Goal: Complete application form: Complete application form

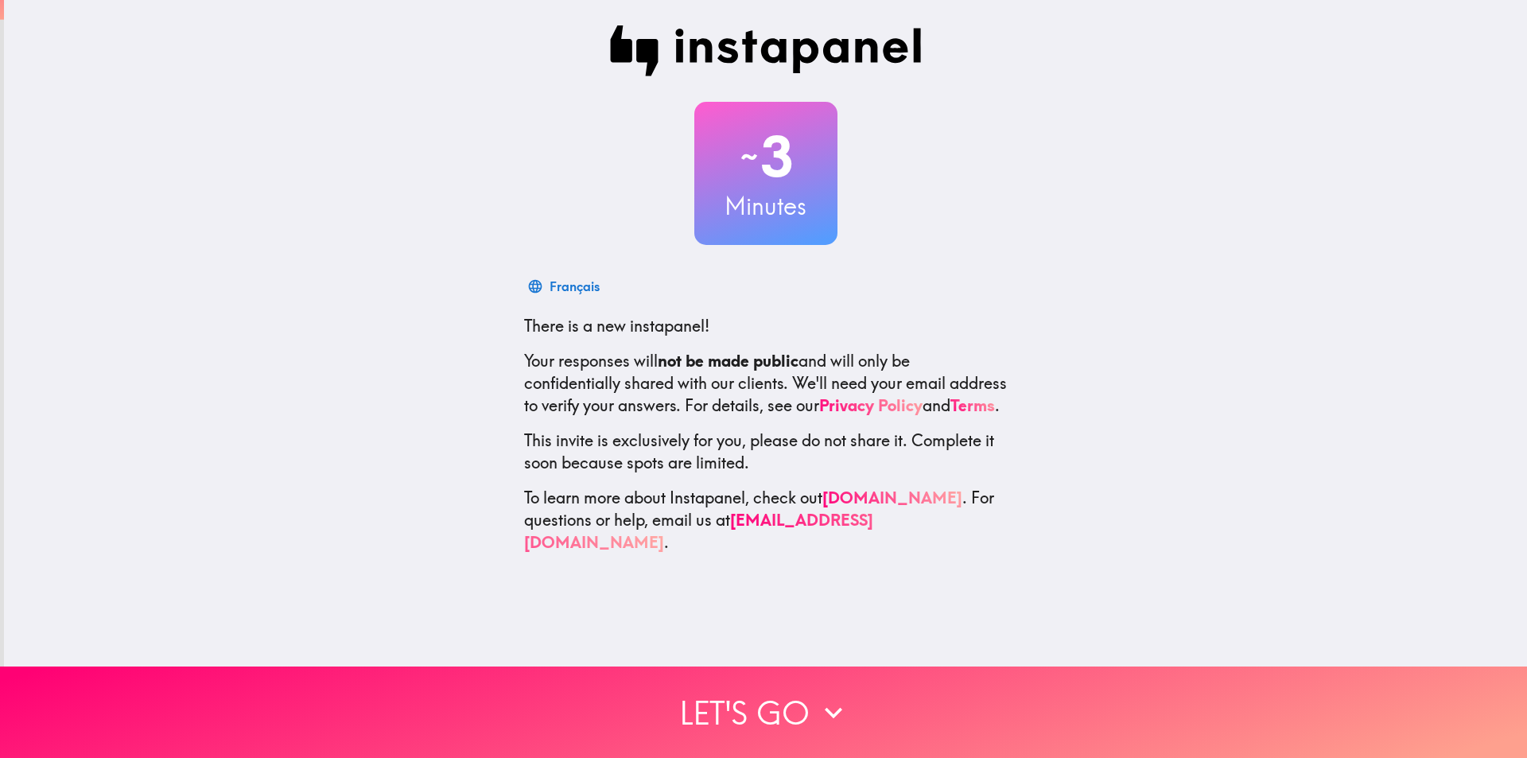
click at [793, 701] on button "Let's go" at bounding box center [763, 711] width 1527 height 91
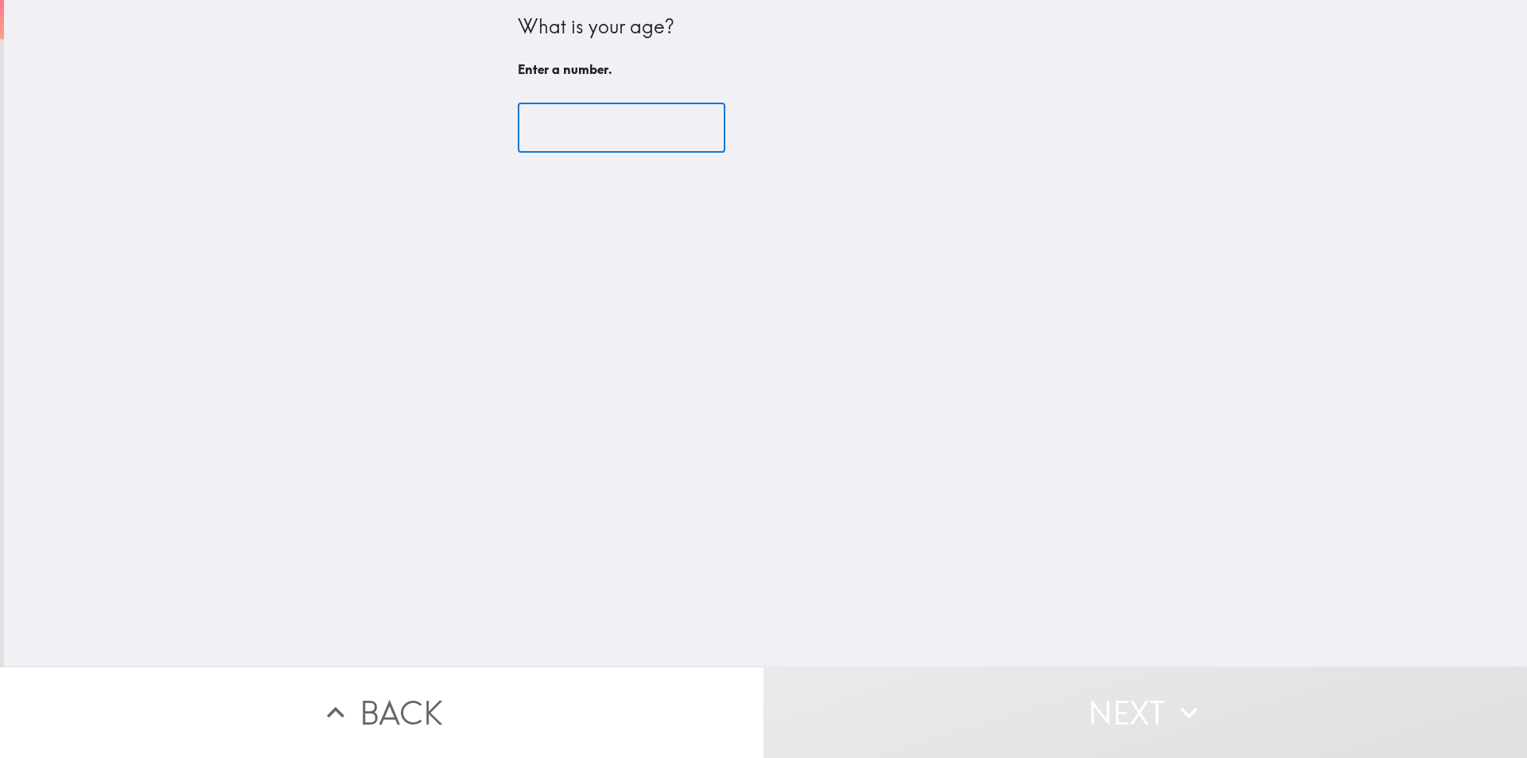
click at [612, 119] on input "number" at bounding box center [622, 127] width 208 height 49
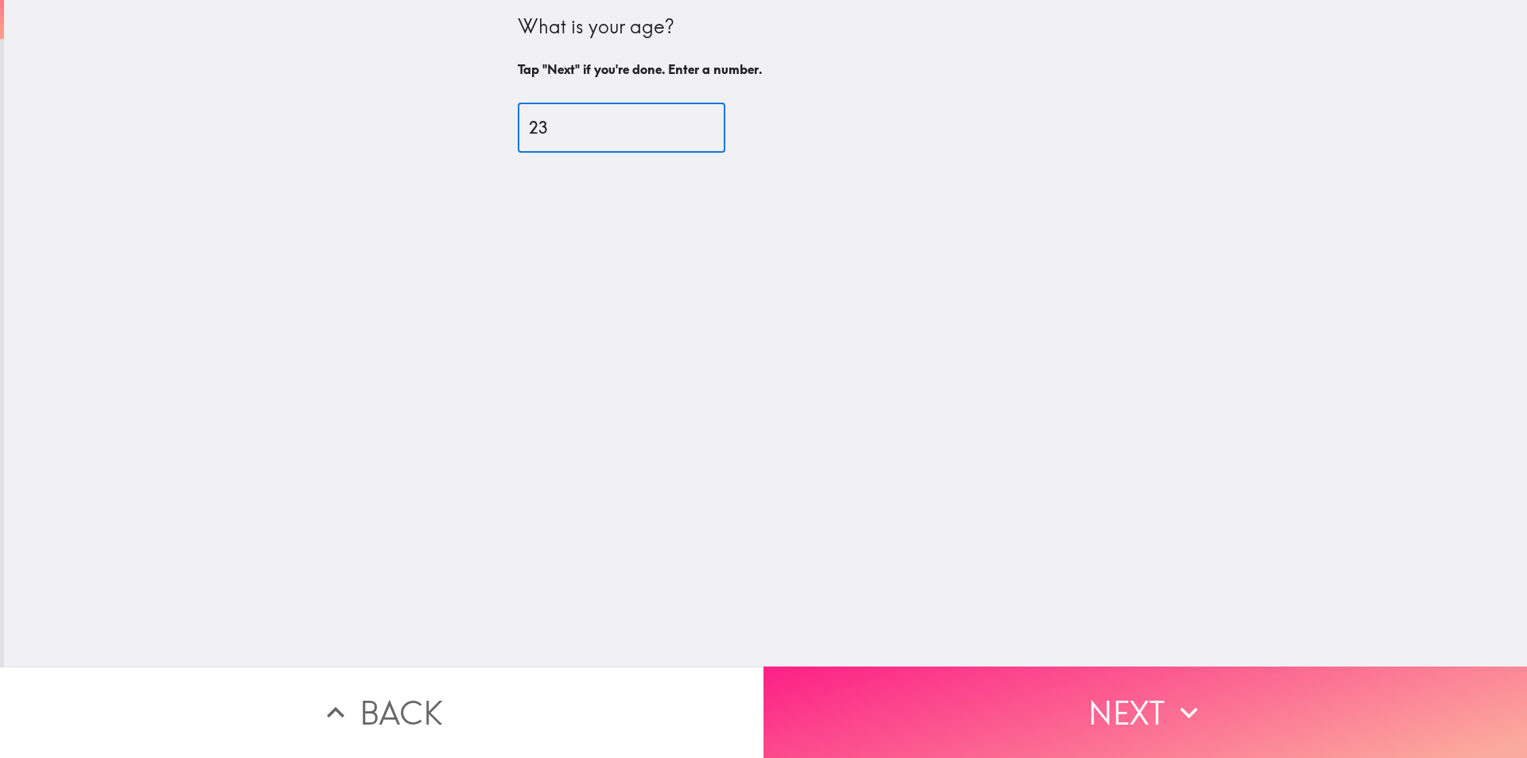
type input "23"
click at [1082, 709] on button "Next" at bounding box center [1144, 711] width 763 height 91
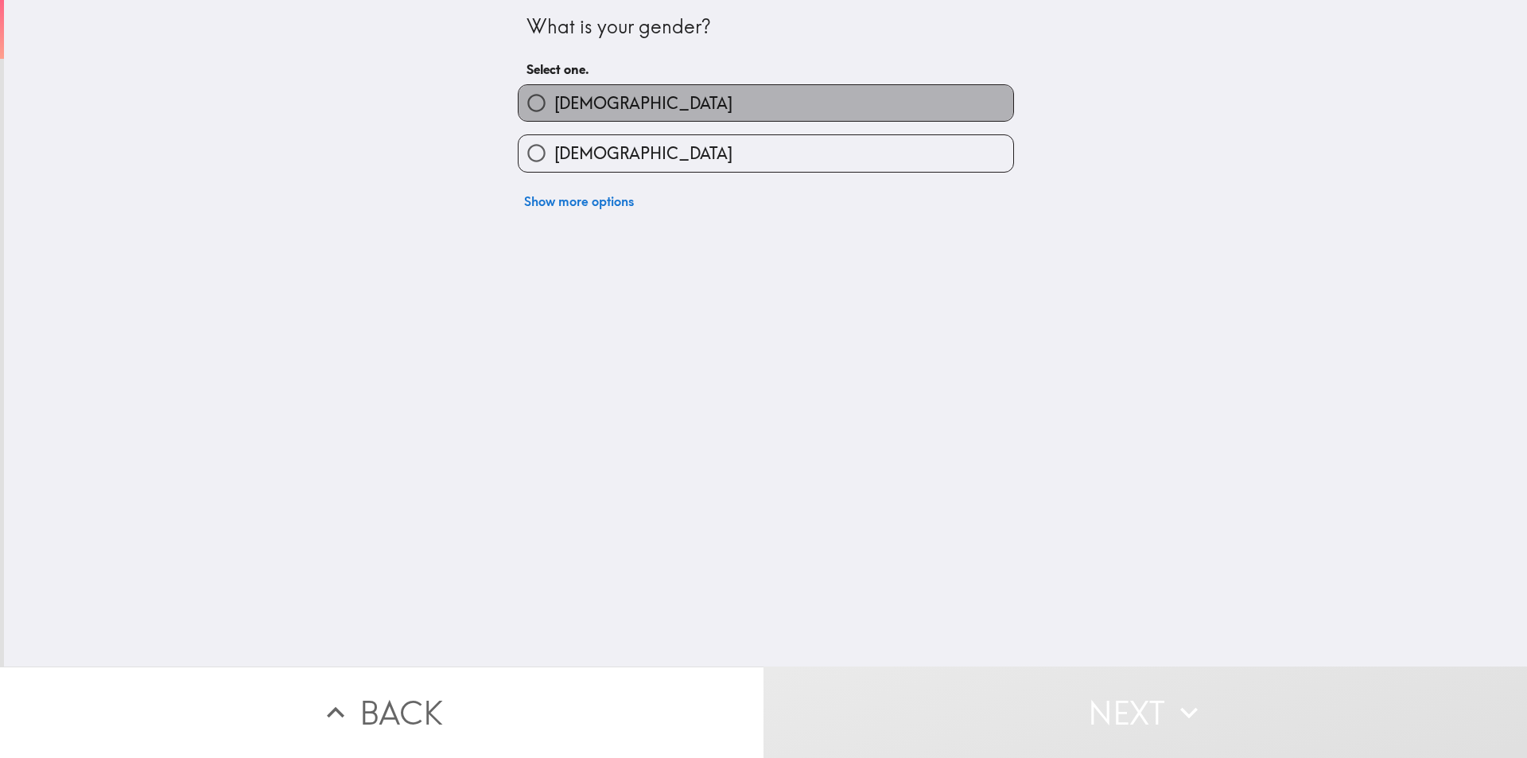
click at [760, 108] on label "[DEMOGRAPHIC_DATA]" at bounding box center [766, 103] width 495 height 36
click at [554, 108] on input "[DEMOGRAPHIC_DATA]" at bounding box center [537, 103] width 36 height 36
radio input "true"
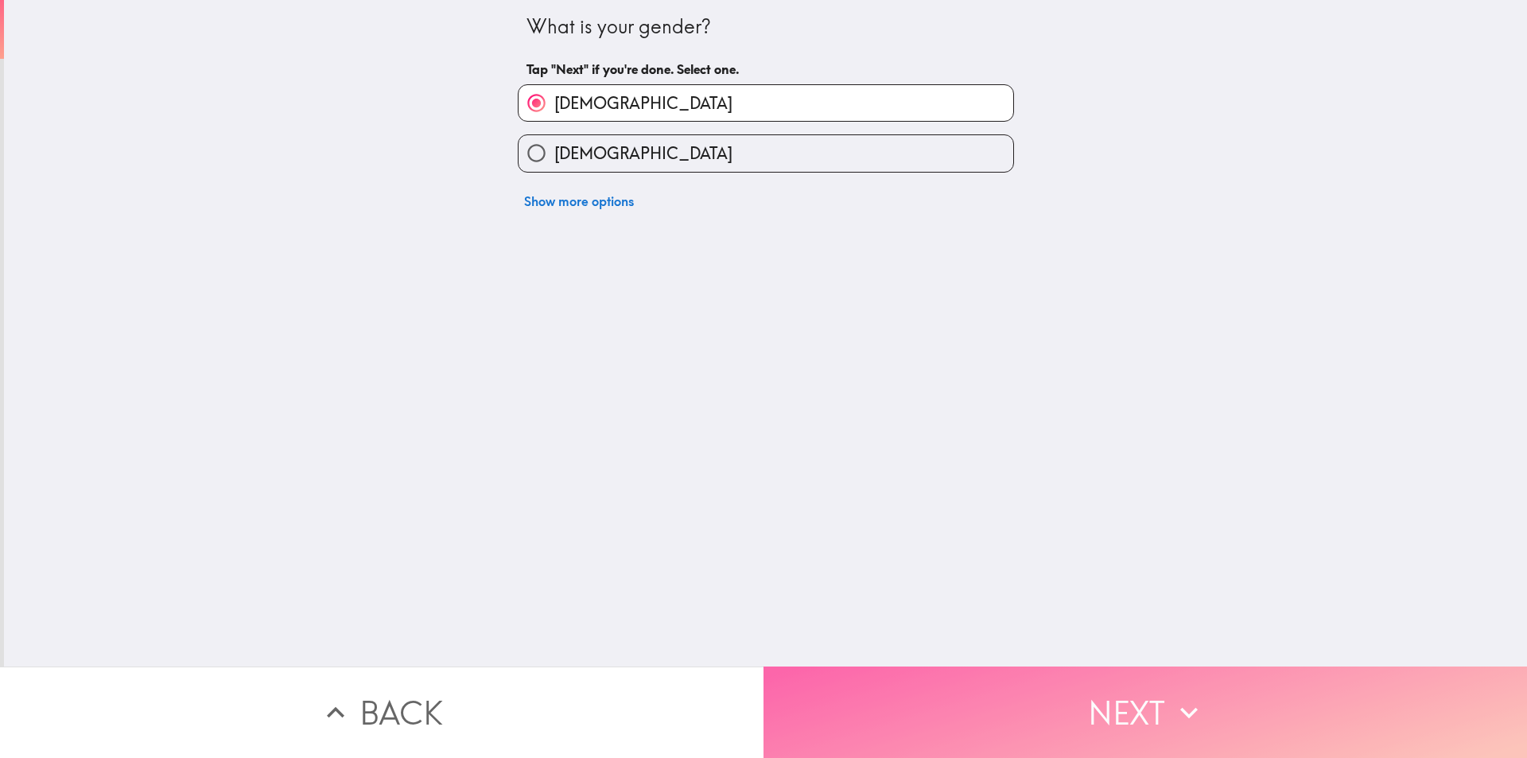
click at [1092, 706] on button "Next" at bounding box center [1144, 711] width 763 height 91
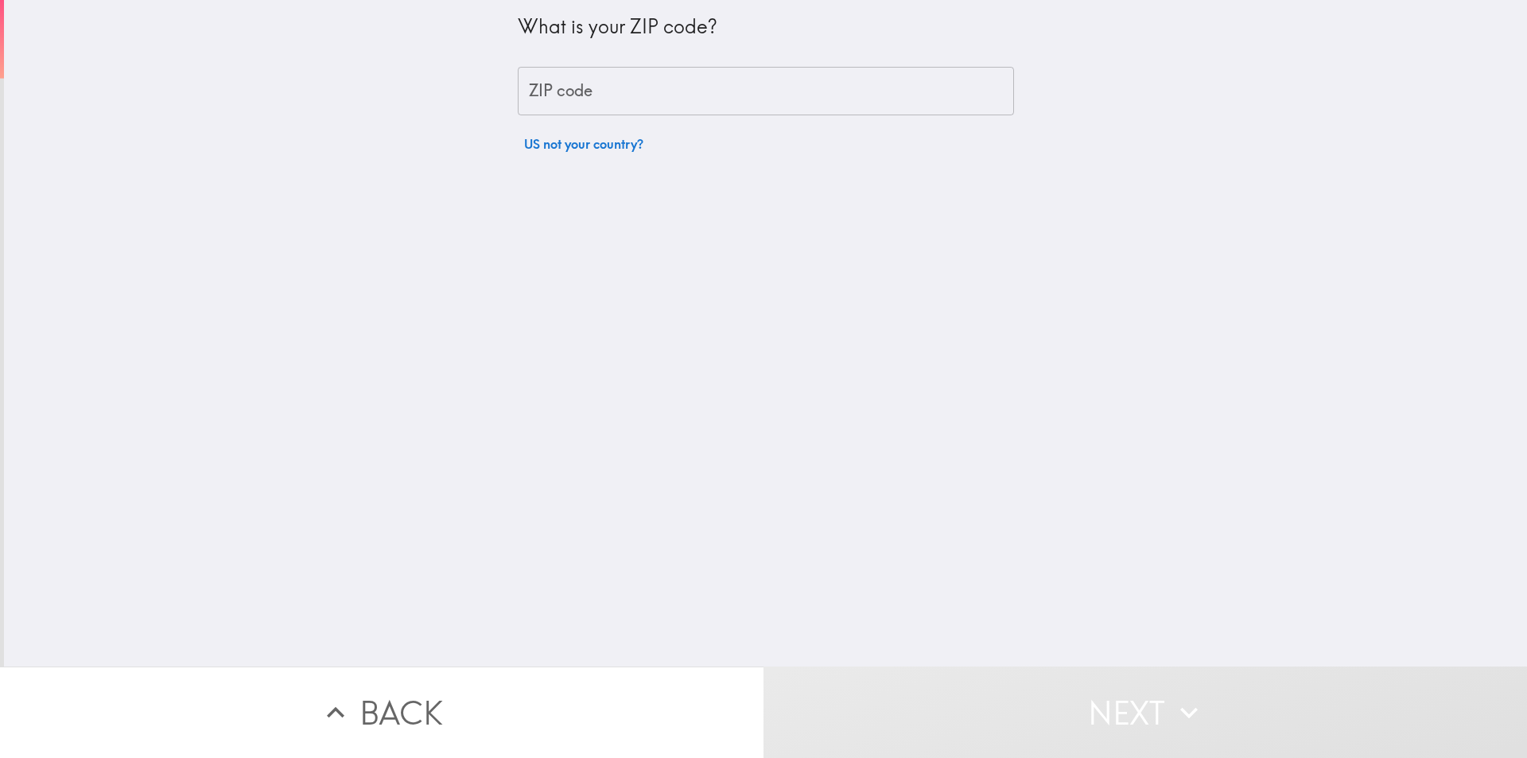
click at [715, 65] on div "What is your ZIP code? ZIP code ZIP code US not your country?" at bounding box center [766, 80] width 496 height 160
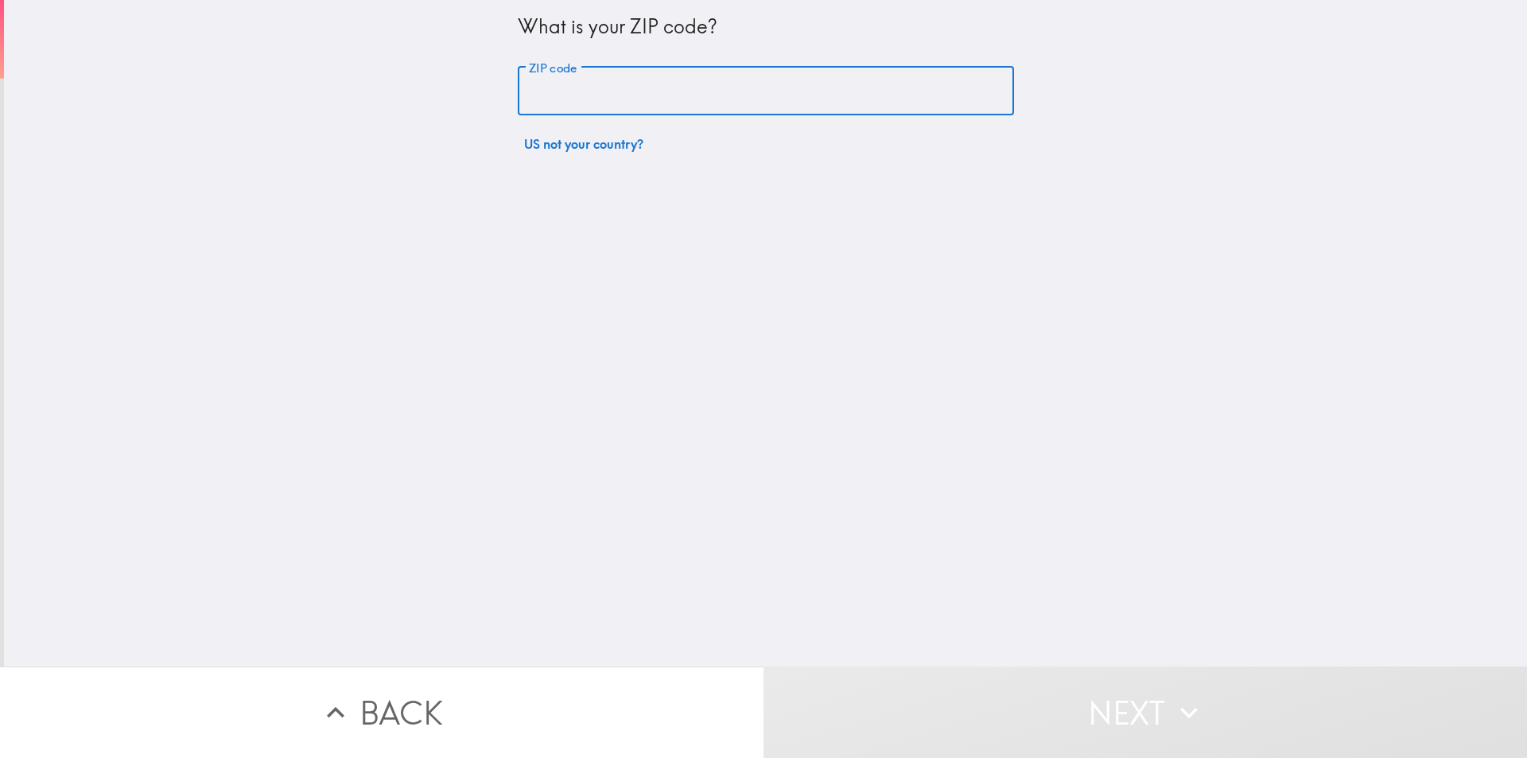
click at [687, 89] on input "ZIP code" at bounding box center [766, 91] width 496 height 49
paste input "07087"
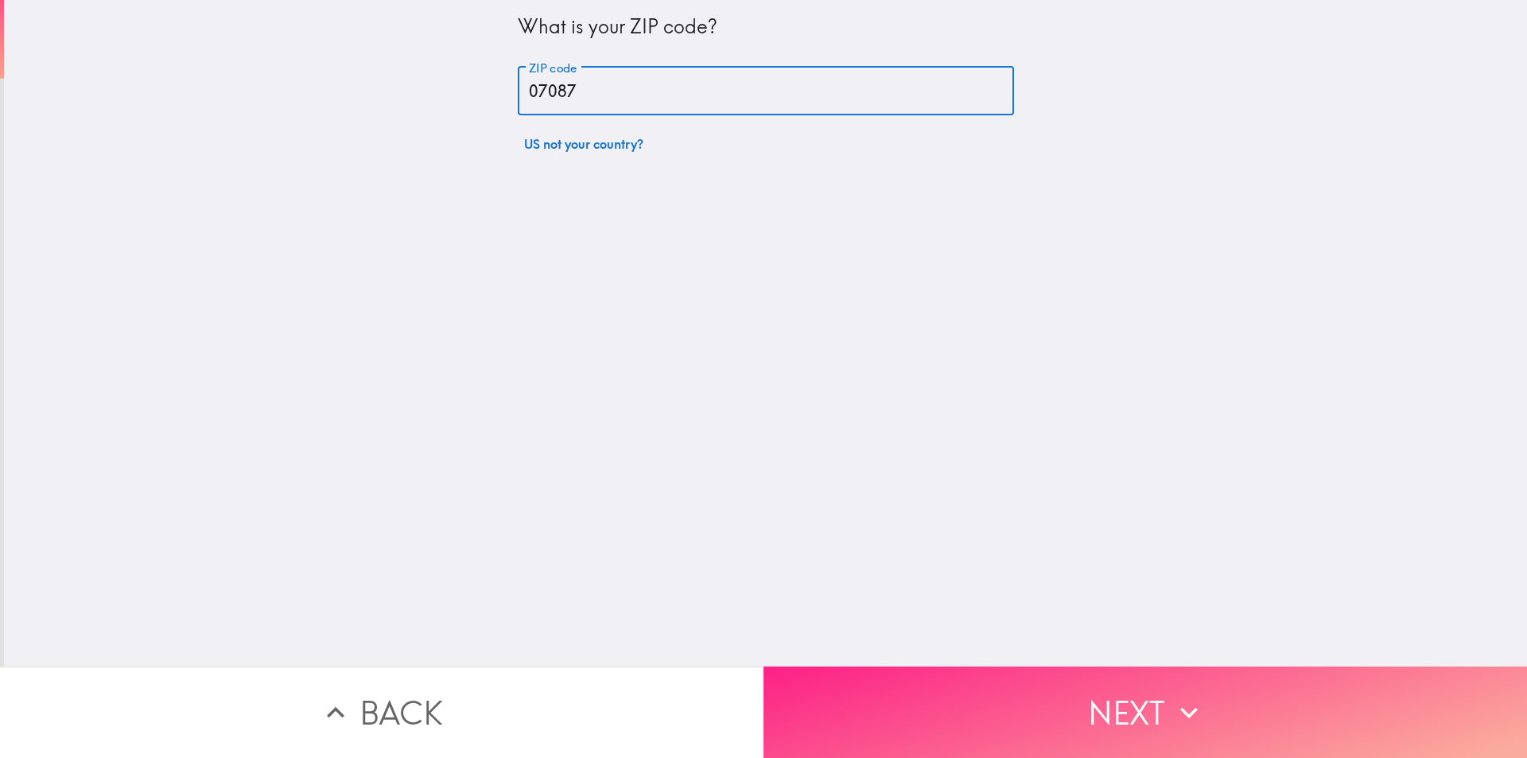
type input "07087"
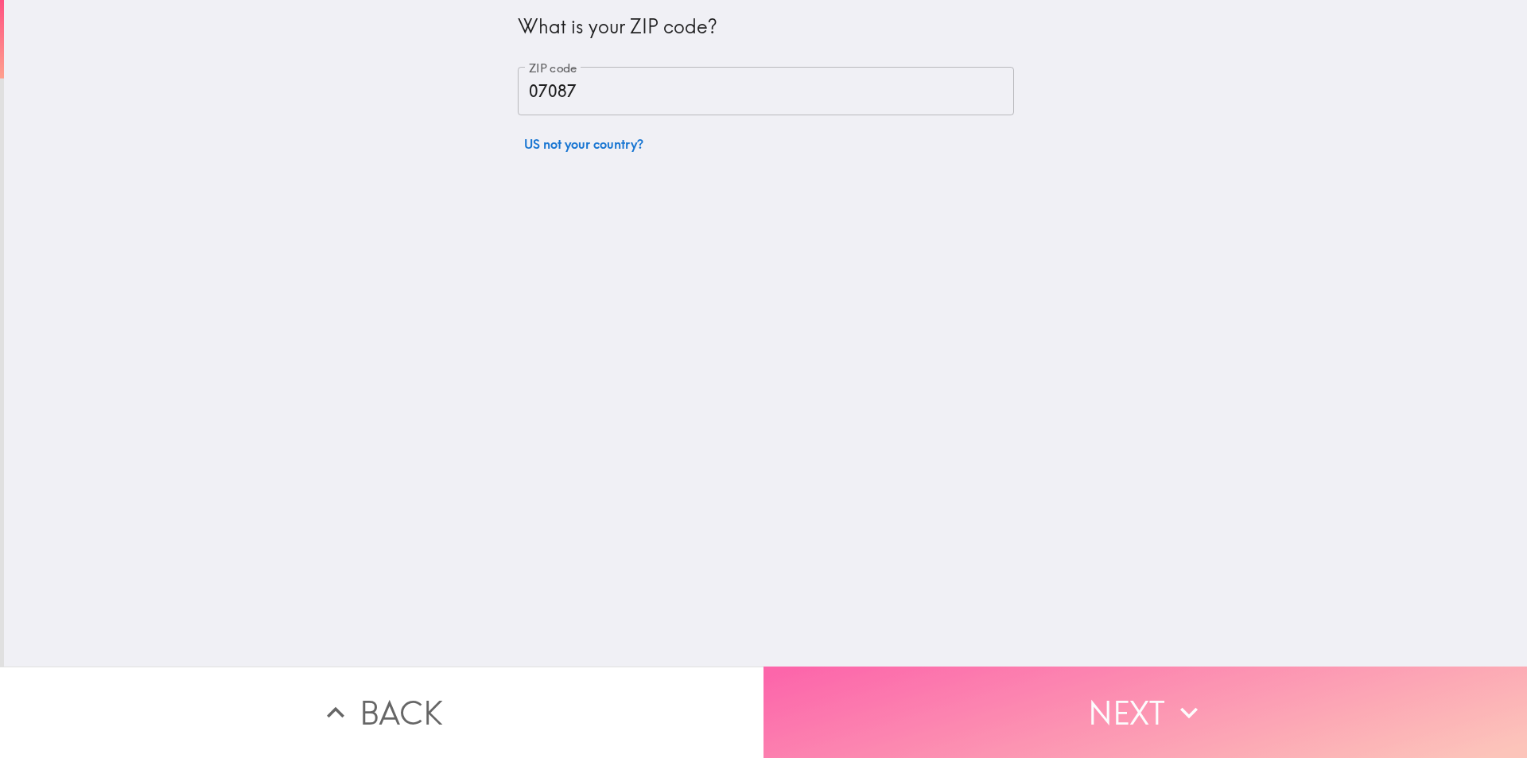
click at [1022, 721] on button "Next" at bounding box center [1144, 711] width 763 height 91
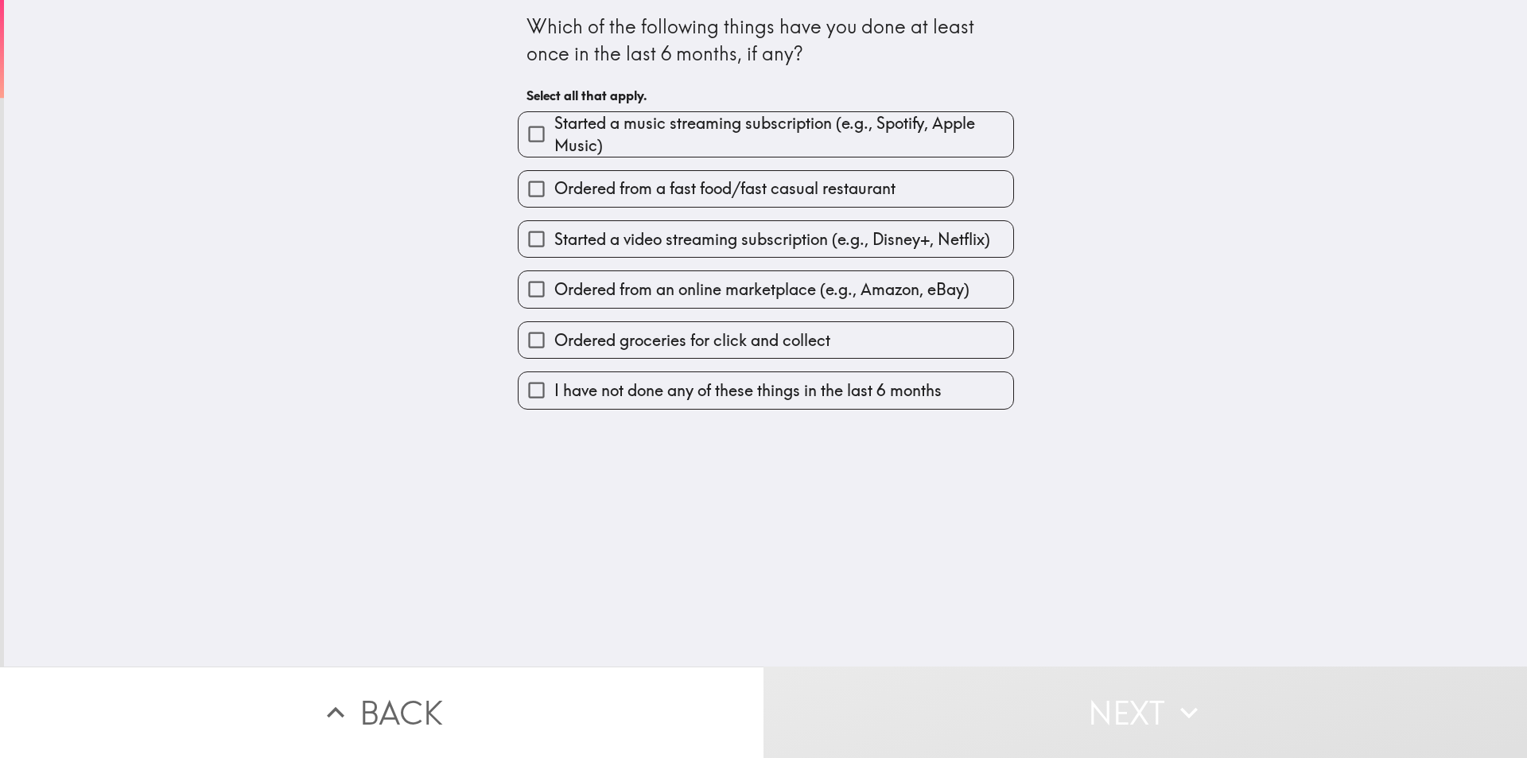
click at [837, 141] on span "Started a music streaming subscription (e.g., Spotify, Apple Music)" at bounding box center [783, 134] width 459 height 45
click at [554, 141] on input "Started a music streaming subscription (e.g., Spotify, Apple Music)" at bounding box center [537, 134] width 36 height 36
checkbox input "true"
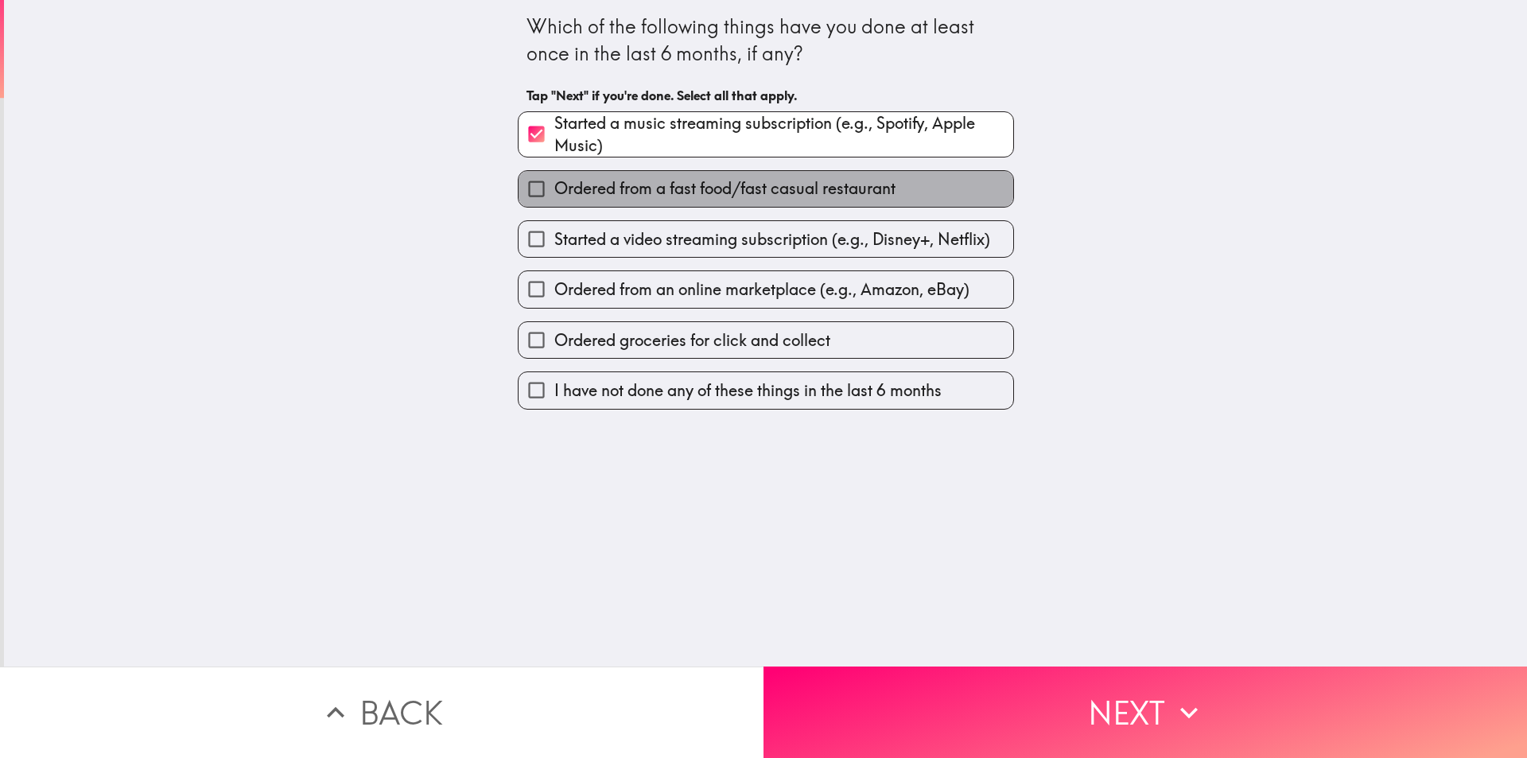
click at [782, 188] on span "Ordered from a fast food/fast casual restaurant" at bounding box center [724, 188] width 341 height 22
click at [554, 188] on input "Ordered from a fast food/fast casual restaurant" at bounding box center [537, 189] width 36 height 36
checkbox input "true"
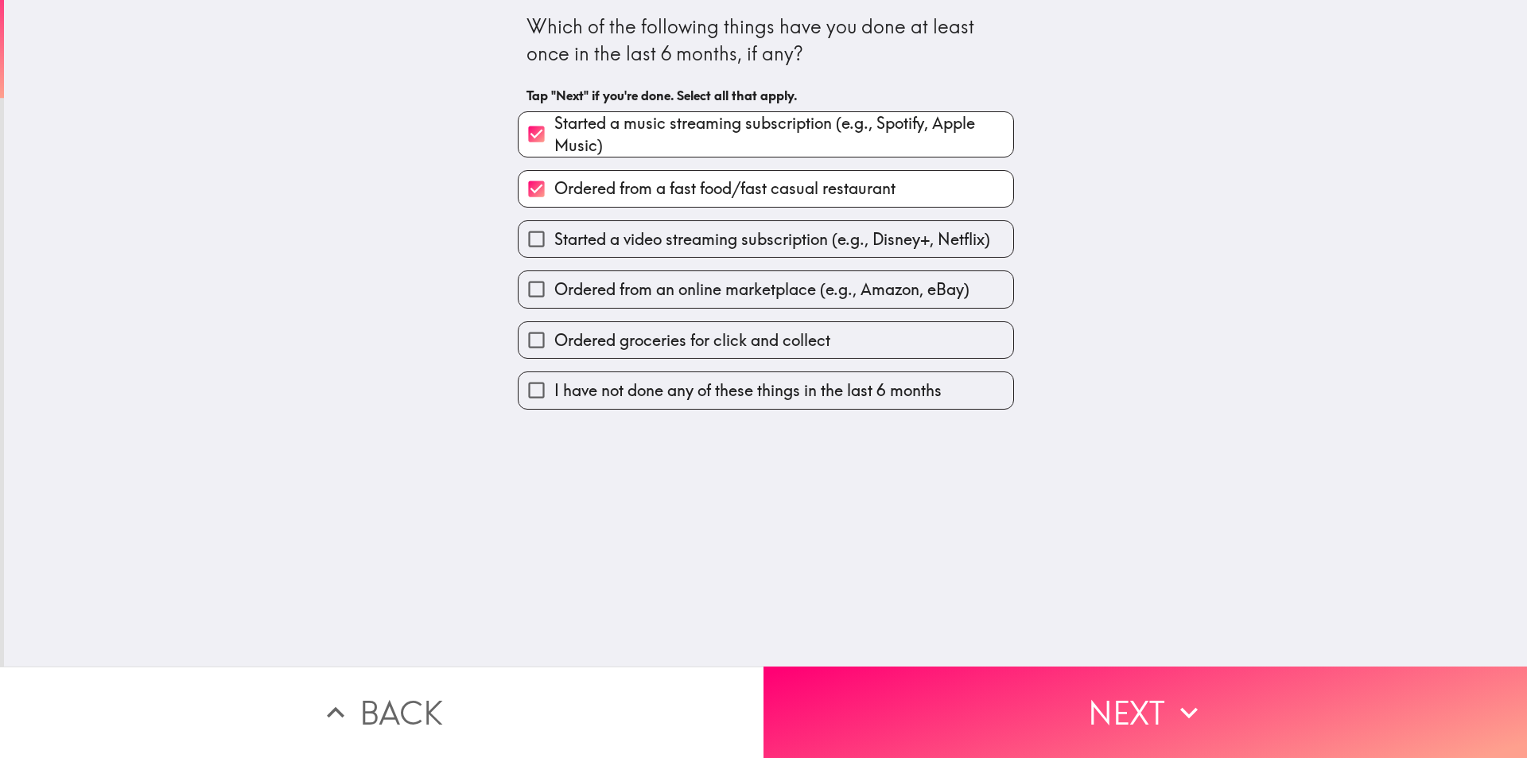
click at [742, 239] on span "Started a video streaming subscription (e.g., Disney+, Netflix)" at bounding box center [772, 239] width 436 height 22
click at [554, 239] on input "Started a video streaming subscription (e.g., Disney+, Netflix)" at bounding box center [537, 239] width 36 height 36
checkbox input "true"
click at [730, 305] on label "Ordered from an online marketplace (e.g., Amazon, eBay)" at bounding box center [766, 289] width 495 height 36
click at [554, 305] on input "Ordered from an online marketplace (e.g., Amazon, eBay)" at bounding box center [537, 289] width 36 height 36
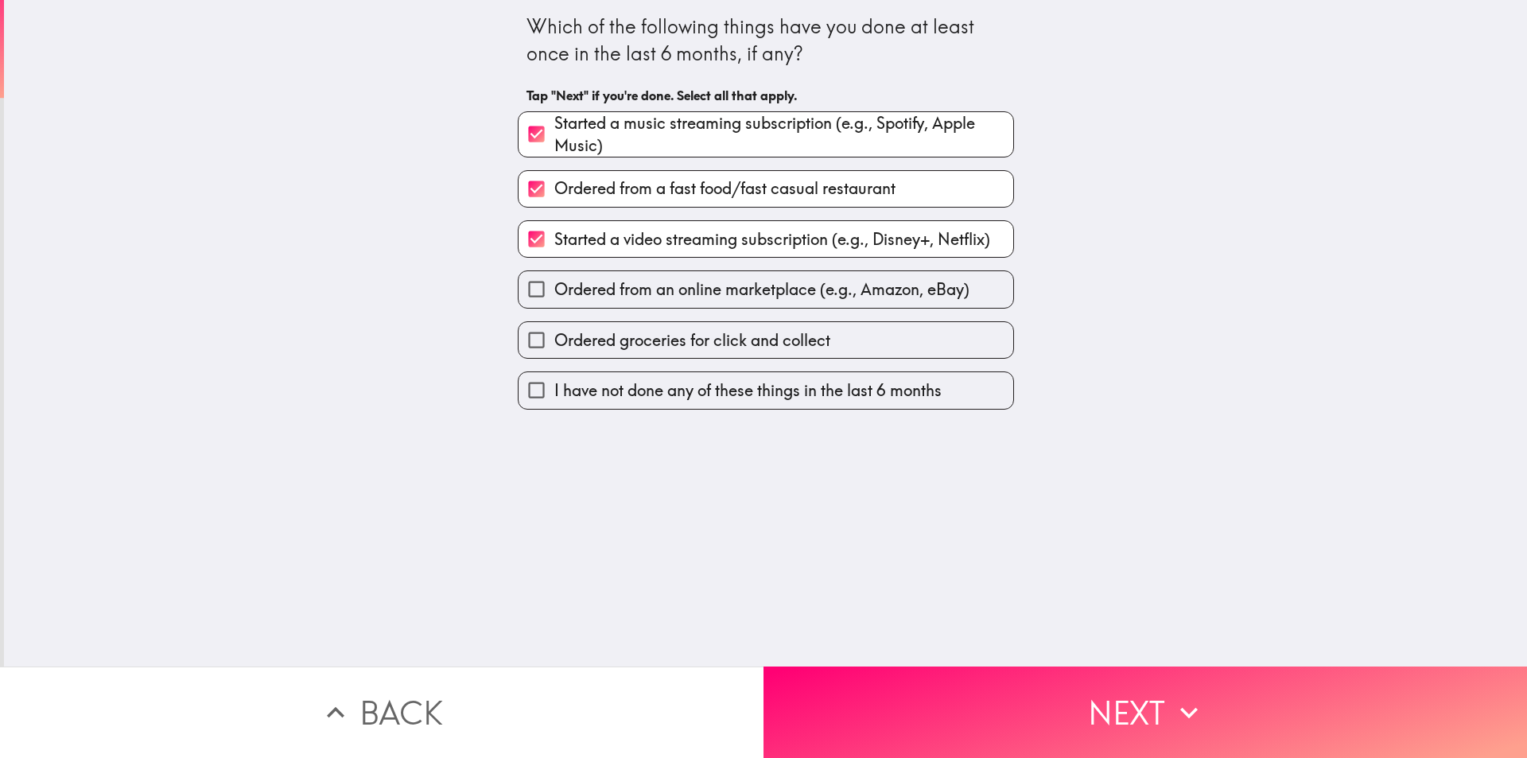
checkbox input "true"
click at [725, 358] on label "Ordered groceries for click and collect" at bounding box center [766, 340] width 495 height 36
click at [554, 358] on input "Ordered groceries for click and collect" at bounding box center [537, 340] width 36 height 36
checkbox input "true"
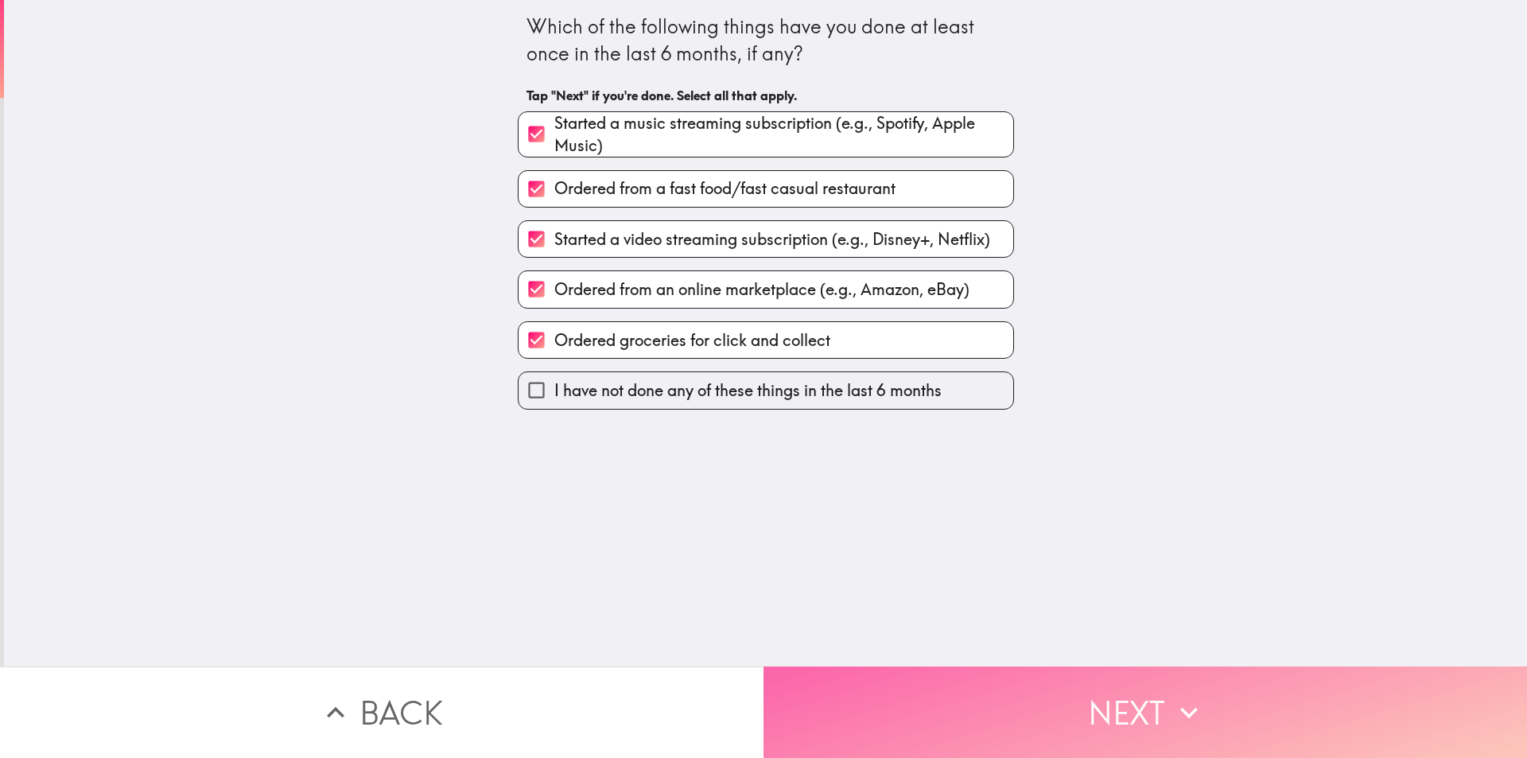
click at [984, 683] on button "Next" at bounding box center [1144, 711] width 763 height 91
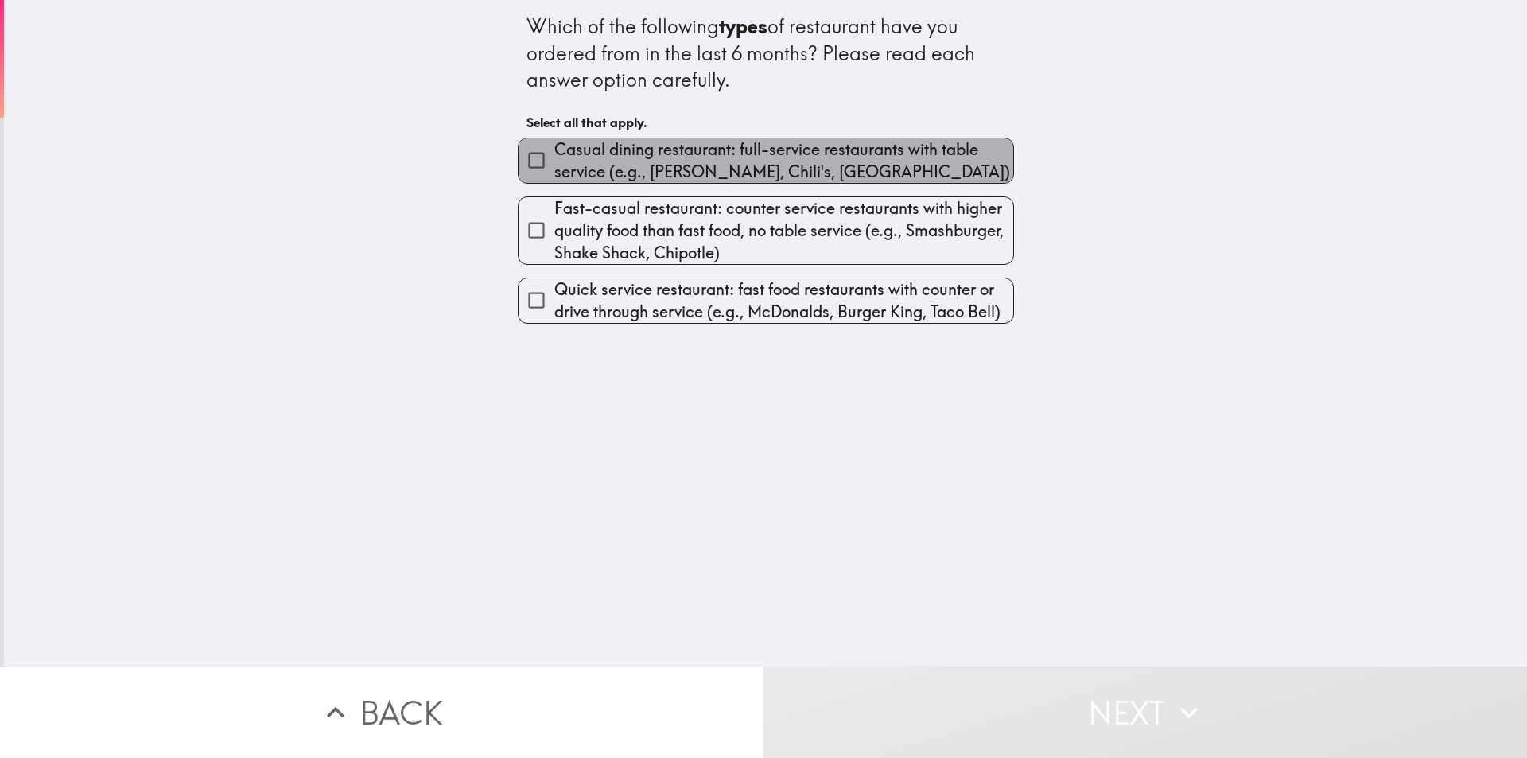
click at [810, 175] on span "Casual dining restaurant: full-service restaurants with table service (e.g., [P…" at bounding box center [783, 160] width 459 height 45
click at [554, 175] on input "Casual dining restaurant: full-service restaurants with table service (e.g., [P…" at bounding box center [537, 160] width 36 height 36
checkbox input "true"
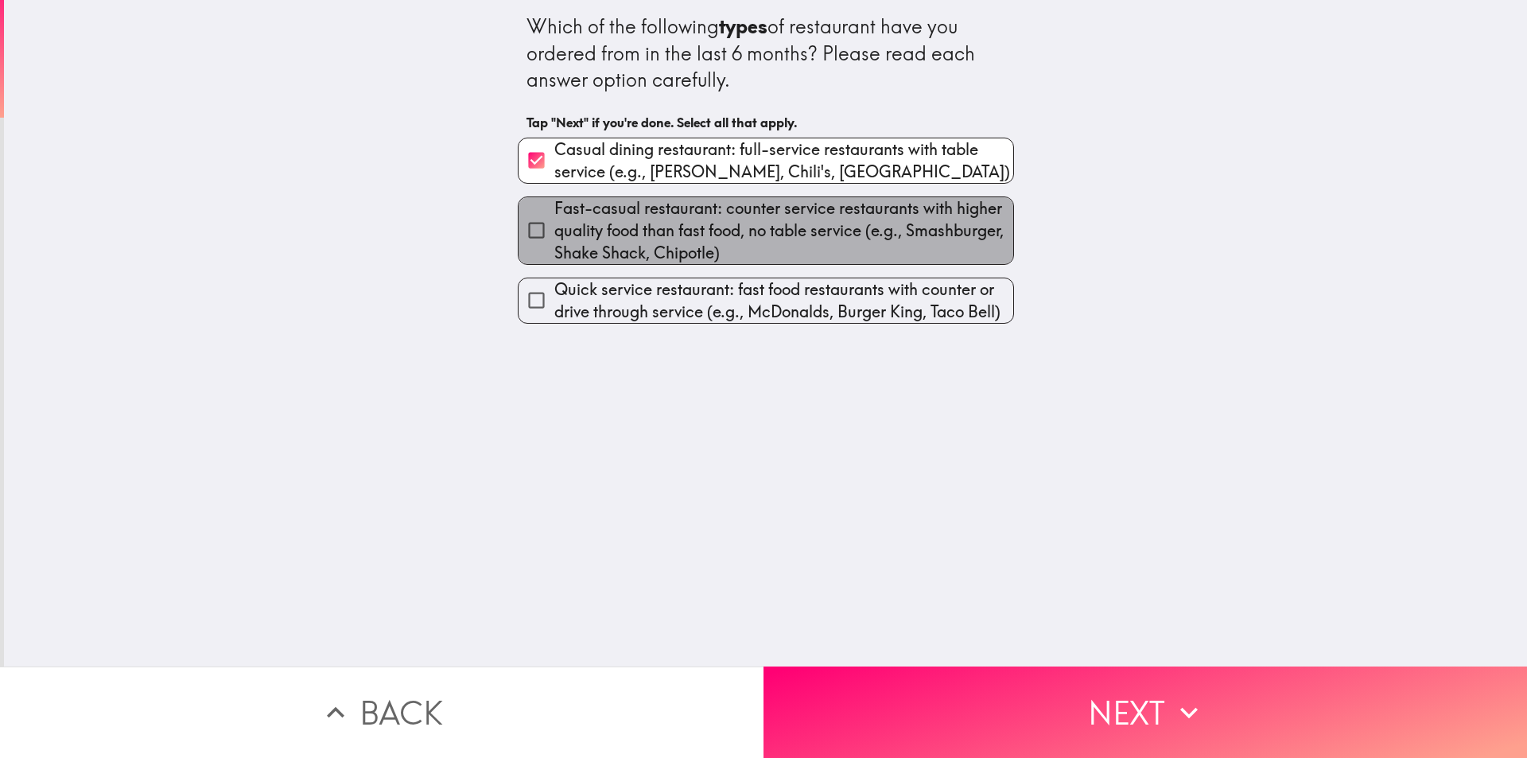
click at [772, 221] on span "Fast-casual restaurant: counter service restaurants with higher quality food th…" at bounding box center [783, 230] width 459 height 67
click at [554, 221] on input "Fast-casual restaurant: counter service restaurants with higher quality food th…" at bounding box center [537, 230] width 36 height 36
checkbox input "true"
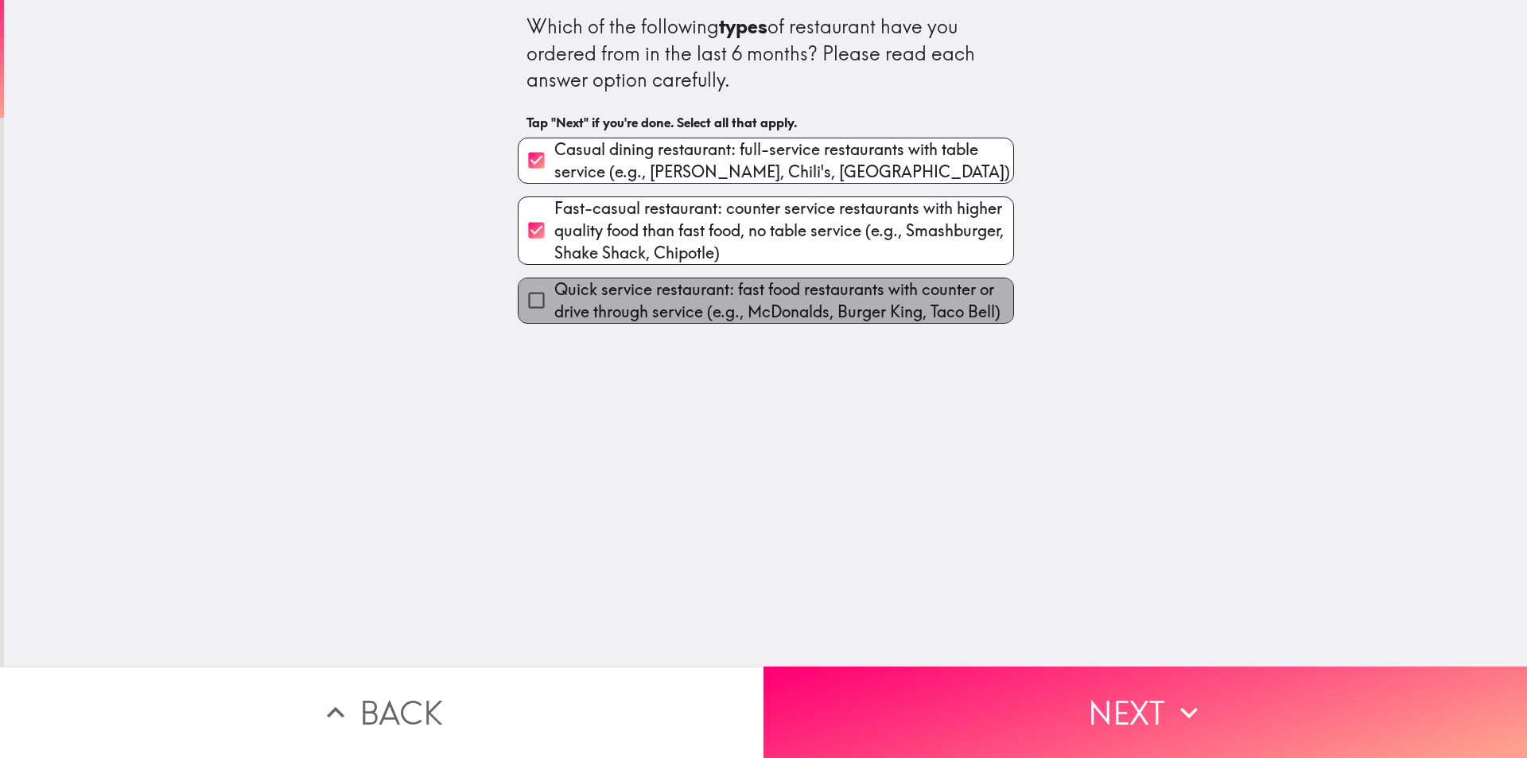
click at [763, 299] on span "Quick service restaurant: fast food restaurants with counter or drive through s…" at bounding box center [783, 300] width 459 height 45
click at [554, 299] on input "Quick service restaurant: fast food restaurants with counter or drive through s…" at bounding box center [537, 300] width 36 height 36
checkbox input "true"
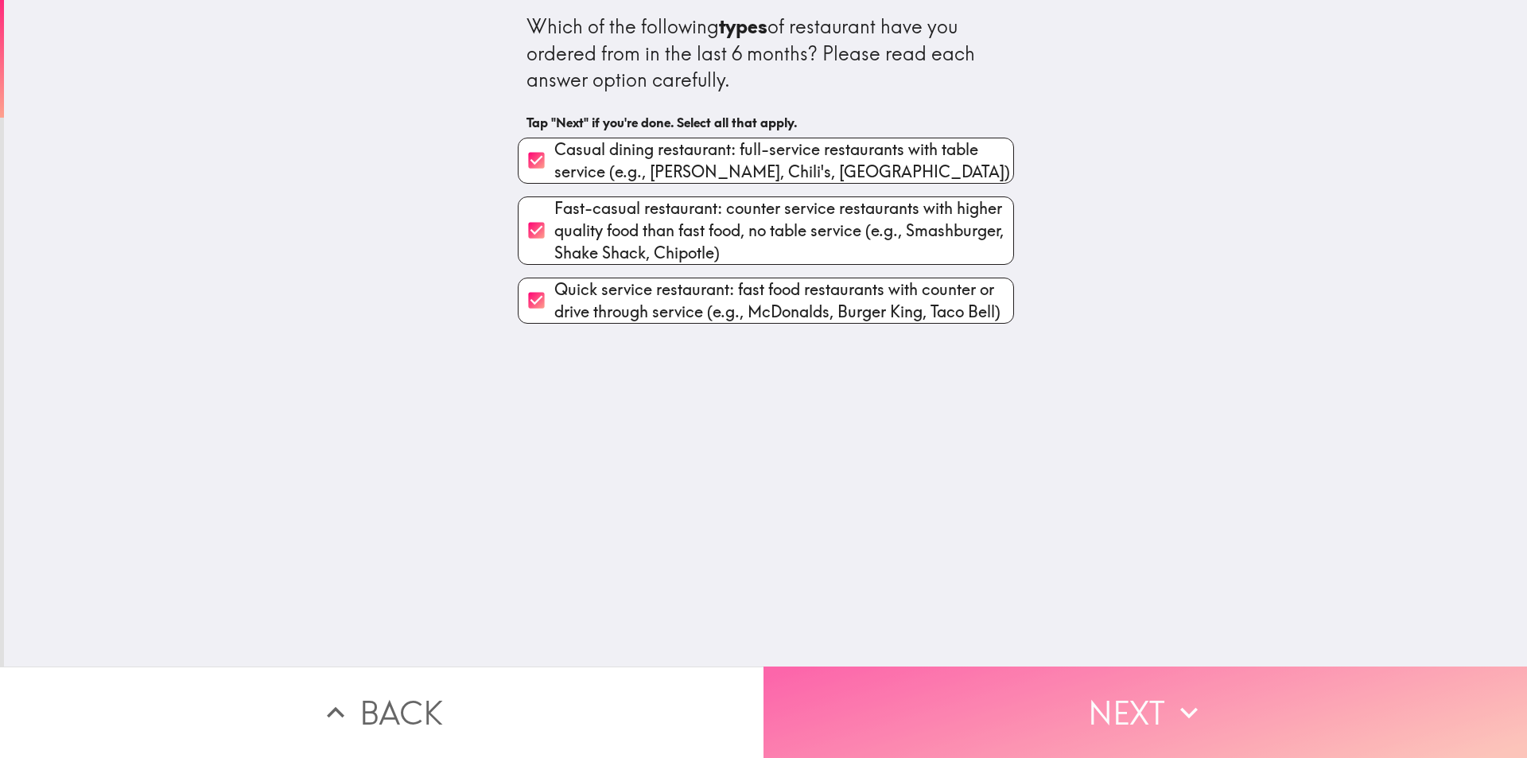
click at [1032, 711] on button "Next" at bounding box center [1144, 711] width 763 height 91
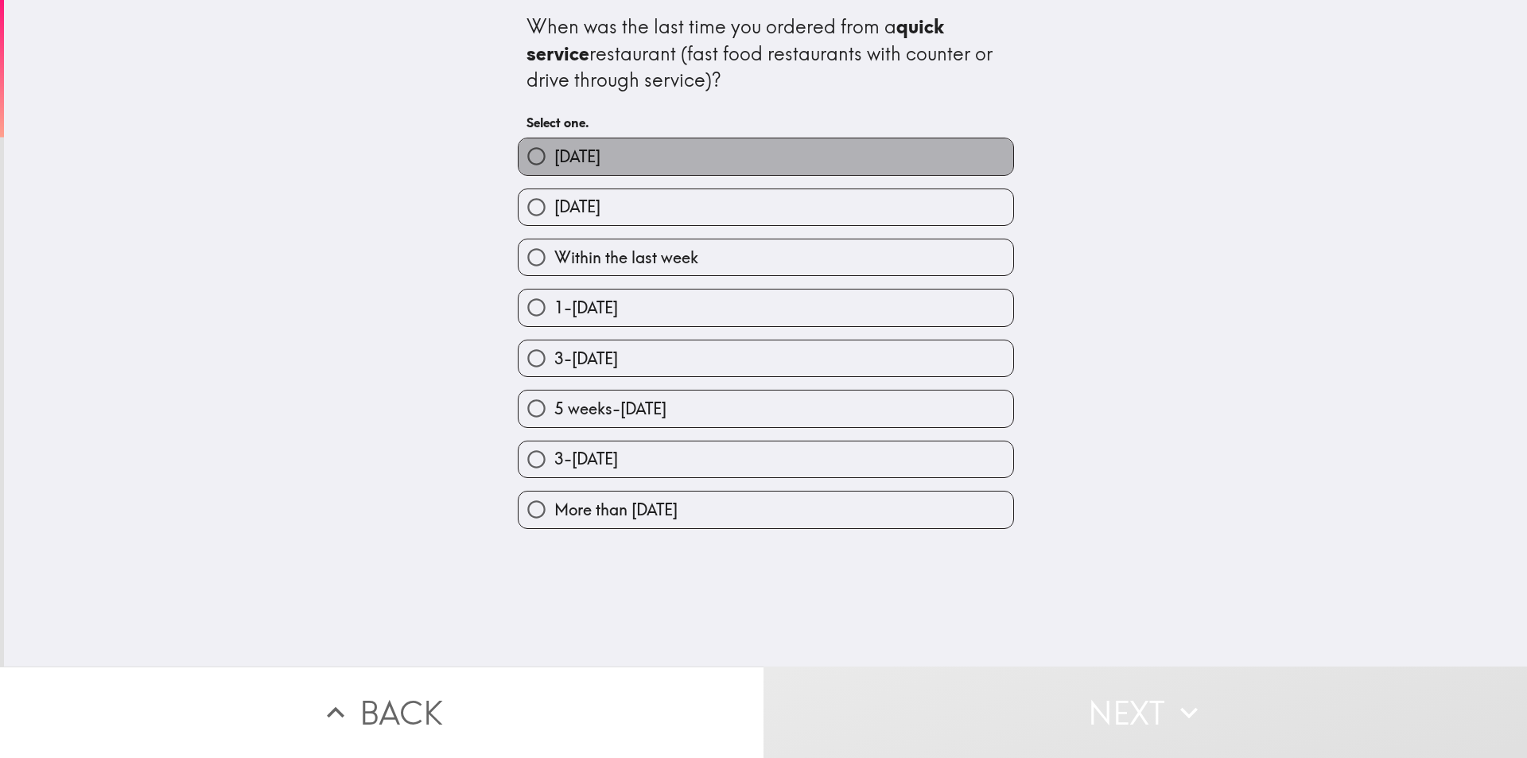
click at [749, 152] on label "[DATE]" at bounding box center [766, 156] width 495 height 36
click at [554, 152] on input "[DATE]" at bounding box center [537, 156] width 36 height 36
radio input "true"
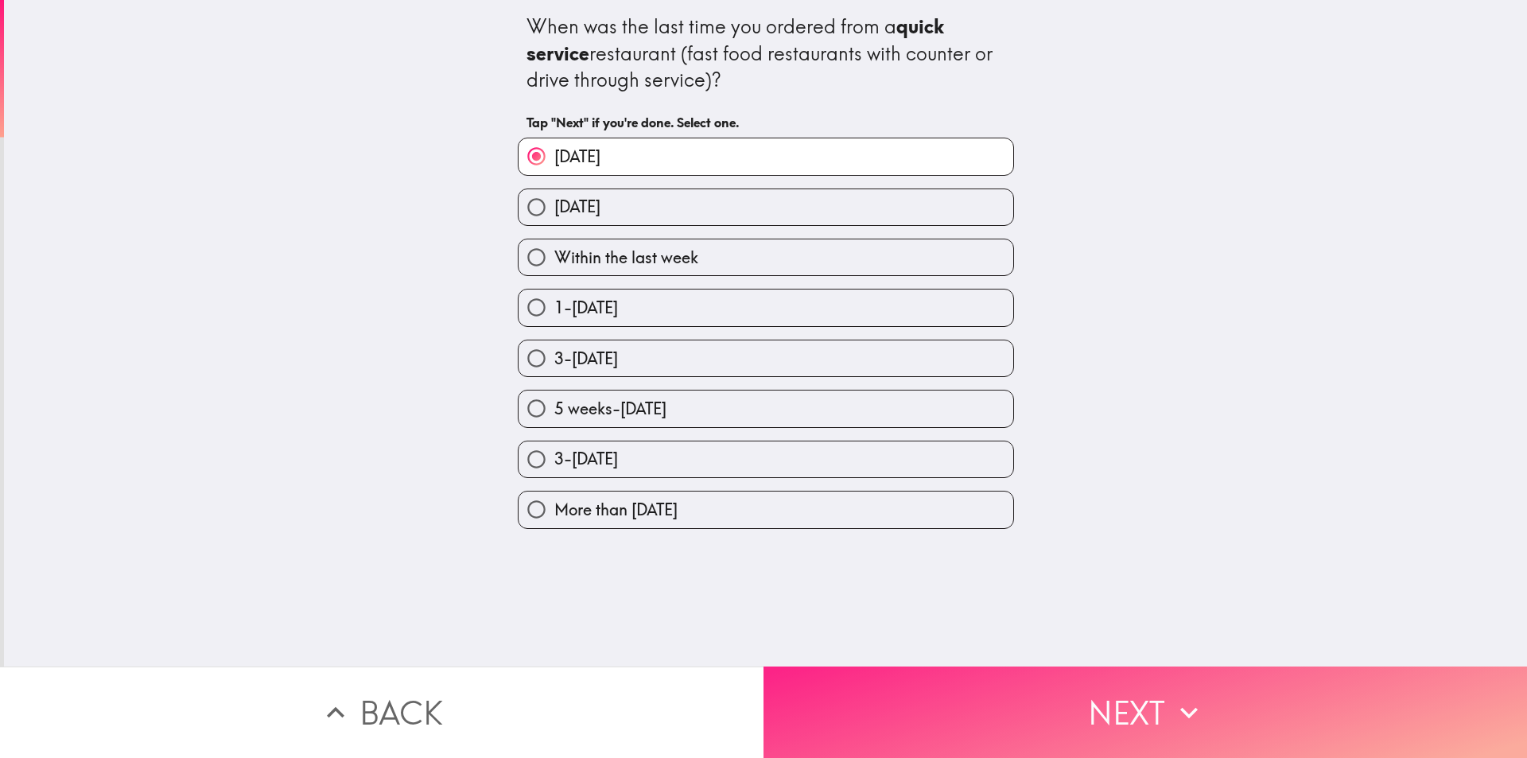
click at [1054, 685] on button "Next" at bounding box center [1144, 711] width 763 height 91
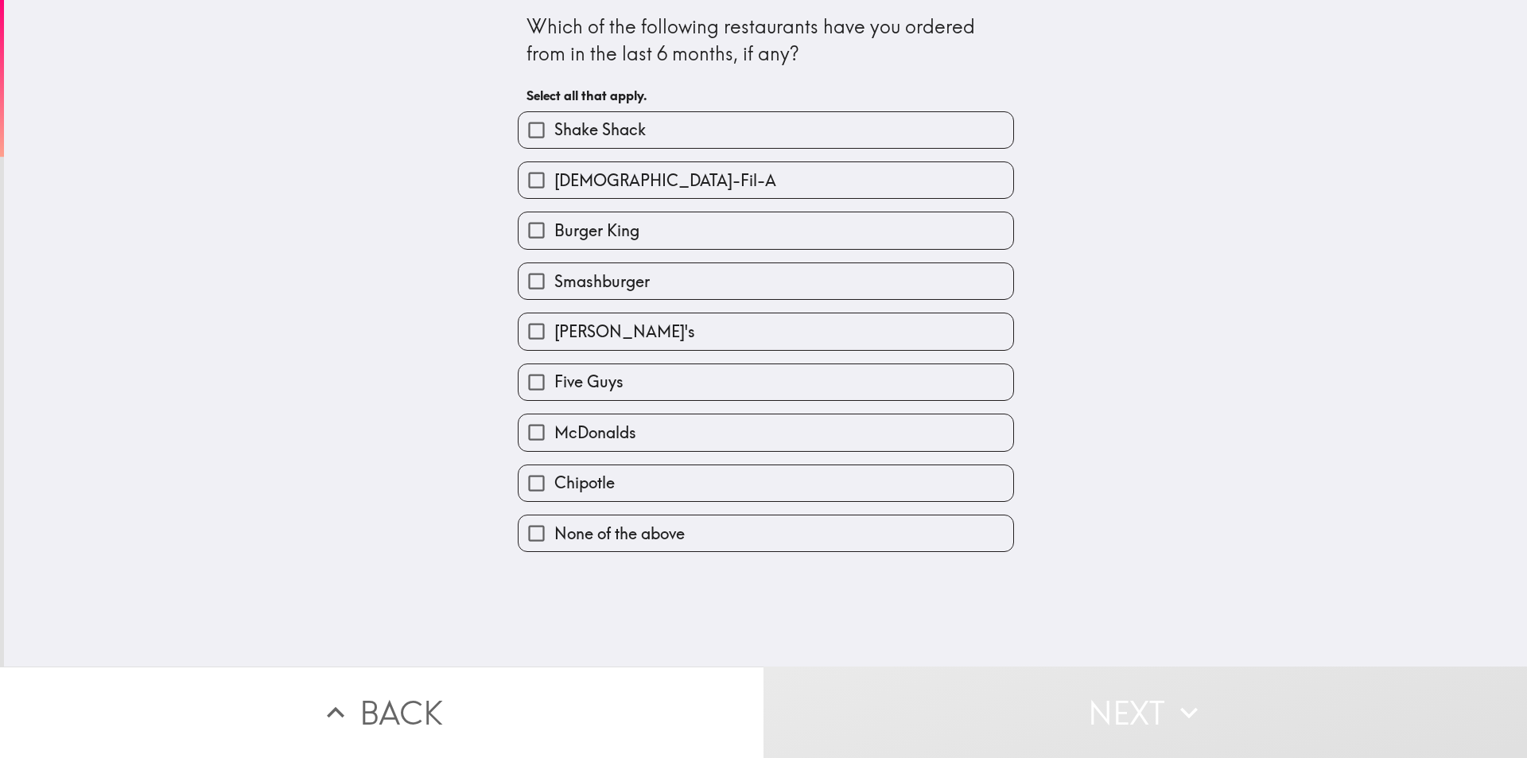
click at [760, 185] on label "[DEMOGRAPHIC_DATA]-Fil-A" at bounding box center [766, 180] width 495 height 36
click at [554, 185] on input "[DEMOGRAPHIC_DATA]-Fil-A" at bounding box center [537, 180] width 36 height 36
checkbox input "true"
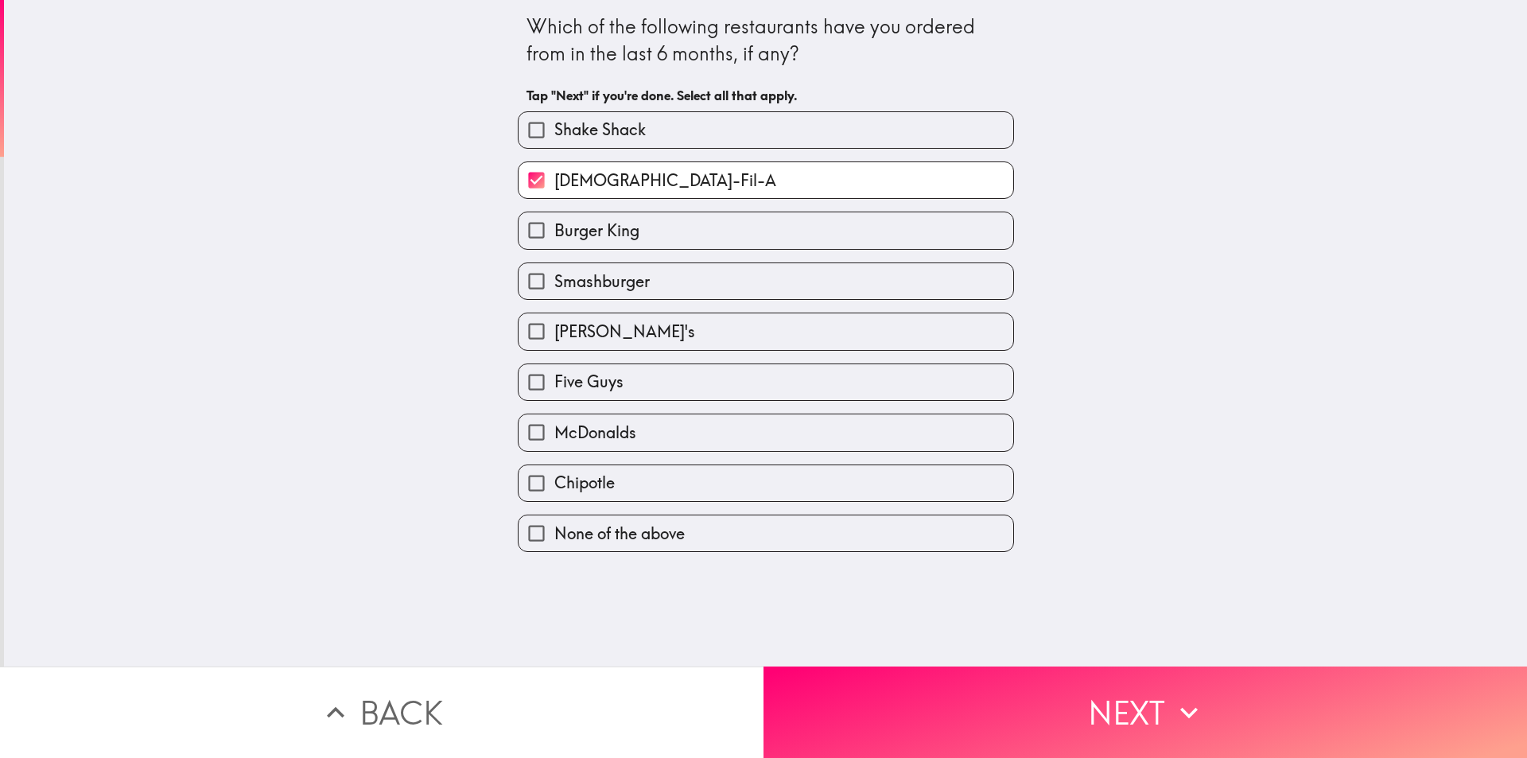
click at [728, 238] on label "Burger King" at bounding box center [766, 230] width 495 height 36
click at [554, 238] on input "Burger King" at bounding box center [537, 230] width 36 height 36
checkbox input "true"
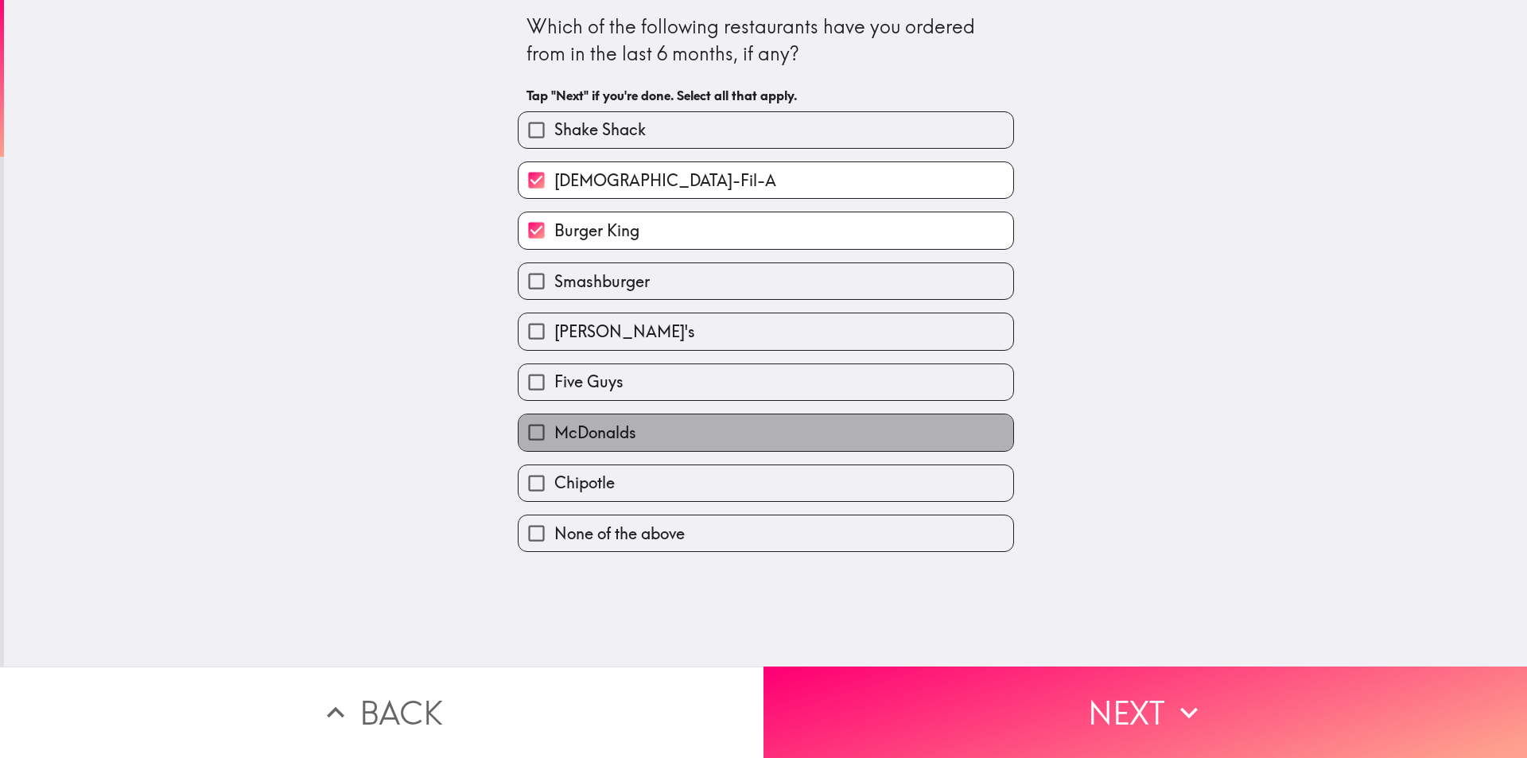
click at [696, 423] on label "McDonalds" at bounding box center [766, 432] width 495 height 36
click at [554, 423] on input "McDonalds" at bounding box center [537, 432] width 36 height 36
checkbox input "true"
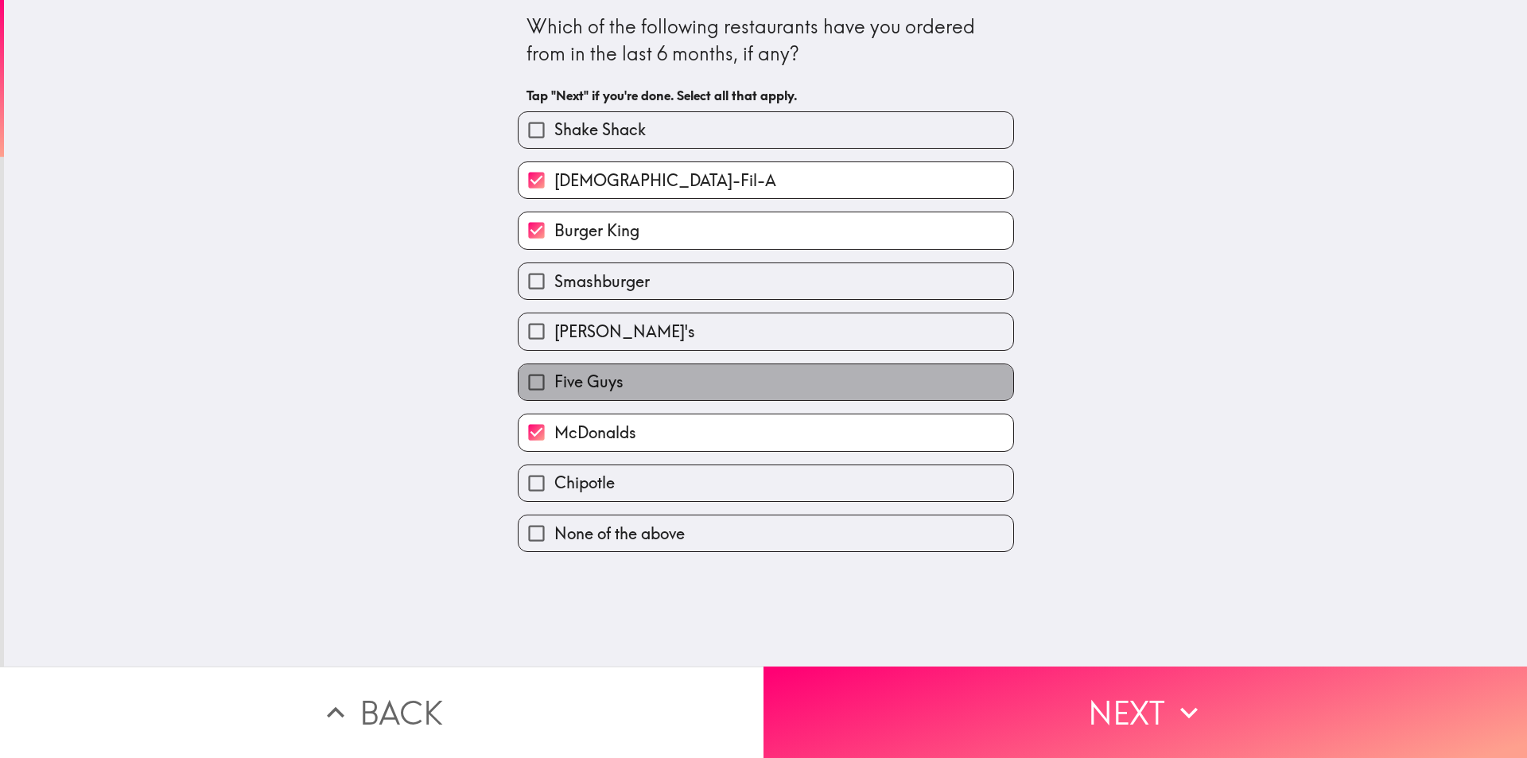
click at [711, 392] on label "Five Guys" at bounding box center [766, 382] width 495 height 36
click at [554, 392] on input "Five Guys" at bounding box center [537, 382] width 36 height 36
checkbox input "true"
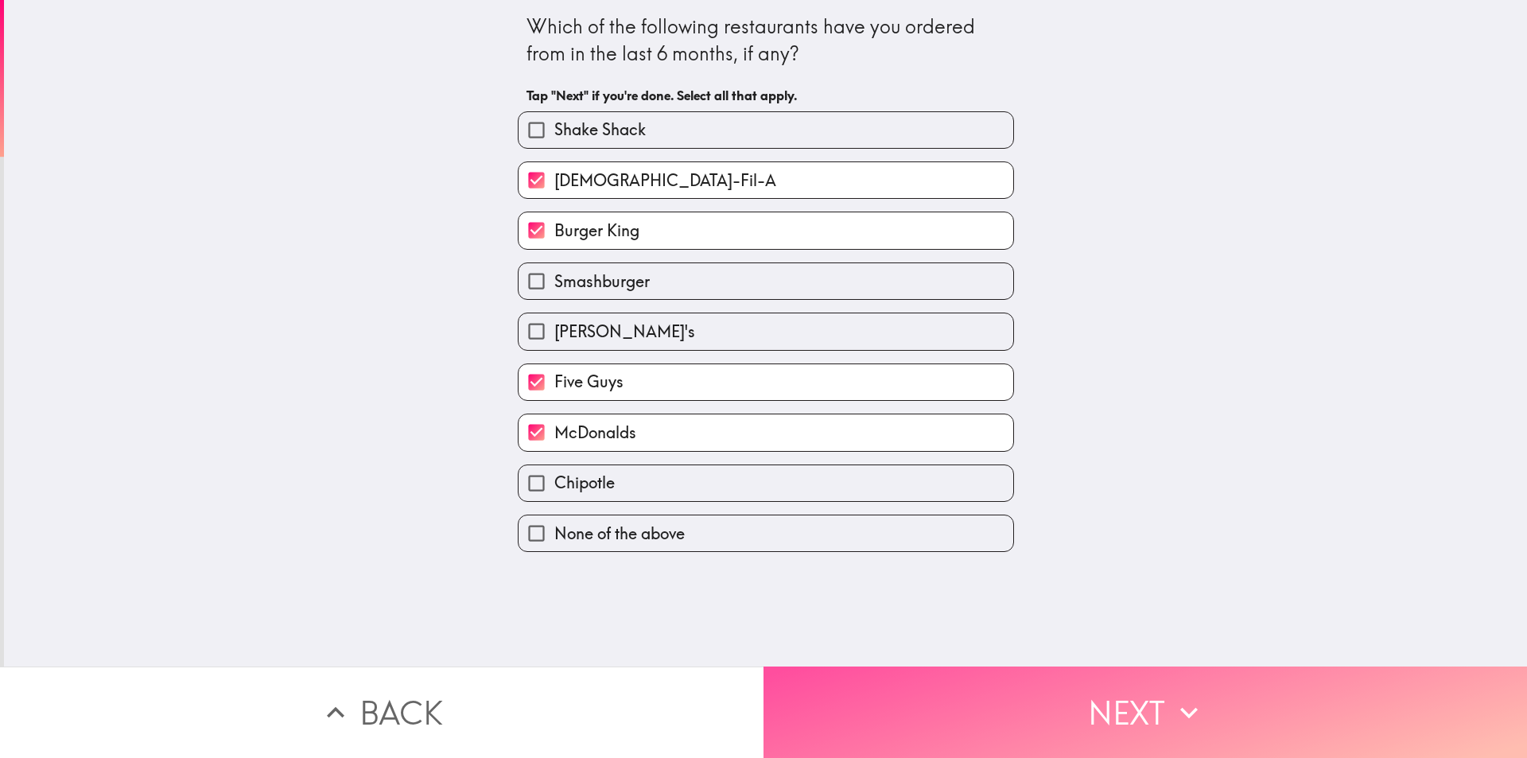
drag, startPoint x: 961, startPoint y: 709, endPoint x: 1015, endPoint y: 623, distance: 101.5
click at [961, 708] on button "Next" at bounding box center [1144, 711] width 763 height 91
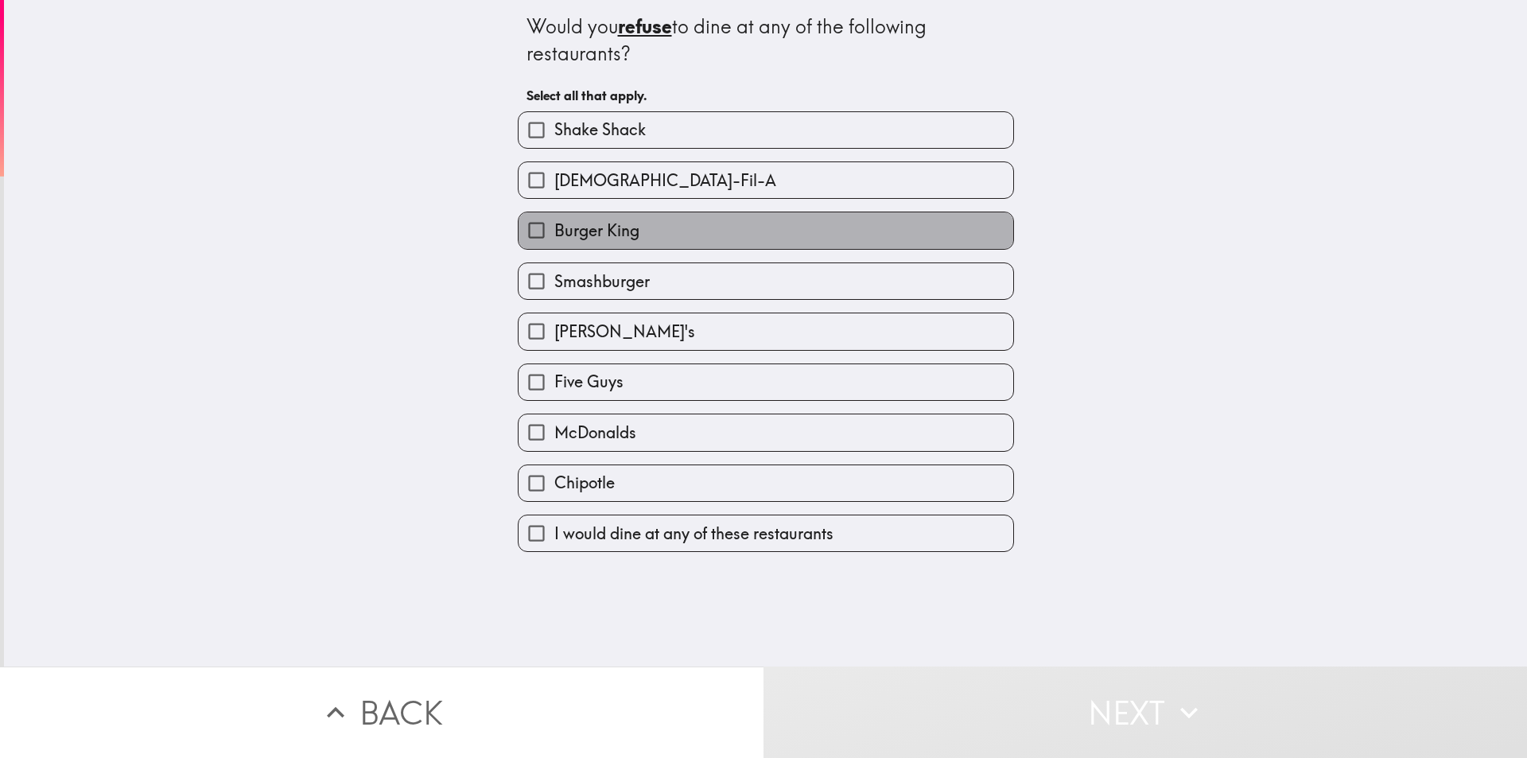
click at [773, 239] on label "Burger King" at bounding box center [766, 230] width 495 height 36
click at [554, 239] on input "Burger King" at bounding box center [537, 230] width 36 height 36
checkbox input "true"
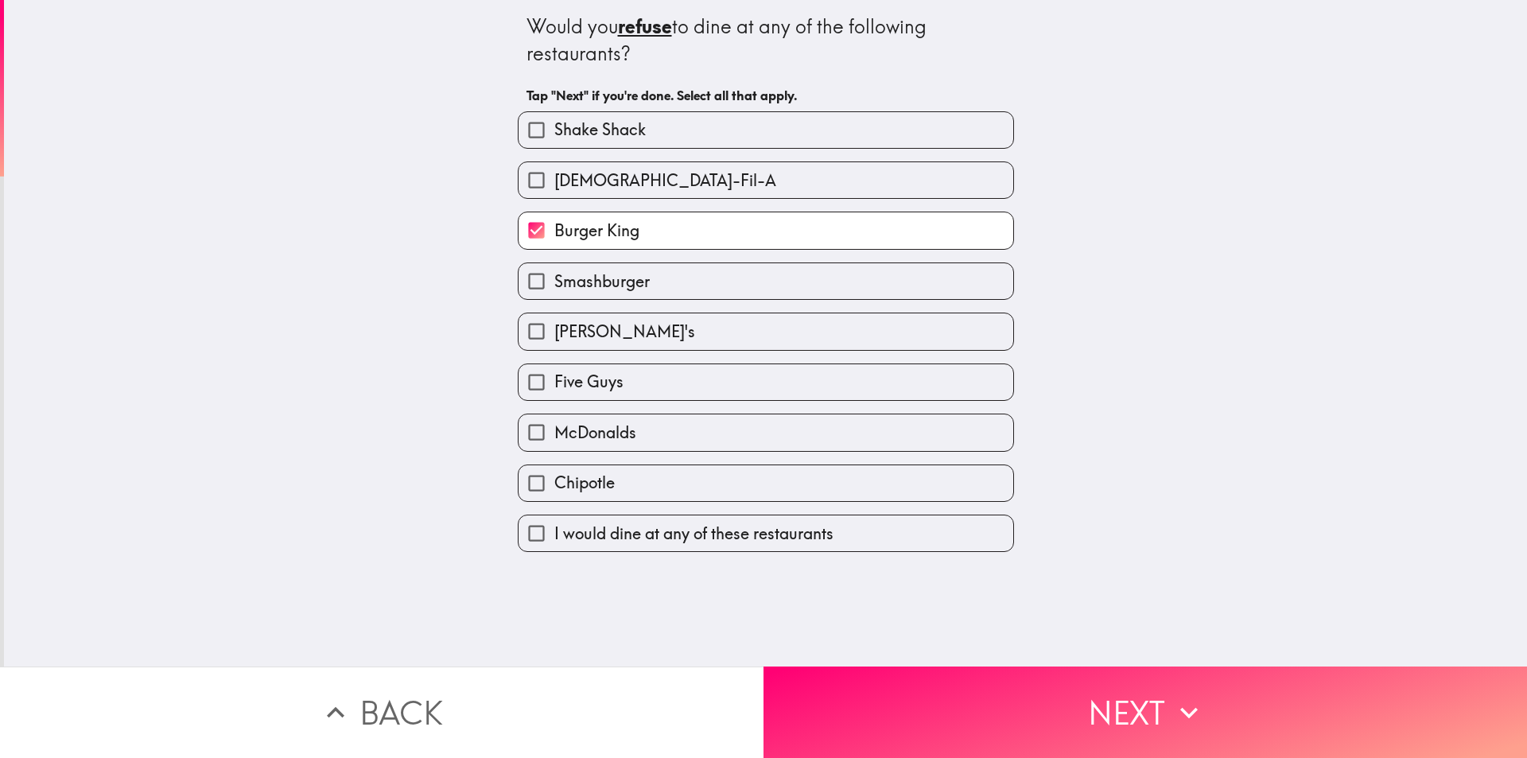
click at [693, 540] on span "I would dine at any of these restaurants" at bounding box center [693, 534] width 279 height 22
click at [554, 540] on input "I would dine at any of these restaurants" at bounding box center [537, 533] width 36 height 36
checkbox input "true"
checkbox input "false"
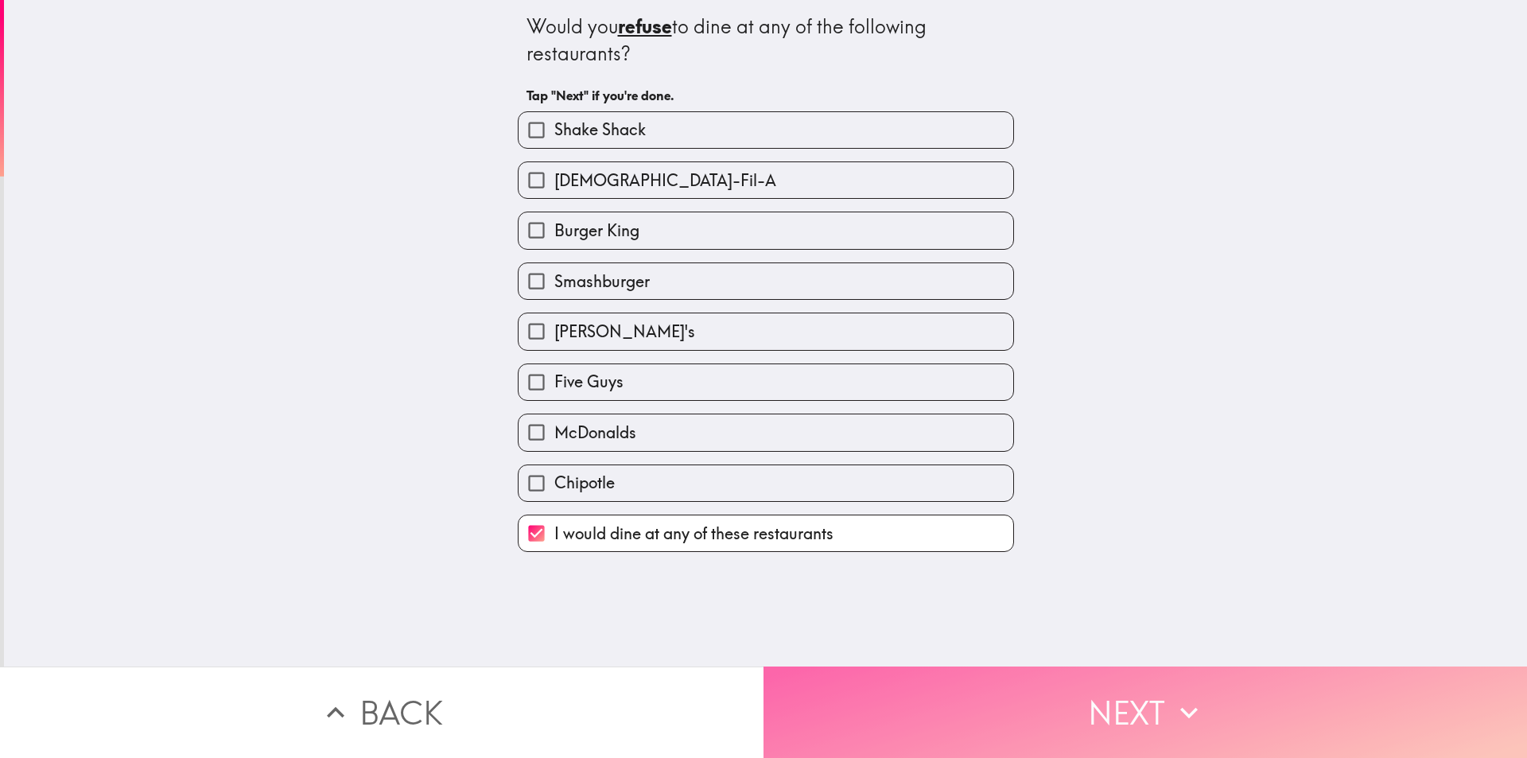
click at [1159, 736] on button "Next" at bounding box center [1144, 711] width 763 height 91
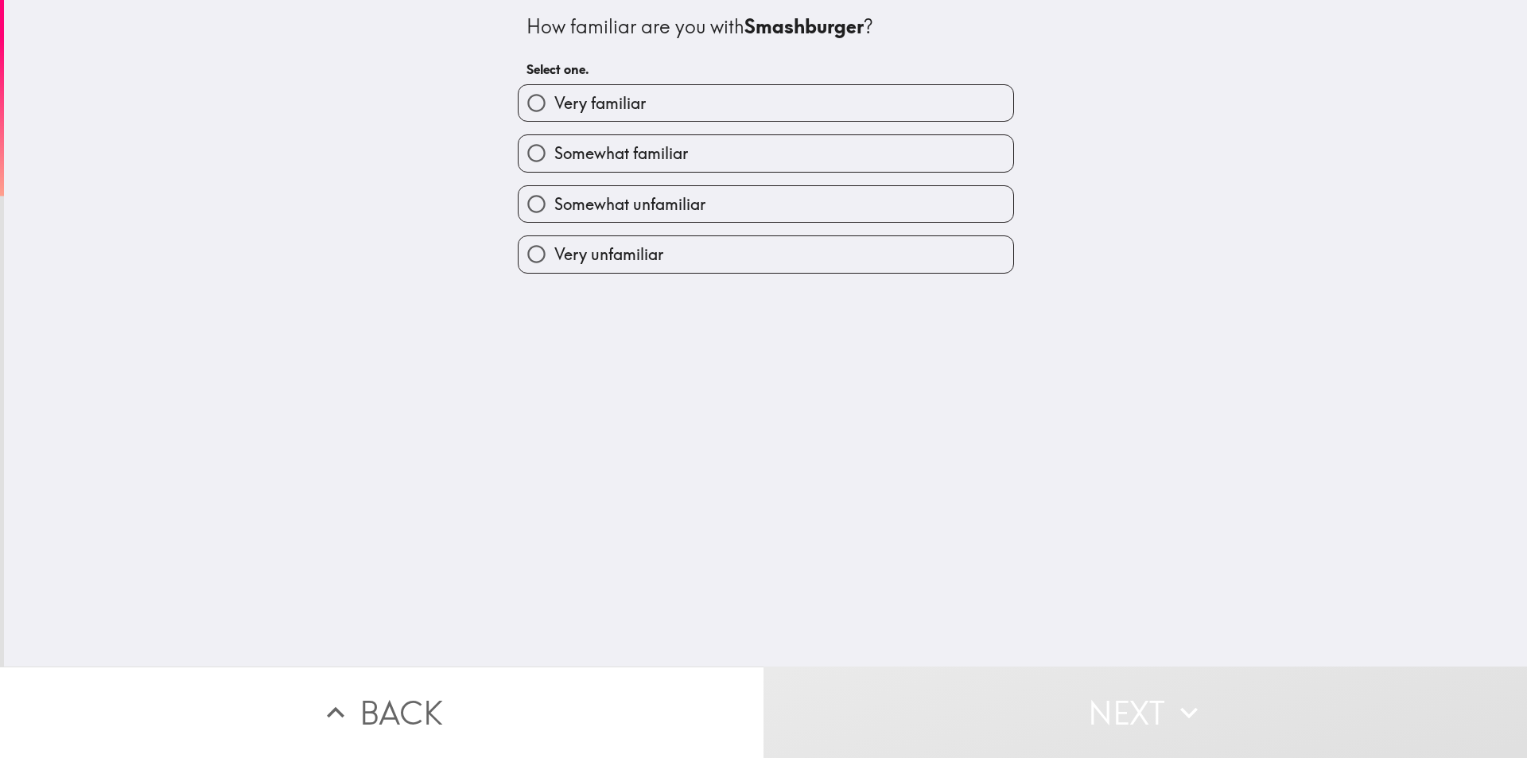
click at [740, 85] on label "Very familiar" at bounding box center [766, 103] width 495 height 36
click at [554, 85] on input "Very familiar" at bounding box center [537, 103] width 36 height 36
radio input "true"
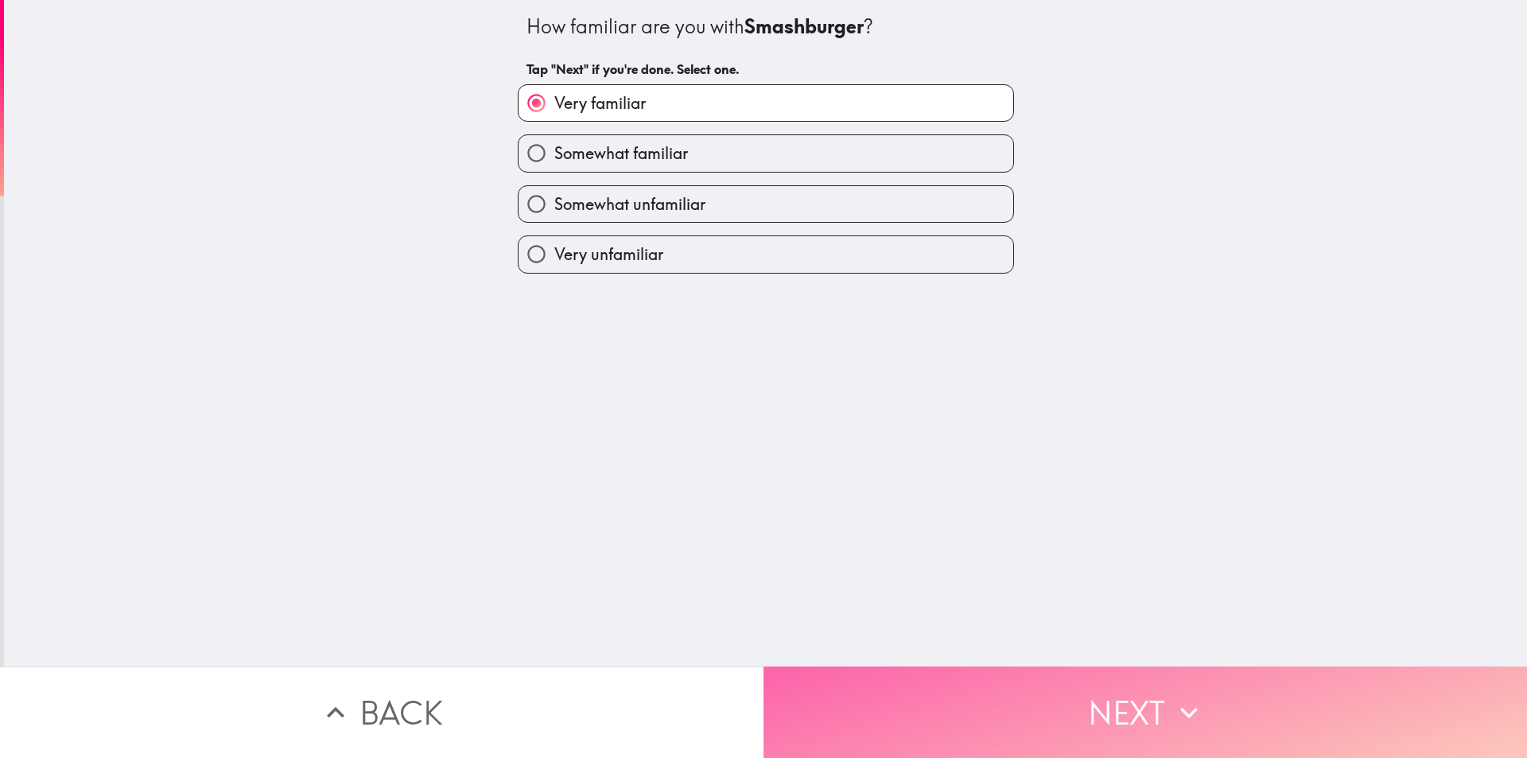
click at [1070, 697] on button "Next" at bounding box center [1144, 711] width 763 height 91
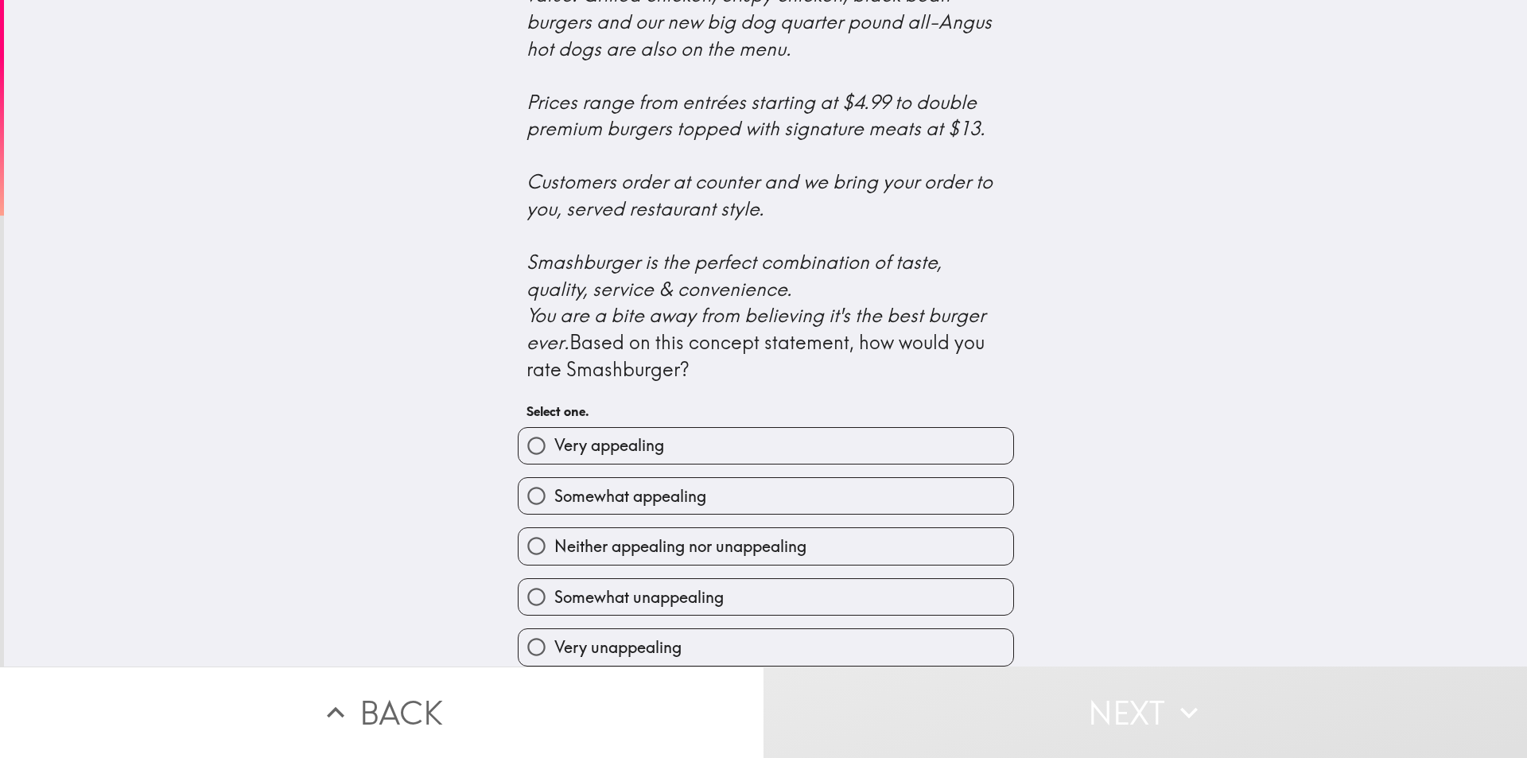
scroll to position [524, 0]
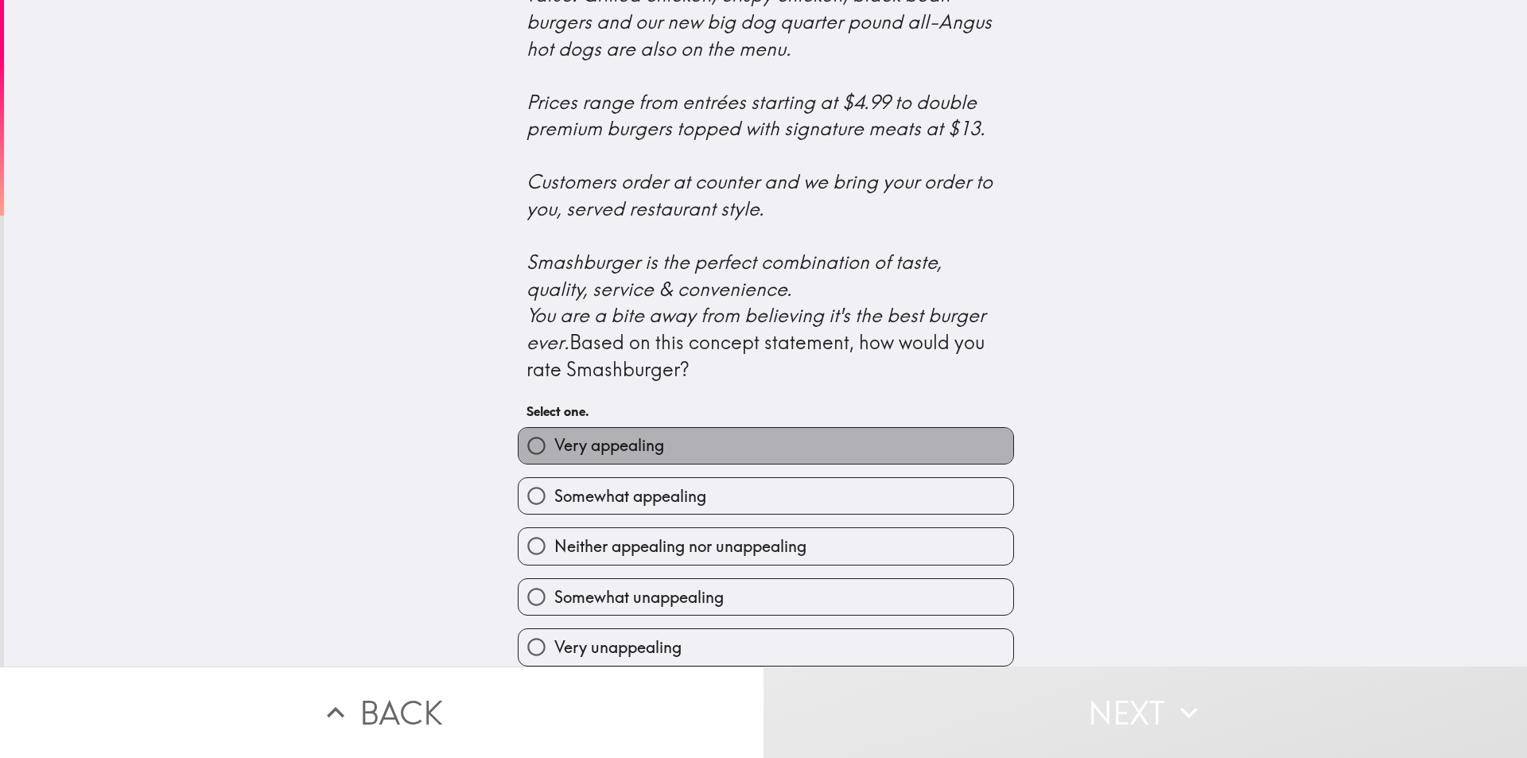
click at [853, 437] on label "Very appealing" at bounding box center [766, 446] width 495 height 36
click at [554, 437] on input "Very appealing" at bounding box center [537, 446] width 36 height 36
radio input "true"
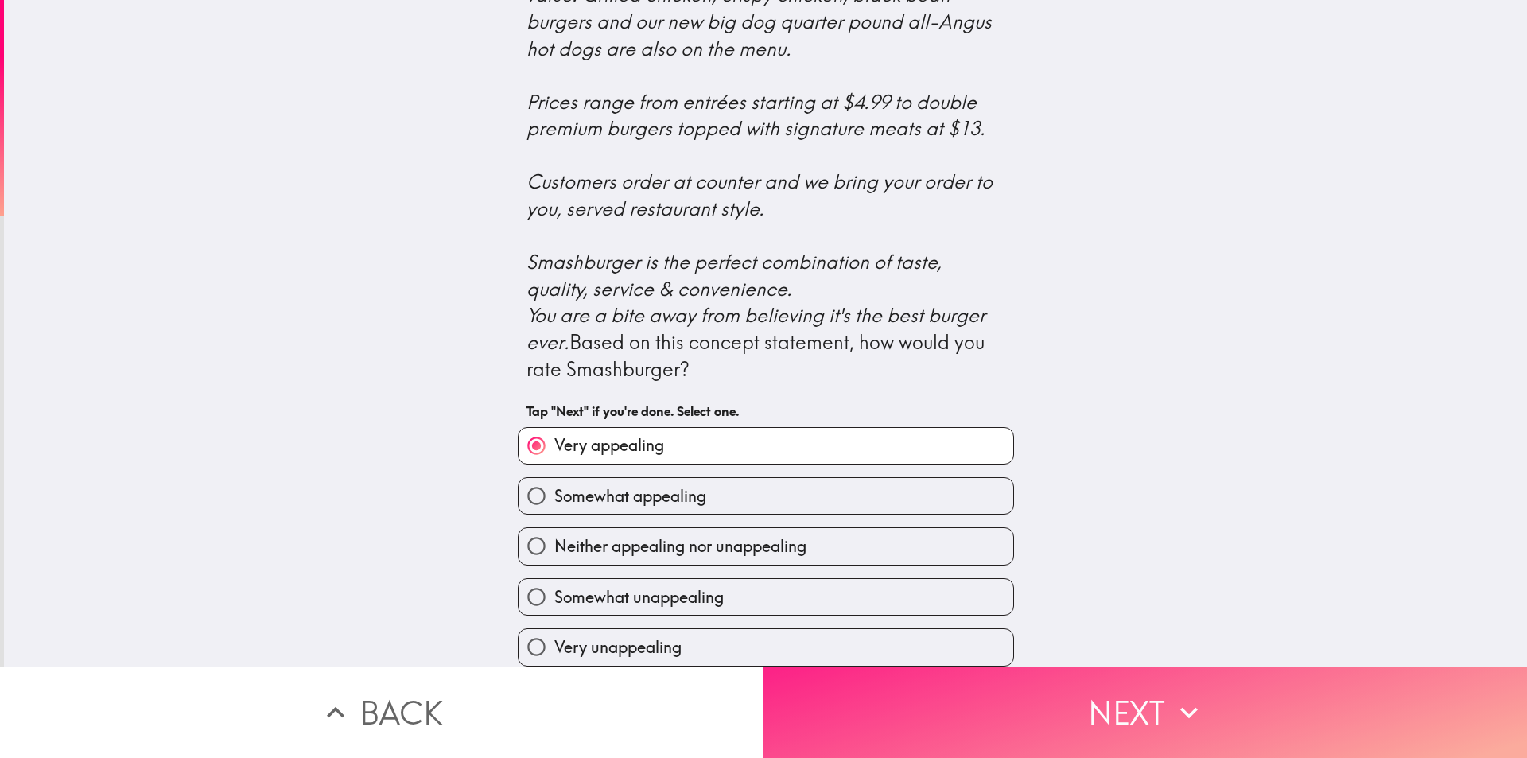
click at [1043, 721] on button "Next" at bounding box center [1144, 711] width 763 height 91
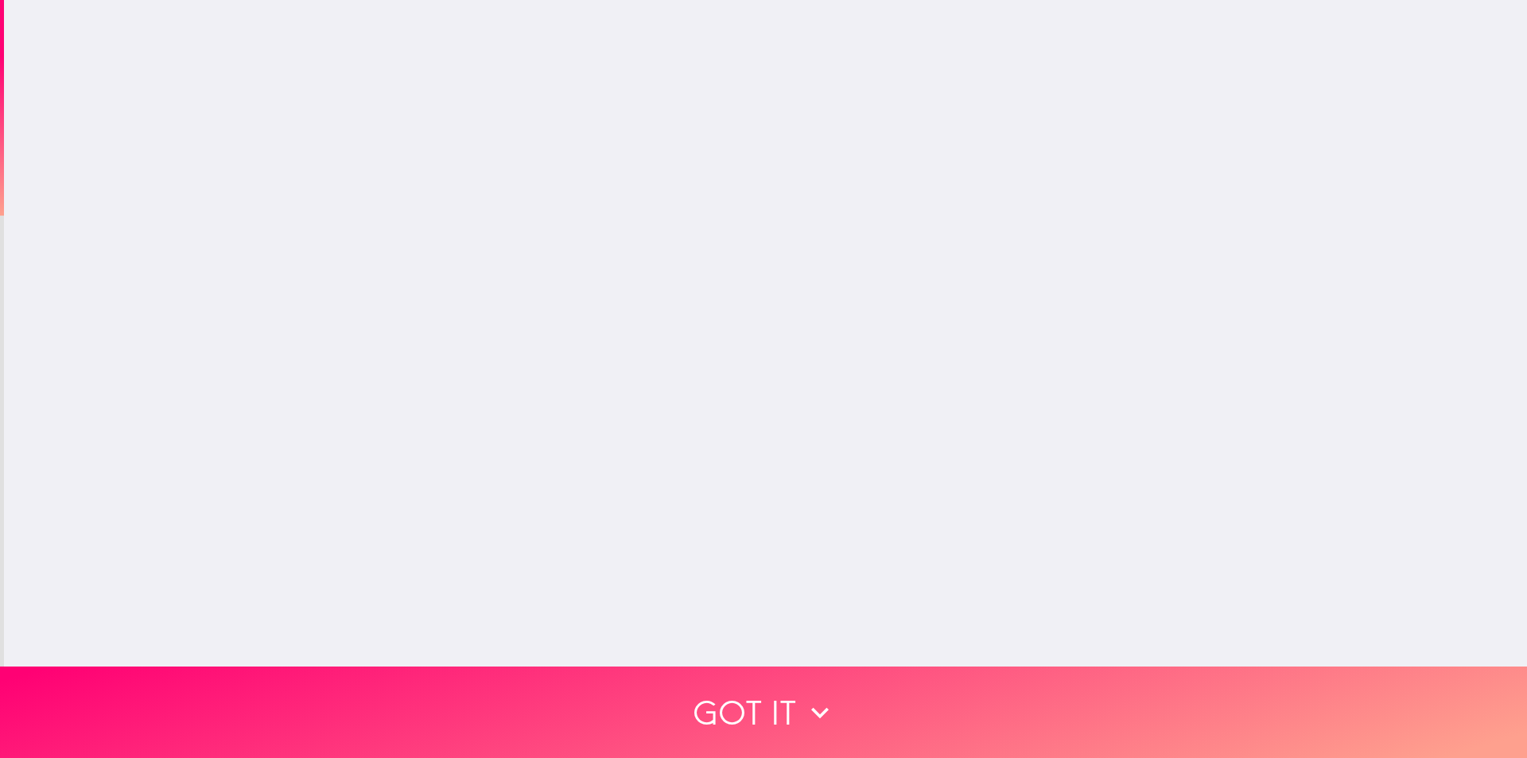
scroll to position [0, 0]
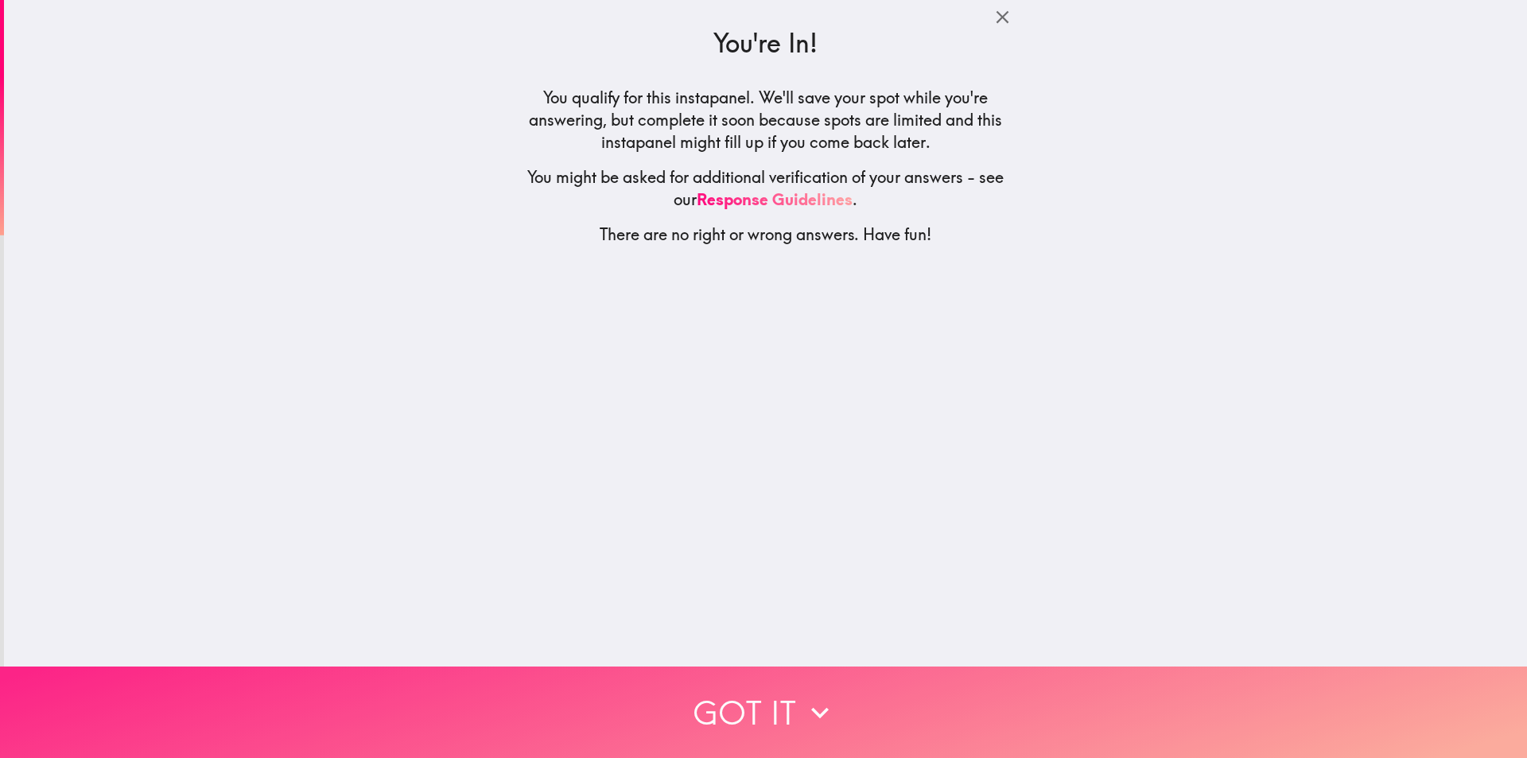
click at [802, 695] on icon "button" at bounding box center [819, 712] width 35 height 35
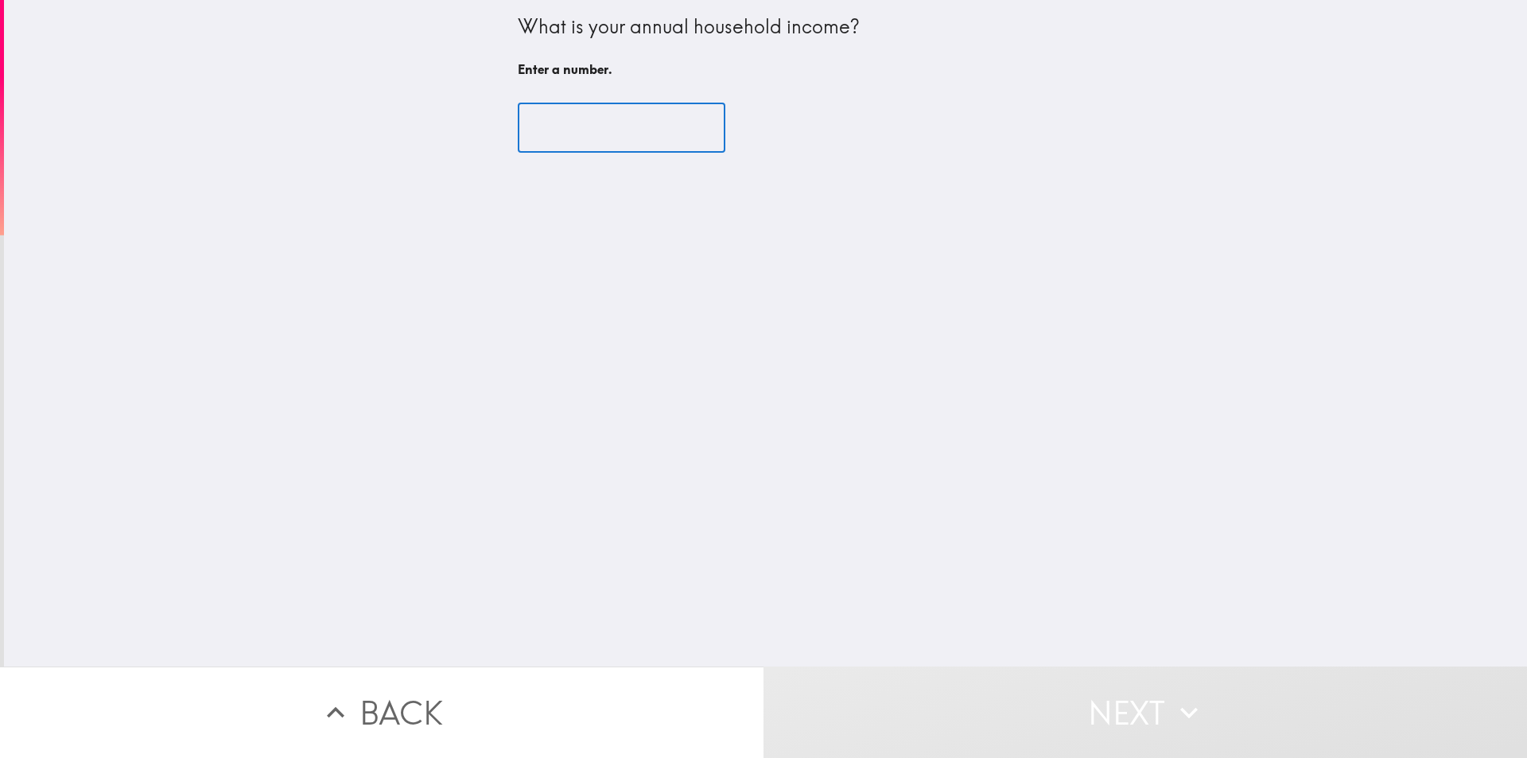
click at [640, 141] on input "number" at bounding box center [622, 127] width 208 height 49
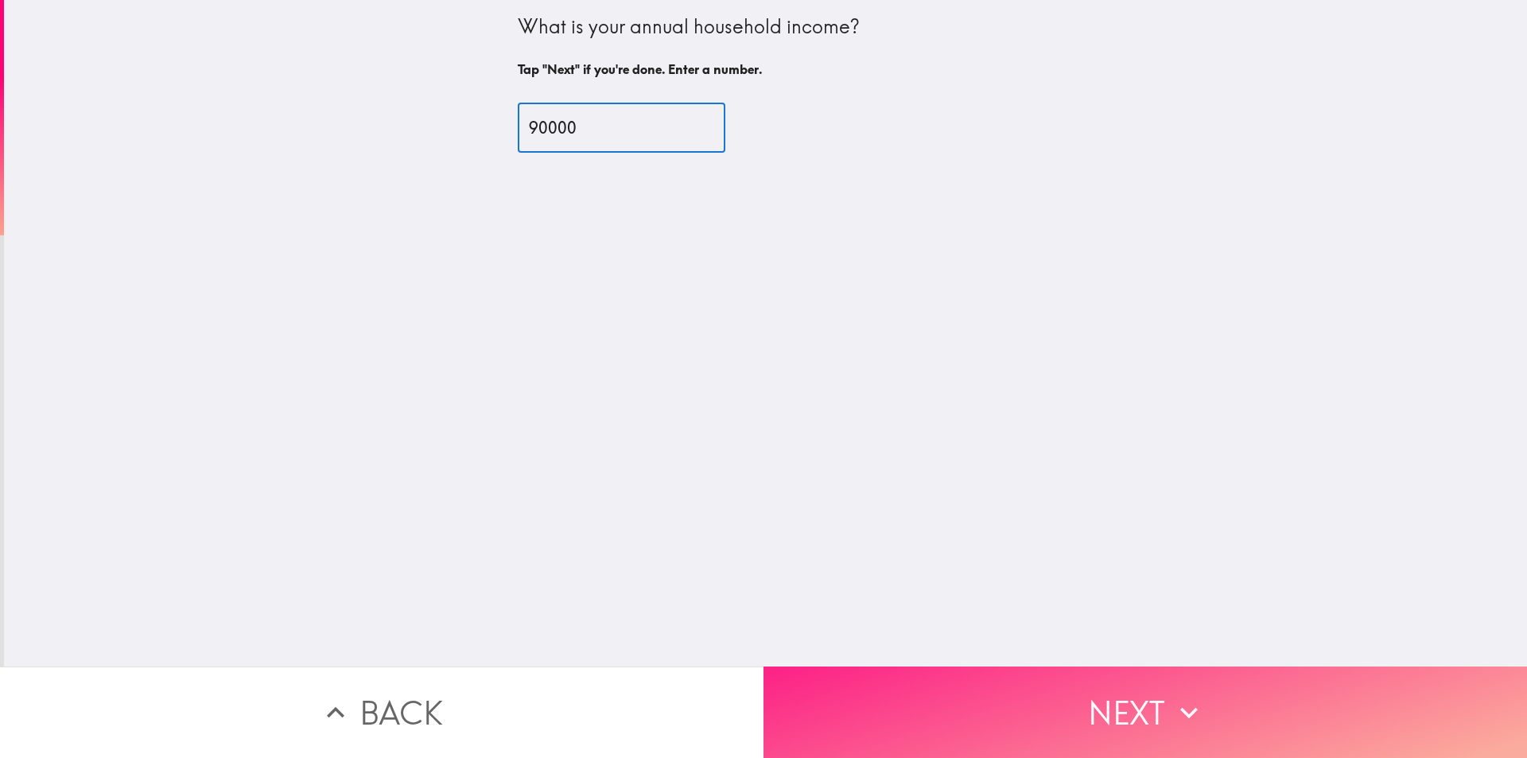
type input "90000"
click at [990, 701] on button "Next" at bounding box center [1144, 711] width 763 height 91
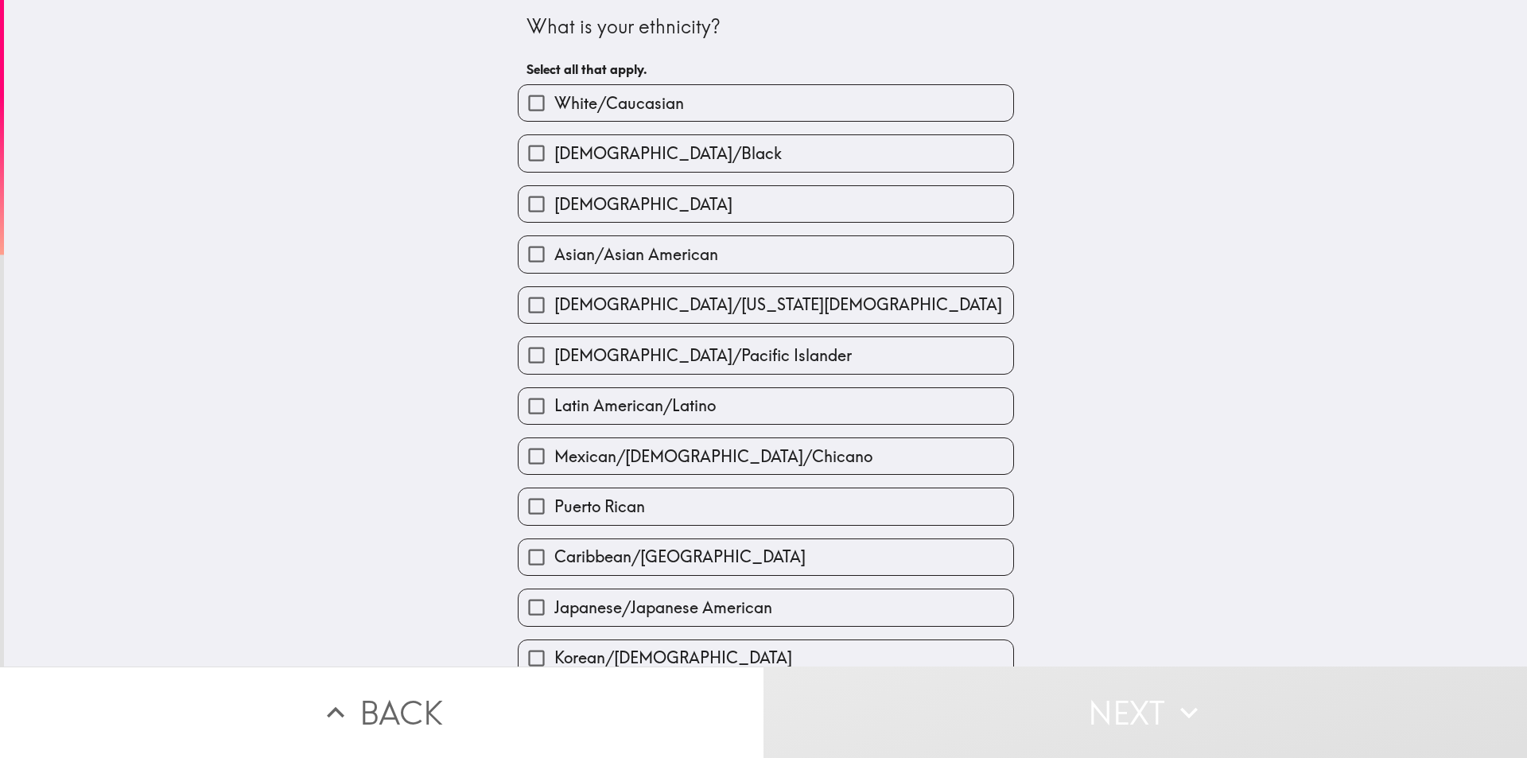
click at [763, 123] on div "[DEMOGRAPHIC_DATA]/Black" at bounding box center [759, 147] width 509 height 50
click at [748, 155] on label "[DEMOGRAPHIC_DATA]/Black" at bounding box center [766, 153] width 495 height 36
click at [554, 155] on input "[DEMOGRAPHIC_DATA]/Black" at bounding box center [537, 153] width 36 height 36
checkbox input "true"
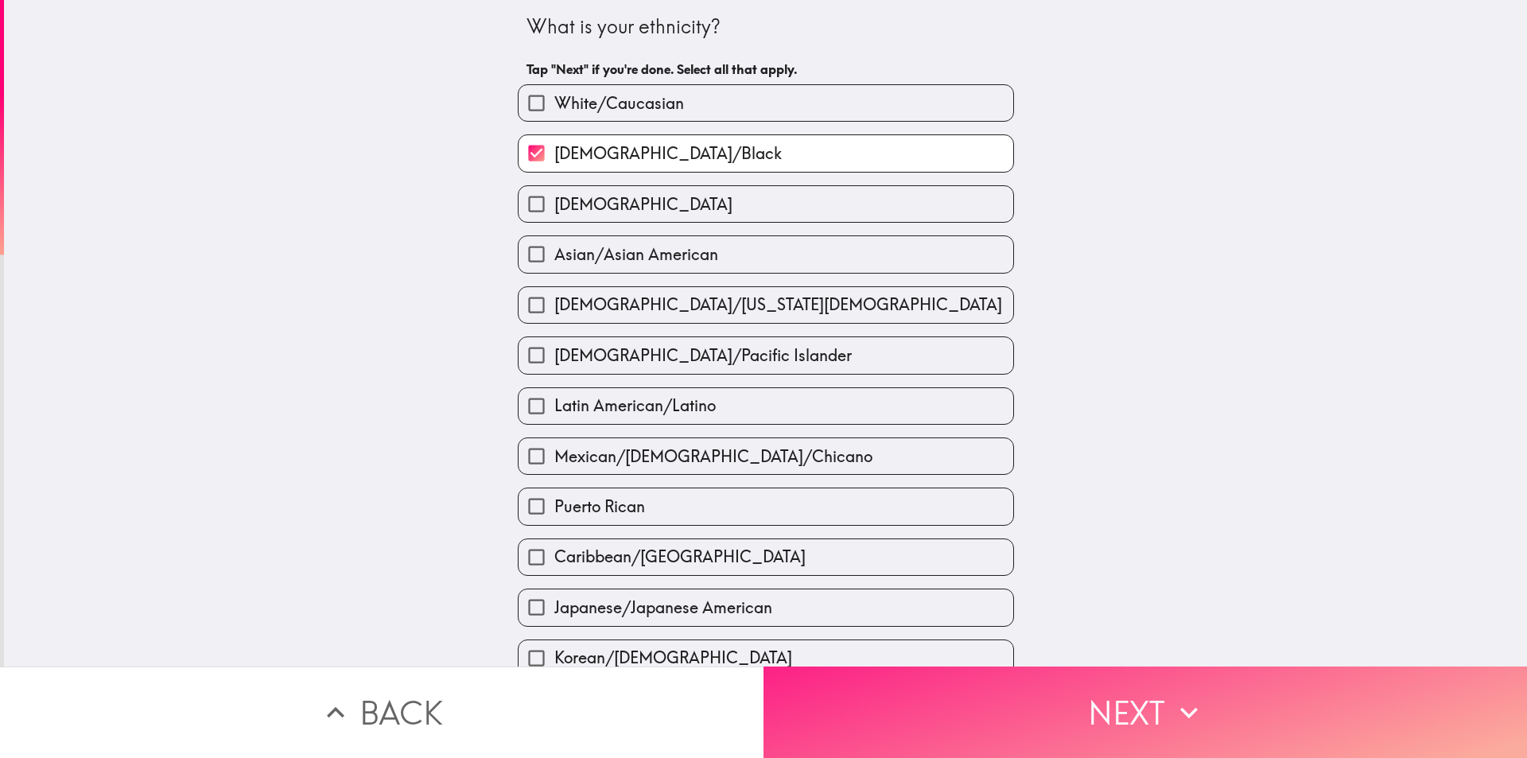
click at [1018, 713] on button "Next" at bounding box center [1144, 711] width 763 height 91
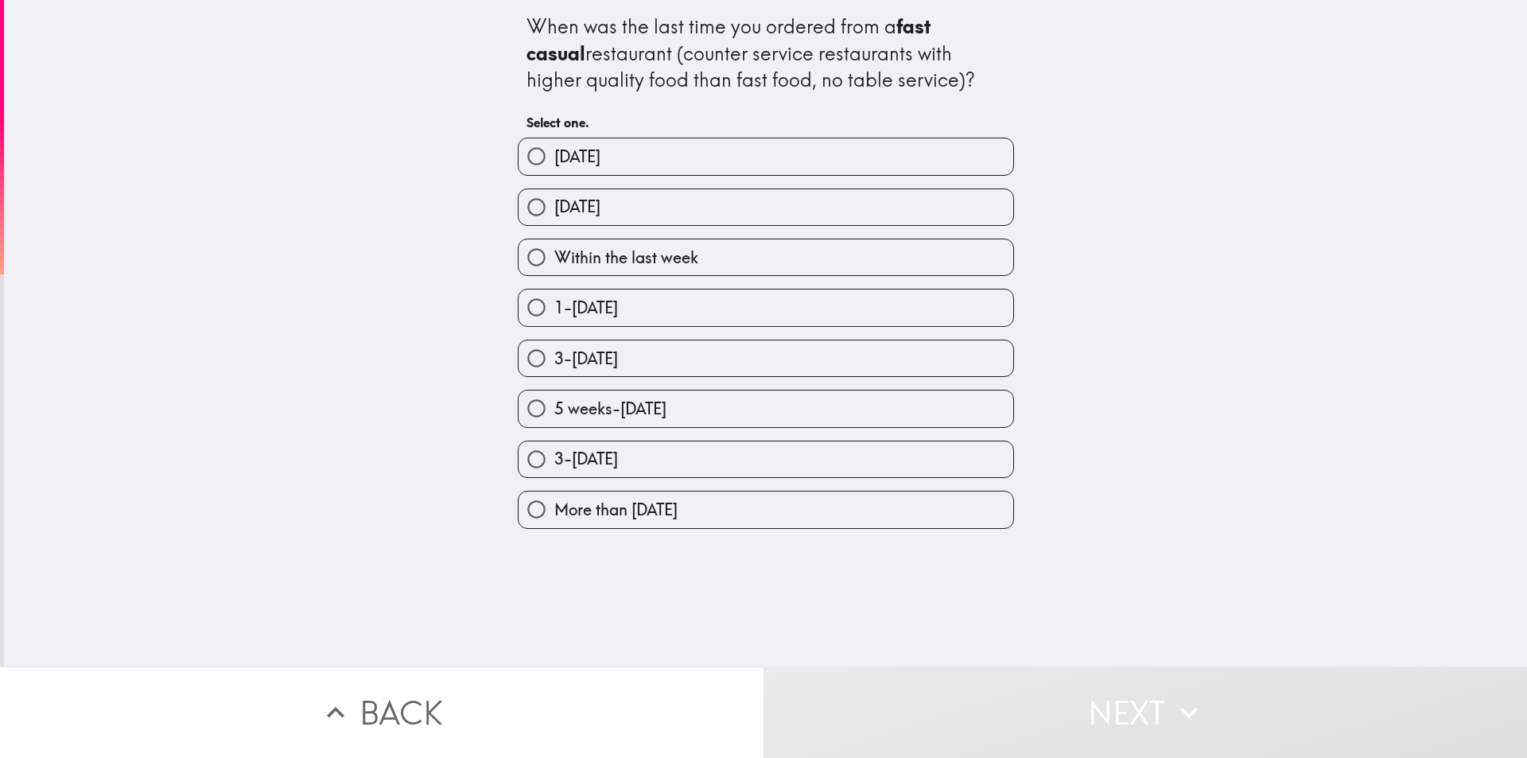
click at [567, 68] on div "When was the last time you ordered from a fast casual restaurant (counter servi…" at bounding box center [765, 54] width 479 height 80
click at [585, 160] on span "[DATE]" at bounding box center [577, 157] width 46 height 22
click at [554, 160] on input "[DATE]" at bounding box center [537, 156] width 36 height 36
radio input "true"
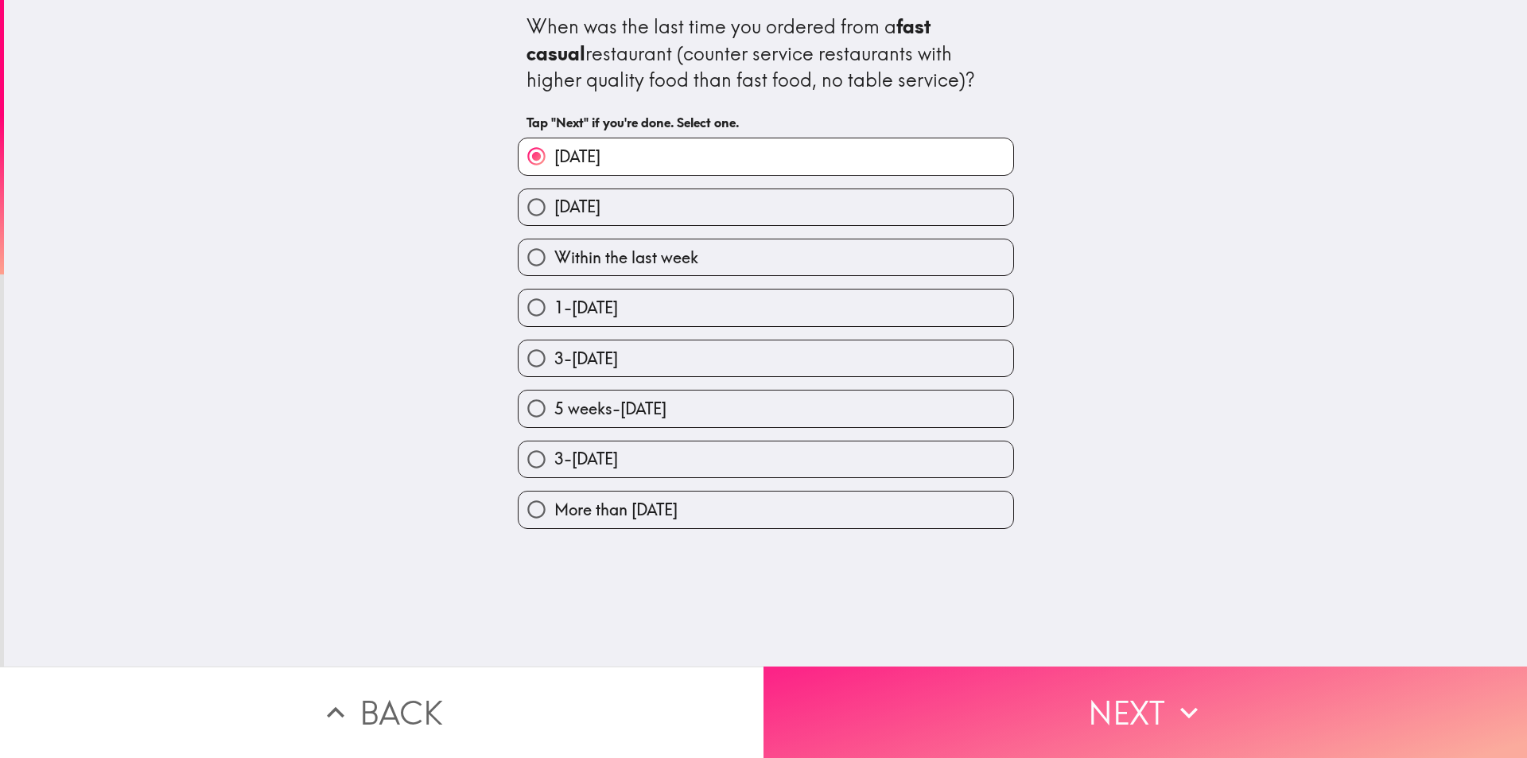
click at [915, 685] on button "Next" at bounding box center [1144, 711] width 763 height 91
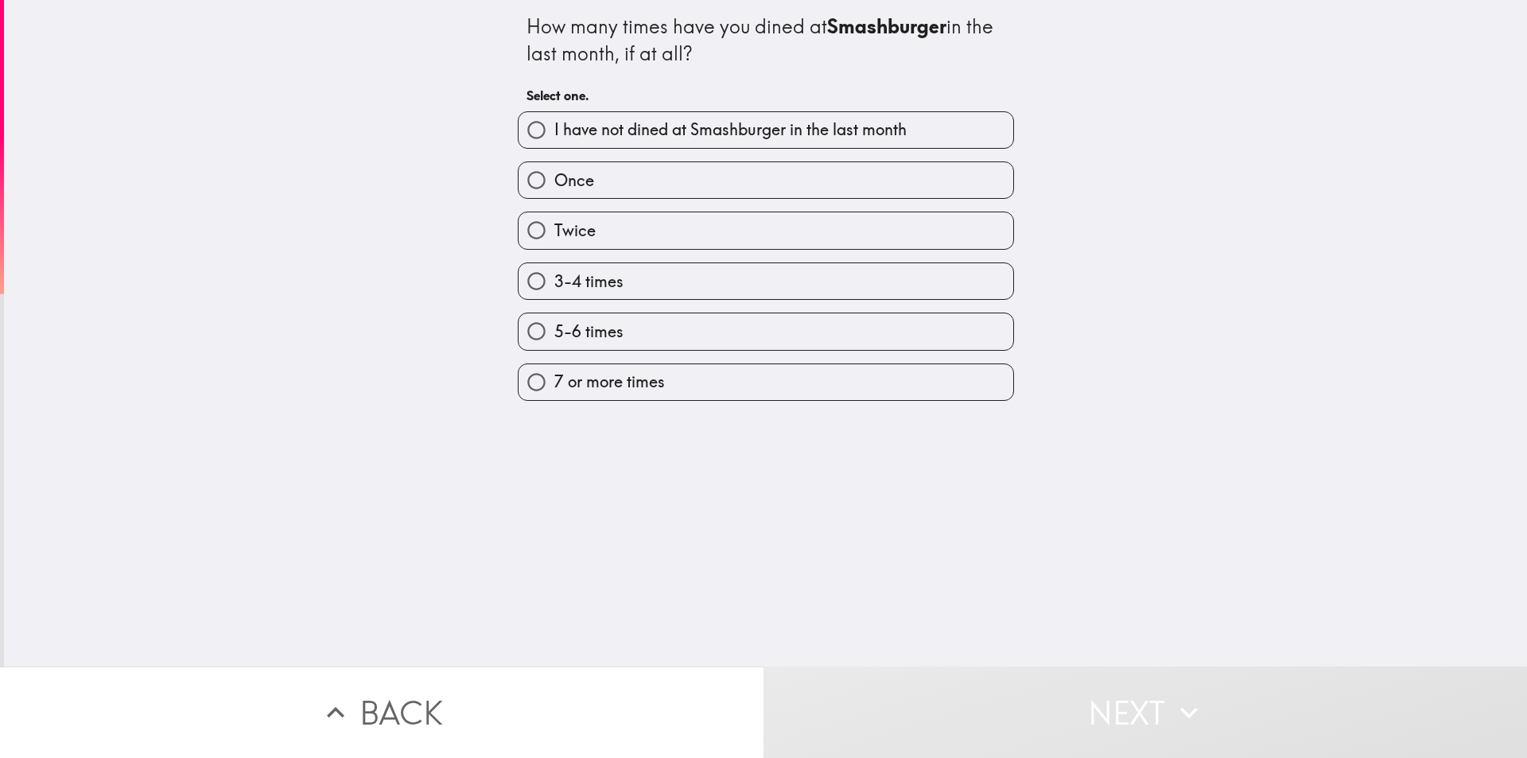
click at [627, 283] on label "3-4 times" at bounding box center [766, 281] width 495 height 36
click at [554, 283] on input "3-4 times" at bounding box center [537, 281] width 36 height 36
radio input "true"
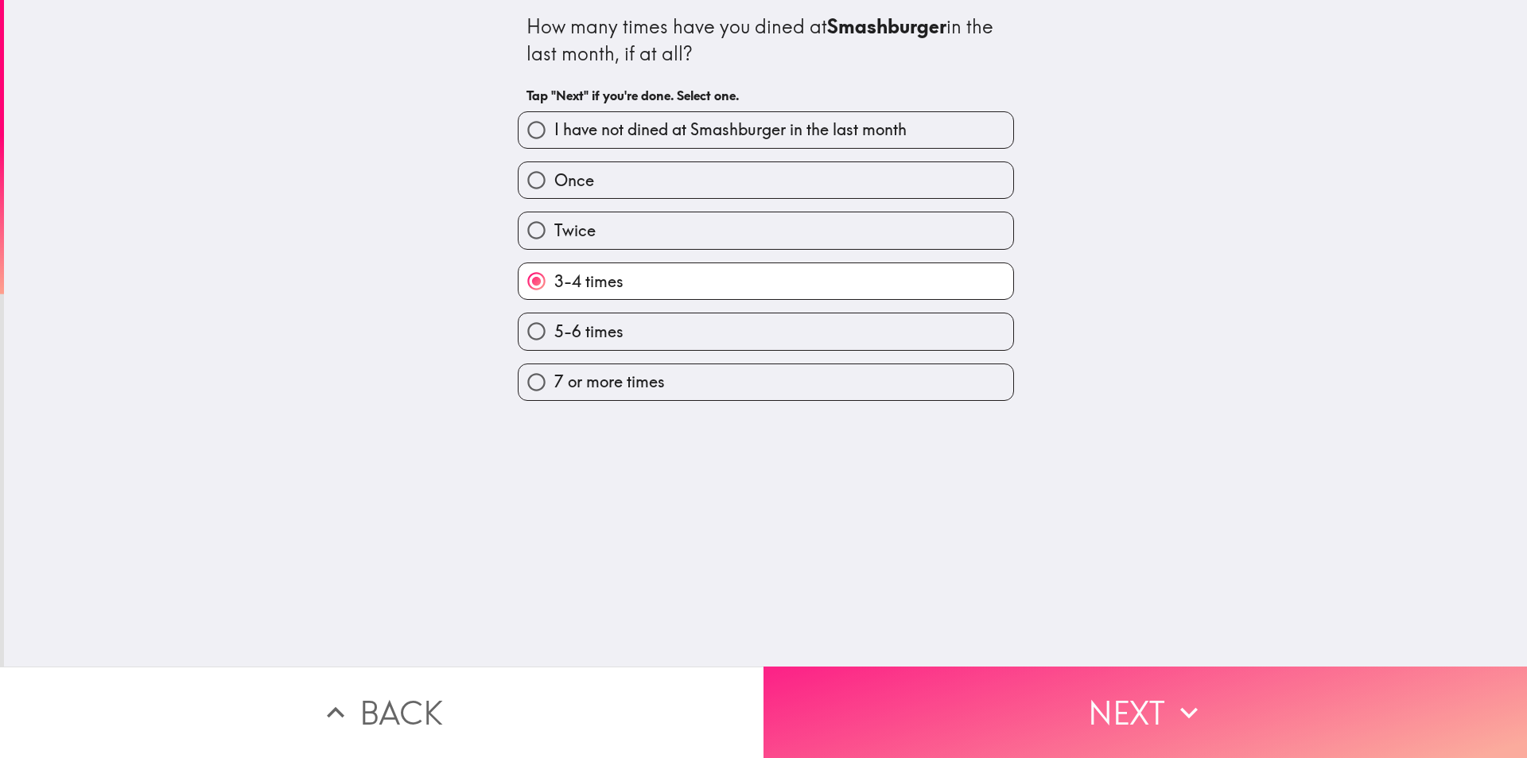
drag, startPoint x: 926, startPoint y: 728, endPoint x: 942, endPoint y: 702, distance: 30.4
click at [926, 730] on button "Next" at bounding box center [1144, 711] width 763 height 91
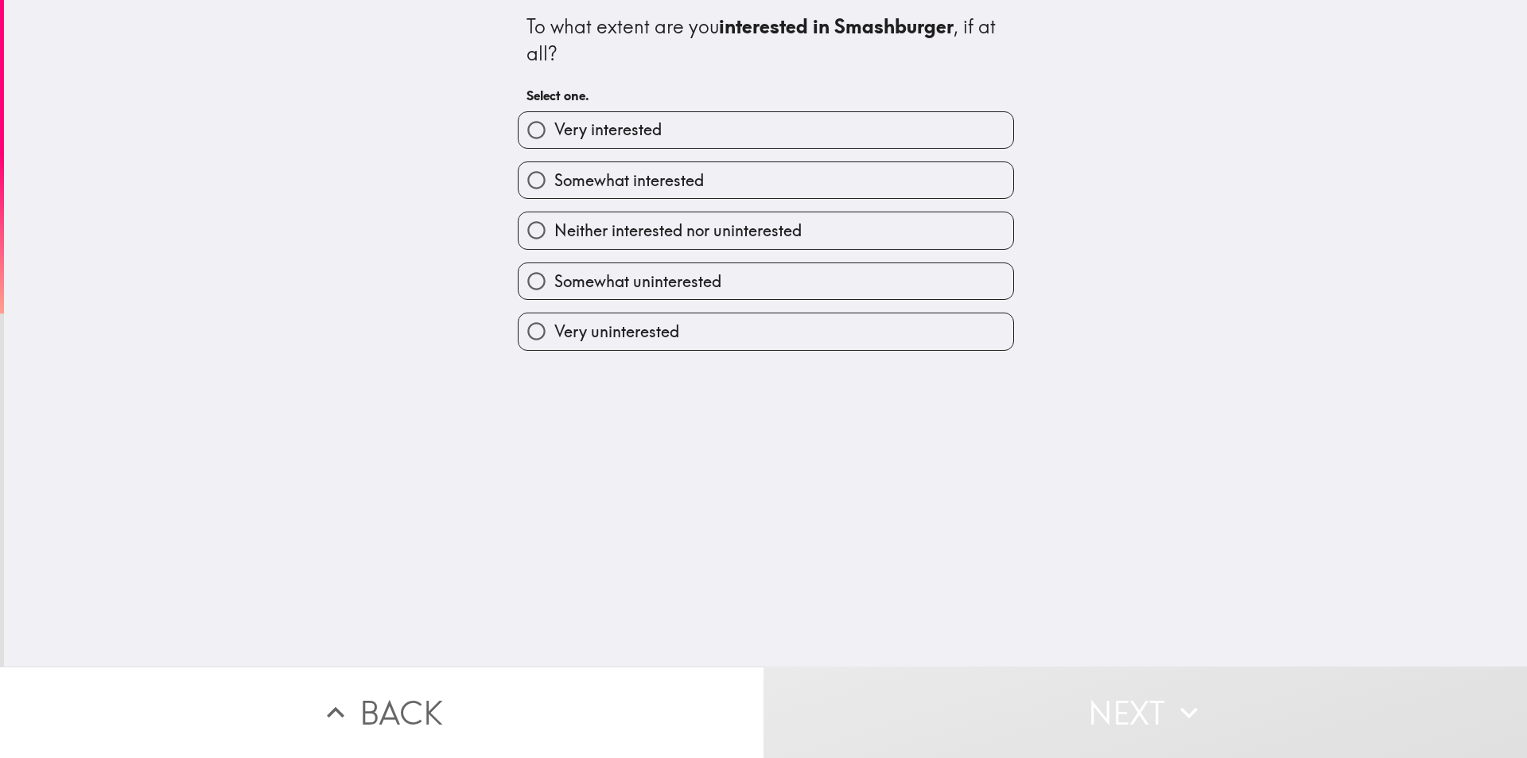
click at [580, 117] on label "Very interested" at bounding box center [766, 130] width 495 height 36
click at [554, 117] on input "Very interested" at bounding box center [537, 130] width 36 height 36
radio input "true"
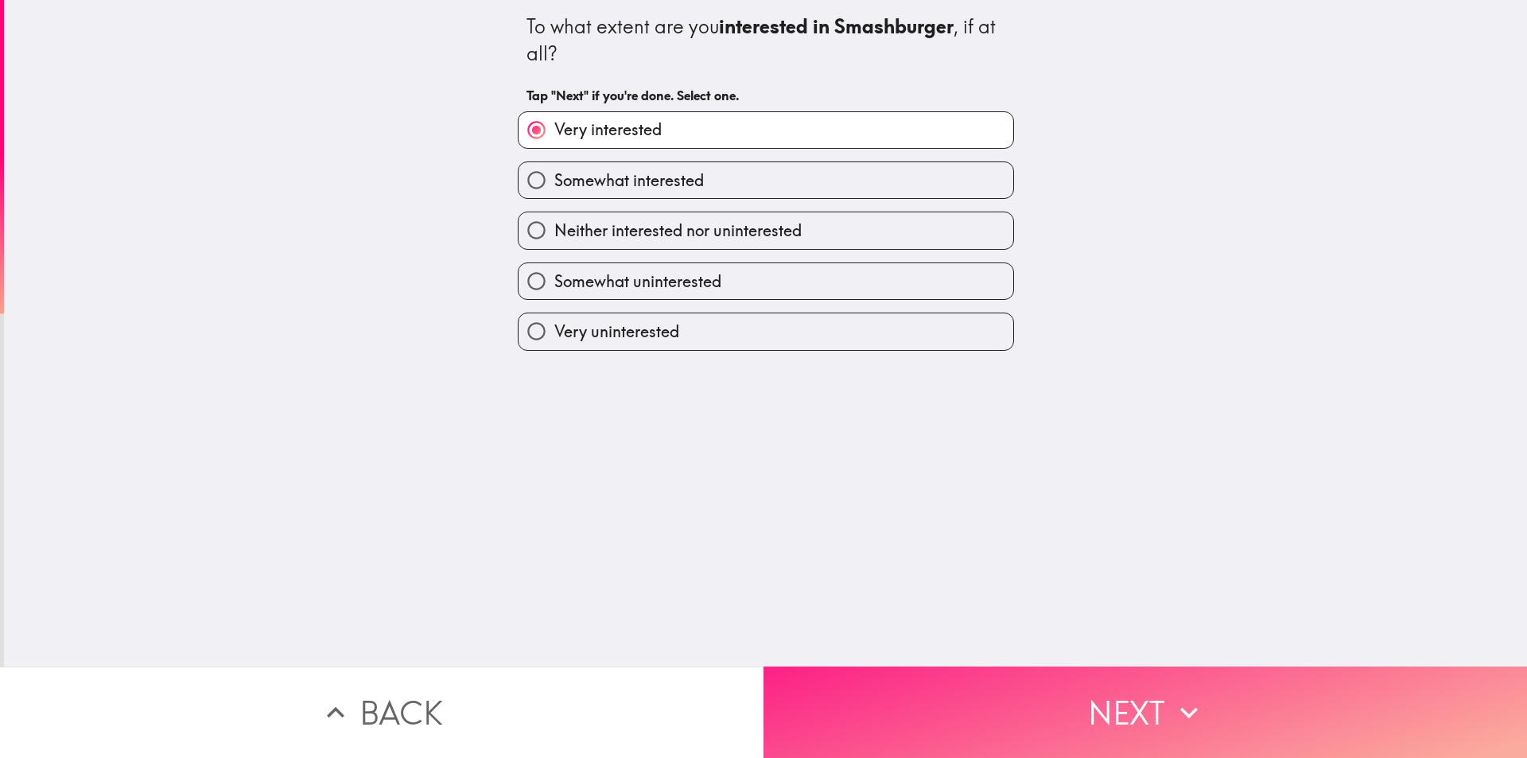
click at [927, 670] on button "Next" at bounding box center [1144, 711] width 763 height 91
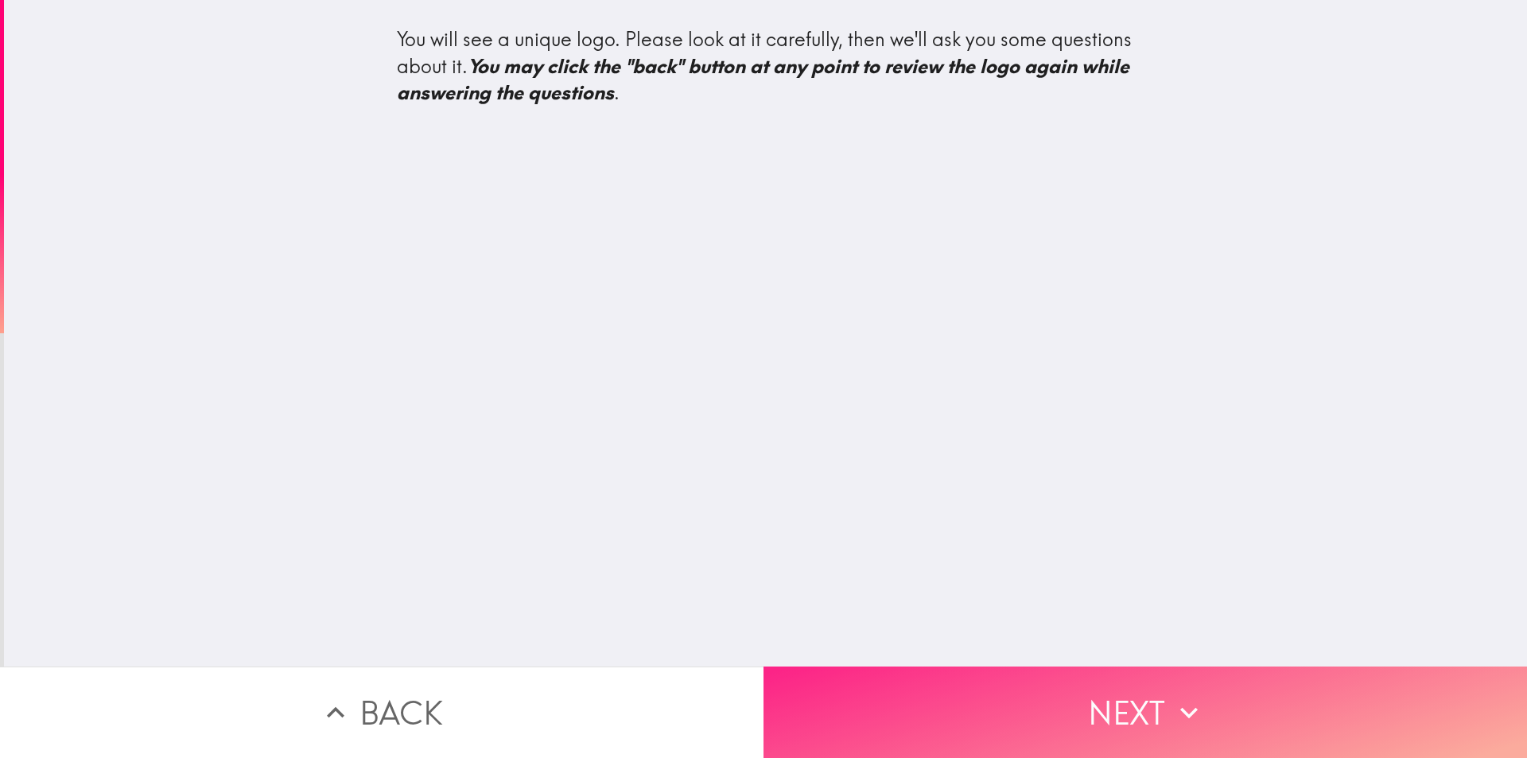
click at [1094, 732] on button "Next" at bounding box center [1144, 711] width 763 height 91
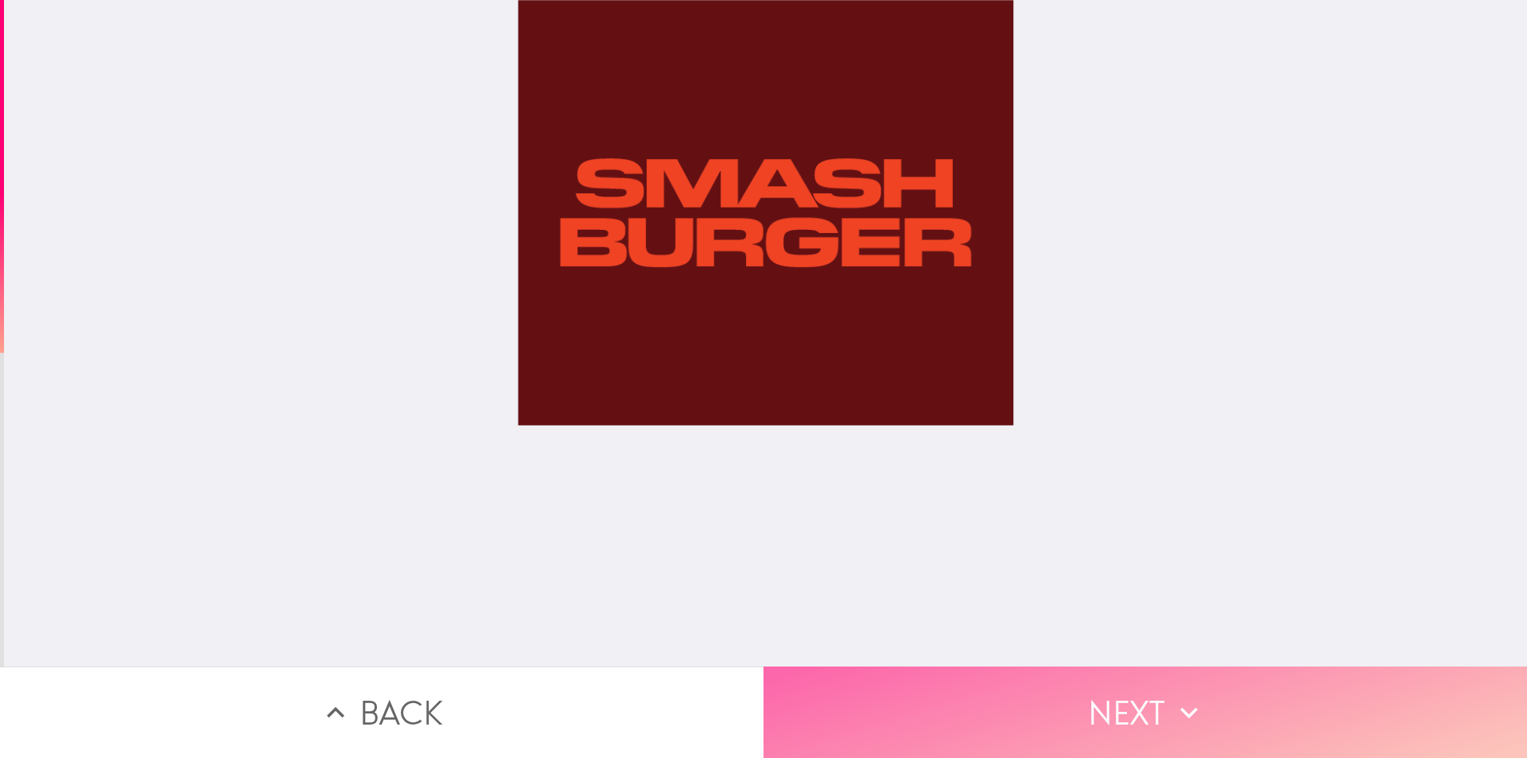
click at [1159, 707] on button "Next" at bounding box center [1144, 711] width 763 height 91
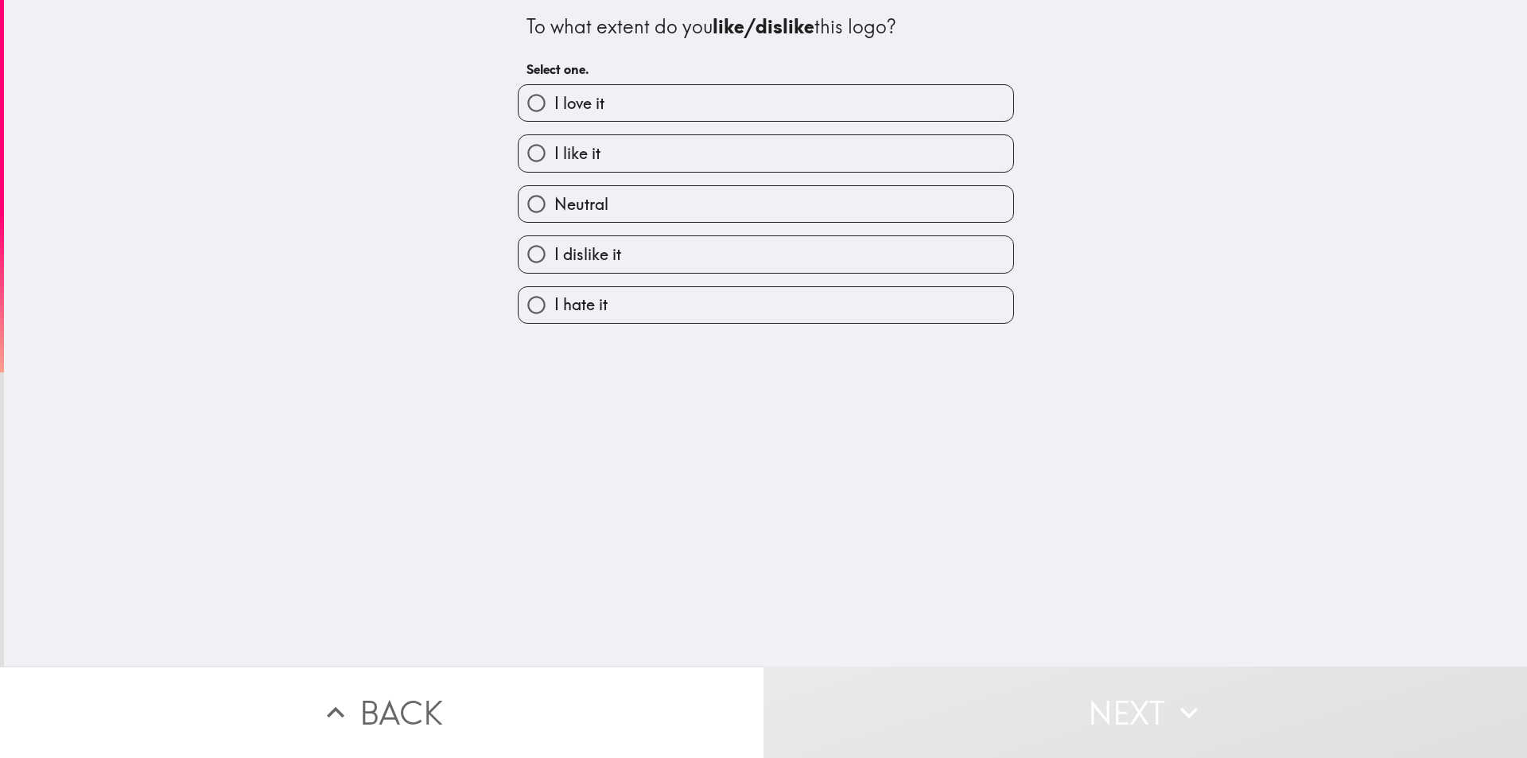
click at [555, 115] on label "I love it" at bounding box center [766, 103] width 495 height 36
click at [554, 115] on input "I love it" at bounding box center [537, 103] width 36 height 36
radio input "true"
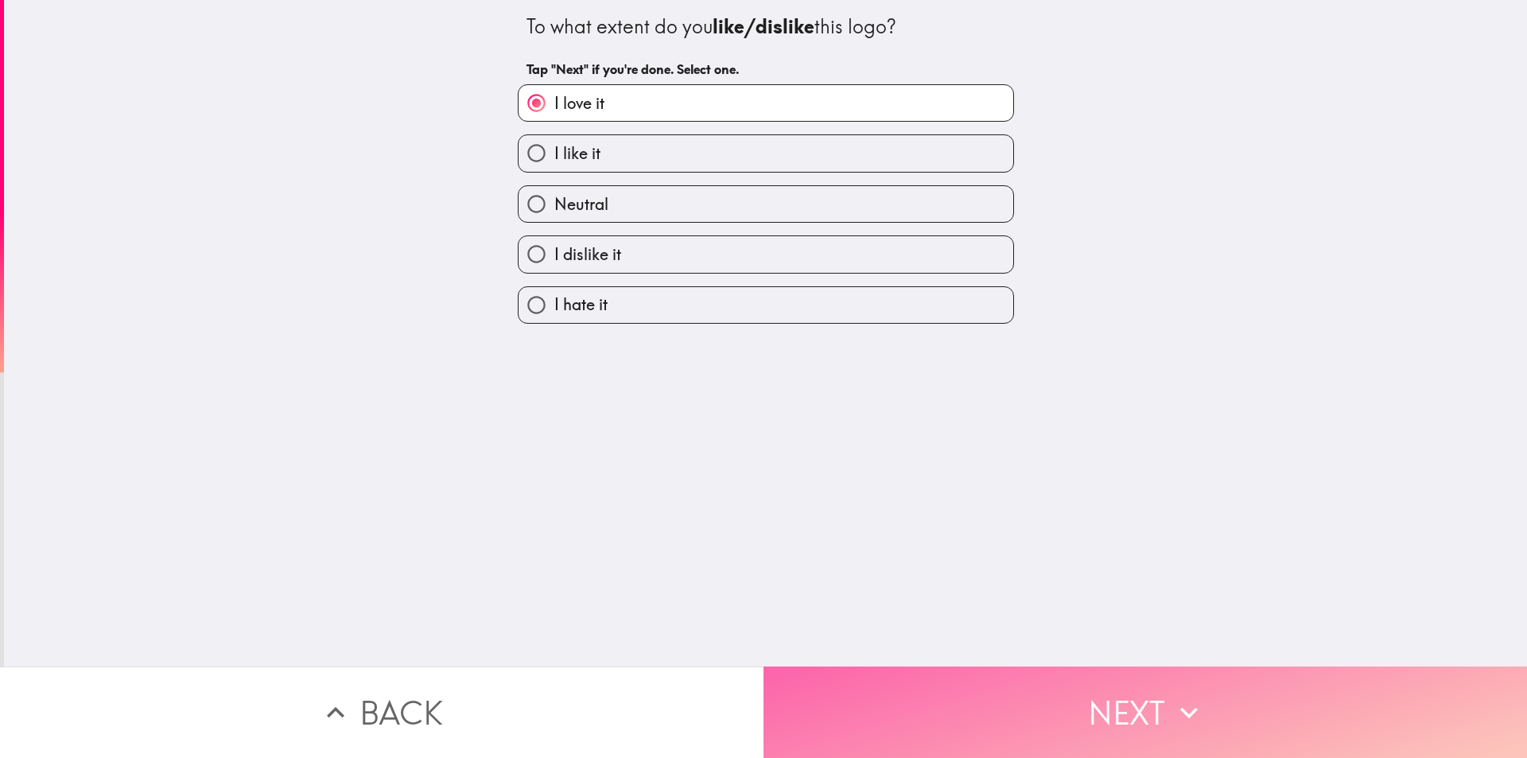
click at [1029, 703] on button "Next" at bounding box center [1144, 711] width 763 height 91
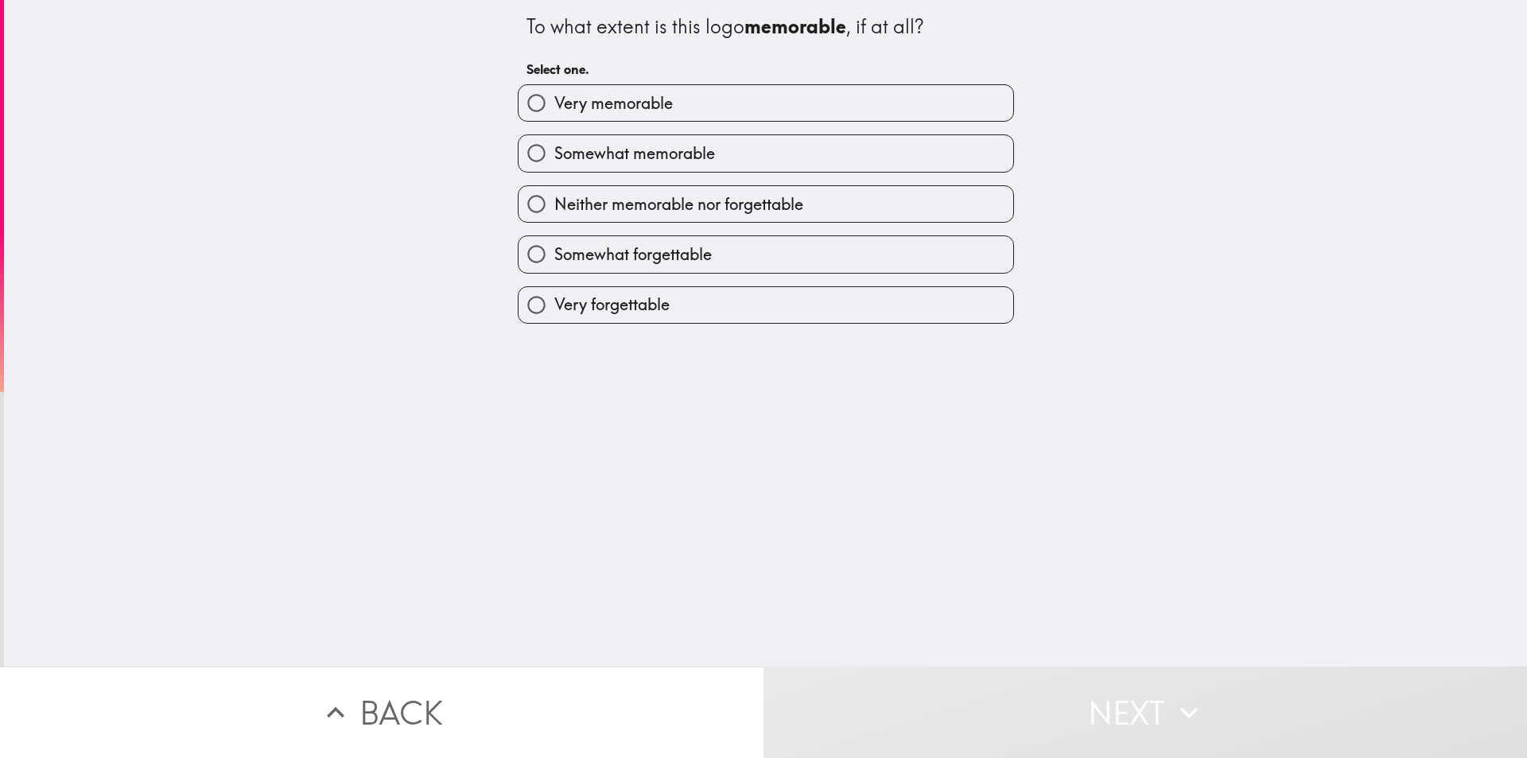
click at [833, 109] on label "Very memorable" at bounding box center [766, 103] width 495 height 36
click at [554, 109] on input "Very memorable" at bounding box center [537, 103] width 36 height 36
radio input "true"
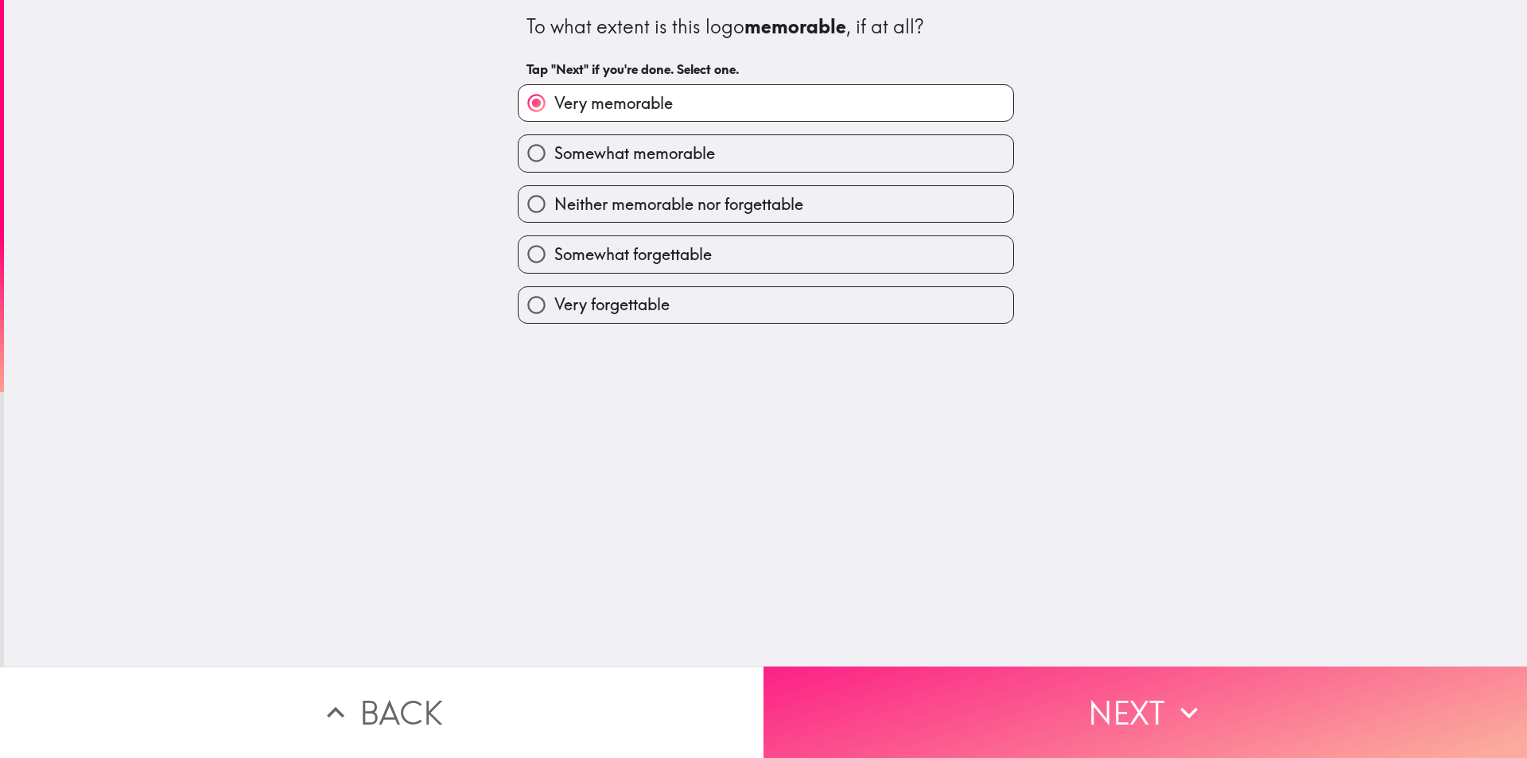
click at [962, 724] on button "Next" at bounding box center [1144, 711] width 763 height 91
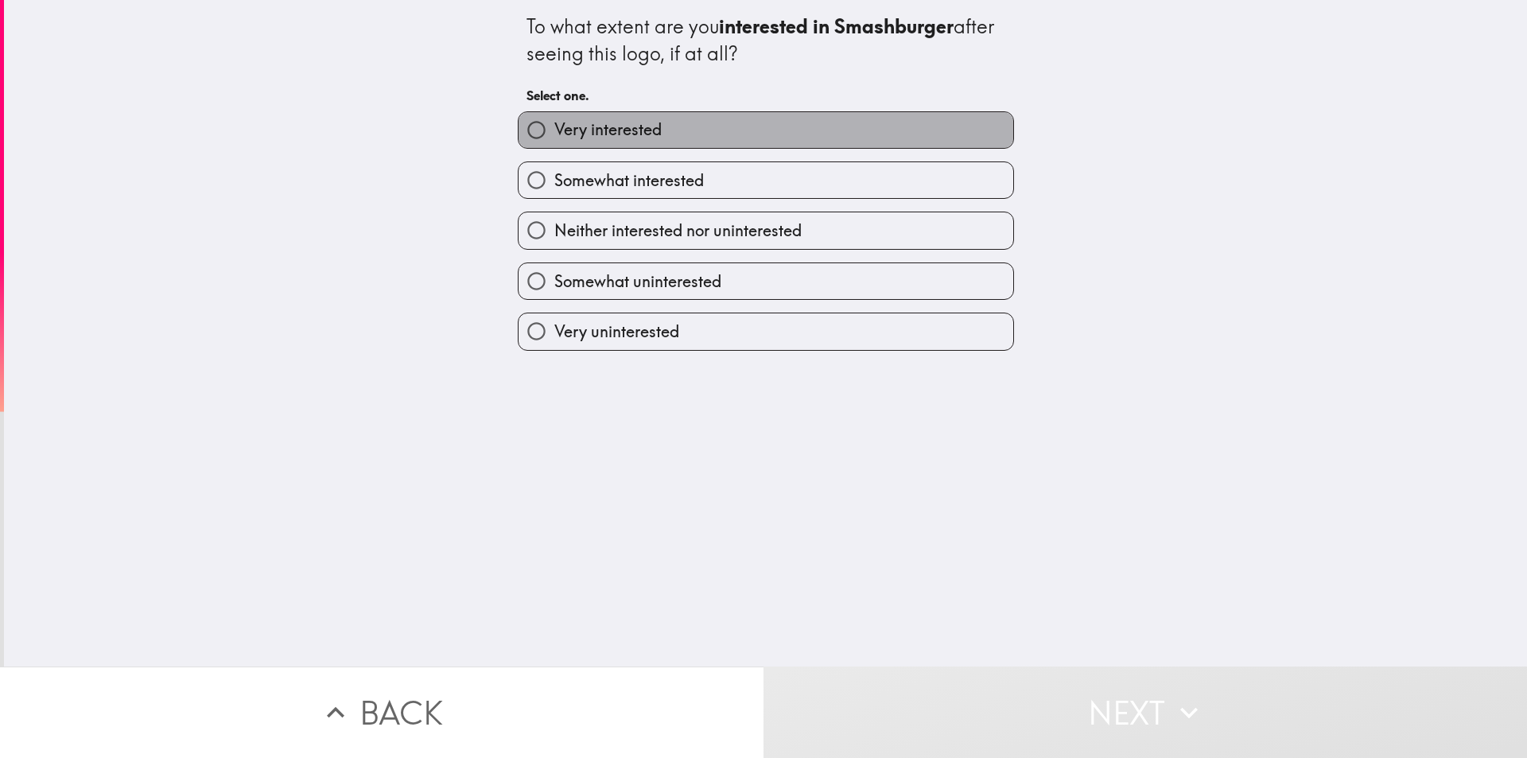
click at [684, 126] on label "Very interested" at bounding box center [766, 130] width 495 height 36
click at [554, 126] on input "Very interested" at bounding box center [537, 130] width 36 height 36
radio input "true"
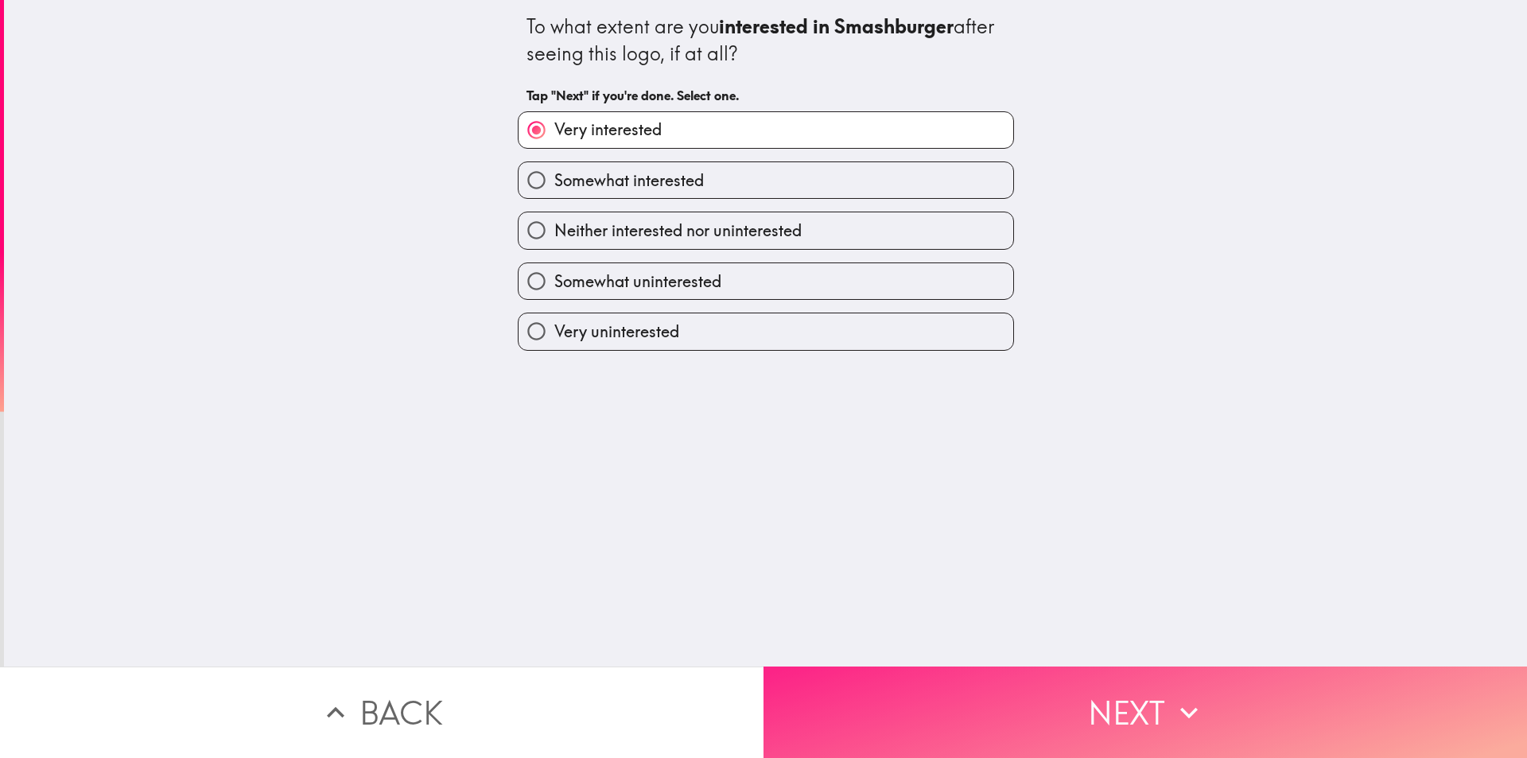
click at [966, 683] on button "Next" at bounding box center [1144, 711] width 763 height 91
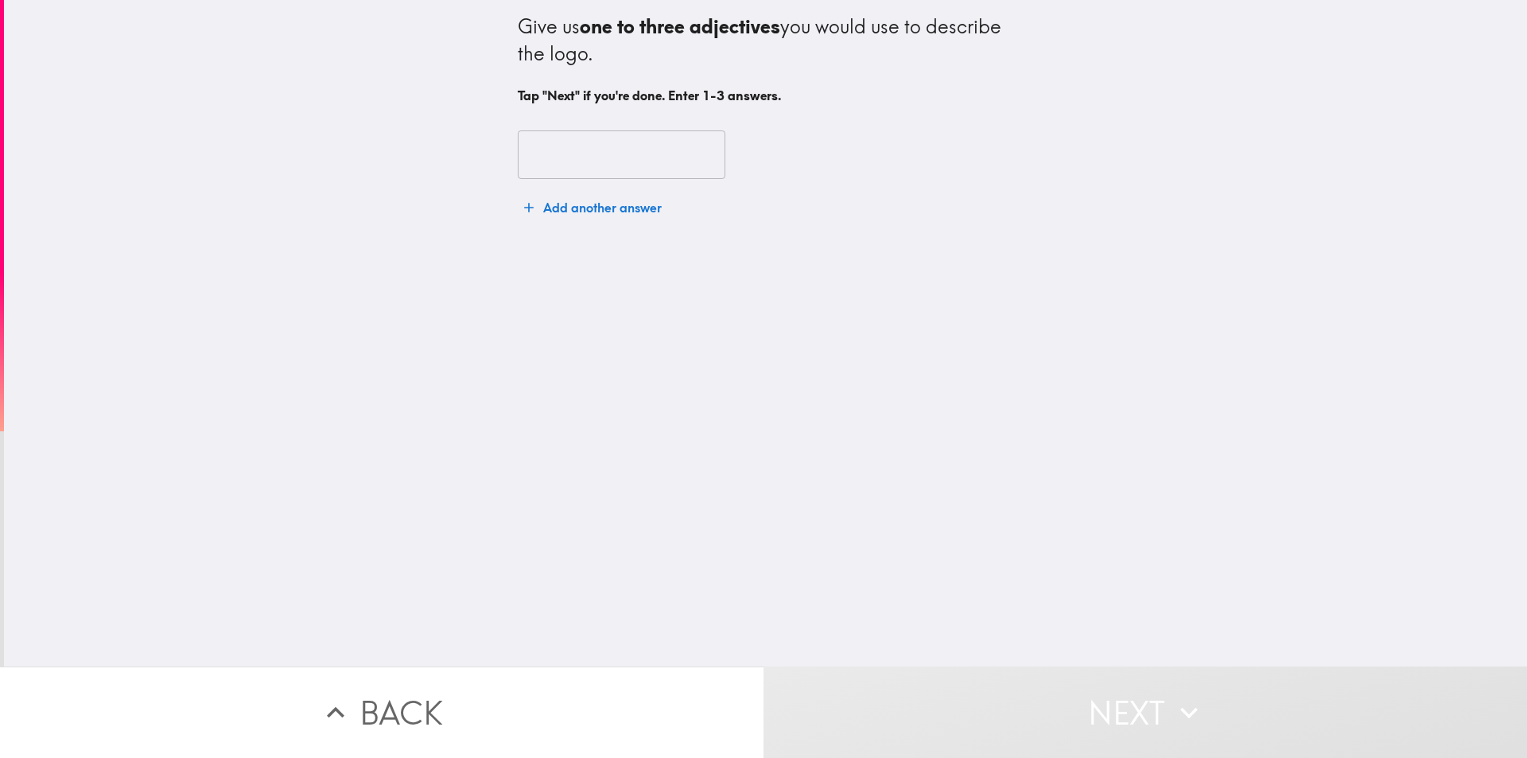
click at [585, 172] on input "text" at bounding box center [622, 154] width 208 height 49
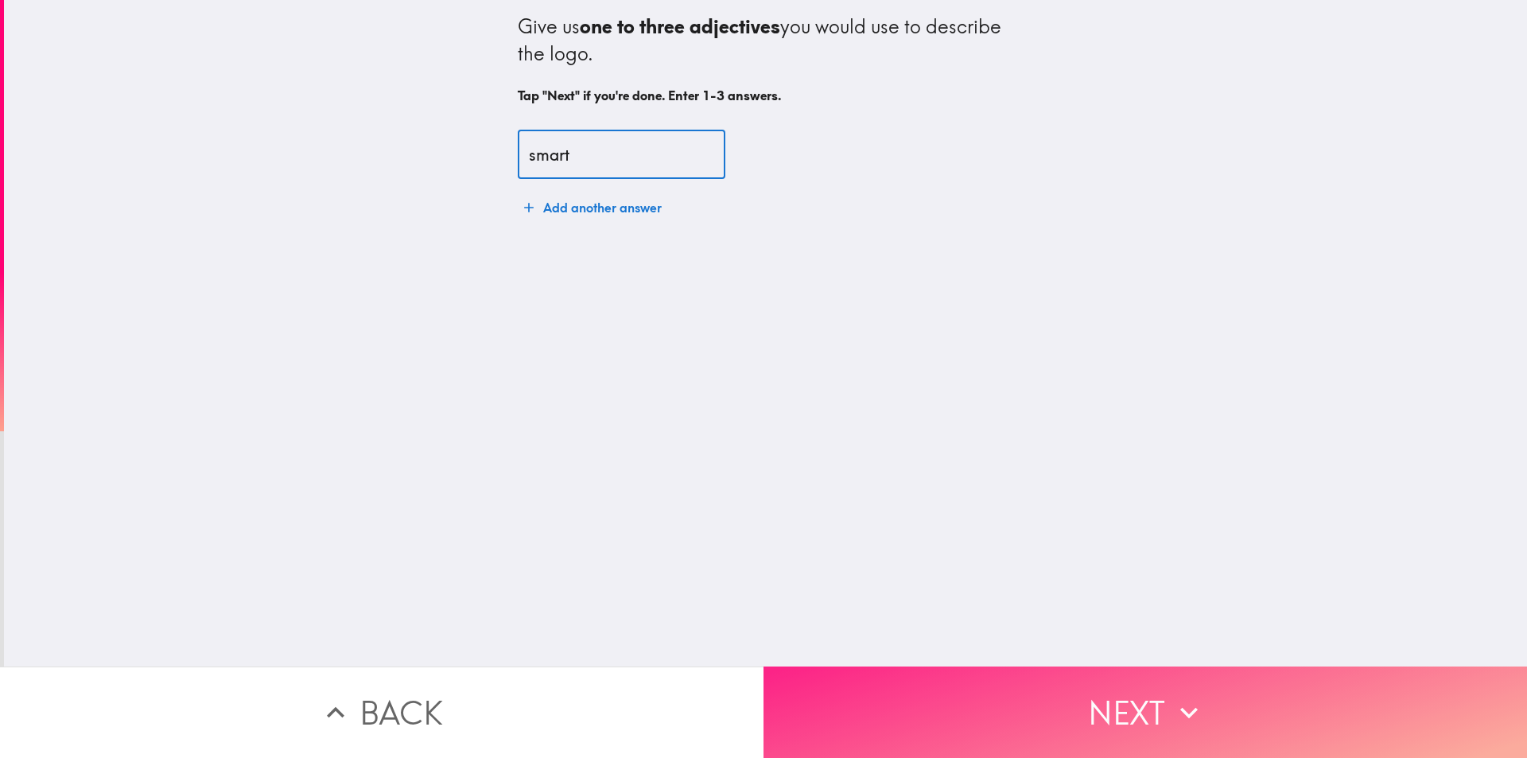
type input "smart"
click at [1054, 682] on button "Next" at bounding box center [1144, 711] width 763 height 91
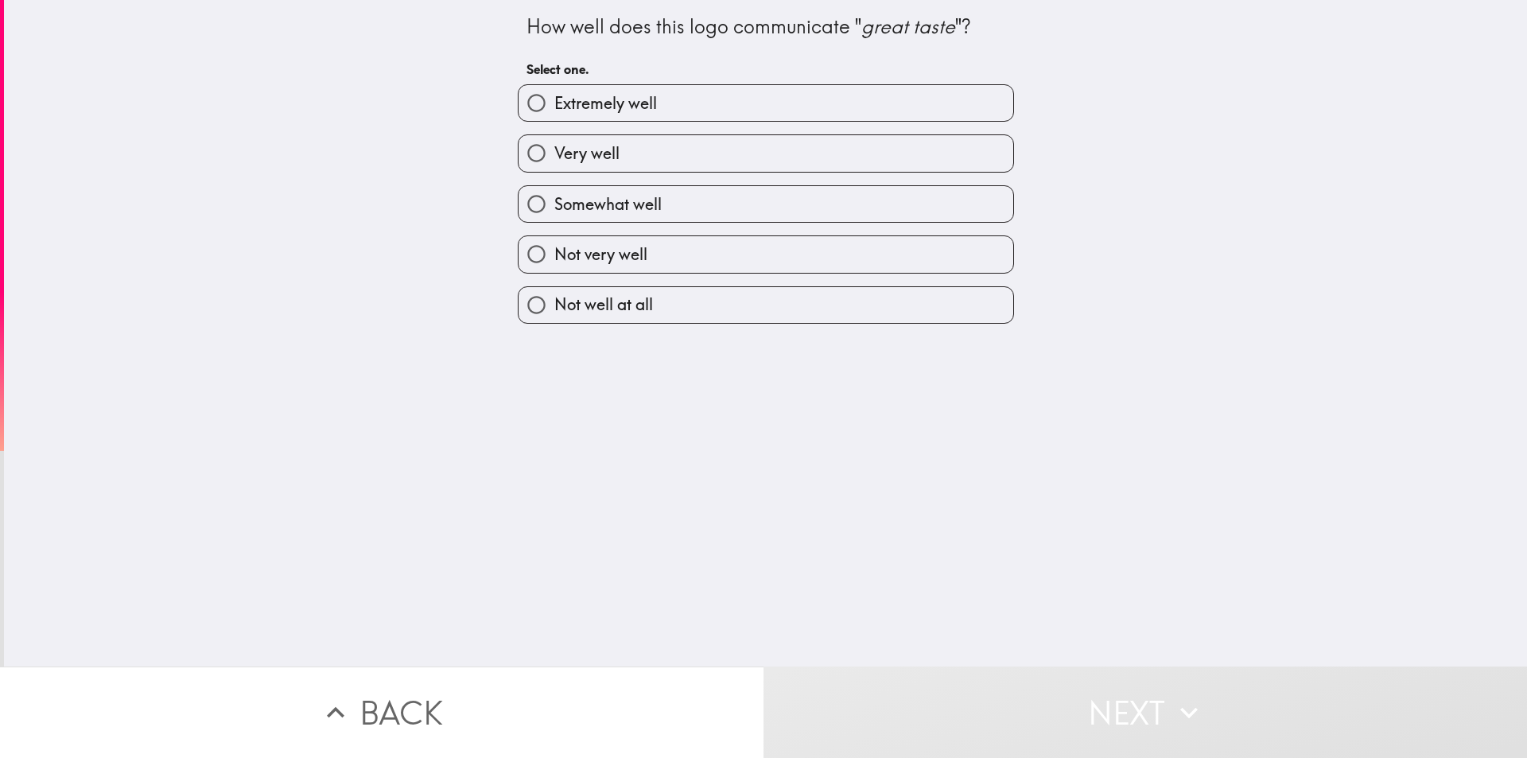
click at [783, 92] on label "Extremely well" at bounding box center [766, 103] width 495 height 36
click at [554, 92] on input "Extremely well" at bounding box center [537, 103] width 36 height 36
radio input "true"
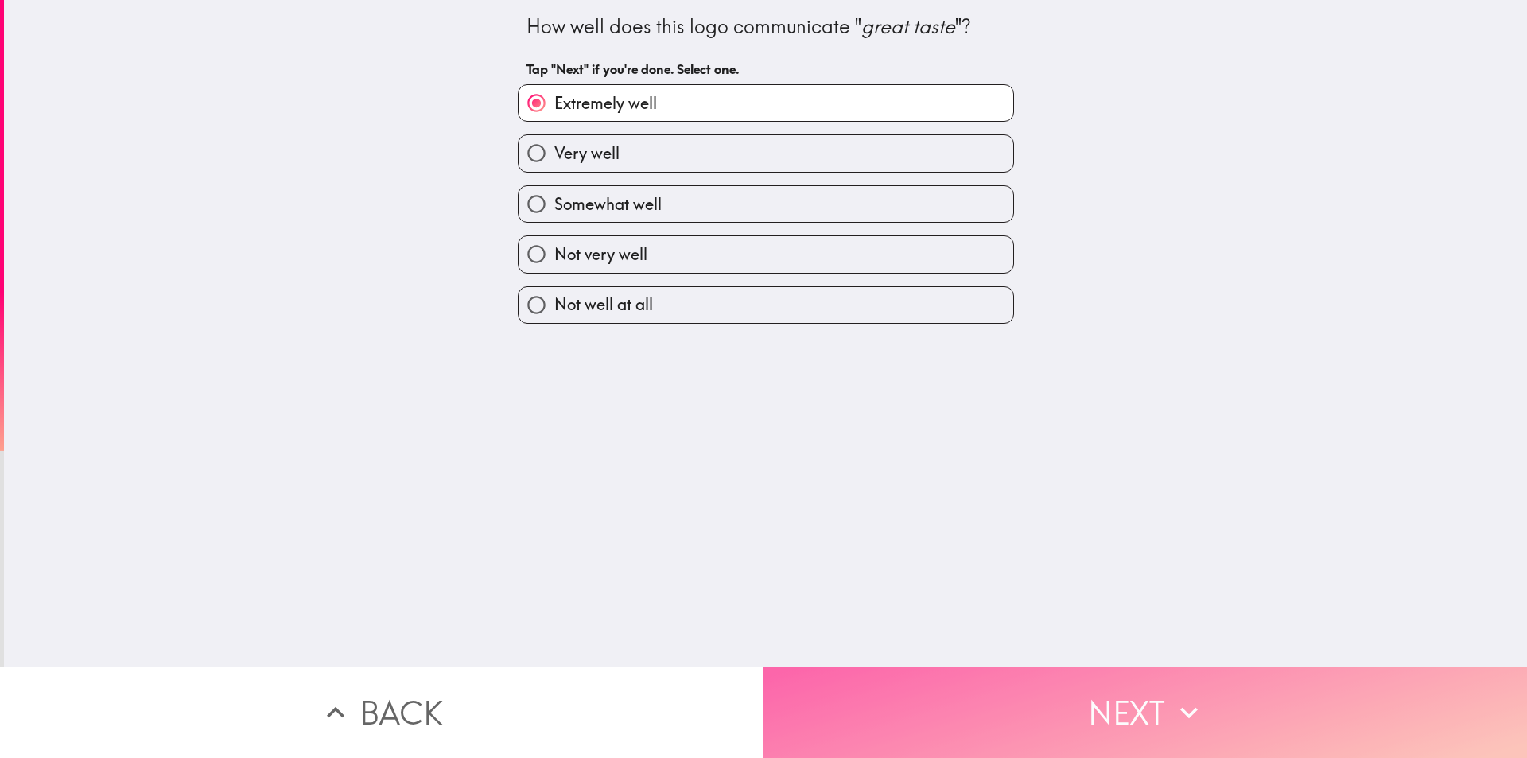
click at [968, 706] on button "Next" at bounding box center [1144, 711] width 763 height 91
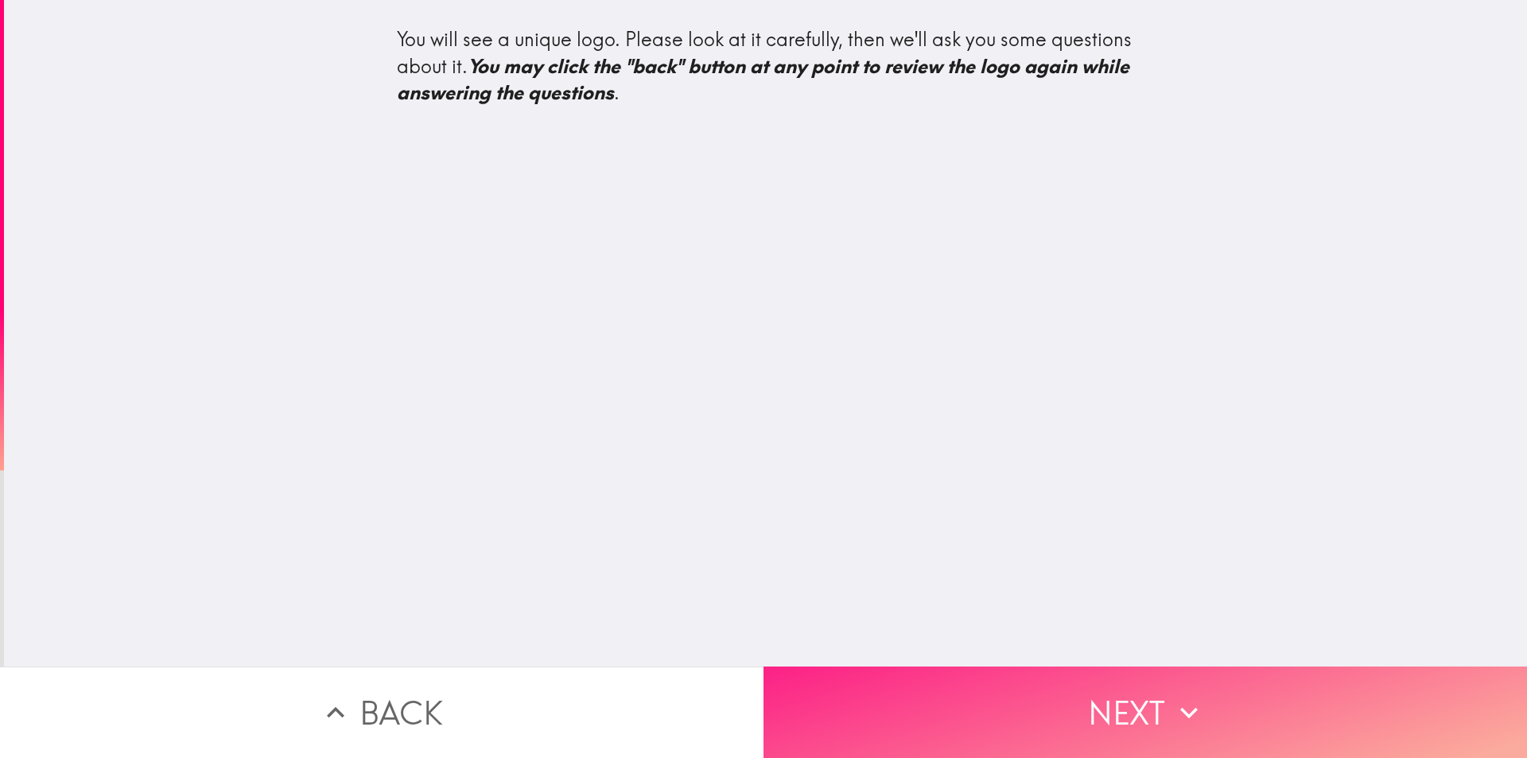
click at [932, 672] on button "Next" at bounding box center [1144, 711] width 763 height 91
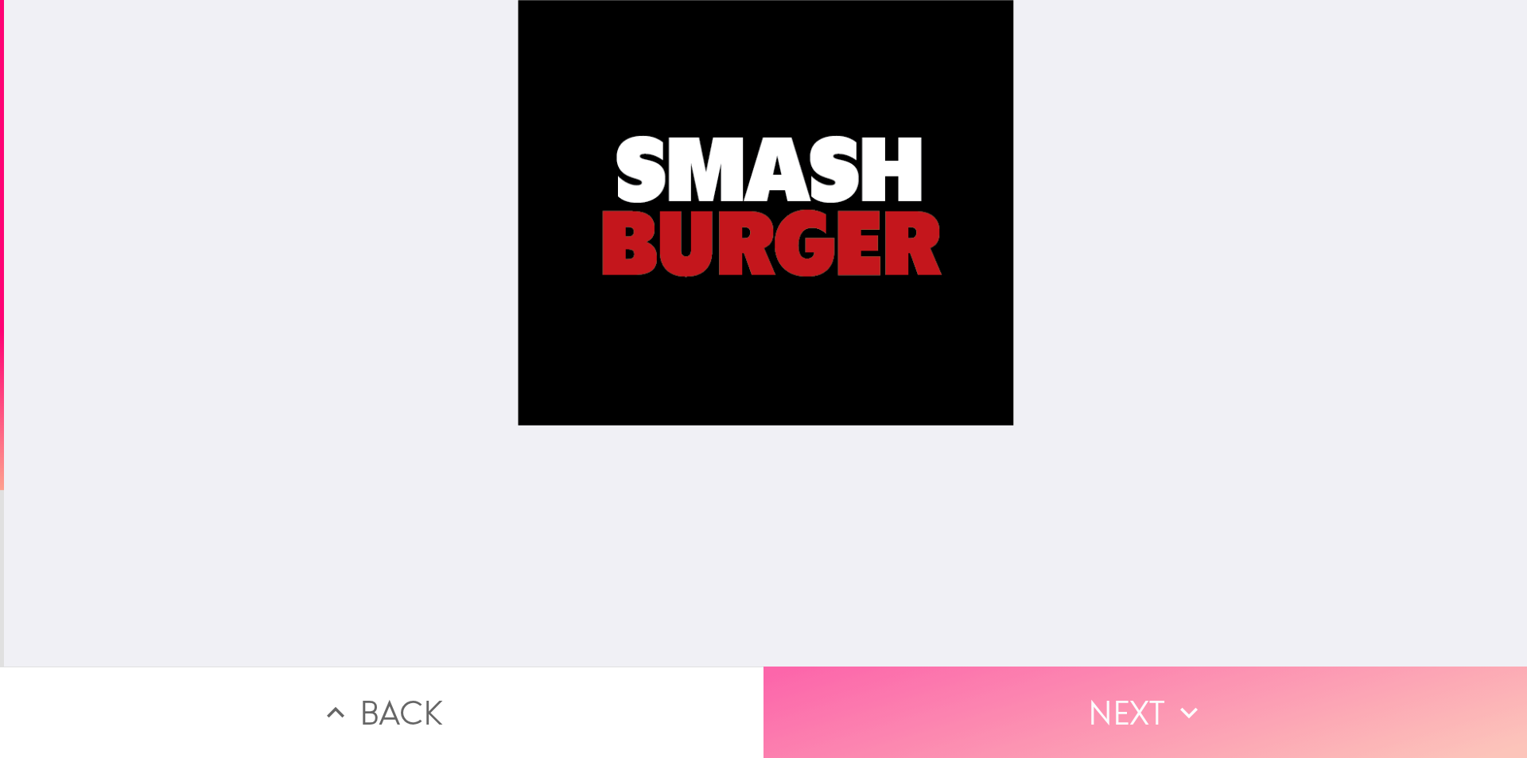
click at [1042, 687] on button "Next" at bounding box center [1144, 711] width 763 height 91
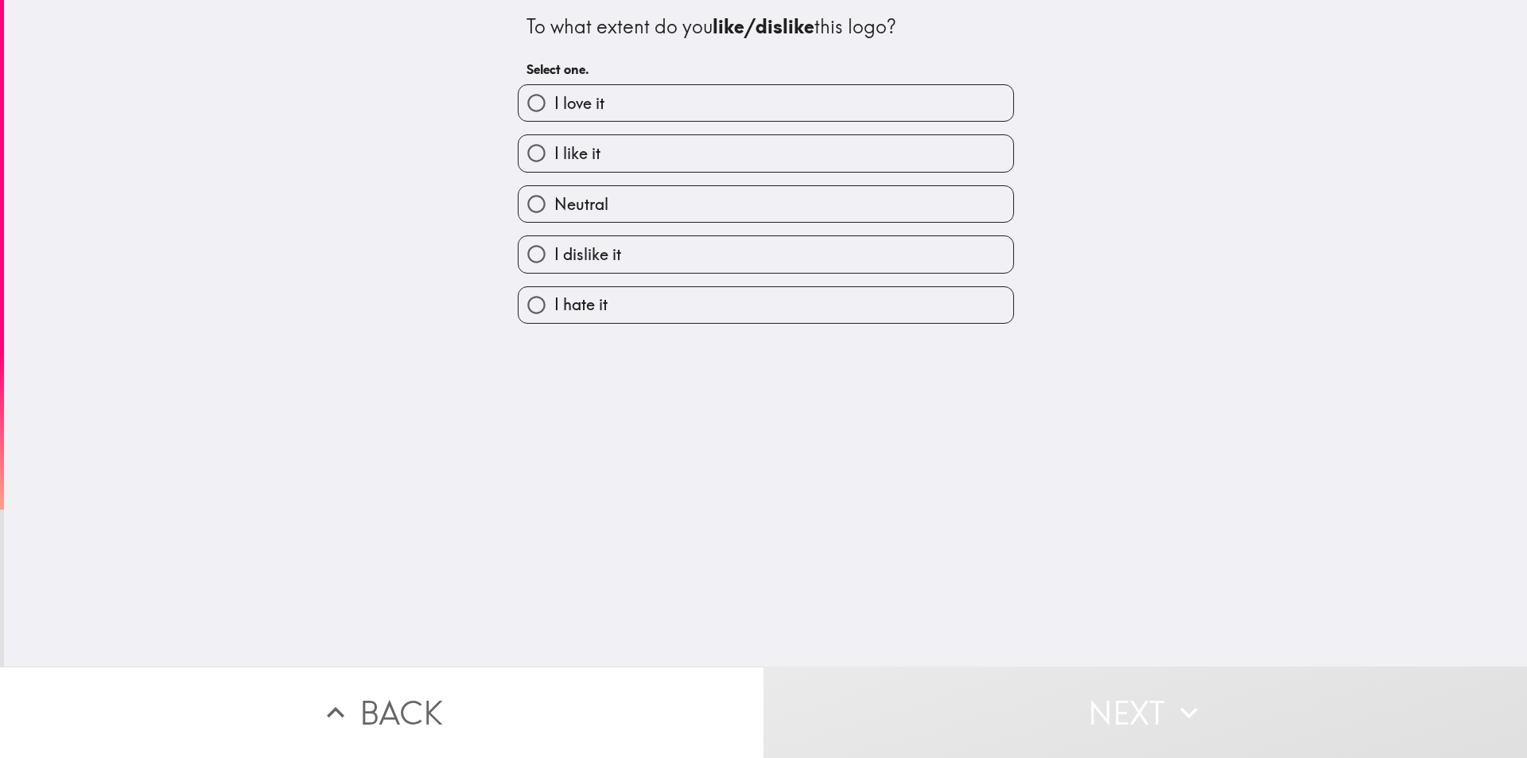
click at [725, 94] on label "I love it" at bounding box center [766, 103] width 495 height 36
click at [554, 94] on input "I love it" at bounding box center [537, 103] width 36 height 36
radio input "true"
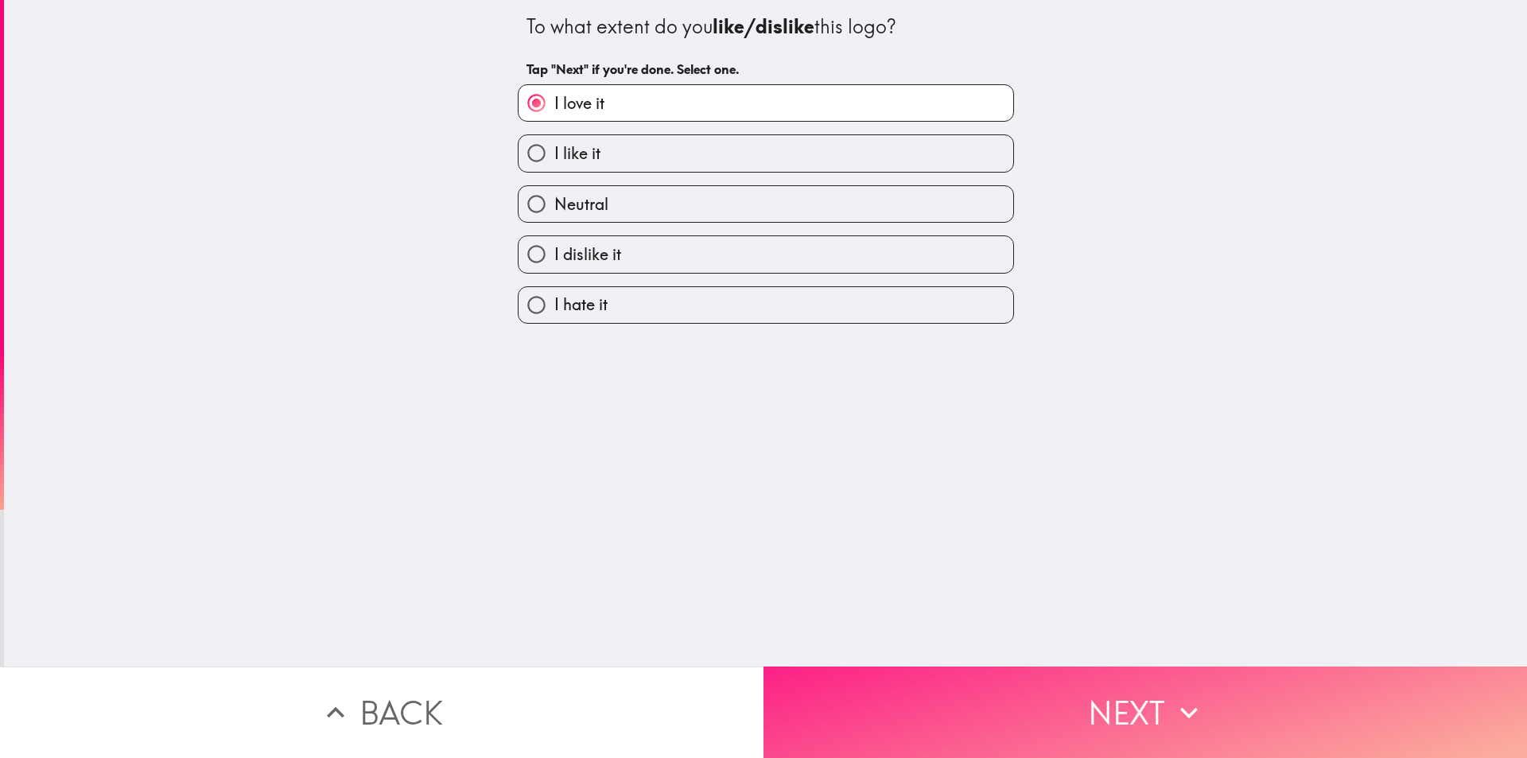
click at [1078, 720] on button "Next" at bounding box center [1144, 711] width 763 height 91
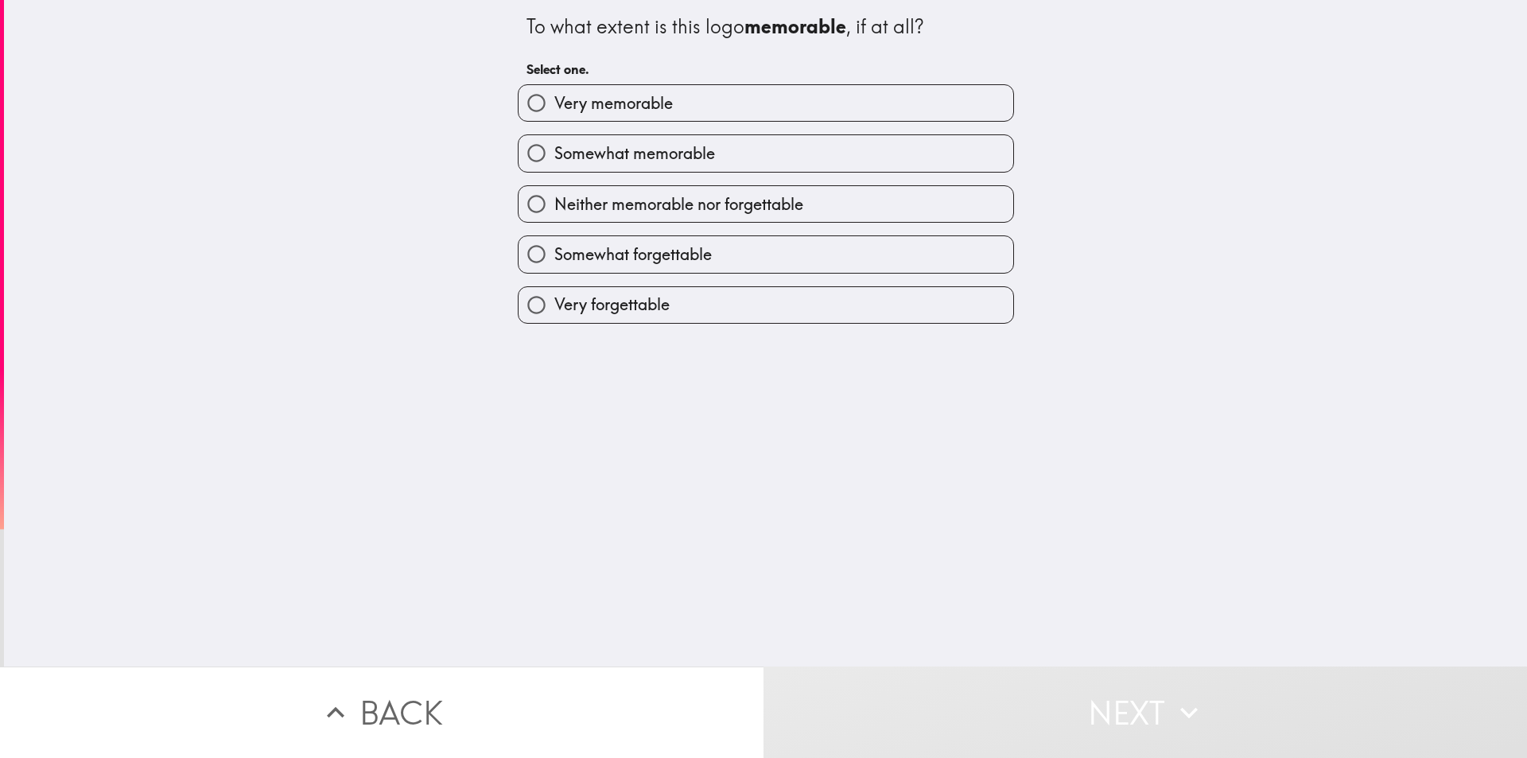
click at [595, 89] on label "Very memorable" at bounding box center [766, 103] width 495 height 36
click at [554, 89] on input "Very memorable" at bounding box center [537, 103] width 36 height 36
radio input "true"
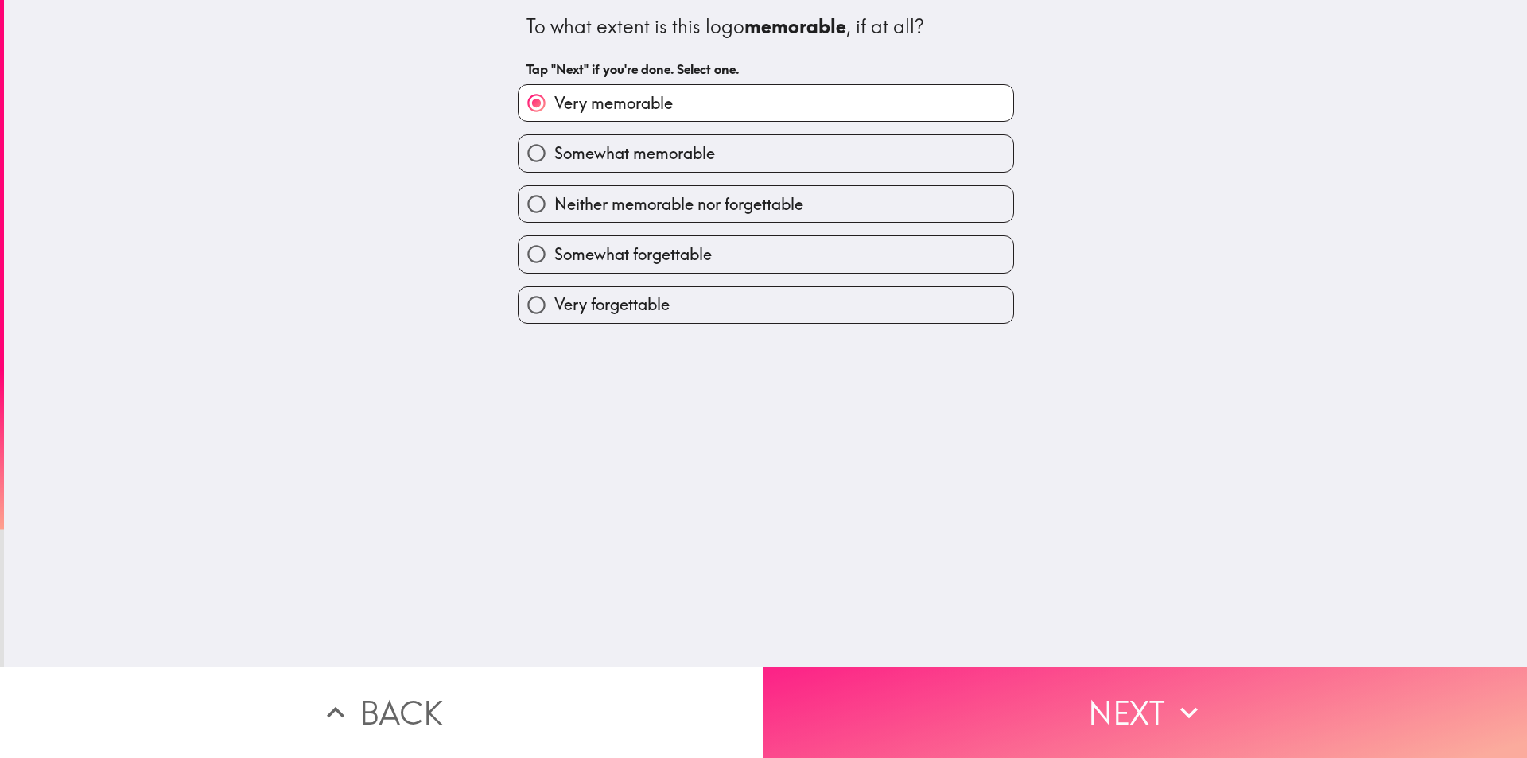
click at [927, 686] on button "Next" at bounding box center [1144, 711] width 763 height 91
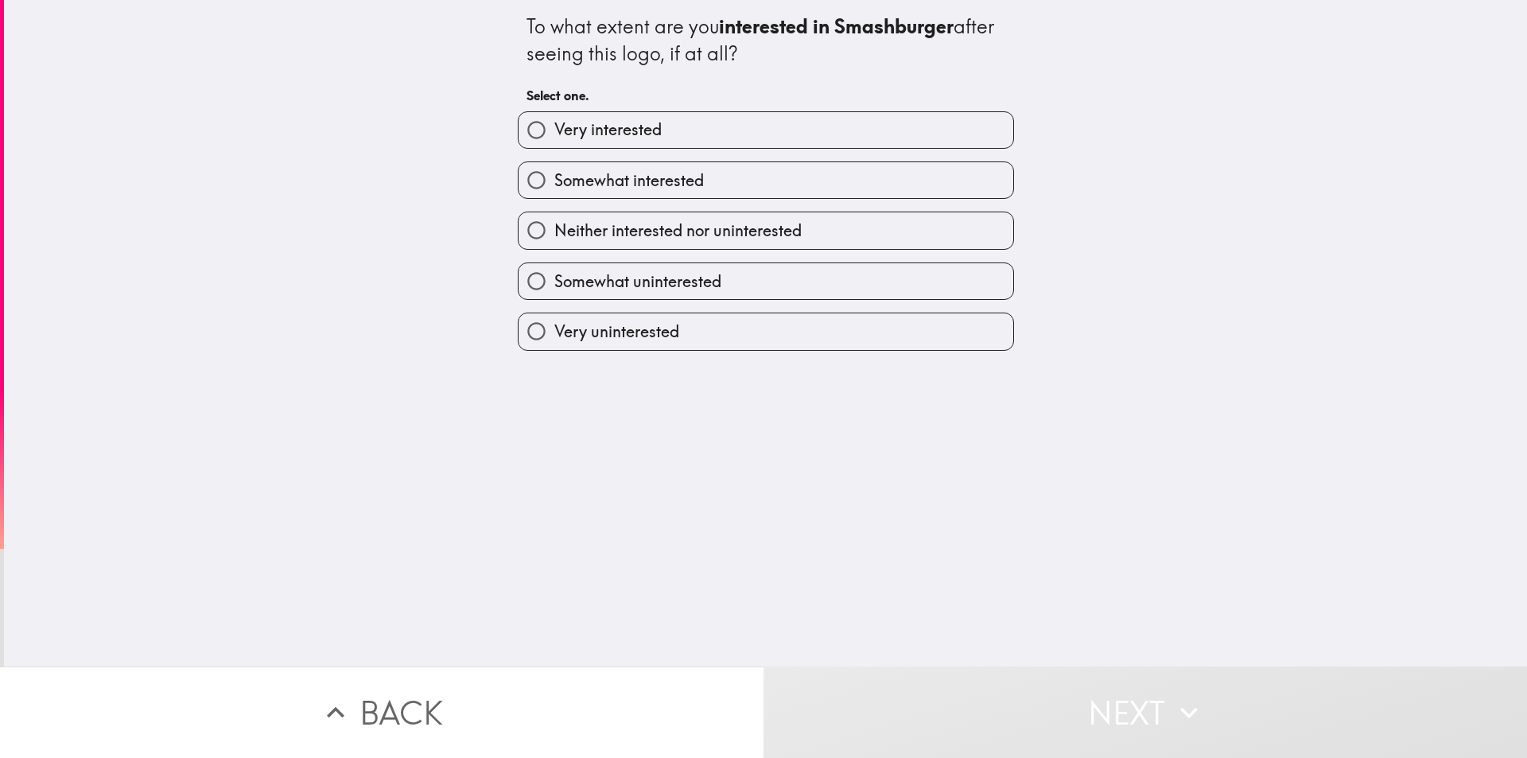
click at [685, 108] on div "Very interested" at bounding box center [759, 124] width 509 height 50
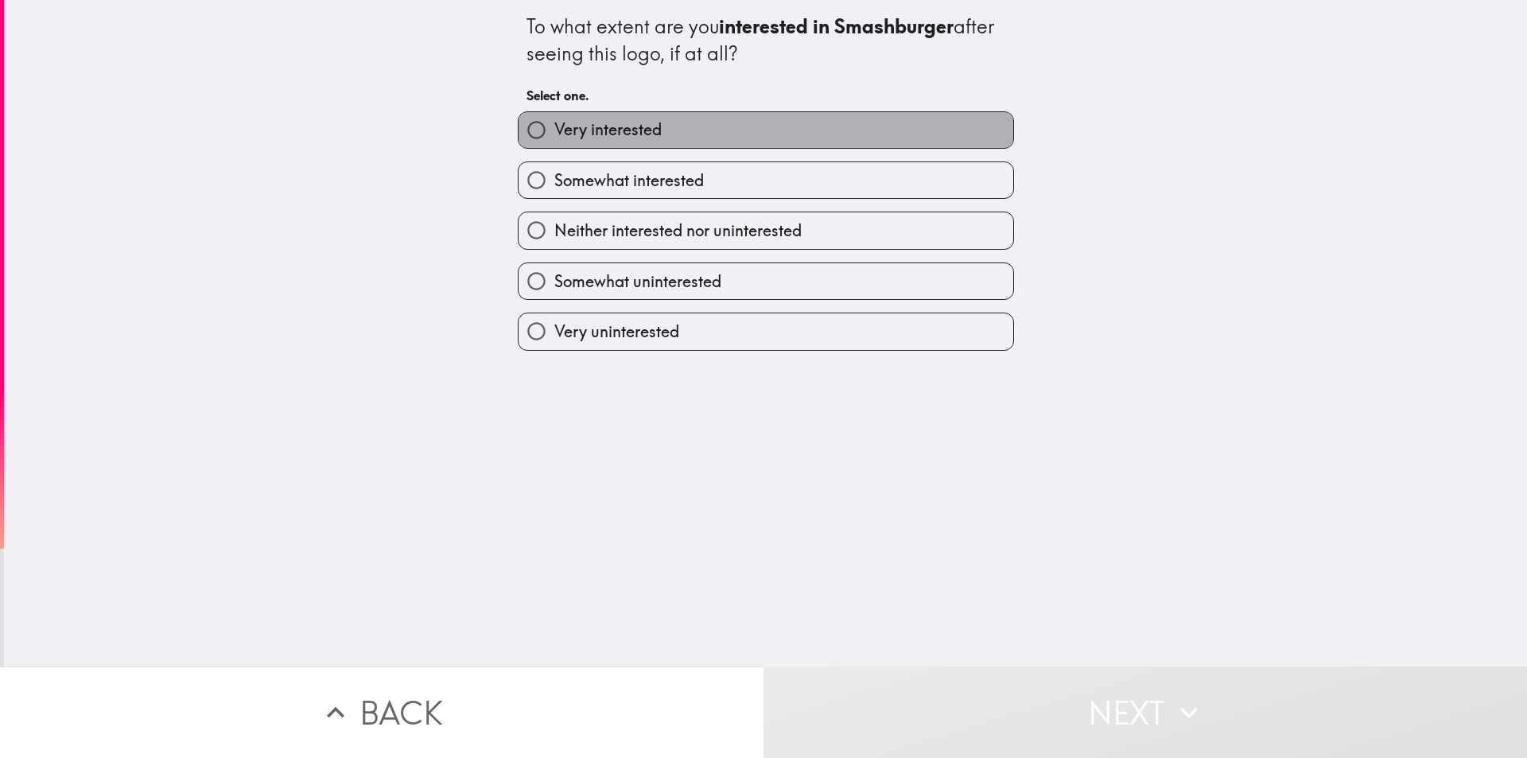
click at [682, 118] on label "Very interested" at bounding box center [766, 130] width 495 height 36
click at [554, 118] on input "Very interested" at bounding box center [537, 130] width 36 height 36
radio input "true"
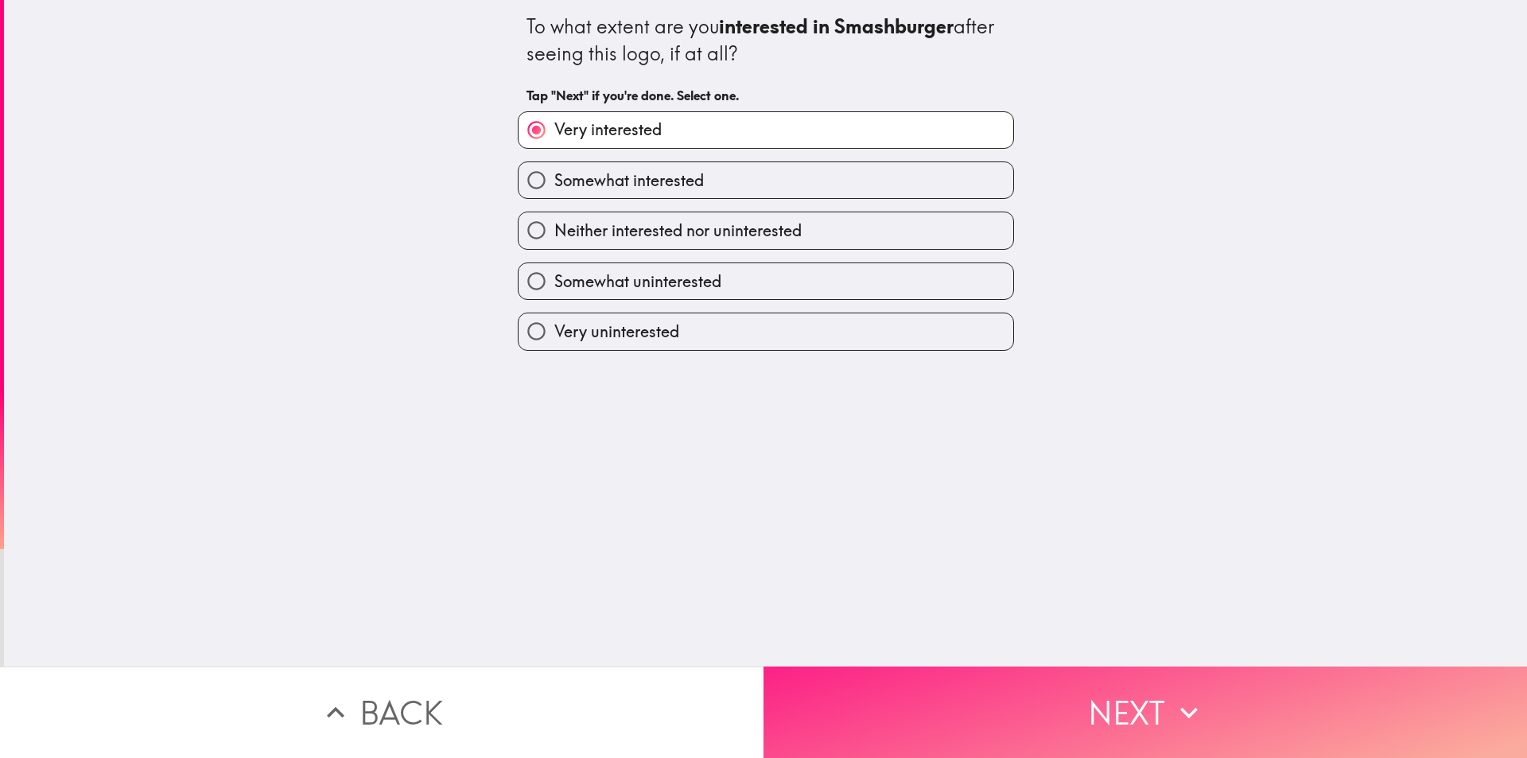
click at [942, 729] on button "Next" at bounding box center [1144, 711] width 763 height 91
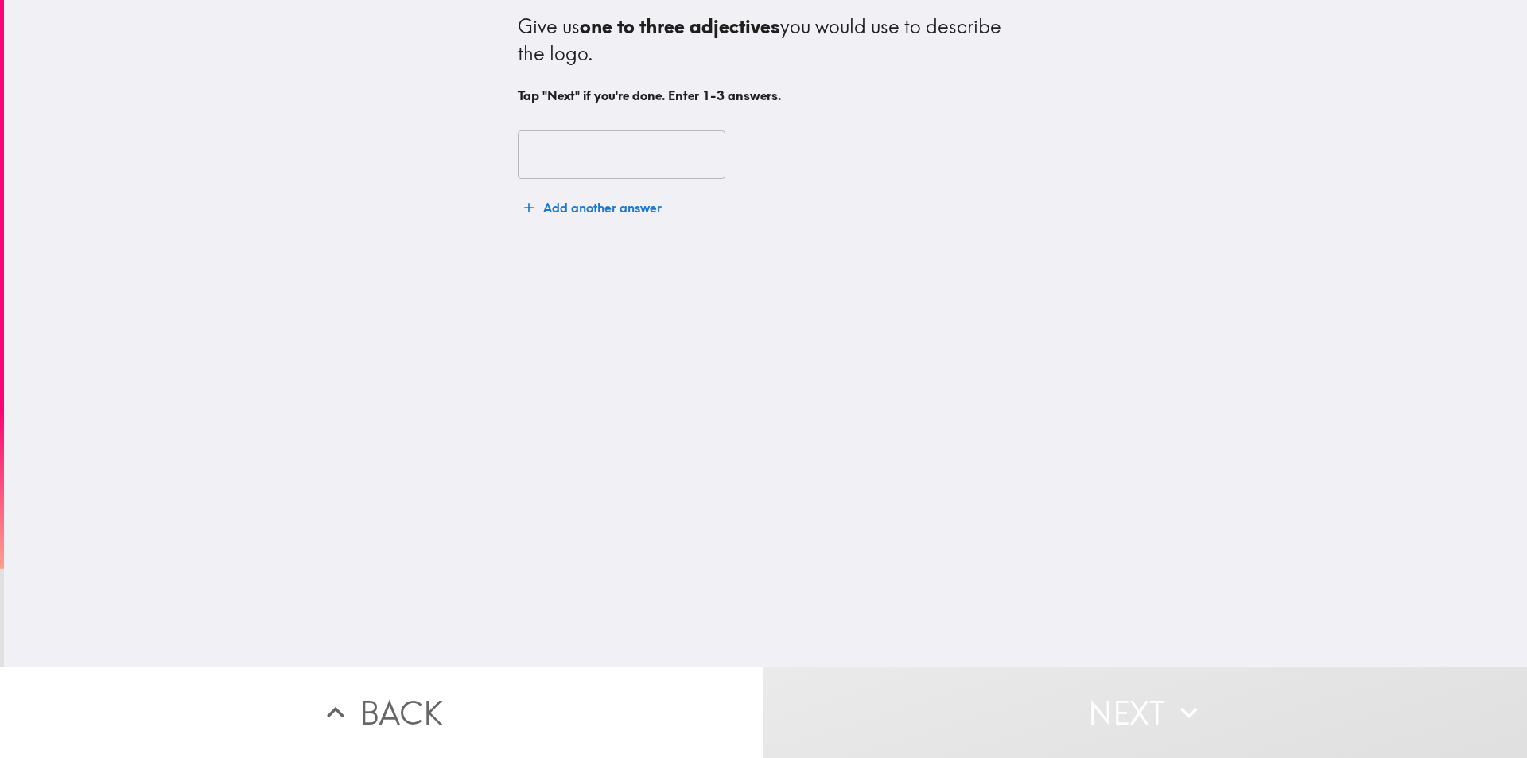
click at [667, 175] on input "text" at bounding box center [622, 154] width 208 height 49
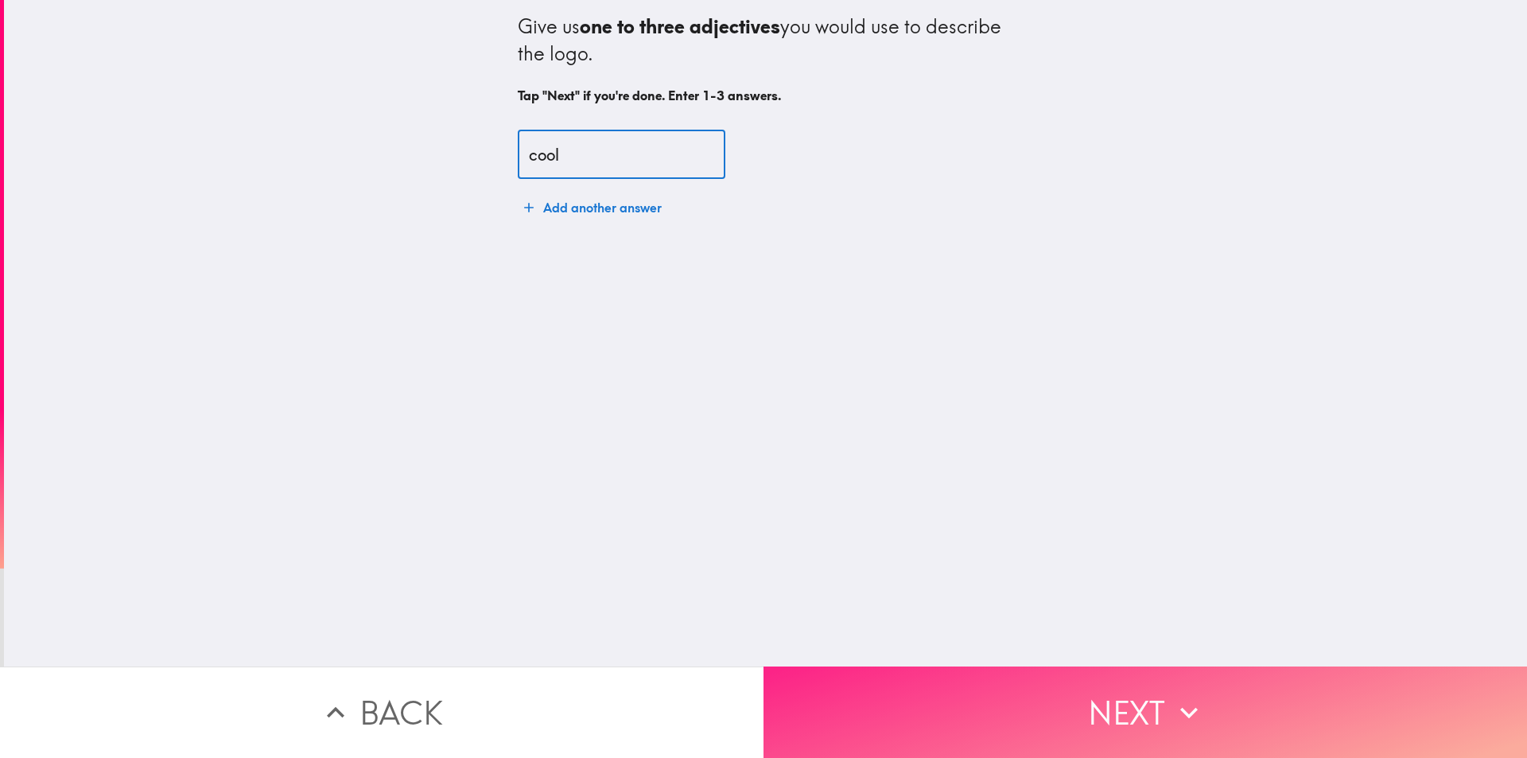
type input "cool"
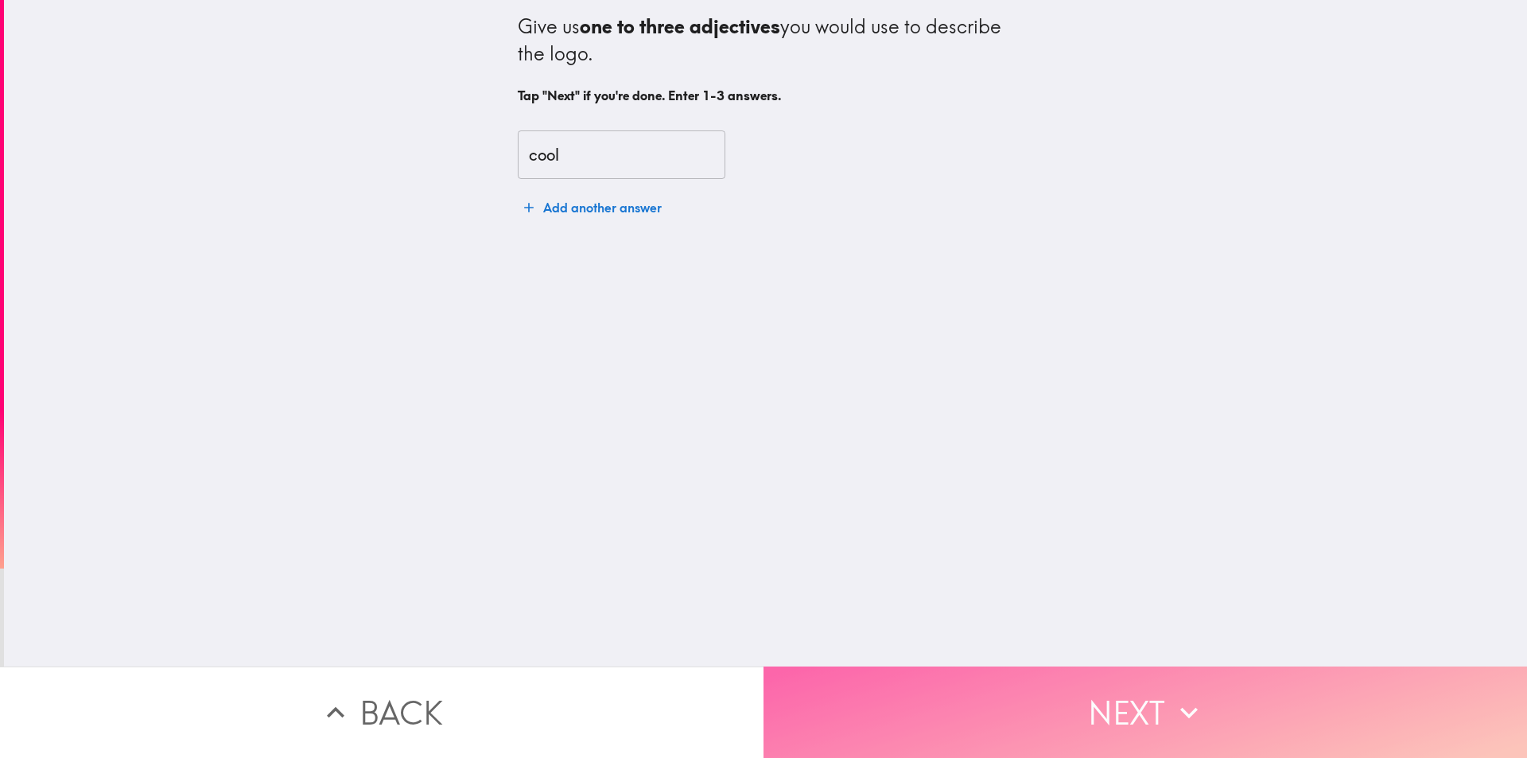
click at [1070, 690] on button "Next" at bounding box center [1144, 711] width 763 height 91
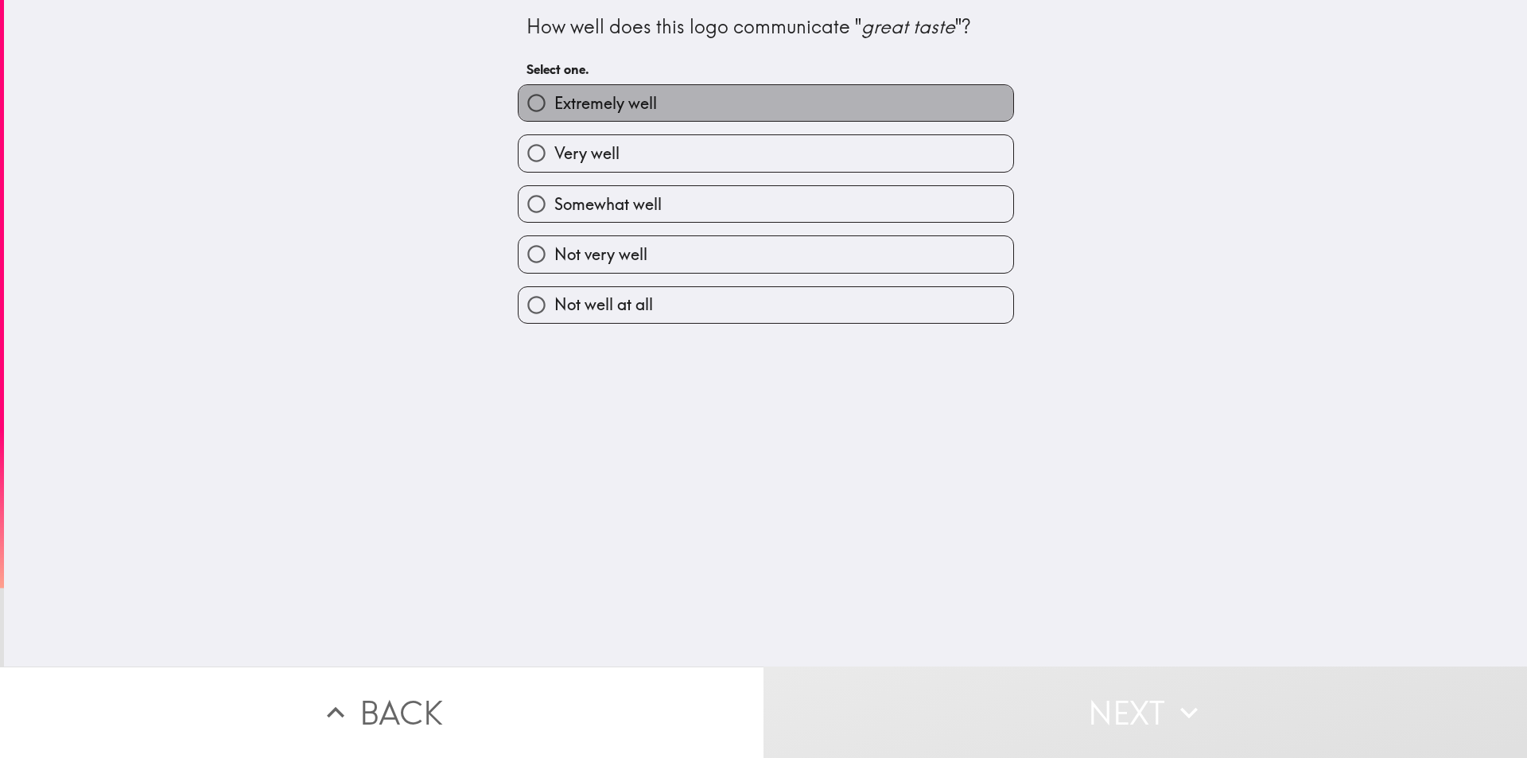
click at [586, 113] on span "Extremely well" at bounding box center [605, 103] width 103 height 22
click at [554, 113] on input "Extremely well" at bounding box center [537, 103] width 36 height 36
radio input "true"
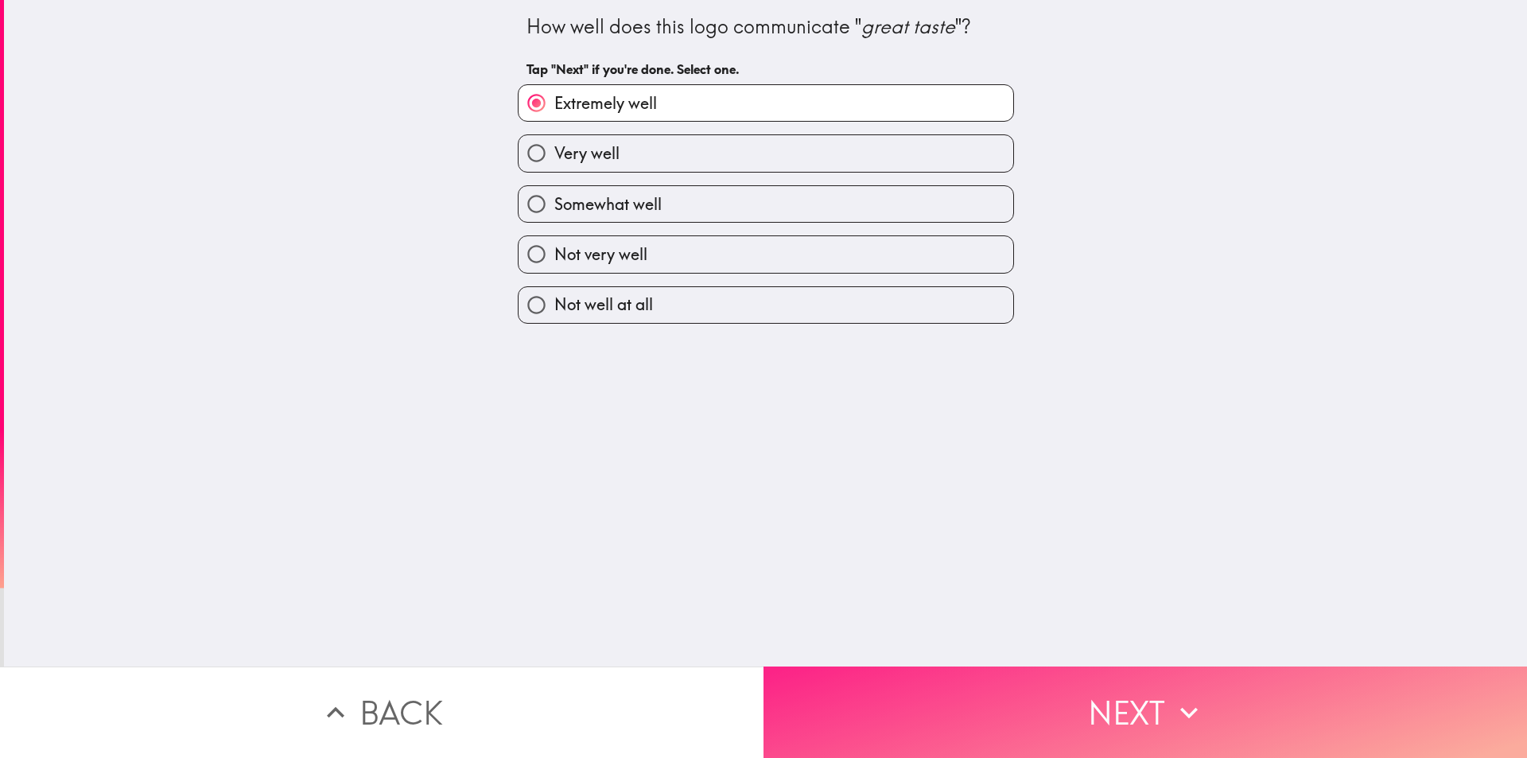
click at [985, 707] on button "Next" at bounding box center [1144, 711] width 763 height 91
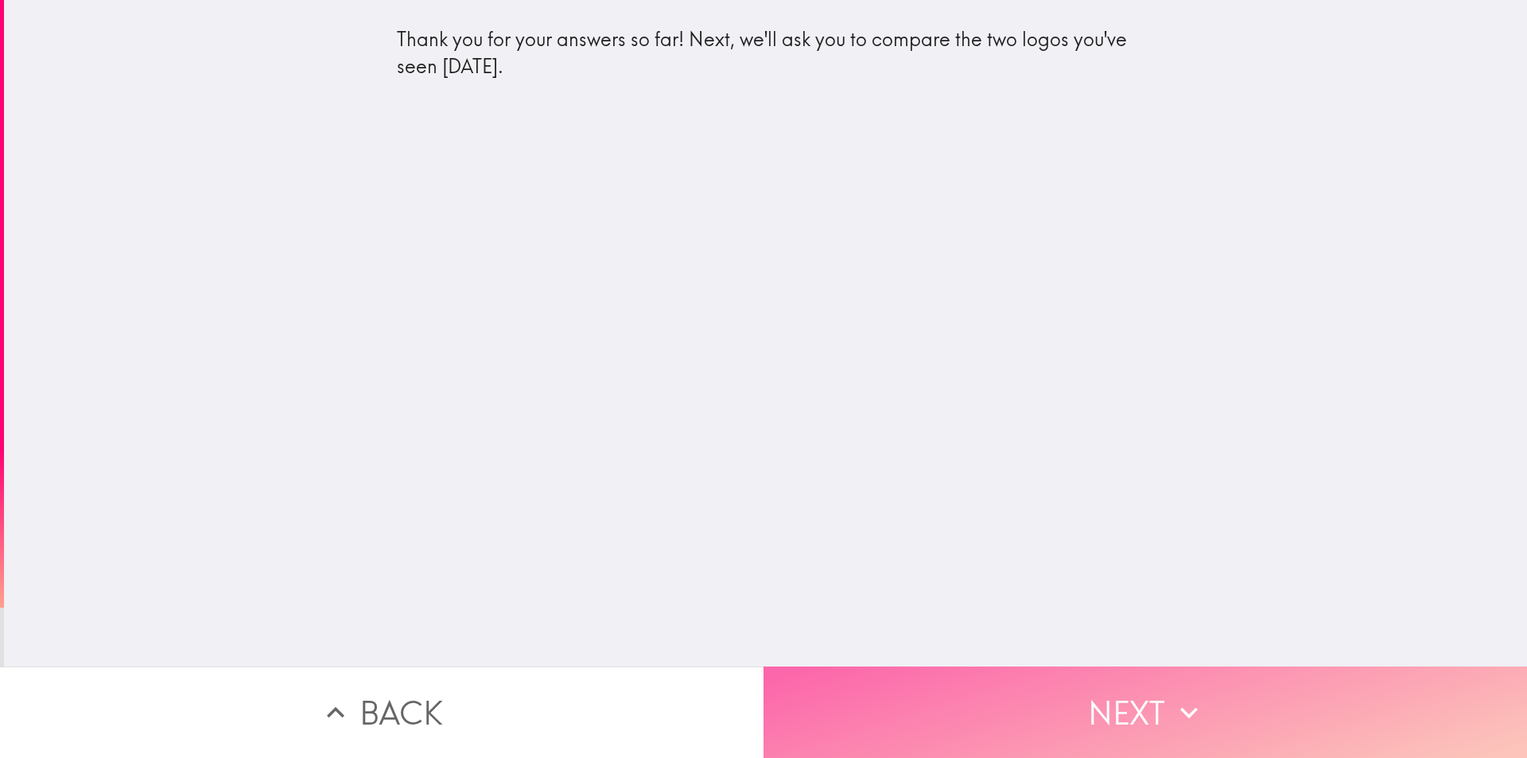
click at [980, 684] on button "Next" at bounding box center [1144, 711] width 763 height 91
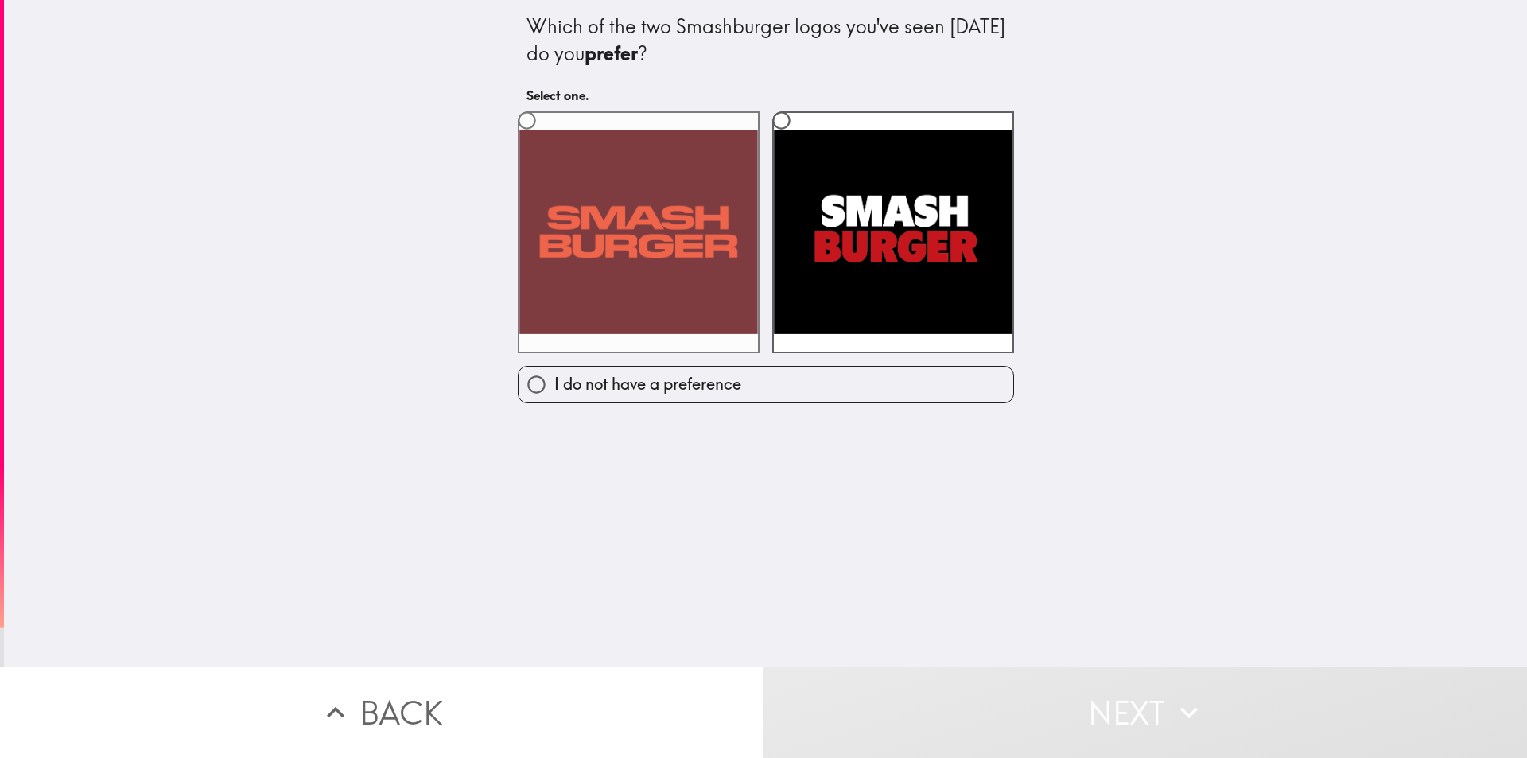
click at [603, 223] on label at bounding box center [639, 232] width 242 height 242
click at [545, 138] on input "radio" at bounding box center [527, 121] width 36 height 36
radio input "true"
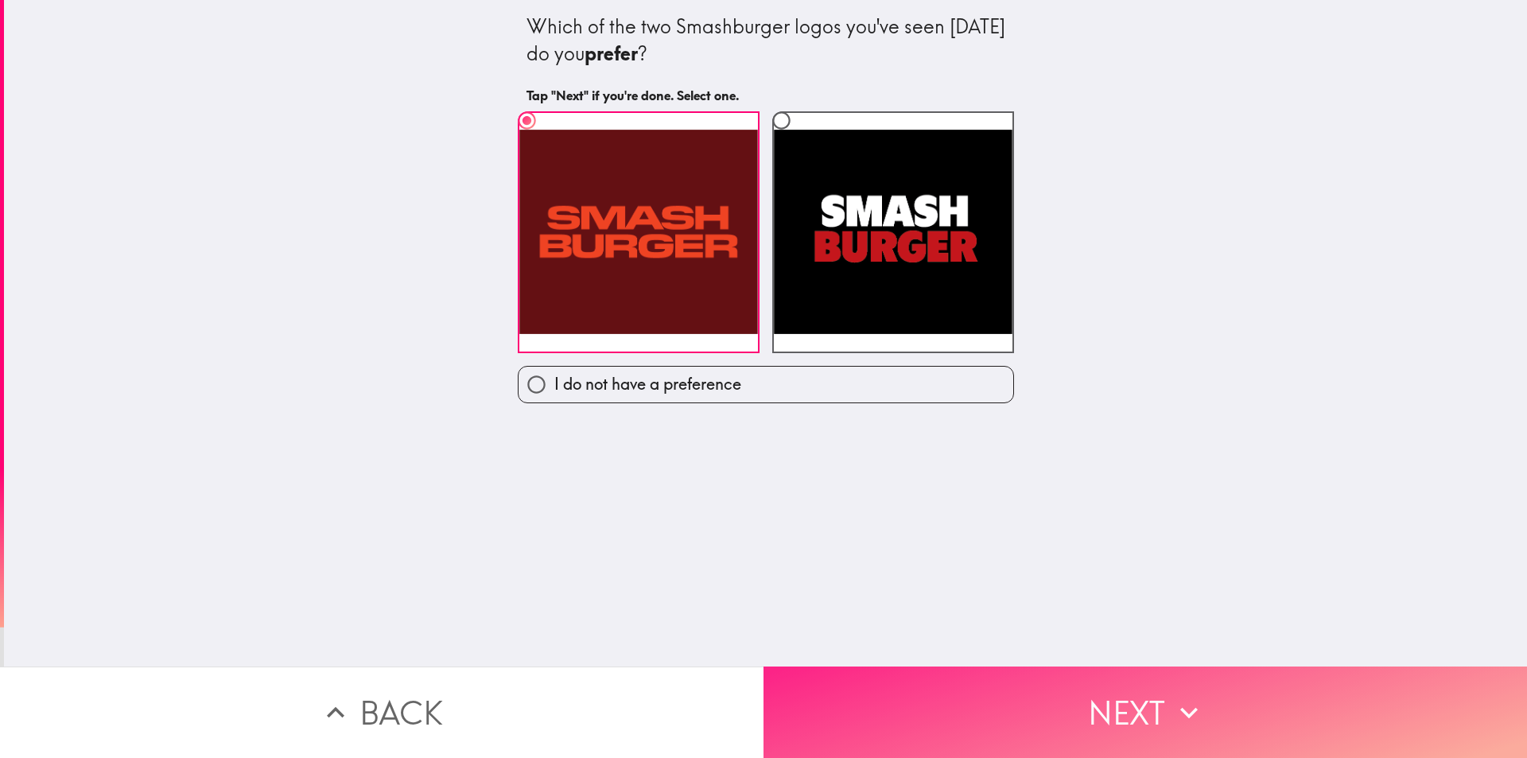
click at [1048, 705] on button "Next" at bounding box center [1144, 711] width 763 height 91
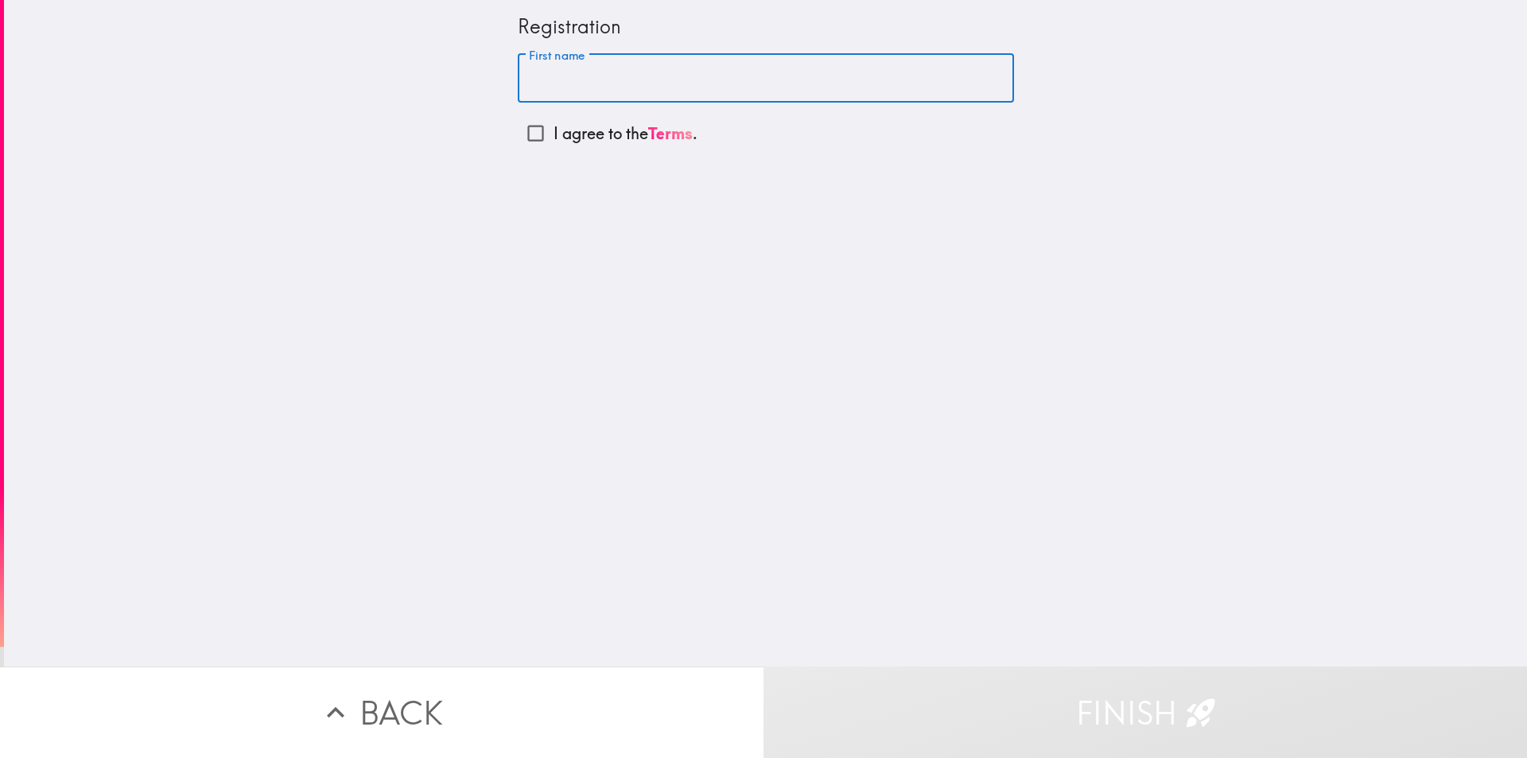
click at [737, 75] on input "First name" at bounding box center [766, 78] width 496 height 49
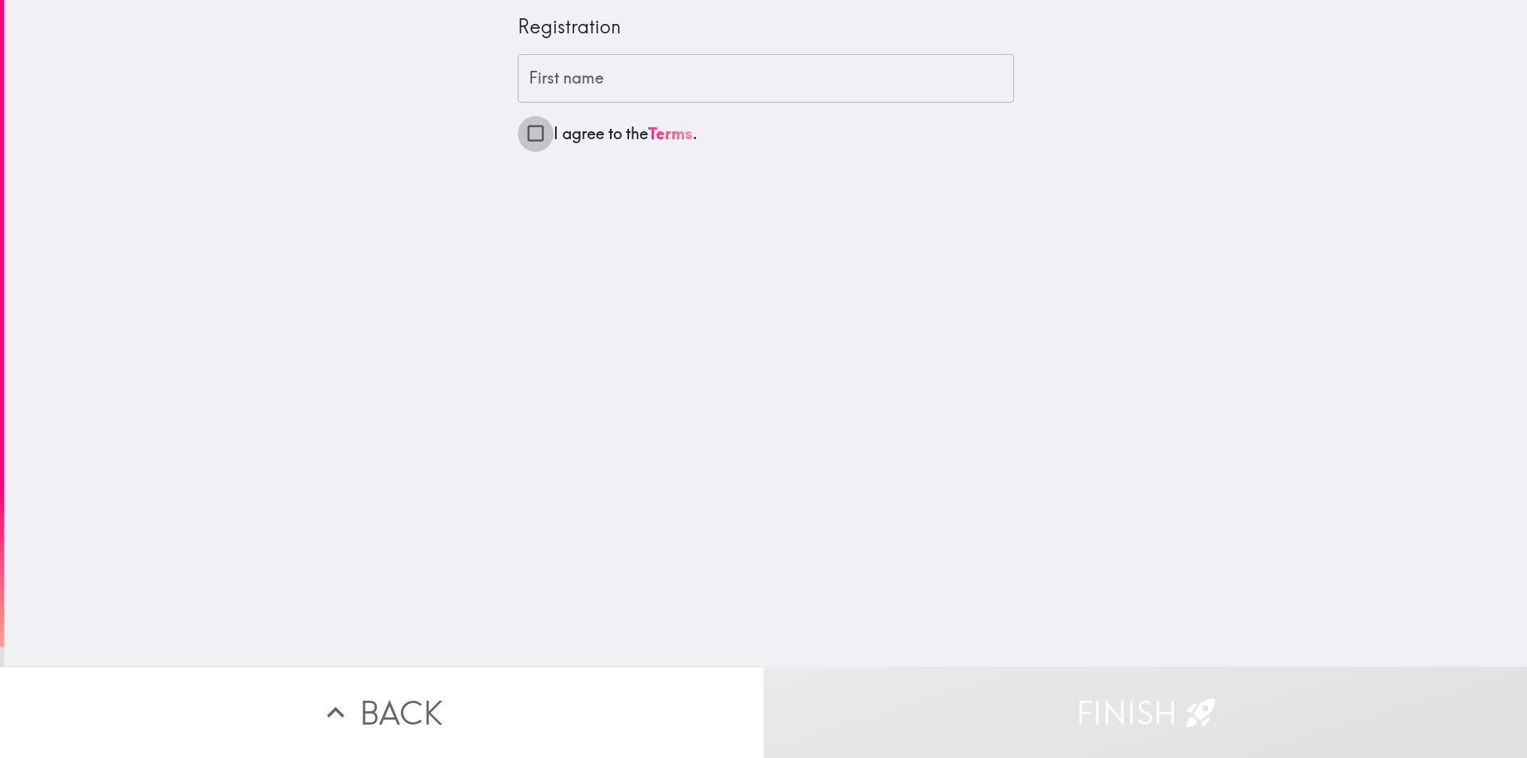
click at [536, 134] on input "I agree to the Terms ." at bounding box center [536, 133] width 36 height 36
checkbox input "true"
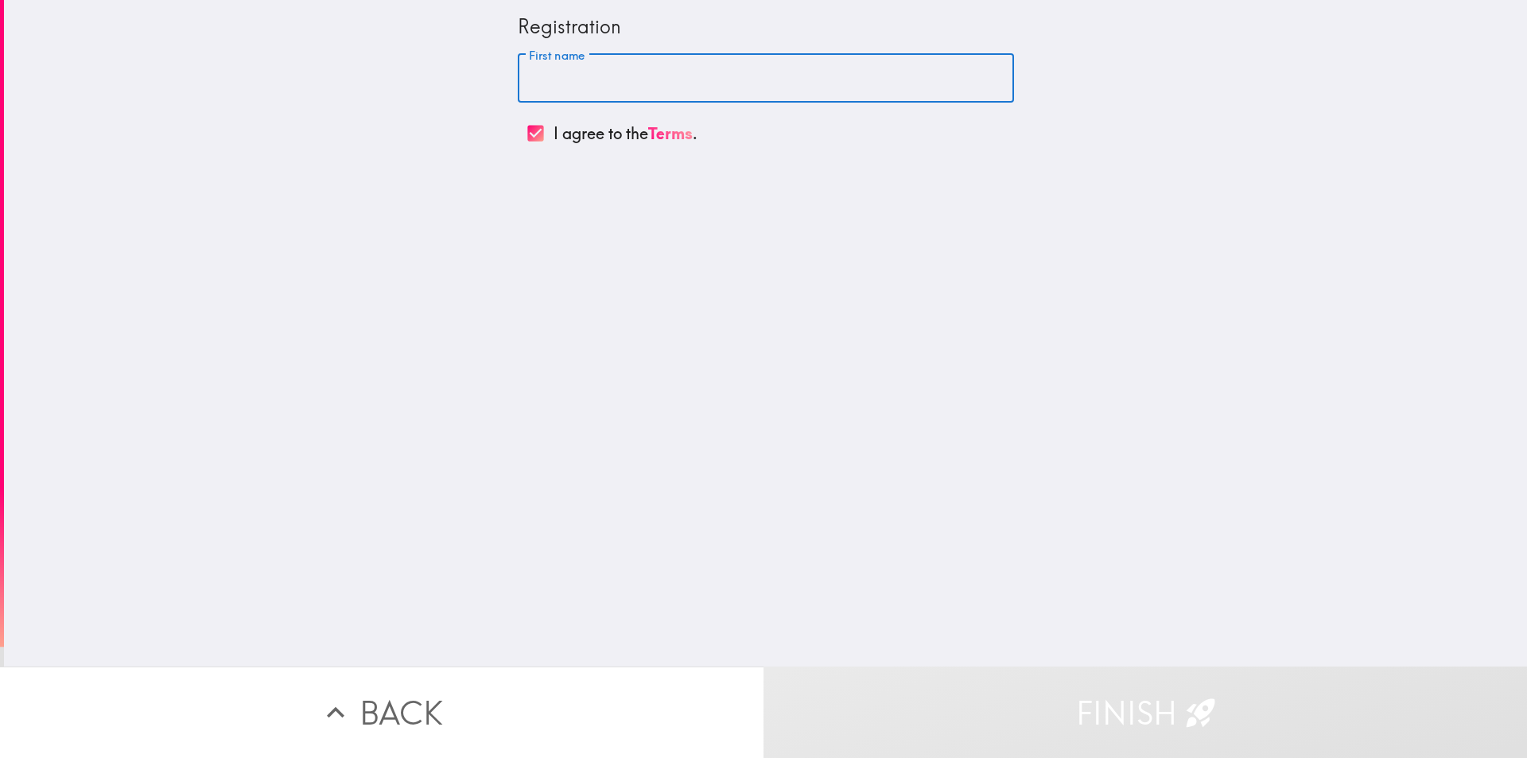
click at [550, 80] on input "First name" at bounding box center [766, 78] width 496 height 49
click at [779, 88] on input "First name" at bounding box center [766, 78] width 496 height 49
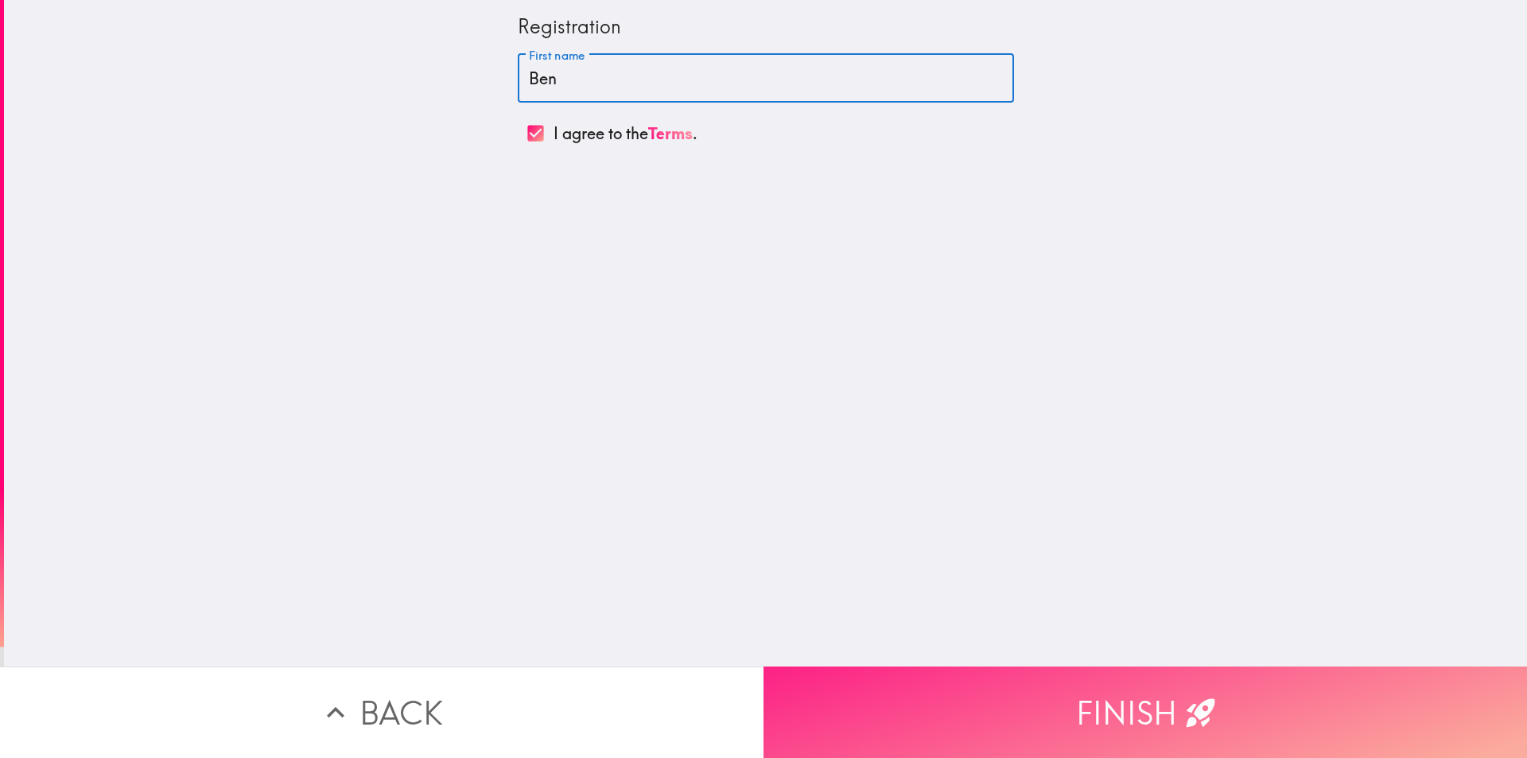
type input "Ben"
click at [1210, 718] on button "Finish" at bounding box center [1144, 711] width 763 height 91
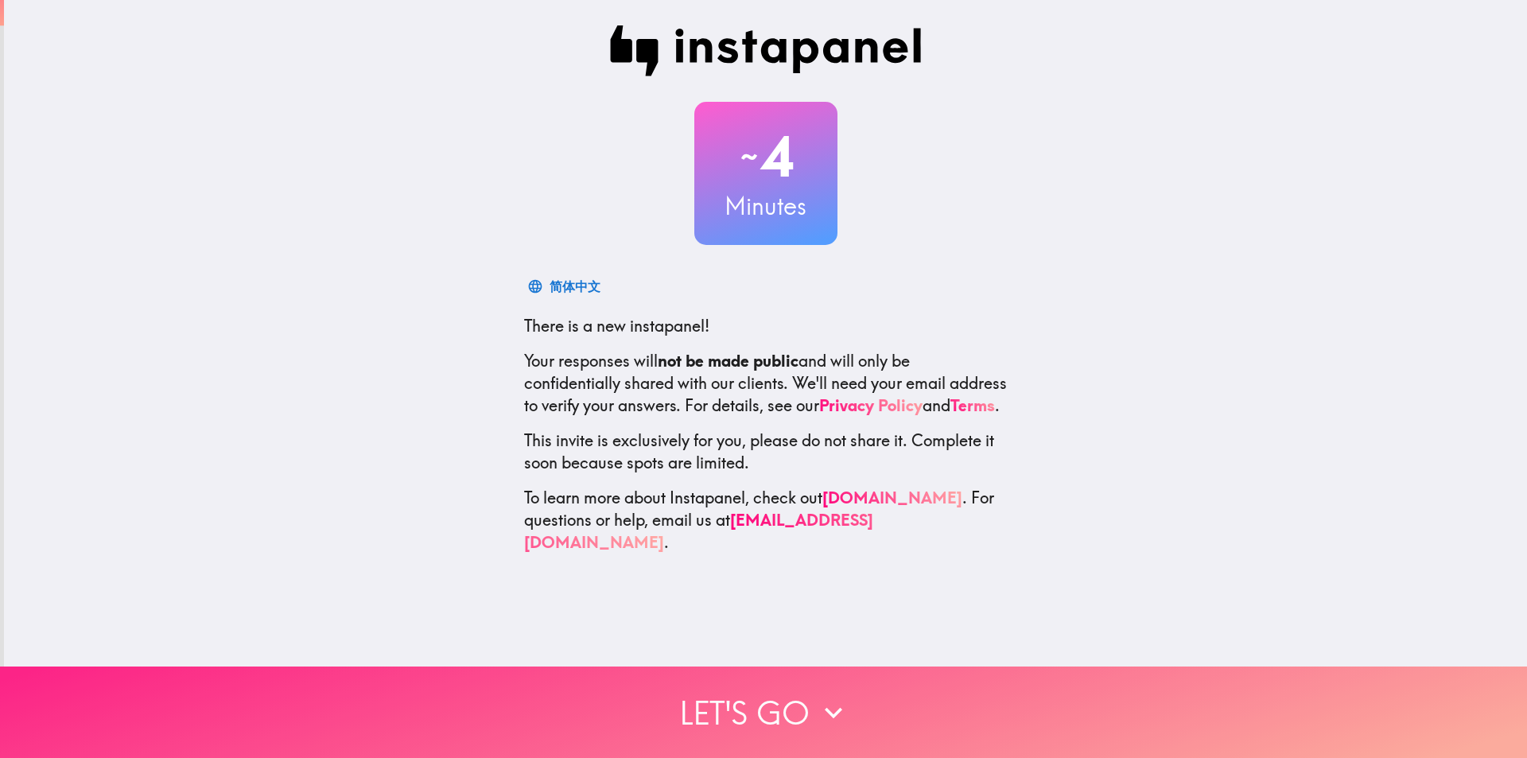
click at [766, 709] on button "Let's go" at bounding box center [763, 711] width 1527 height 91
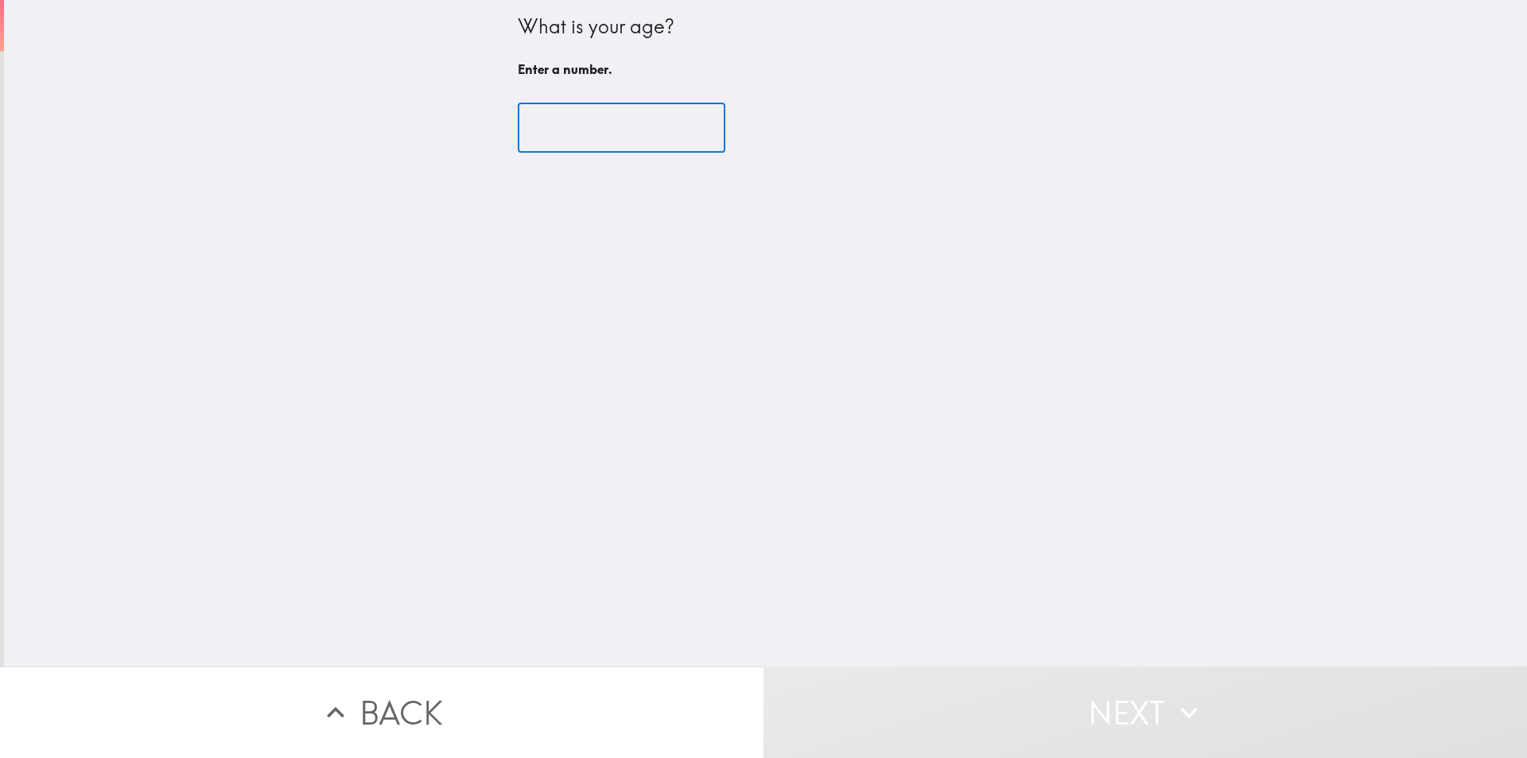
click at [646, 134] on input "number" at bounding box center [622, 127] width 208 height 49
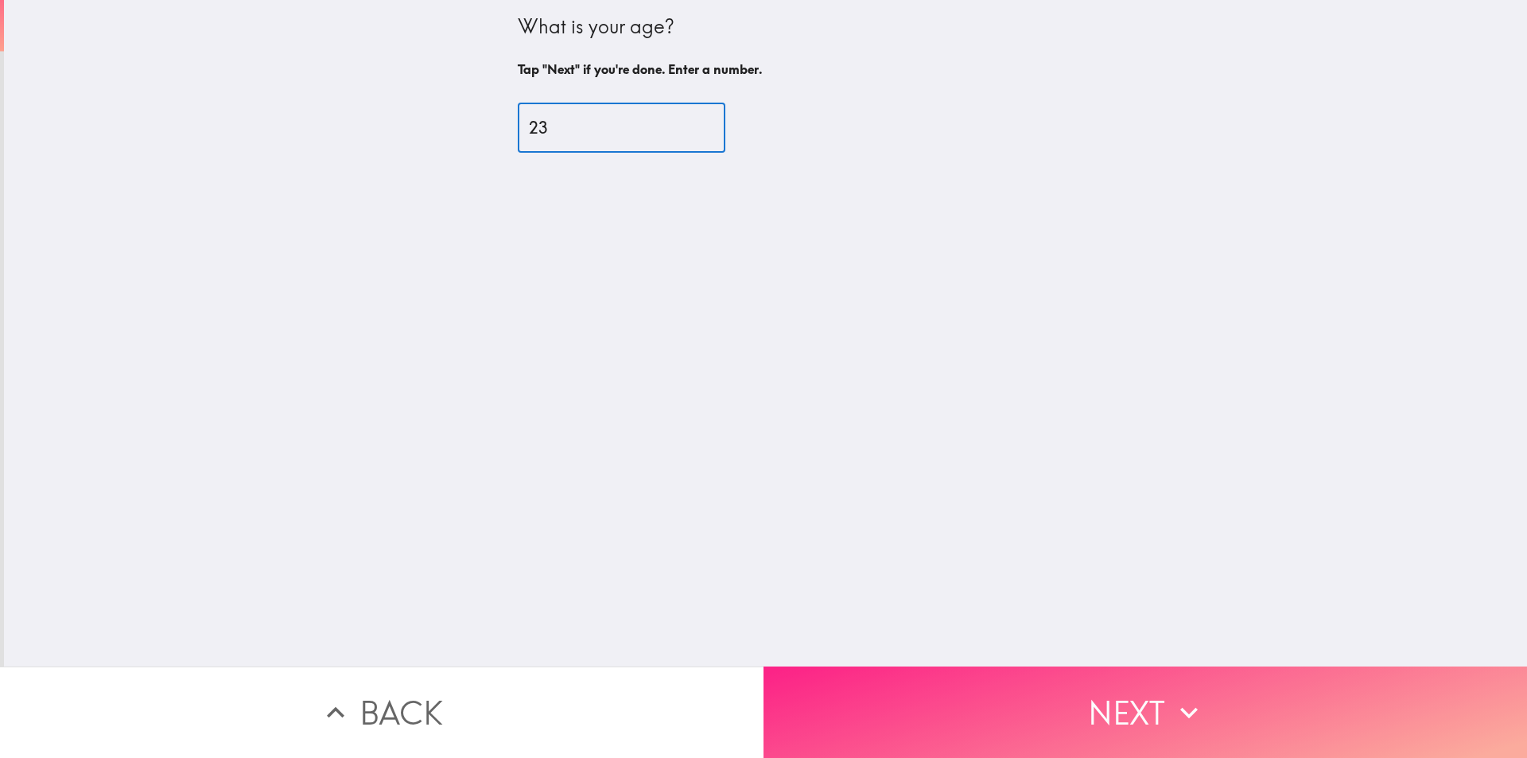
type input "23"
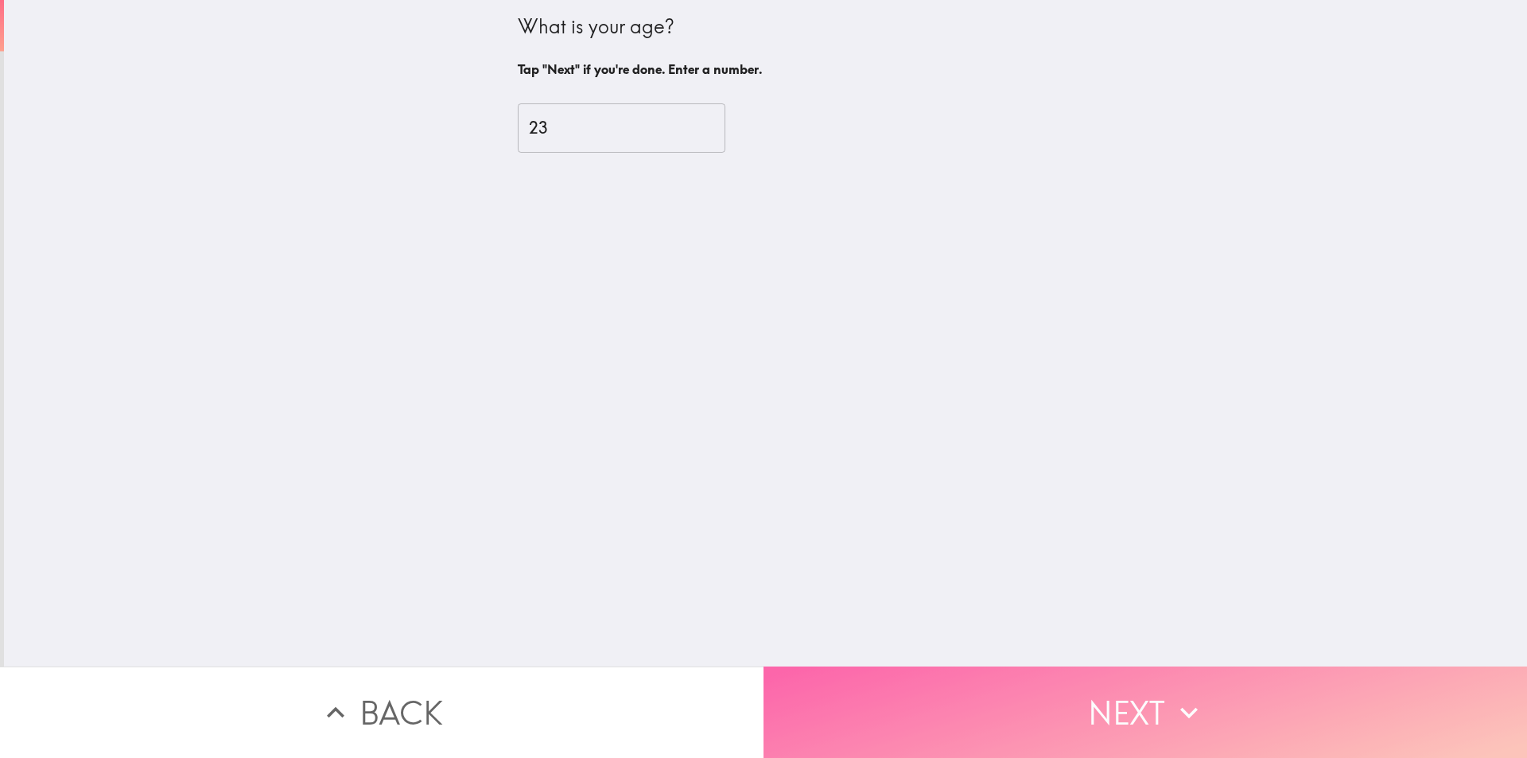
click at [977, 695] on button "Next" at bounding box center [1144, 711] width 763 height 91
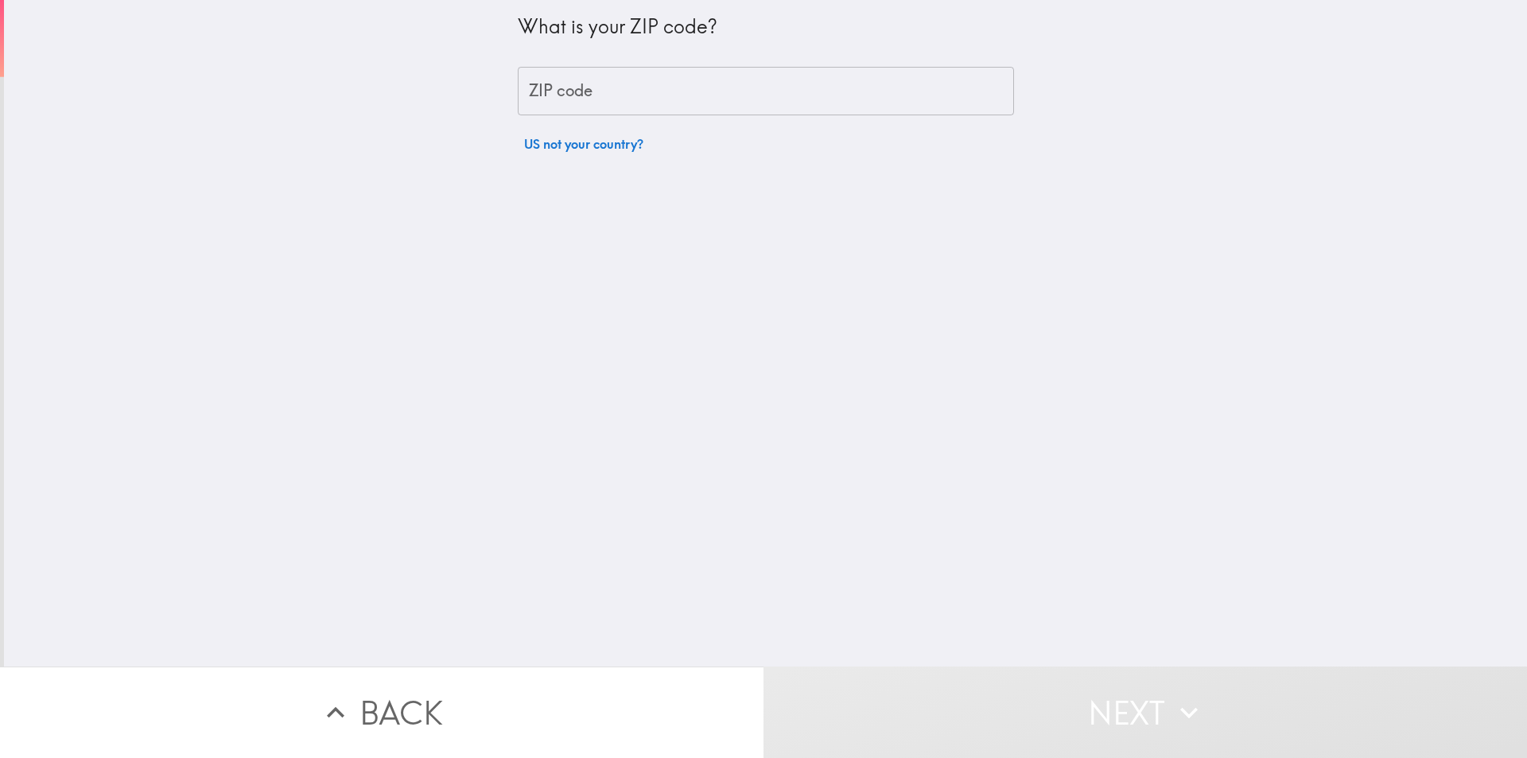
click at [618, 82] on input "ZIP code" at bounding box center [766, 91] width 496 height 49
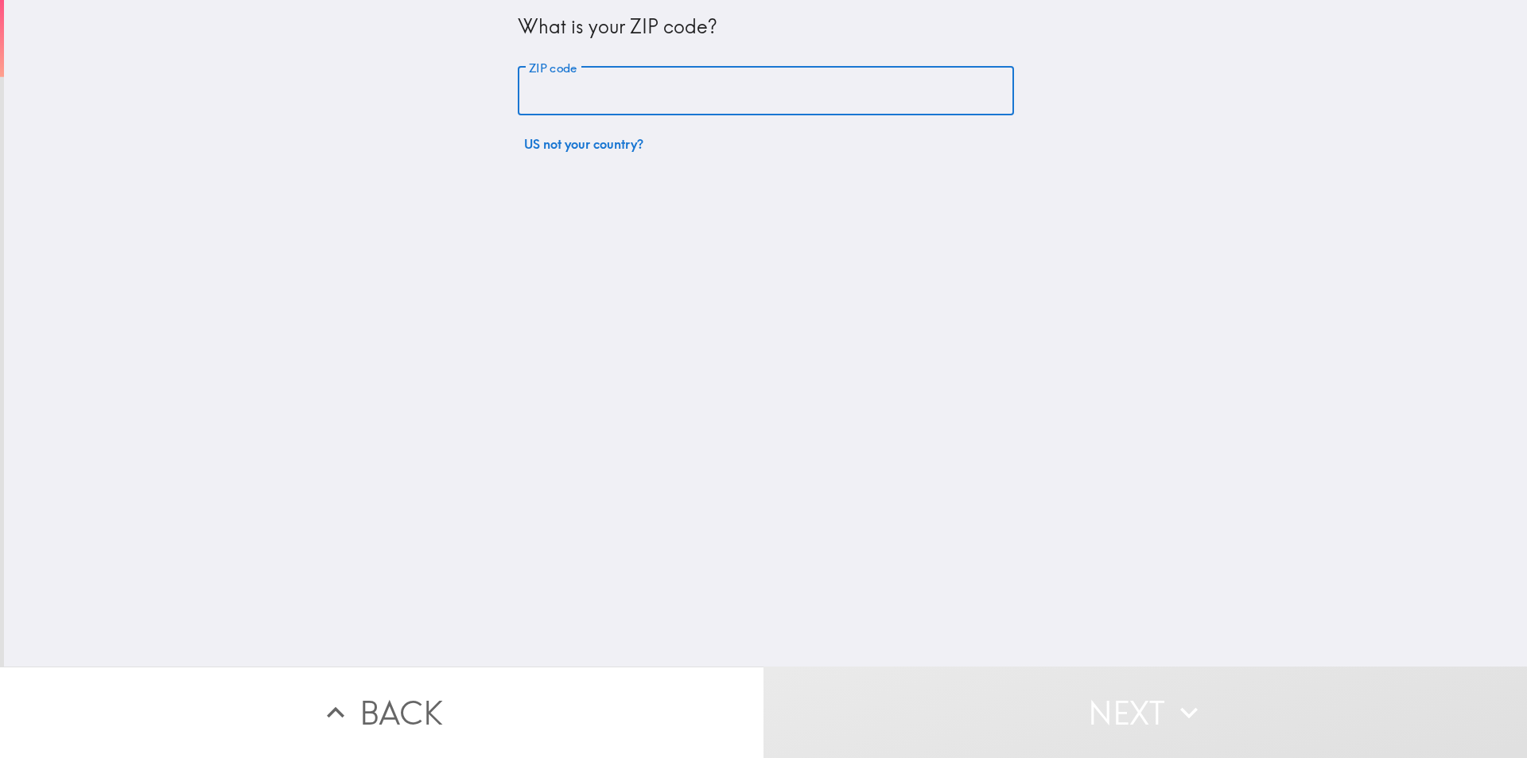
paste input "07087"
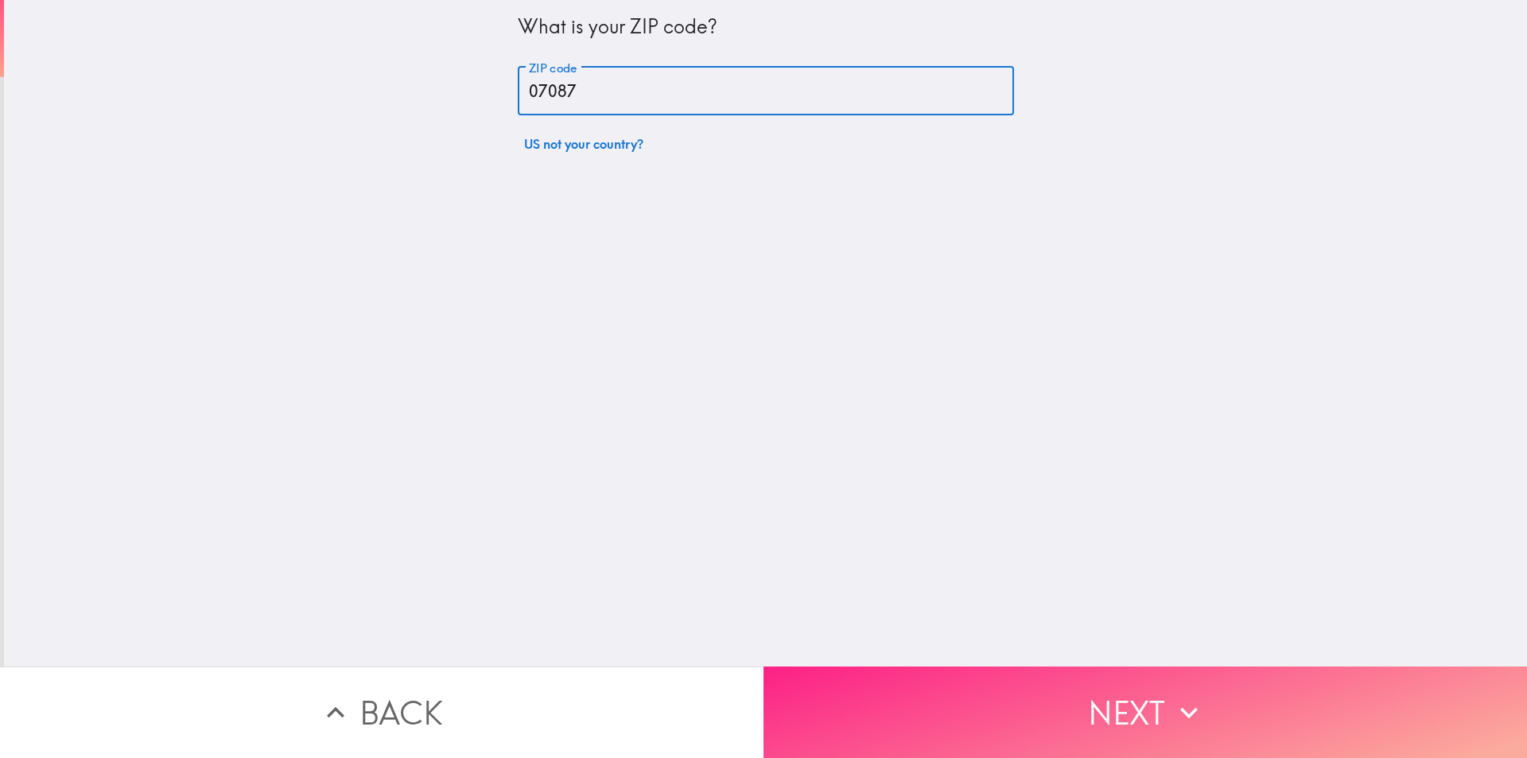
type input "07087"
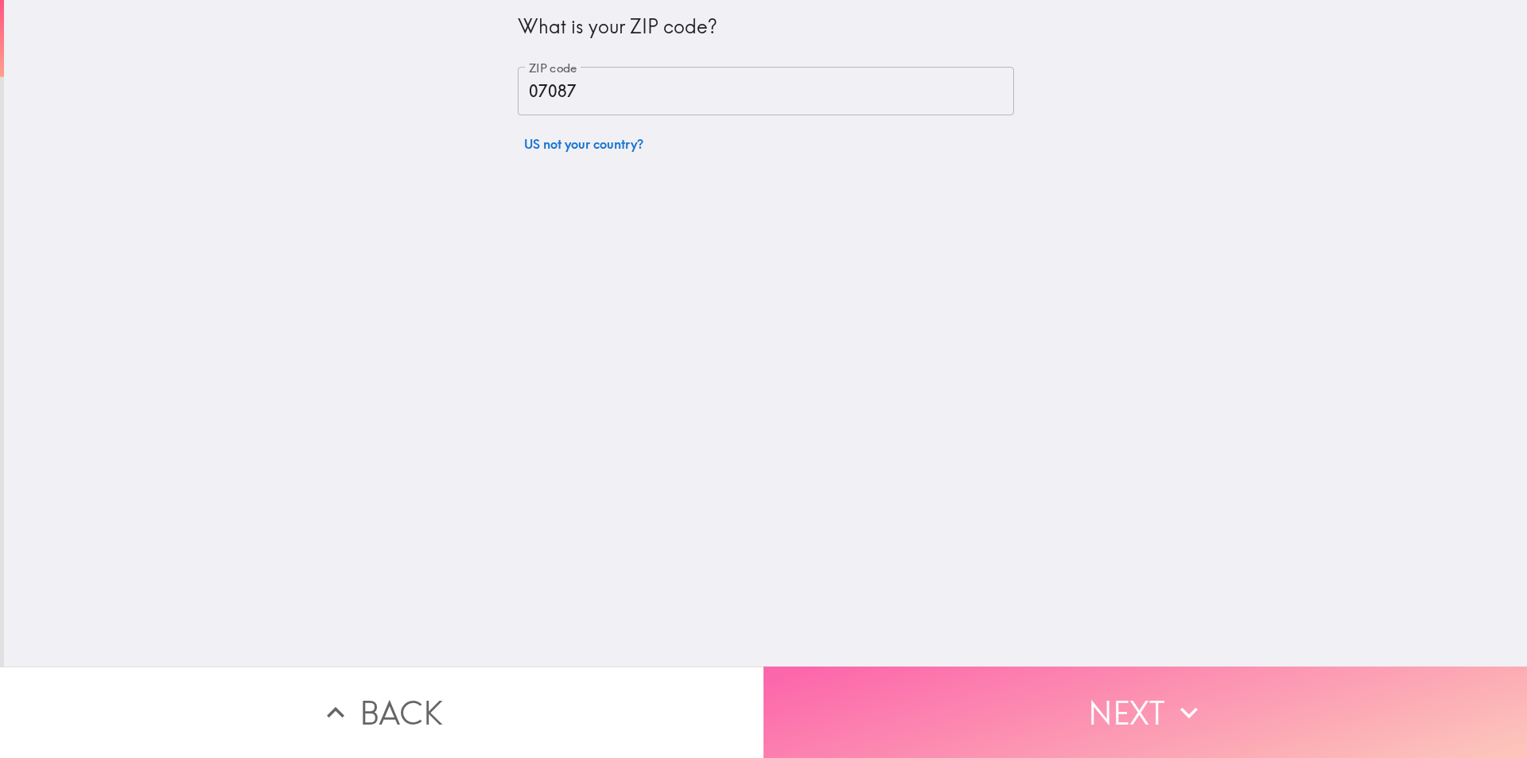
click at [940, 677] on button "Next" at bounding box center [1144, 711] width 763 height 91
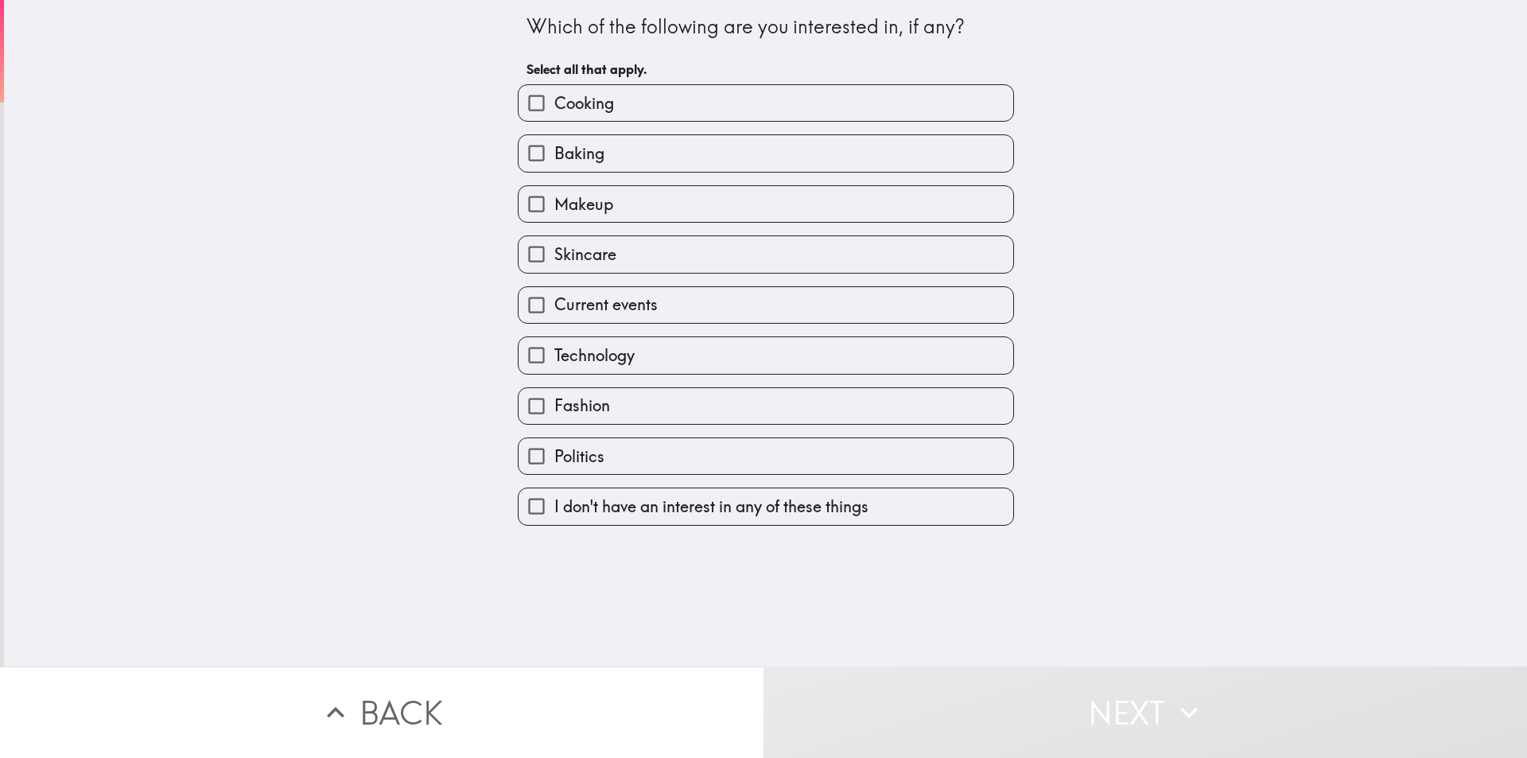
click at [629, 461] on label "Politics" at bounding box center [766, 456] width 495 height 36
click at [554, 461] on input "Politics" at bounding box center [537, 456] width 36 height 36
checkbox input "true"
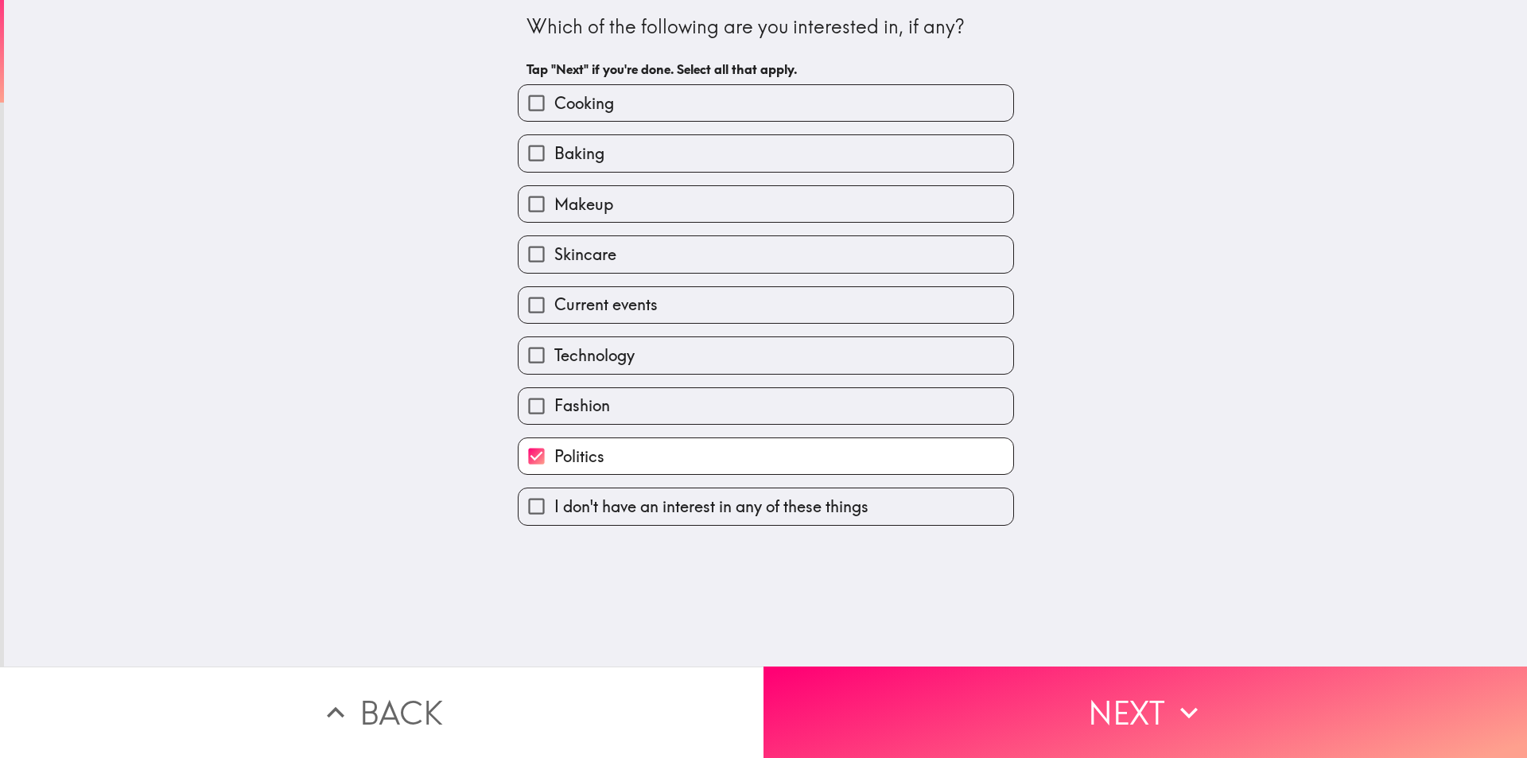
click at [627, 345] on label "Technology" at bounding box center [766, 355] width 495 height 36
click at [554, 345] on input "Technology" at bounding box center [537, 355] width 36 height 36
checkbox input "true"
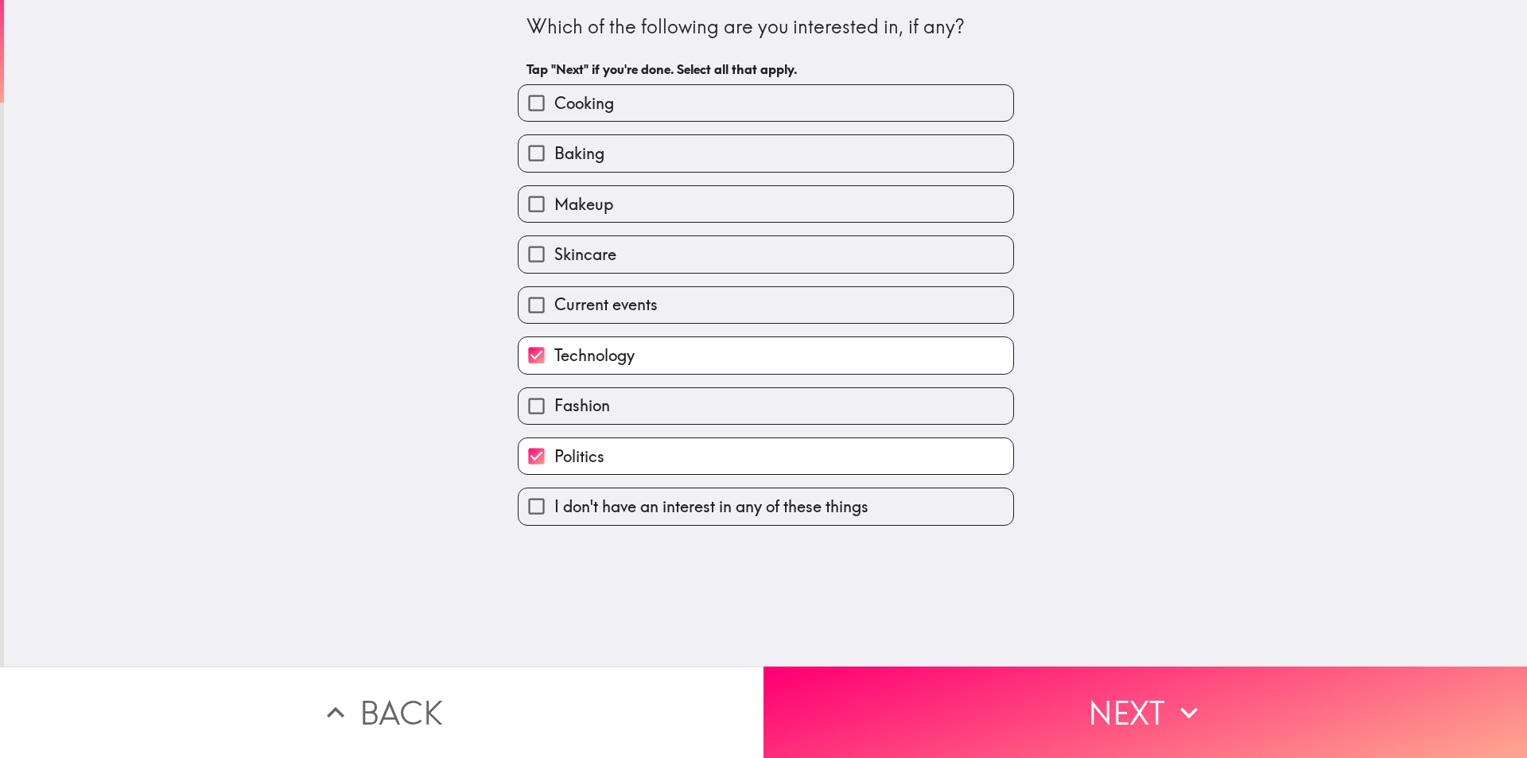
click at [665, 305] on label "Current events" at bounding box center [766, 305] width 495 height 36
click at [554, 305] on input "Current events" at bounding box center [537, 305] width 36 height 36
checkbox input "true"
click at [676, 251] on label "Skincare" at bounding box center [766, 254] width 495 height 36
click at [554, 251] on input "Skincare" at bounding box center [537, 254] width 36 height 36
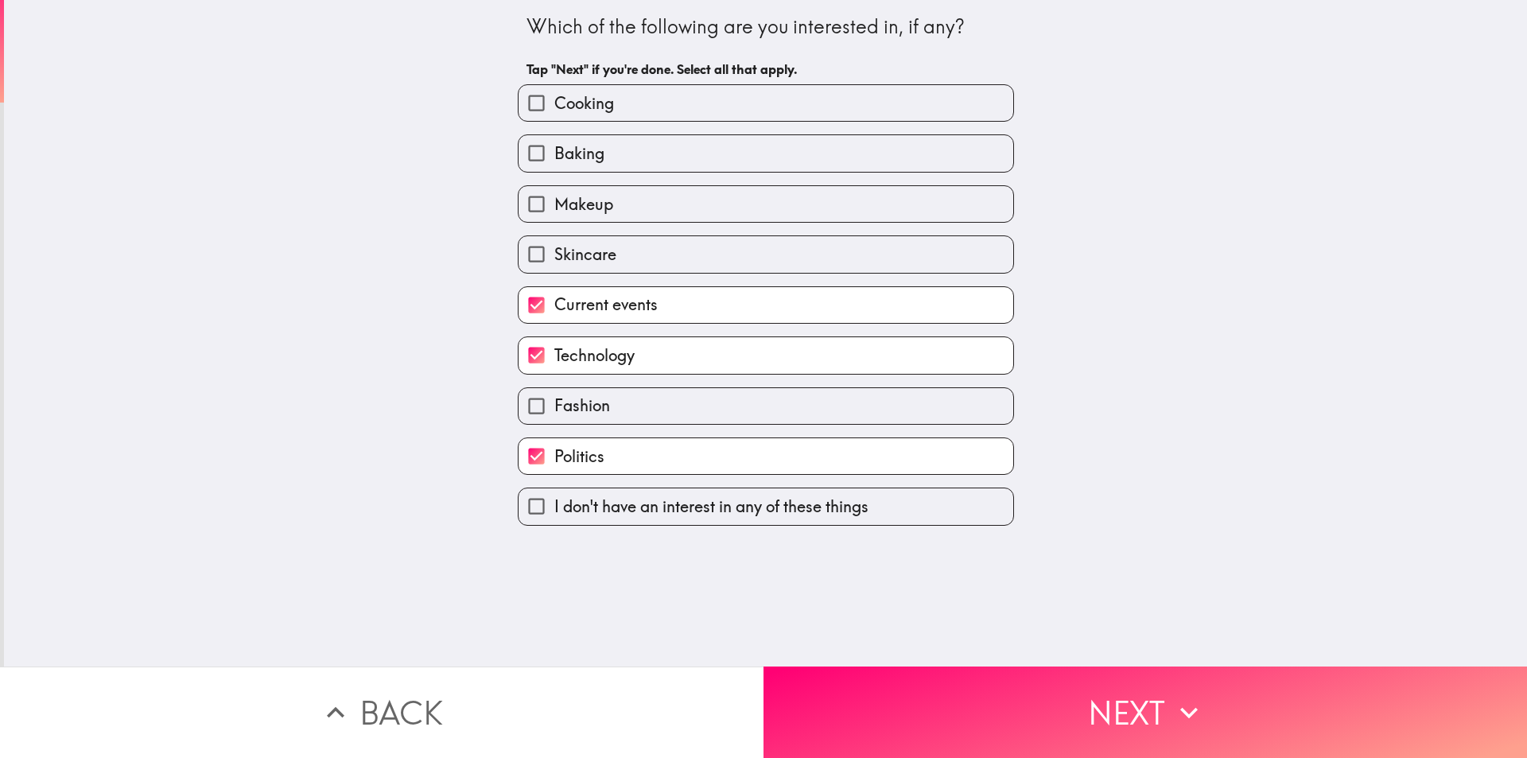
checkbox input "true"
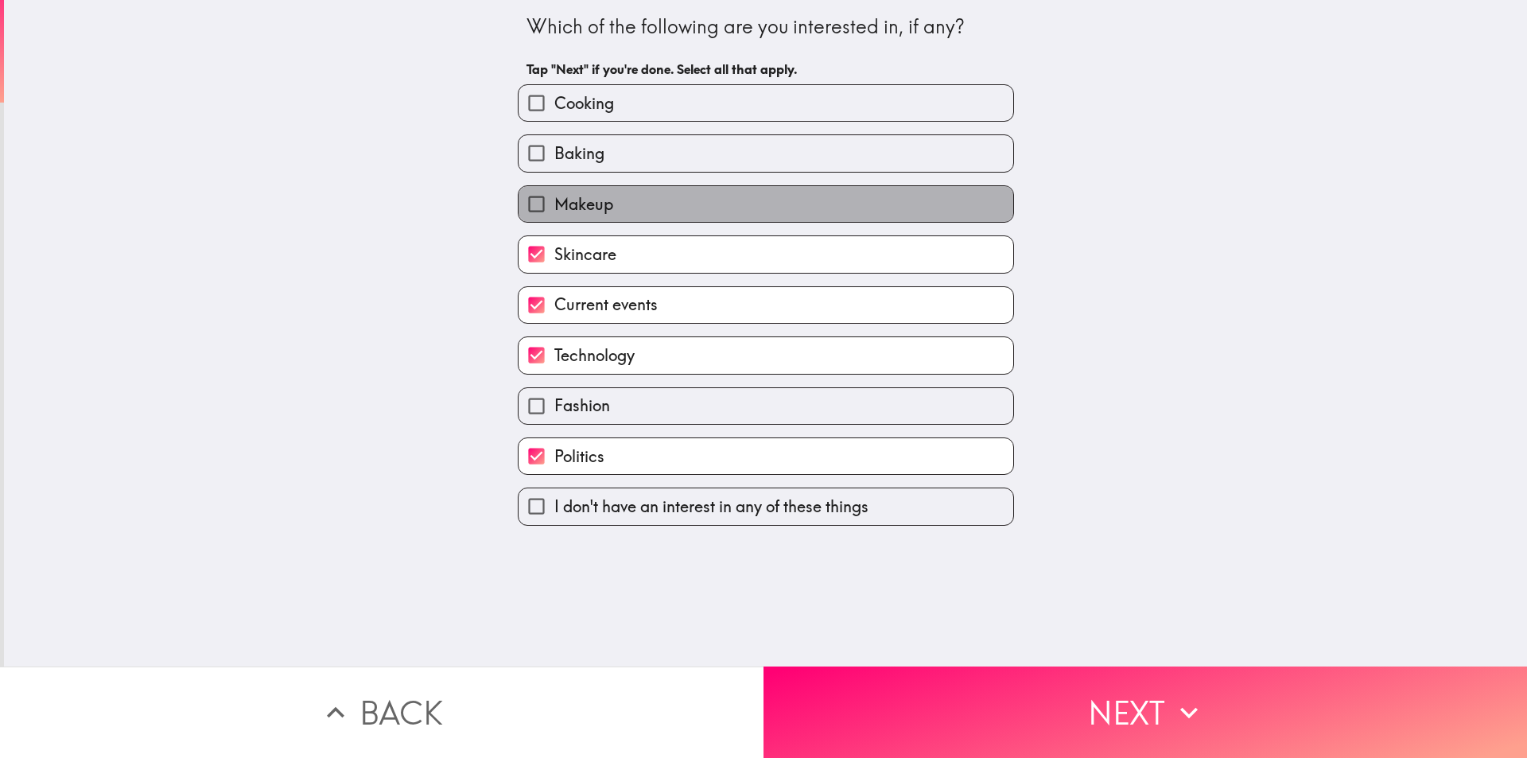
click at [668, 197] on label "Makeup" at bounding box center [766, 204] width 495 height 36
click at [554, 197] on input "Makeup" at bounding box center [537, 204] width 36 height 36
checkbox input "true"
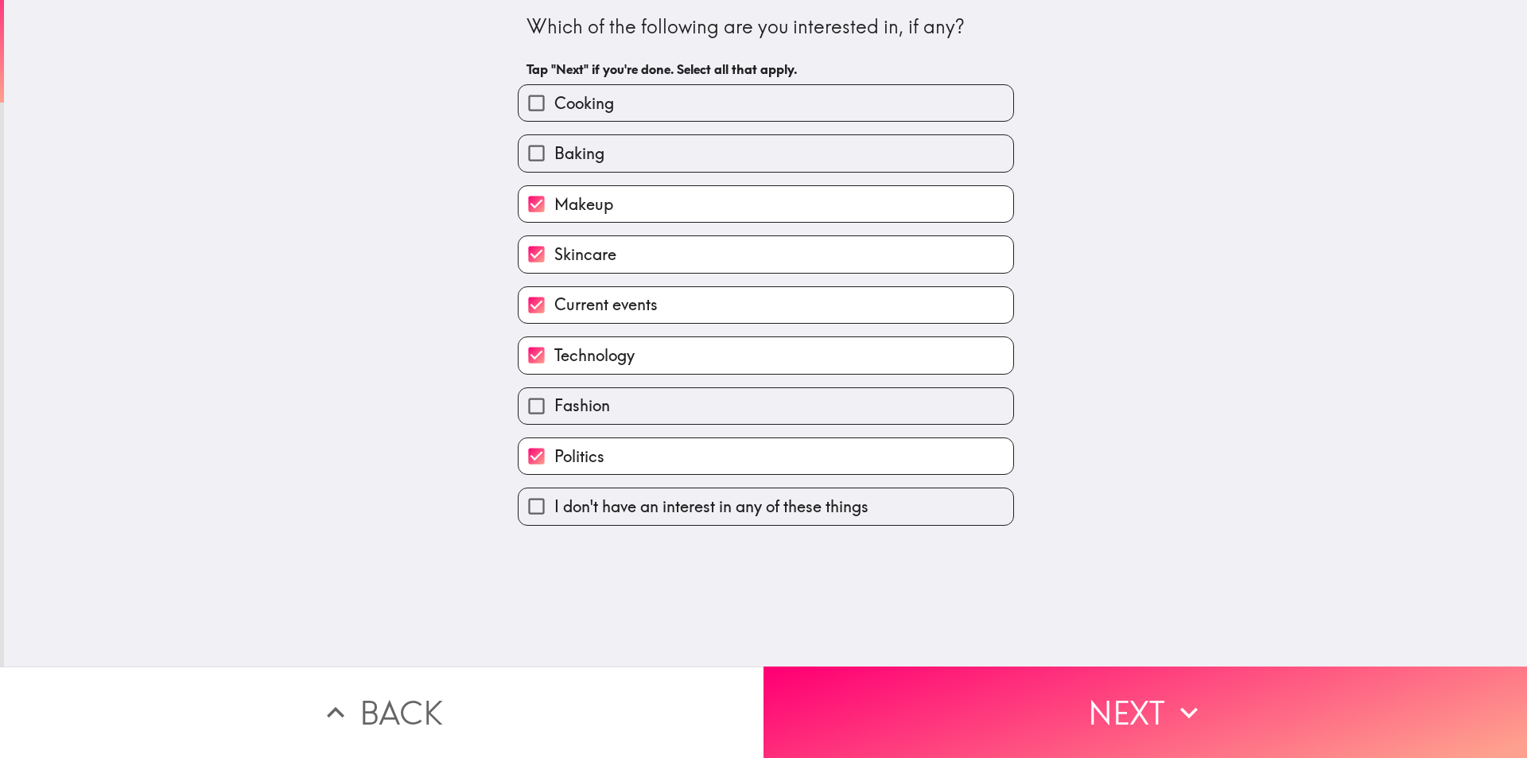
click at [668, 173] on div "Makeup" at bounding box center [759, 198] width 509 height 50
click at [669, 133] on div "Baking" at bounding box center [759, 147] width 509 height 50
click at [670, 137] on label "Baking" at bounding box center [766, 153] width 495 height 36
click at [554, 137] on input "Baking" at bounding box center [537, 153] width 36 height 36
checkbox input "true"
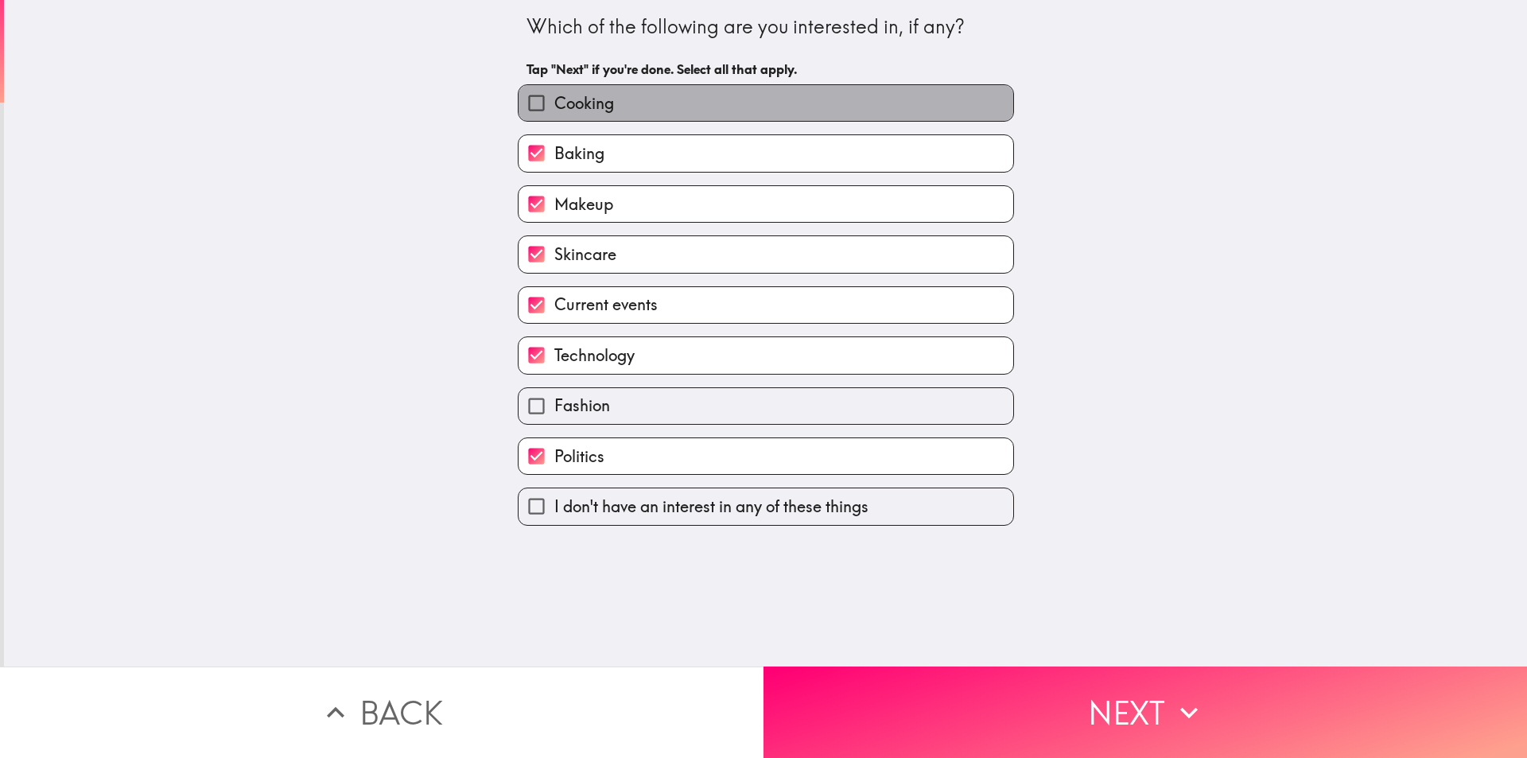
click at [665, 89] on label "Cooking" at bounding box center [766, 103] width 495 height 36
click at [554, 89] on input "Cooking" at bounding box center [537, 103] width 36 height 36
checkbox input "true"
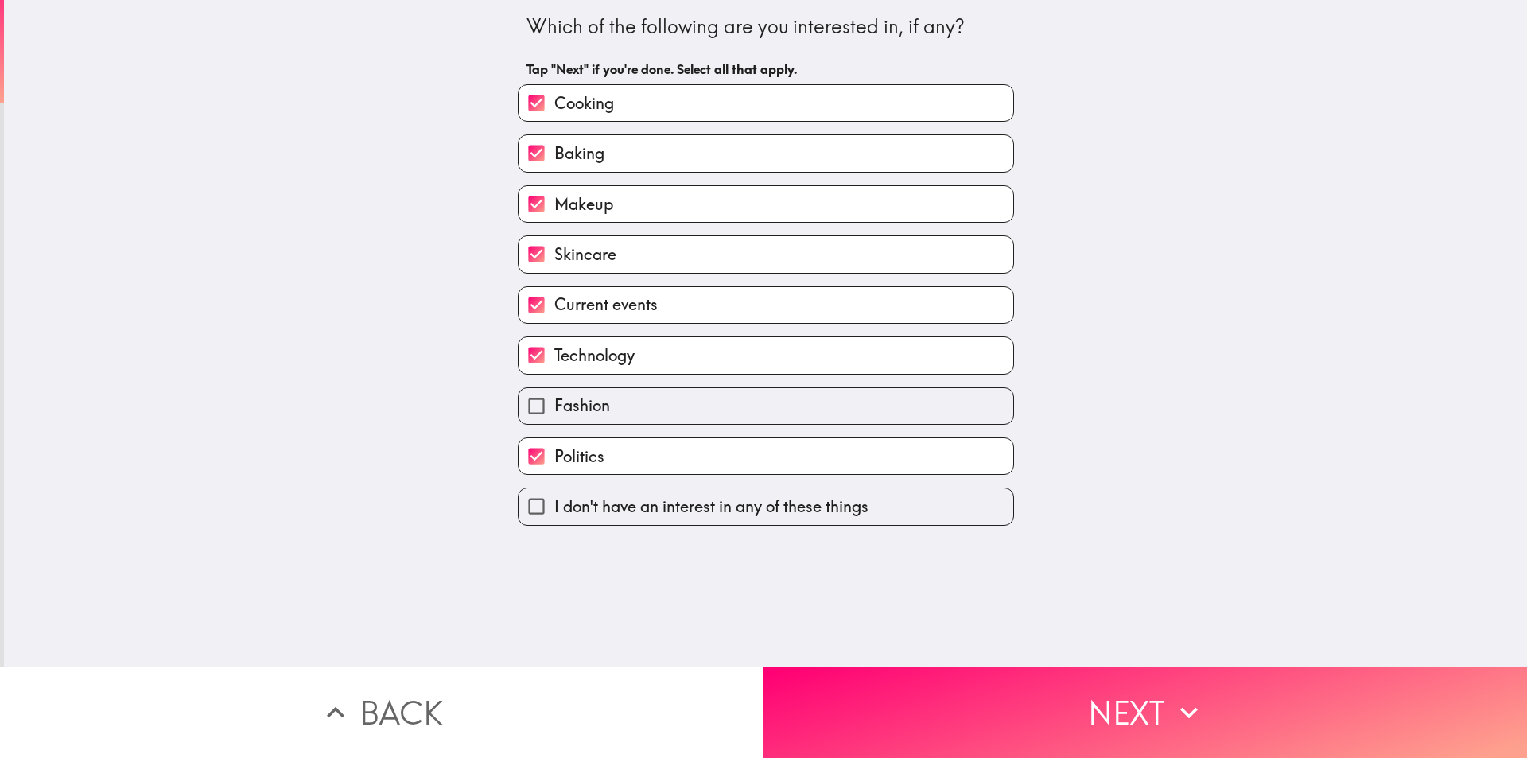
click at [655, 383] on div "Fashion" at bounding box center [759, 400] width 509 height 50
click at [658, 408] on label "Fashion" at bounding box center [766, 406] width 495 height 36
click at [554, 408] on input "Fashion" at bounding box center [537, 406] width 36 height 36
checkbox input "true"
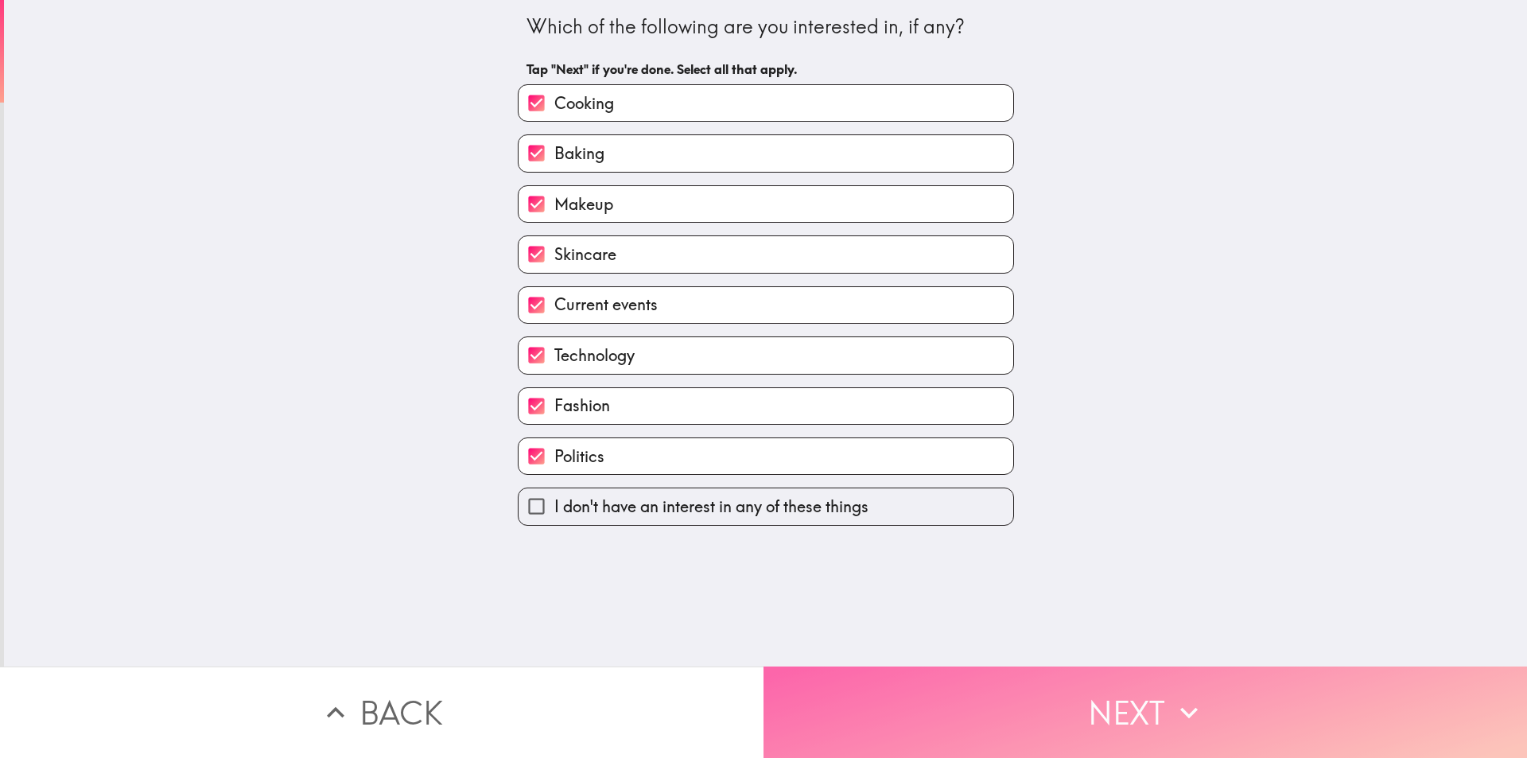
click at [944, 705] on button "Next" at bounding box center [1144, 711] width 763 height 91
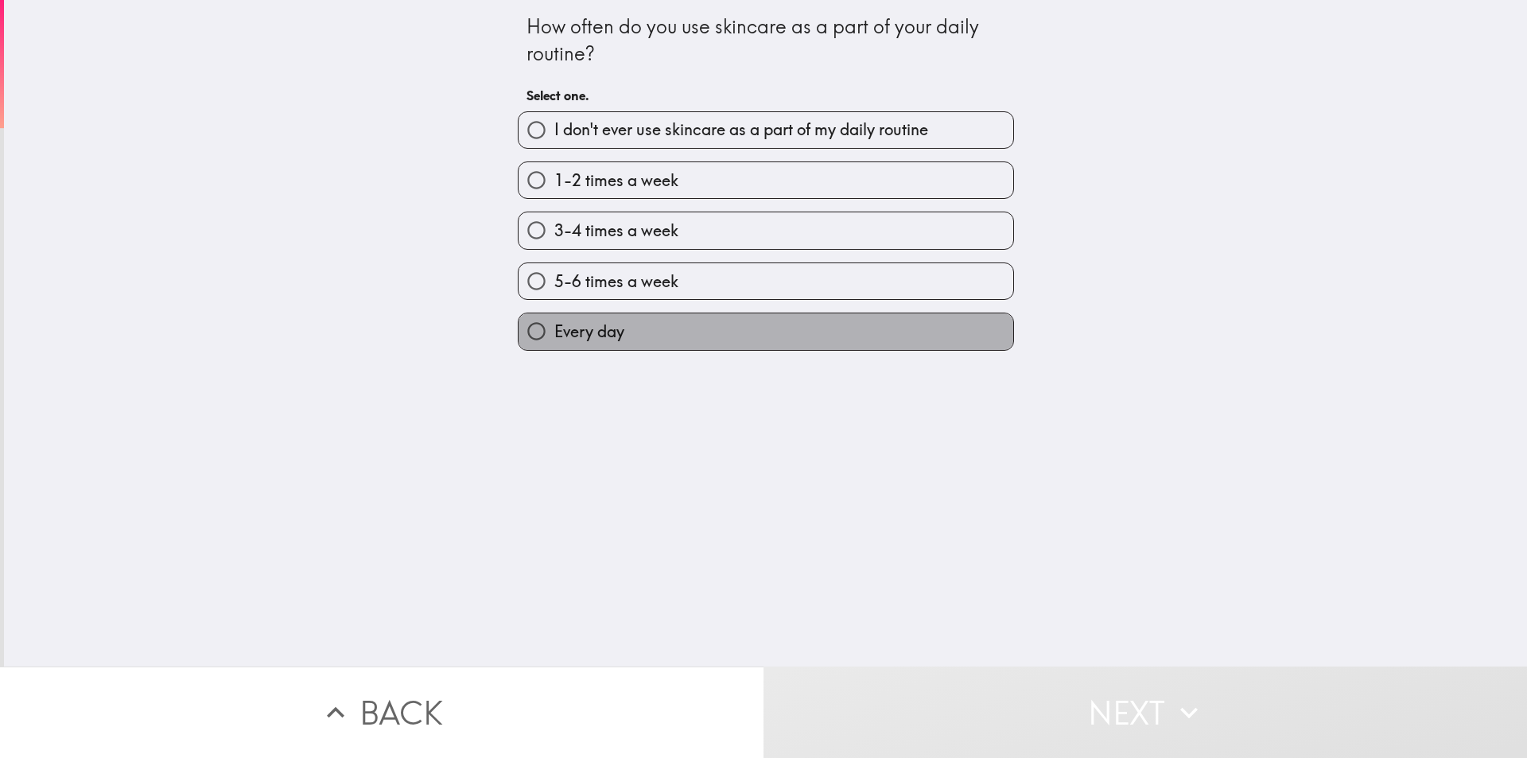
click at [932, 318] on label "Every day" at bounding box center [766, 331] width 495 height 36
click at [554, 318] on input "Every day" at bounding box center [537, 331] width 36 height 36
radio input "true"
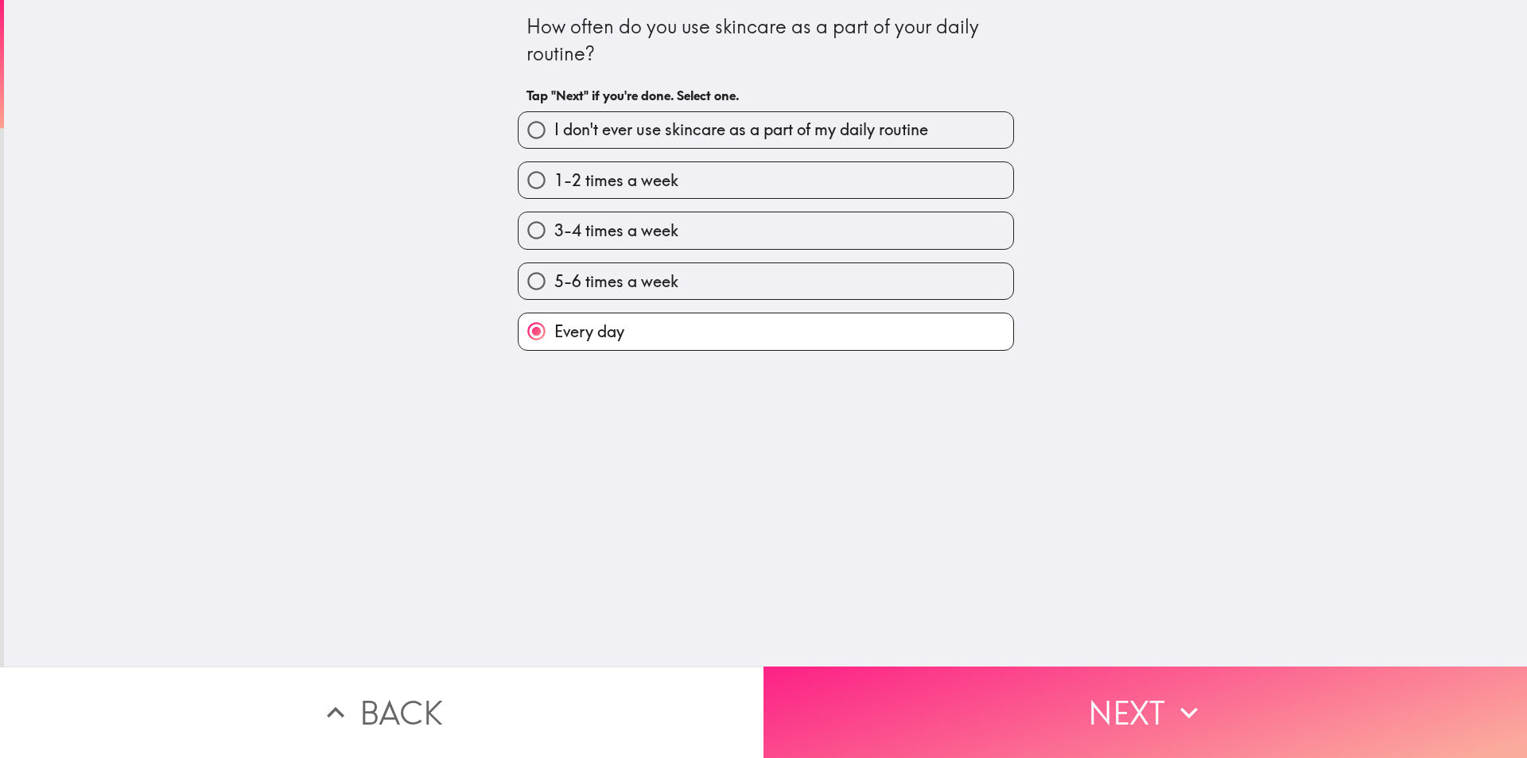
click at [1134, 705] on button "Next" at bounding box center [1144, 711] width 763 height 91
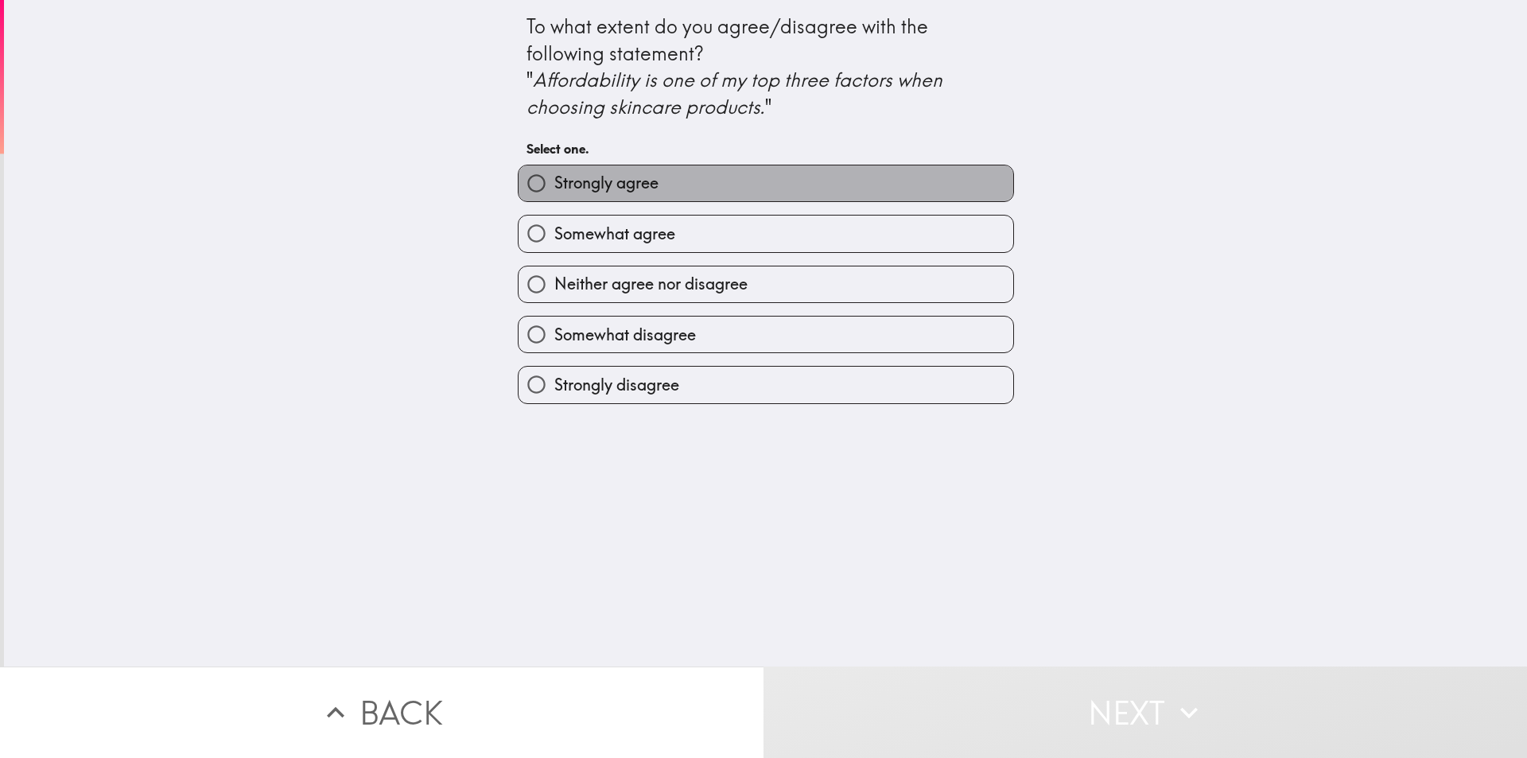
click at [691, 189] on label "Strongly agree" at bounding box center [766, 183] width 495 height 36
click at [554, 189] on input "Strongly agree" at bounding box center [537, 183] width 36 height 36
radio input "true"
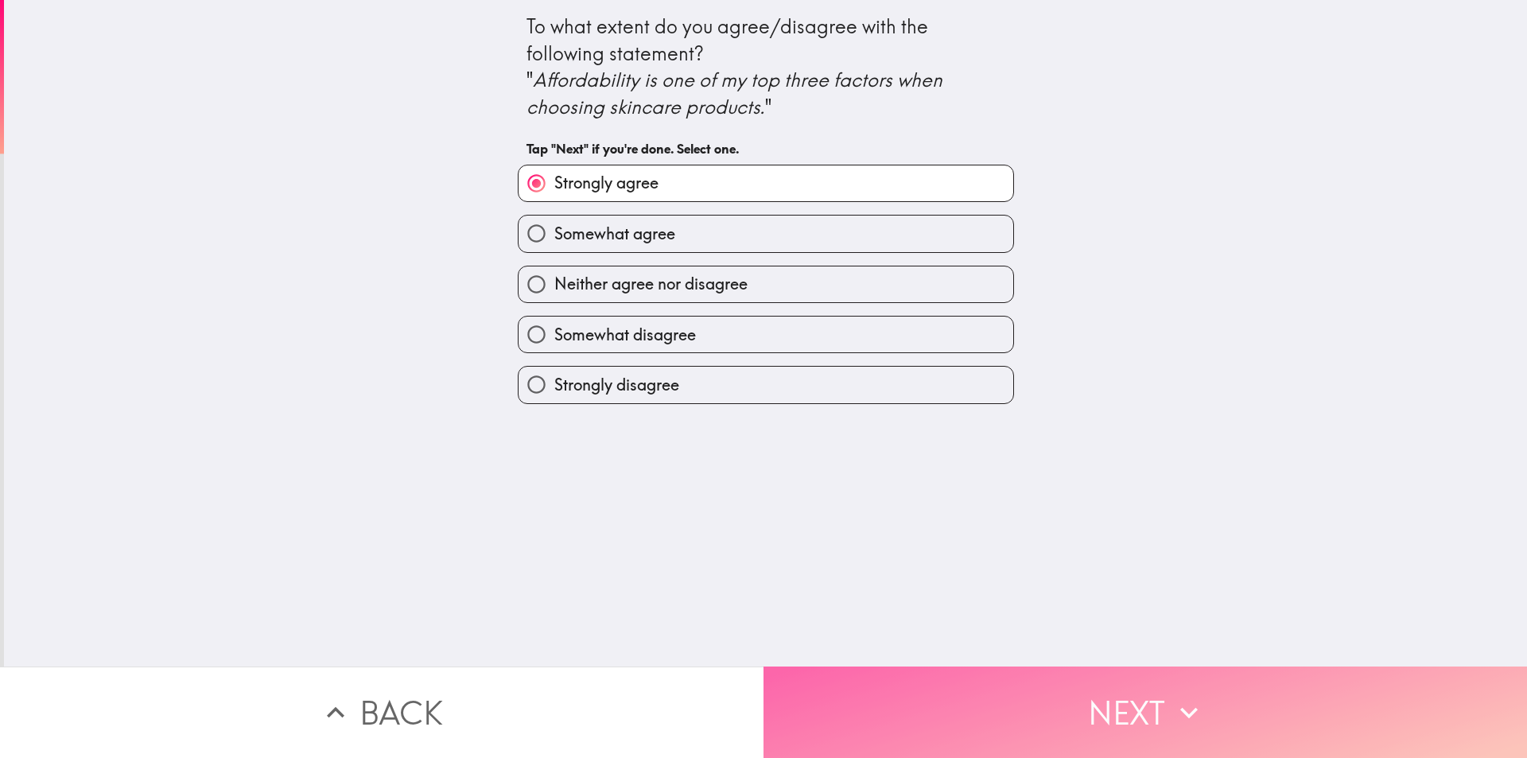
click at [1016, 672] on button "Next" at bounding box center [1144, 711] width 763 height 91
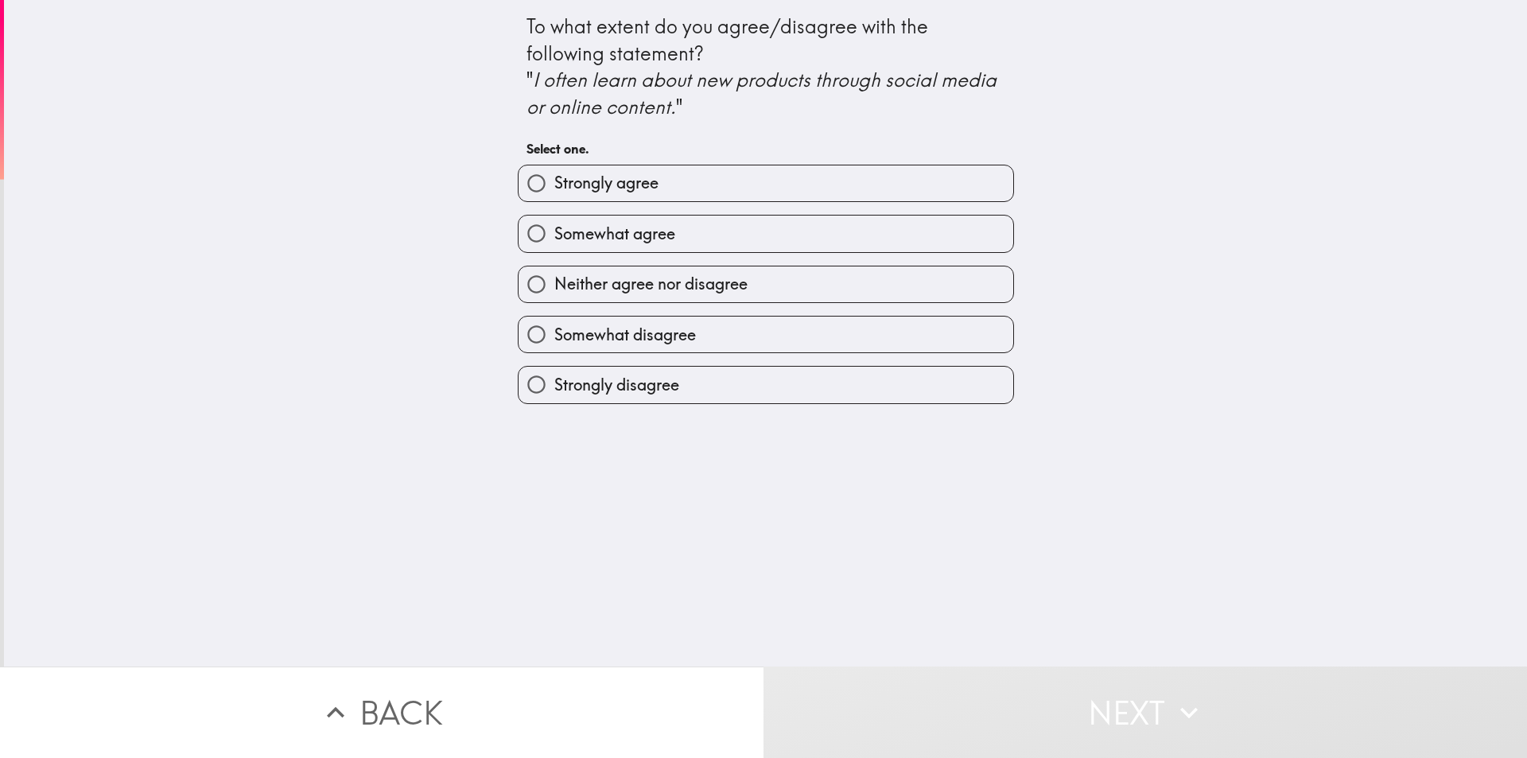
click at [697, 175] on label "Strongly agree" at bounding box center [766, 183] width 495 height 36
click at [554, 175] on input "Strongly agree" at bounding box center [537, 183] width 36 height 36
radio input "true"
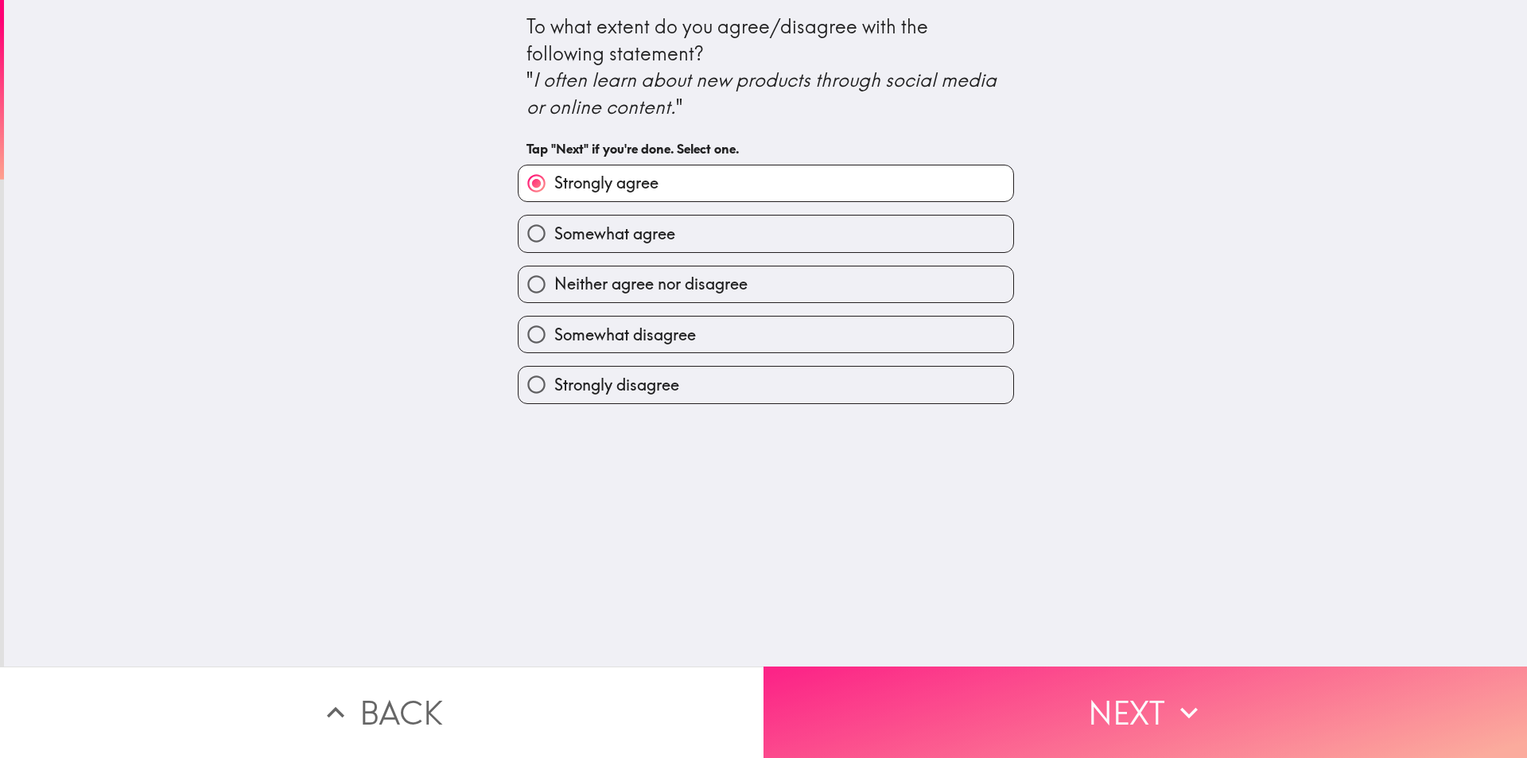
click at [1134, 716] on button "Next" at bounding box center [1144, 711] width 763 height 91
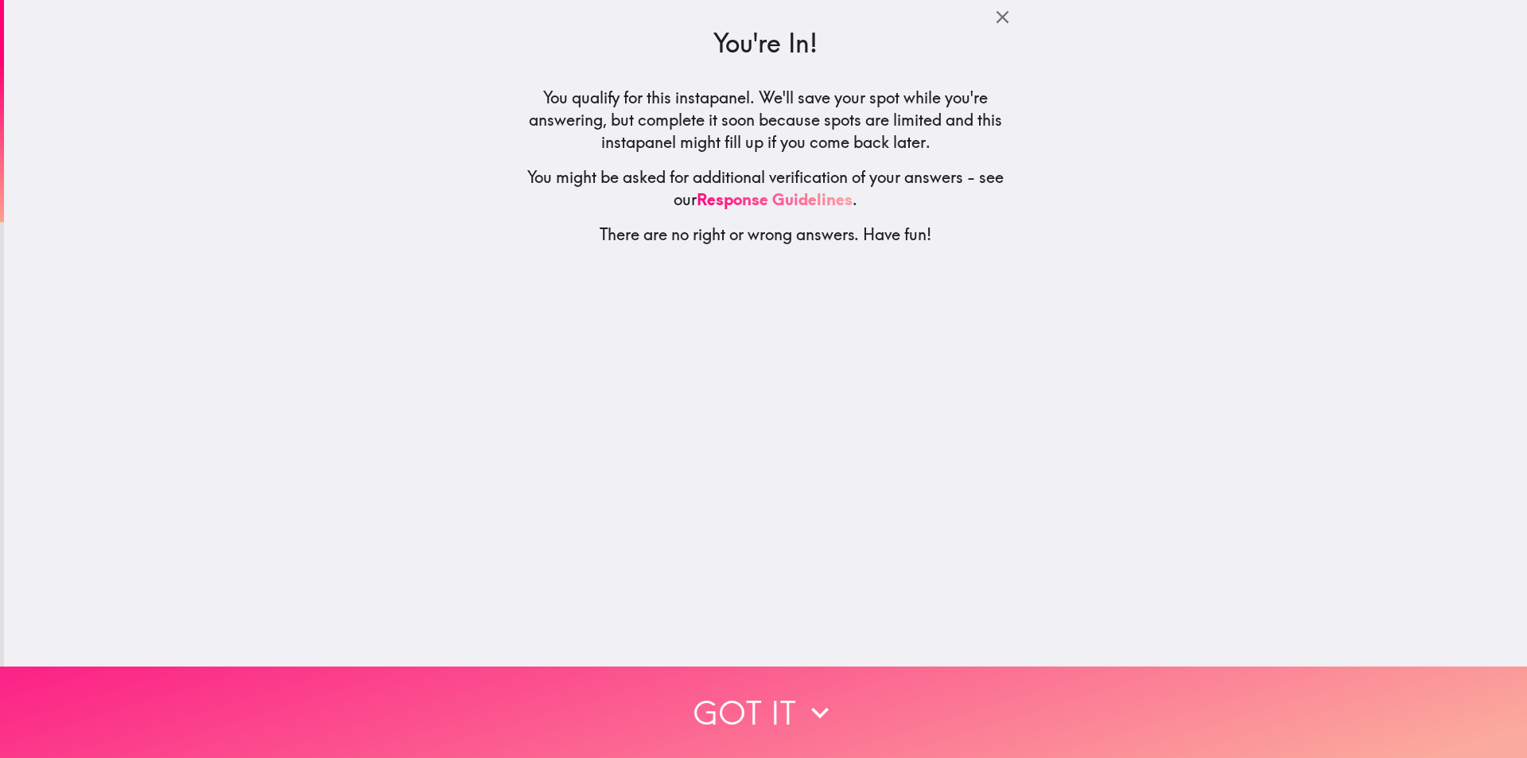
click at [833, 679] on button "Got it" at bounding box center [763, 711] width 1527 height 91
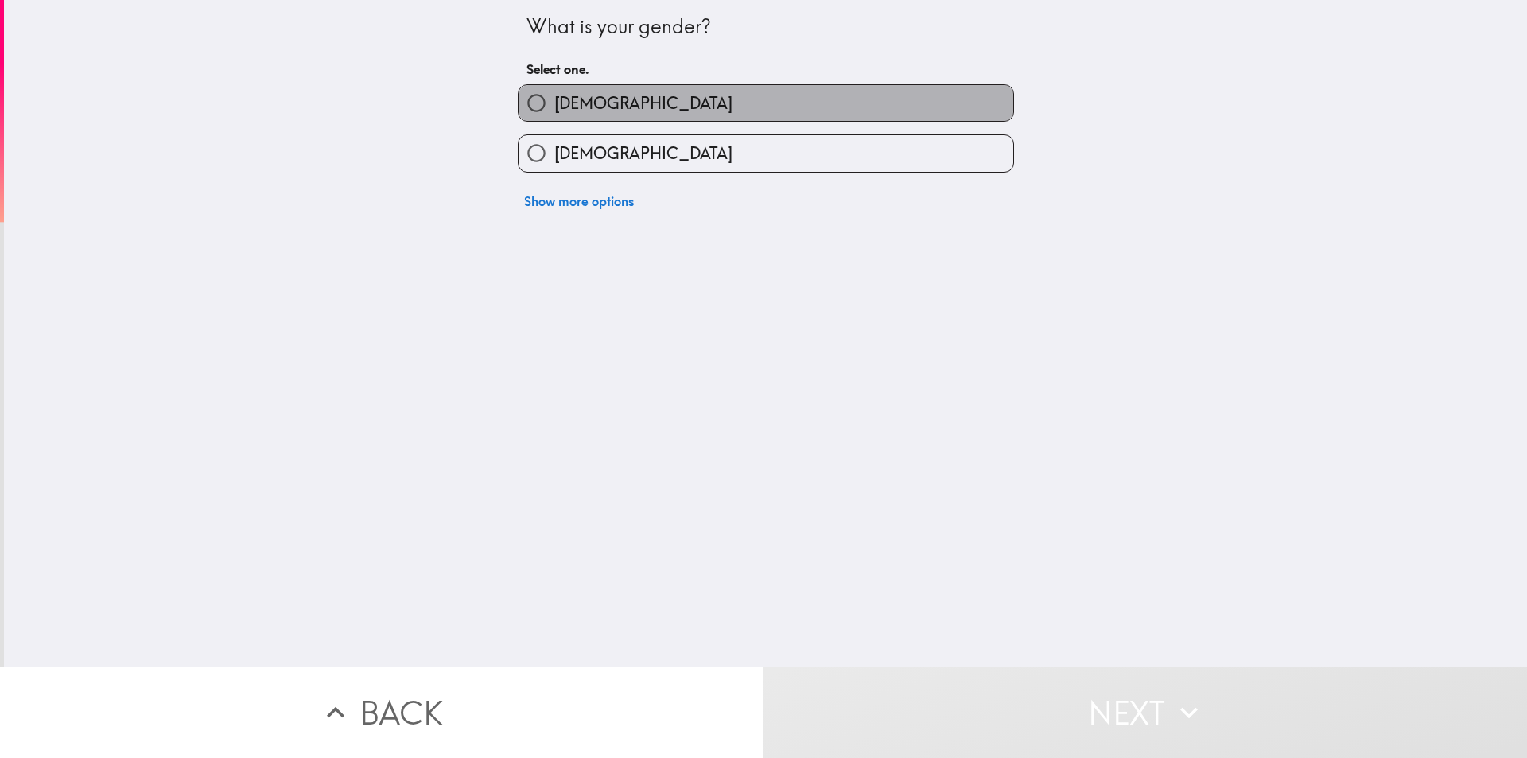
click at [684, 87] on label "[DEMOGRAPHIC_DATA]" at bounding box center [766, 103] width 495 height 36
click at [554, 87] on input "[DEMOGRAPHIC_DATA]" at bounding box center [537, 103] width 36 height 36
radio input "true"
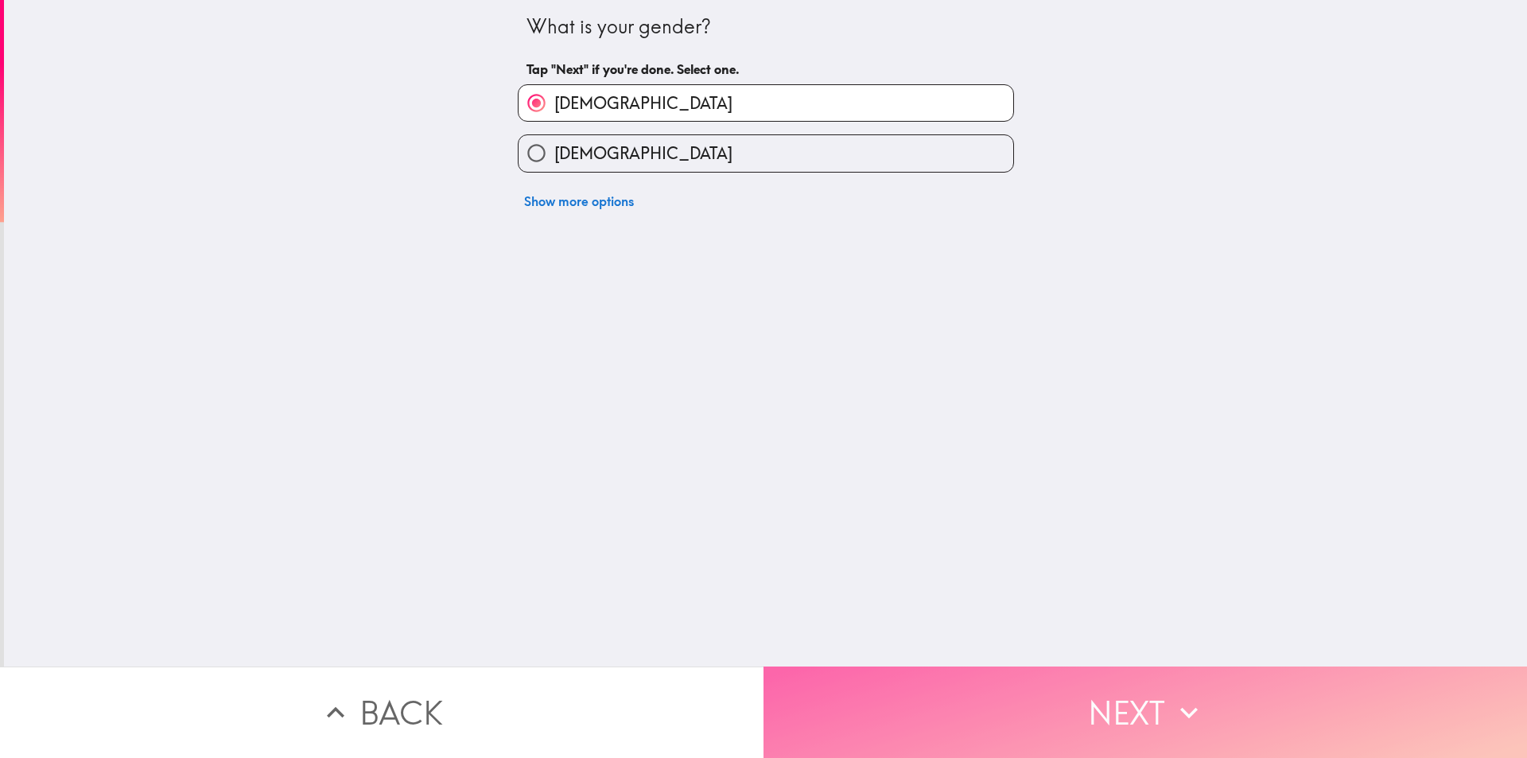
click at [1028, 704] on button "Next" at bounding box center [1144, 711] width 763 height 91
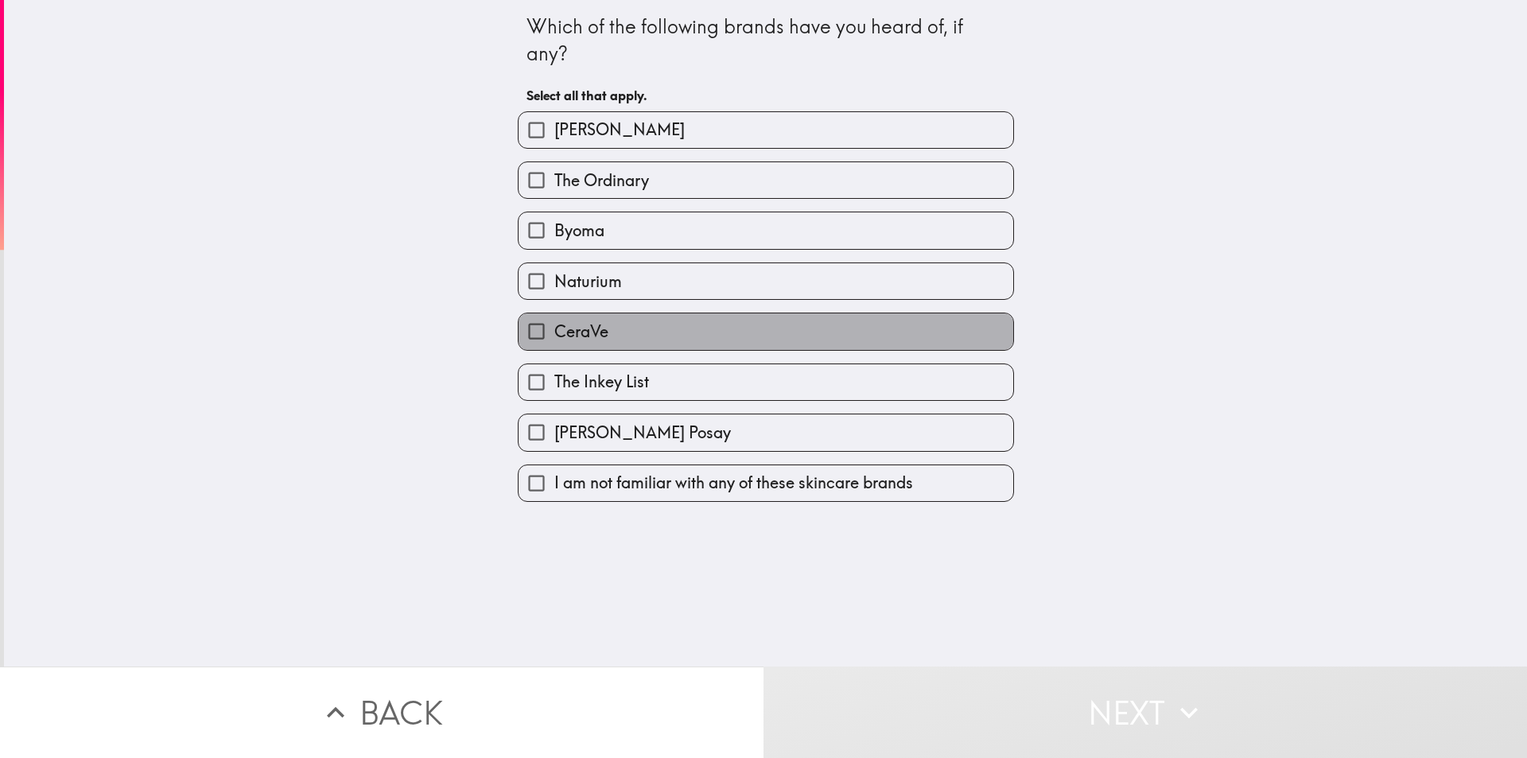
click at [612, 339] on label "CeraVe" at bounding box center [766, 331] width 495 height 36
click at [554, 339] on input "CeraVe" at bounding box center [537, 331] width 36 height 36
checkbox input "true"
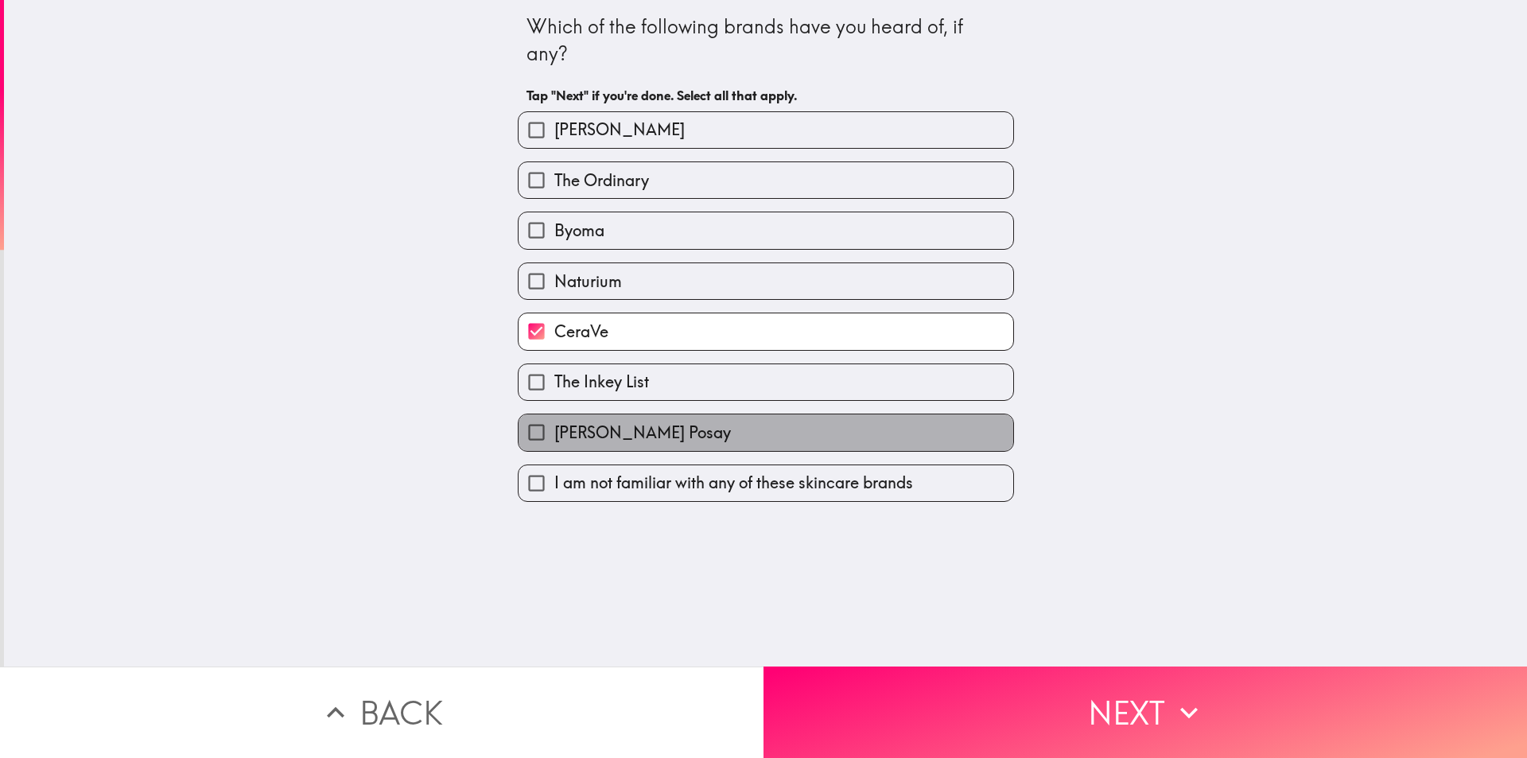
click at [657, 426] on label "La Roche Posay" at bounding box center [766, 432] width 495 height 36
click at [554, 426] on input "La Roche Posay" at bounding box center [537, 432] width 36 height 36
checkbox input "true"
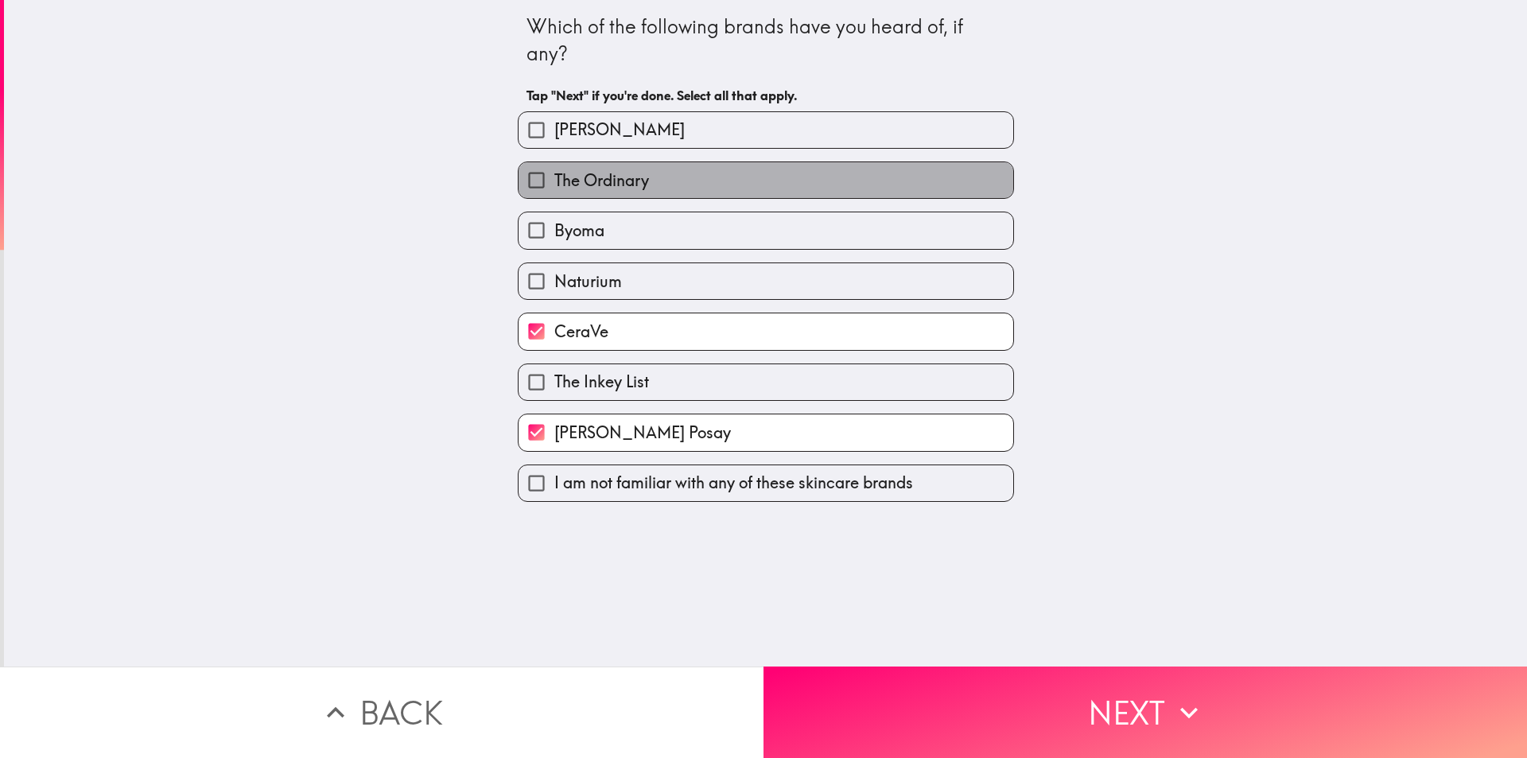
click at [648, 177] on label "The Ordinary" at bounding box center [766, 180] width 495 height 36
click at [554, 177] on input "The Ordinary" at bounding box center [537, 180] width 36 height 36
checkbox input "true"
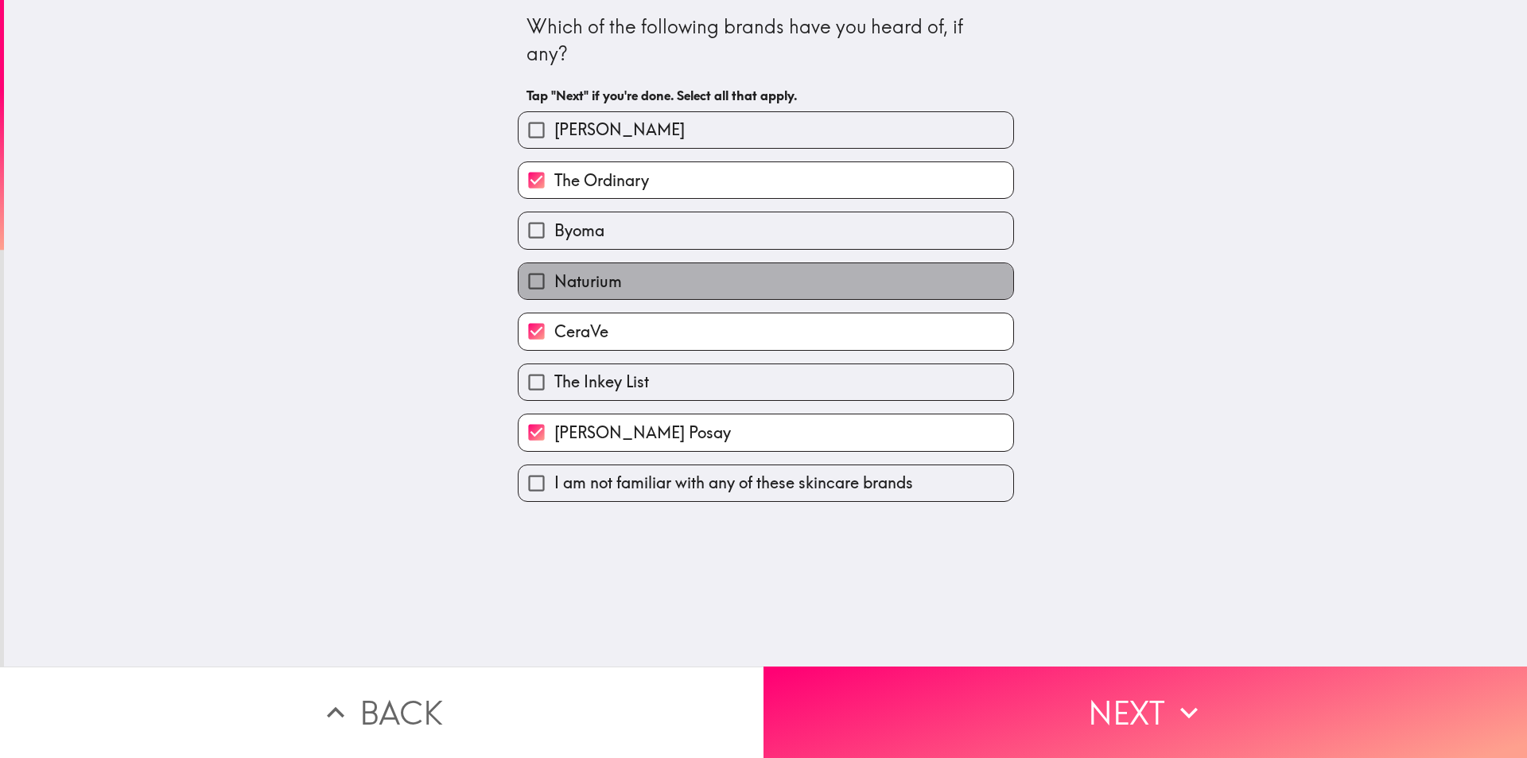
click at [753, 266] on label "Naturium" at bounding box center [766, 281] width 495 height 36
click at [554, 266] on input "Naturium" at bounding box center [537, 281] width 36 height 36
checkbox input "true"
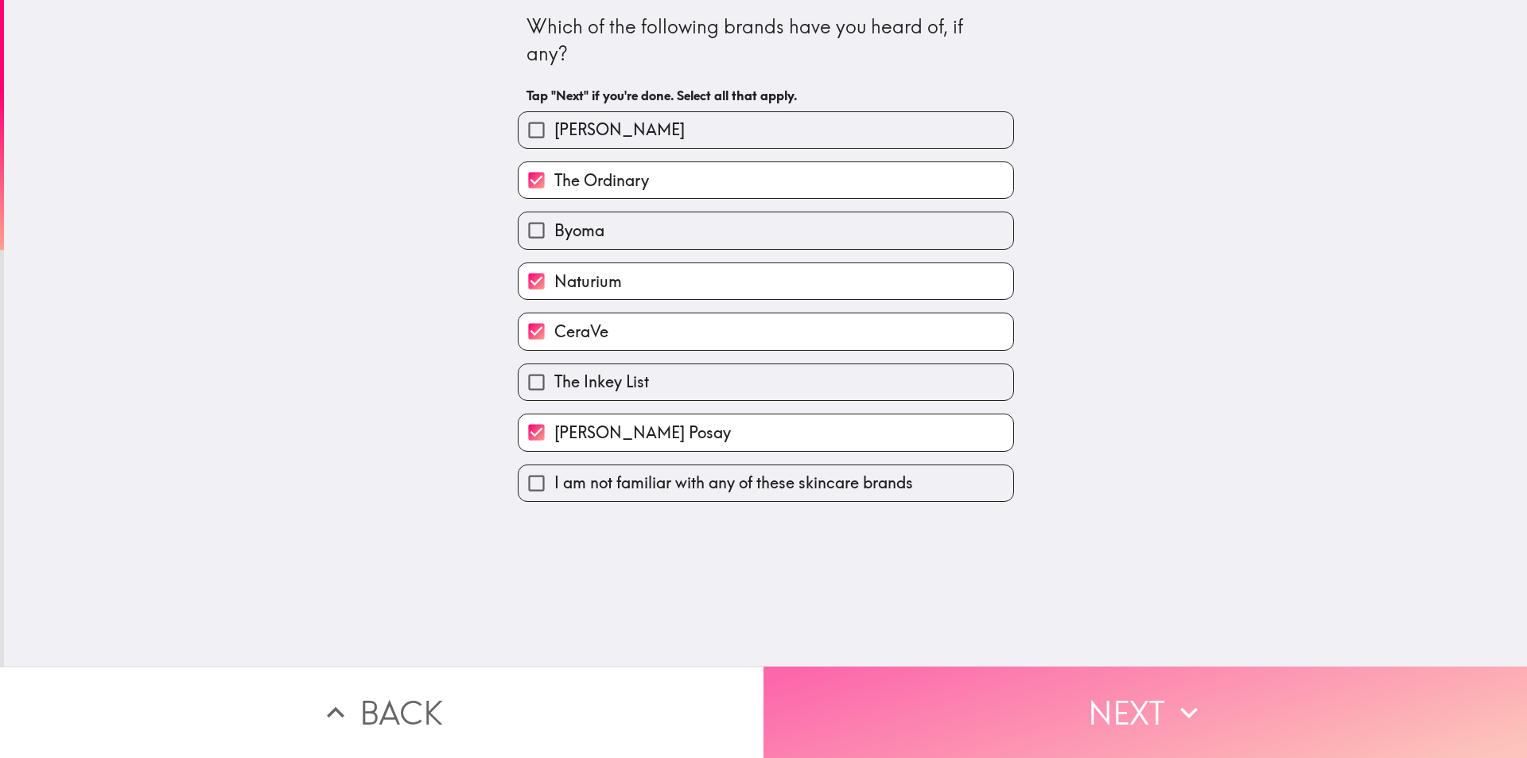
click at [1070, 690] on button "Next" at bounding box center [1144, 711] width 763 height 91
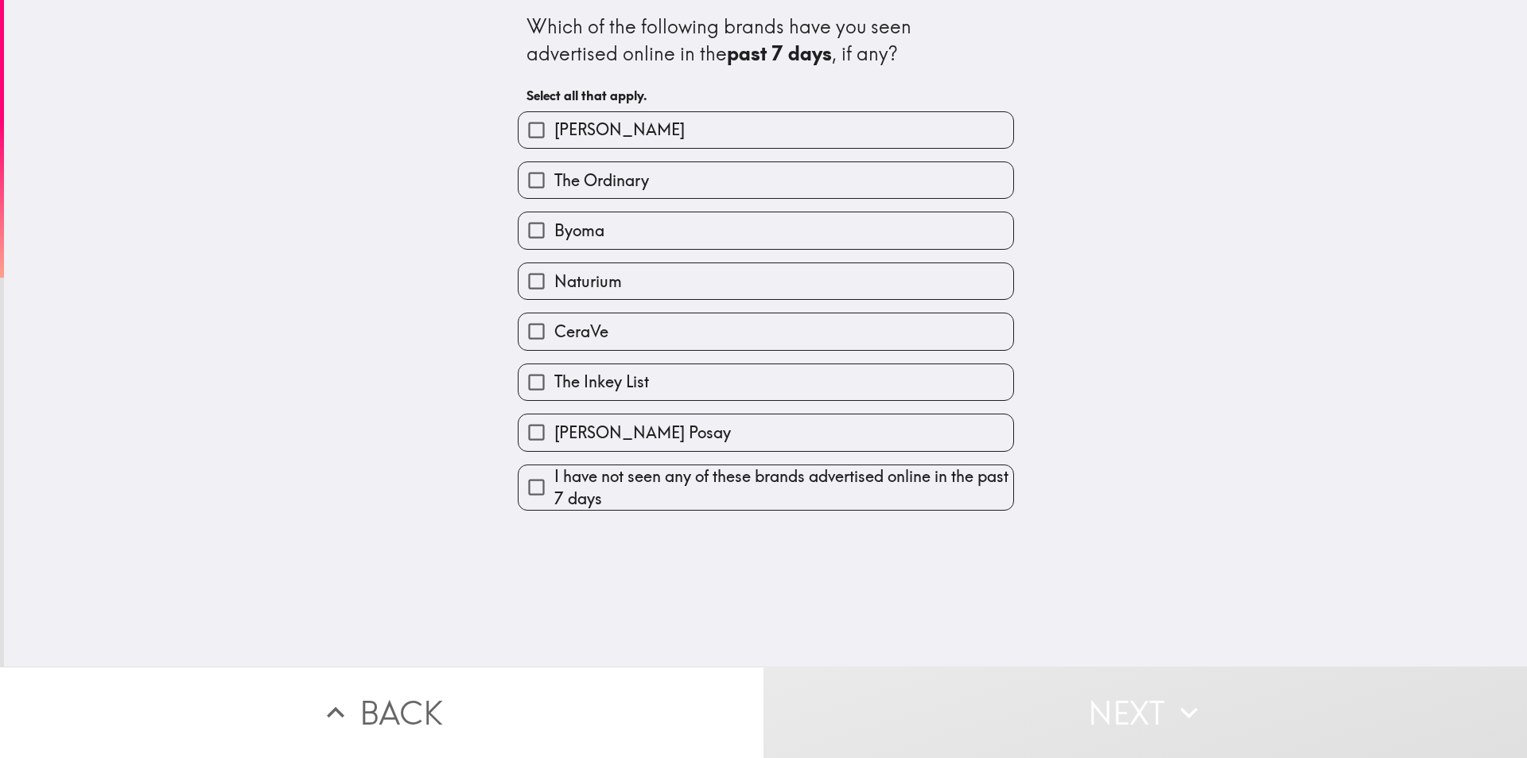
click at [739, 255] on div "Naturium" at bounding box center [759, 275] width 509 height 50
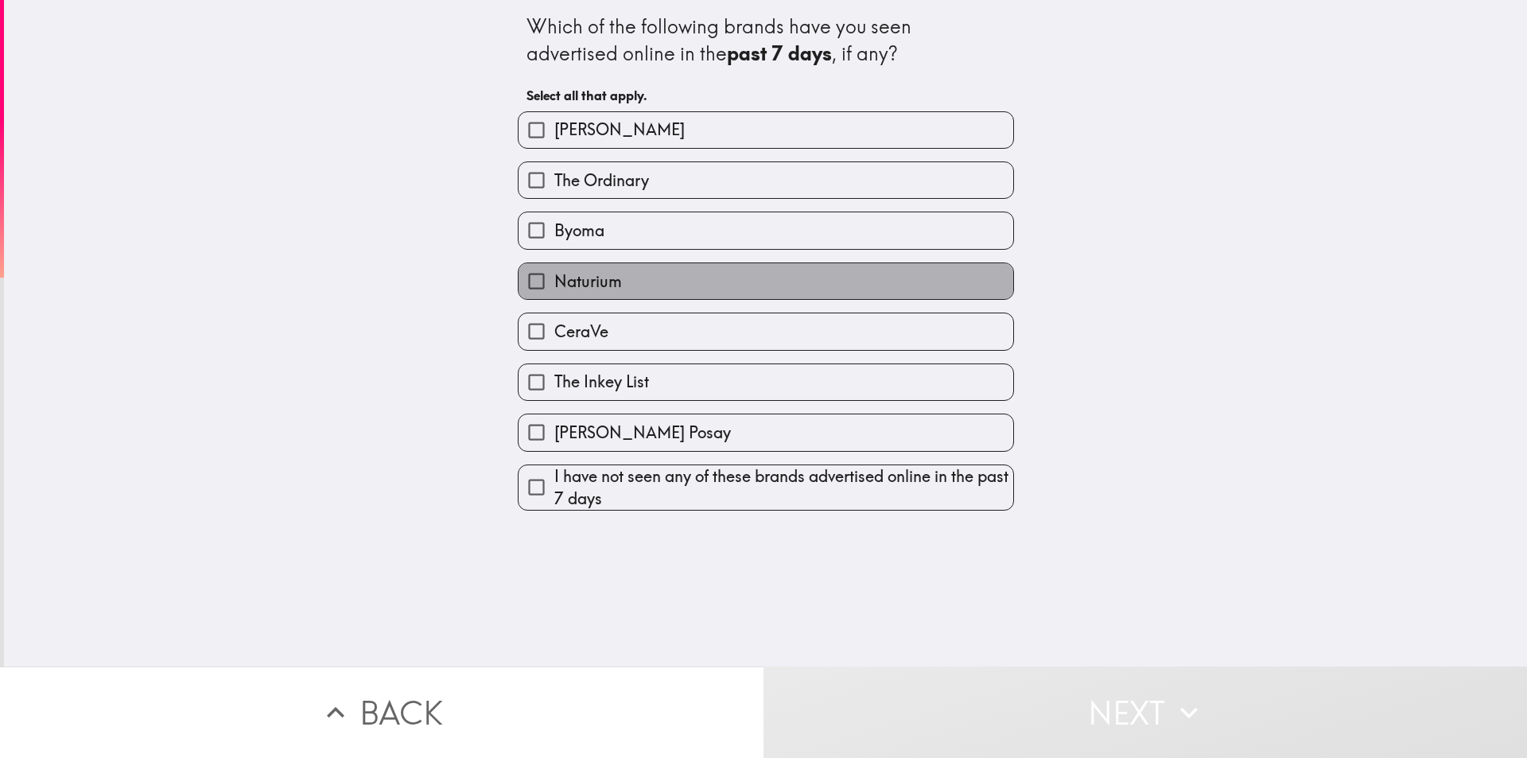
click at [735, 285] on label "Naturium" at bounding box center [766, 281] width 495 height 36
click at [554, 285] on input "Naturium" at bounding box center [537, 281] width 36 height 36
checkbox input "true"
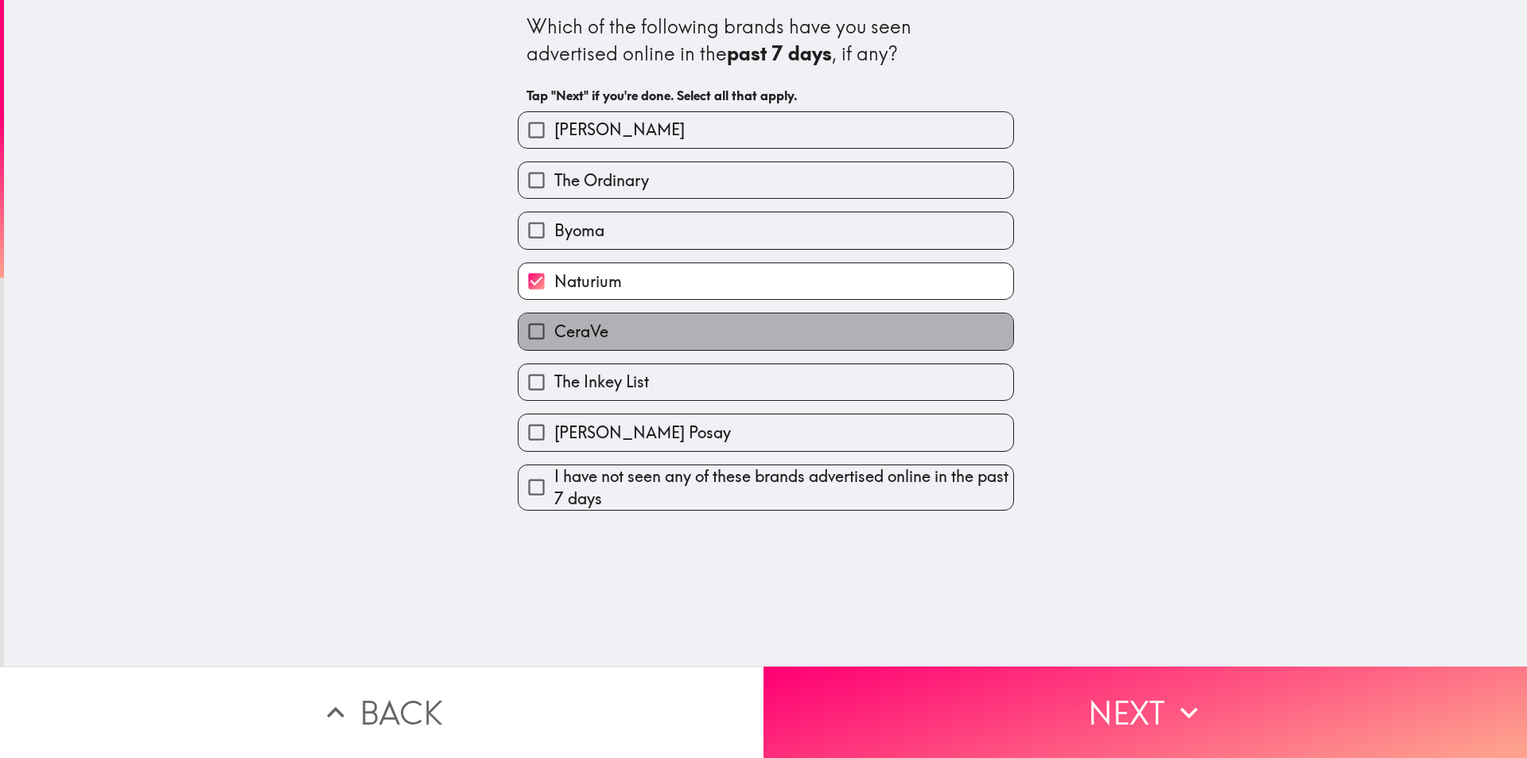
click at [732, 326] on label "CeraVe" at bounding box center [766, 331] width 495 height 36
click at [554, 326] on input "CeraVe" at bounding box center [537, 331] width 36 height 36
checkbox input "true"
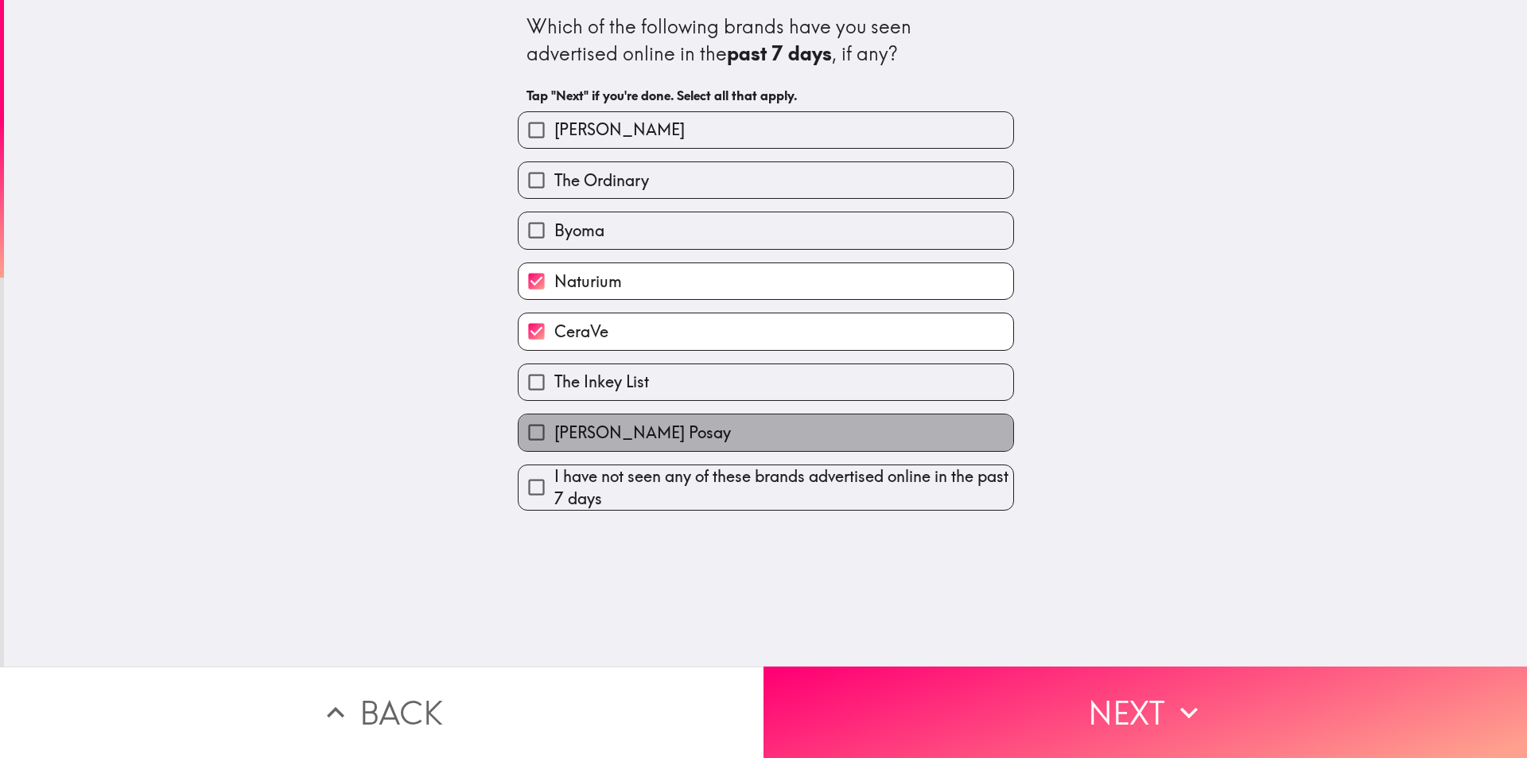
click at [734, 429] on label "La Roche Posay" at bounding box center [766, 432] width 495 height 36
click at [554, 429] on input "La Roche Posay" at bounding box center [537, 432] width 36 height 36
checkbox input "true"
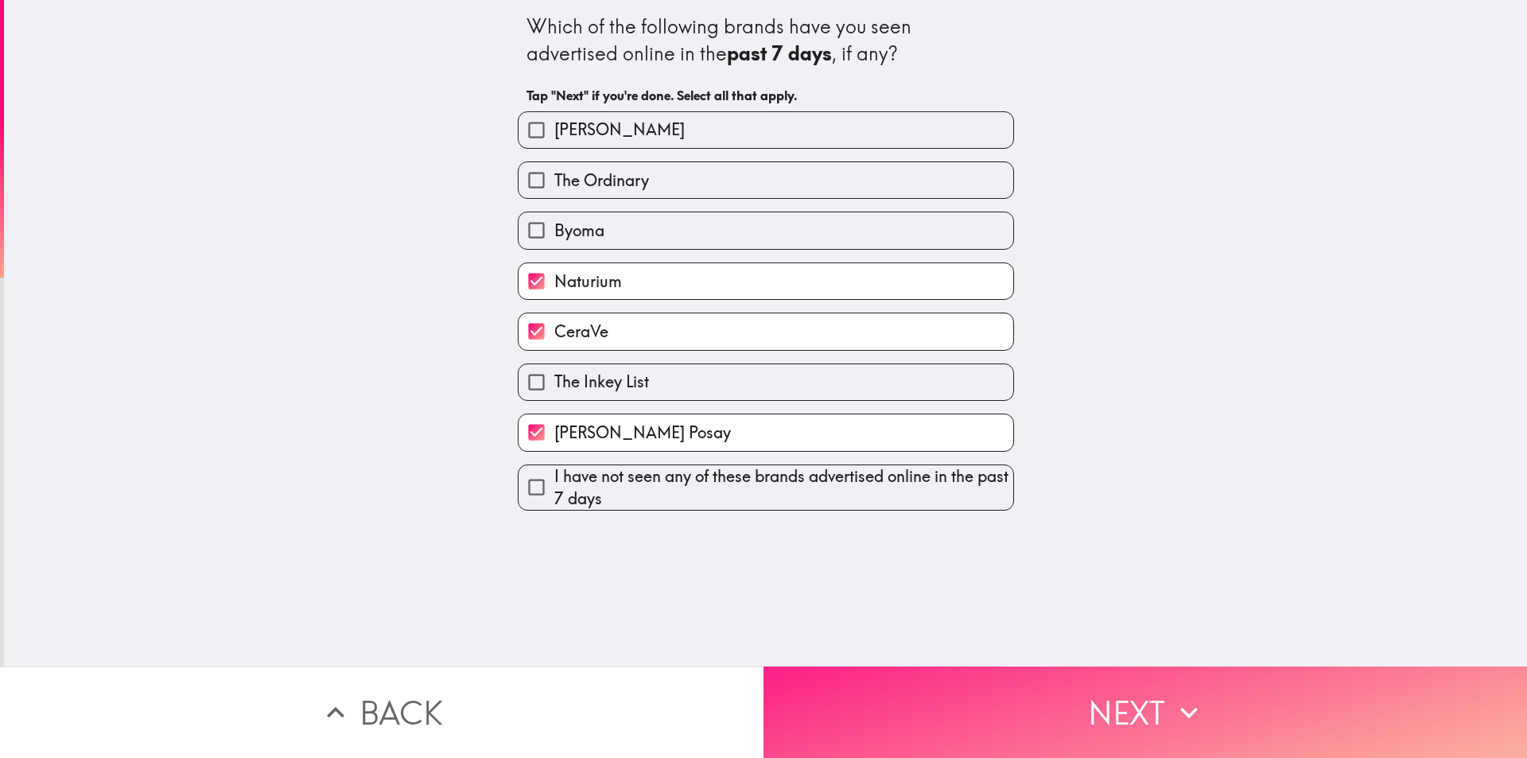
click at [1066, 721] on button "Next" at bounding box center [1144, 711] width 763 height 91
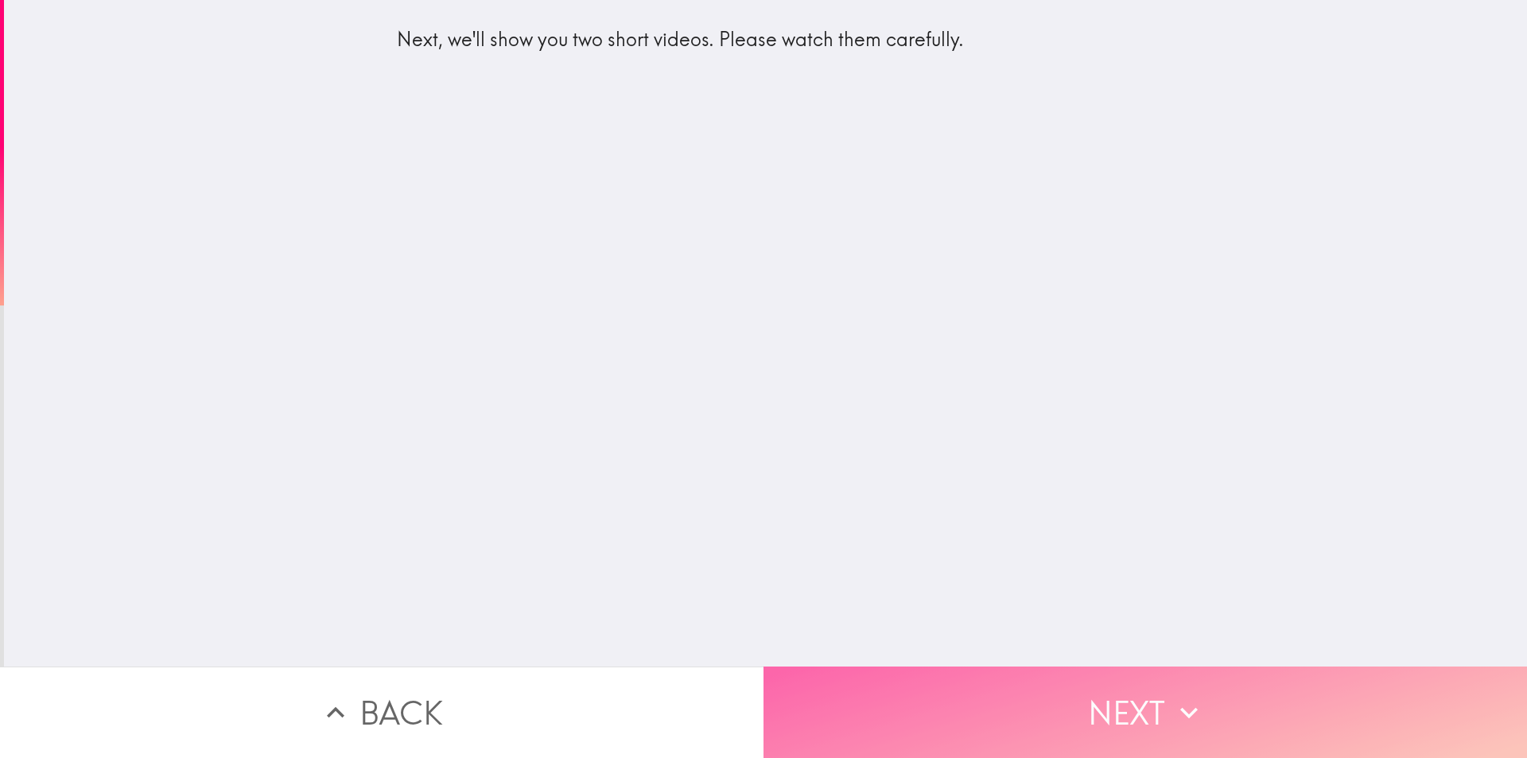
click at [1156, 717] on button "Next" at bounding box center [1144, 711] width 763 height 91
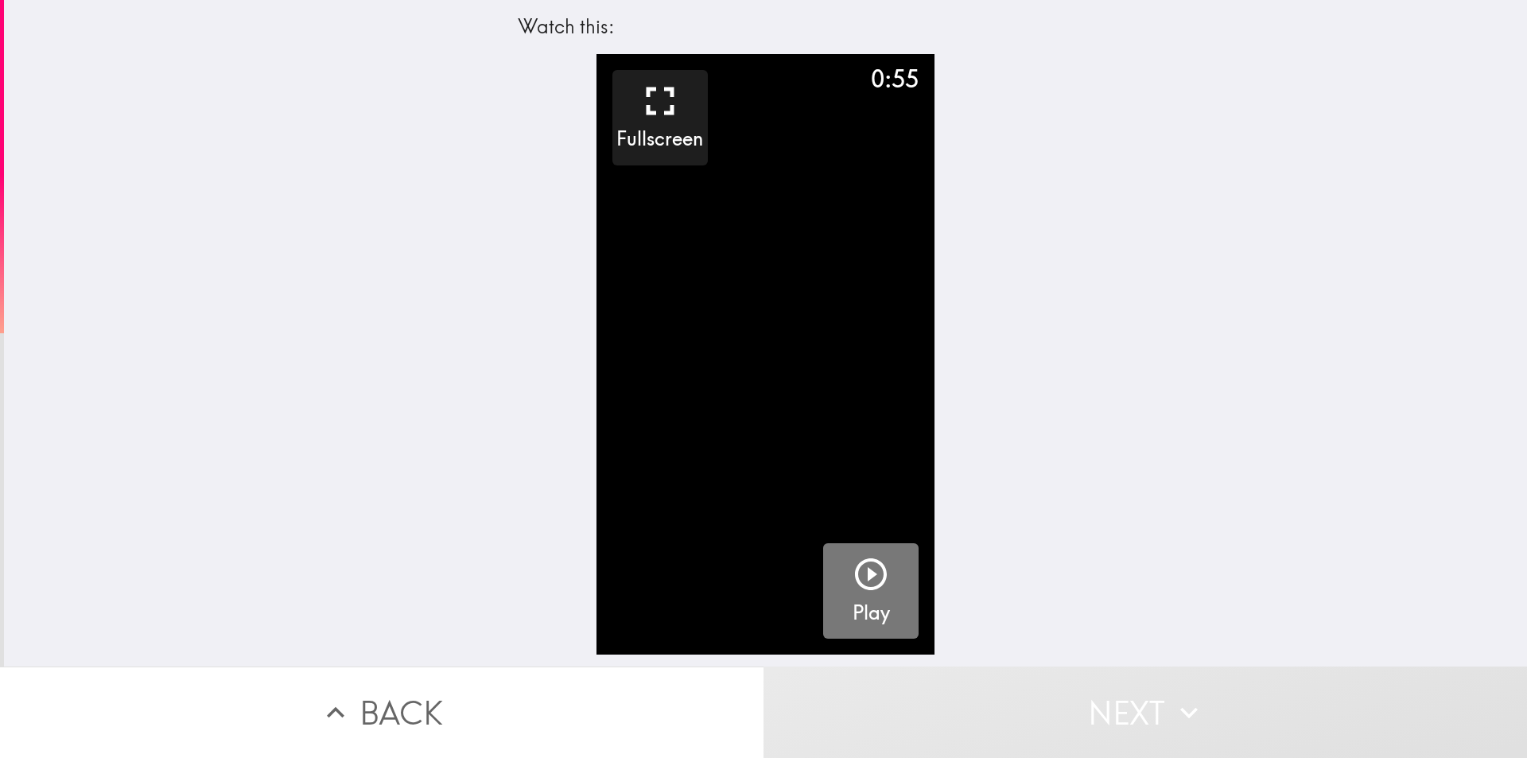
click at [856, 568] on icon "button" at bounding box center [871, 574] width 38 height 38
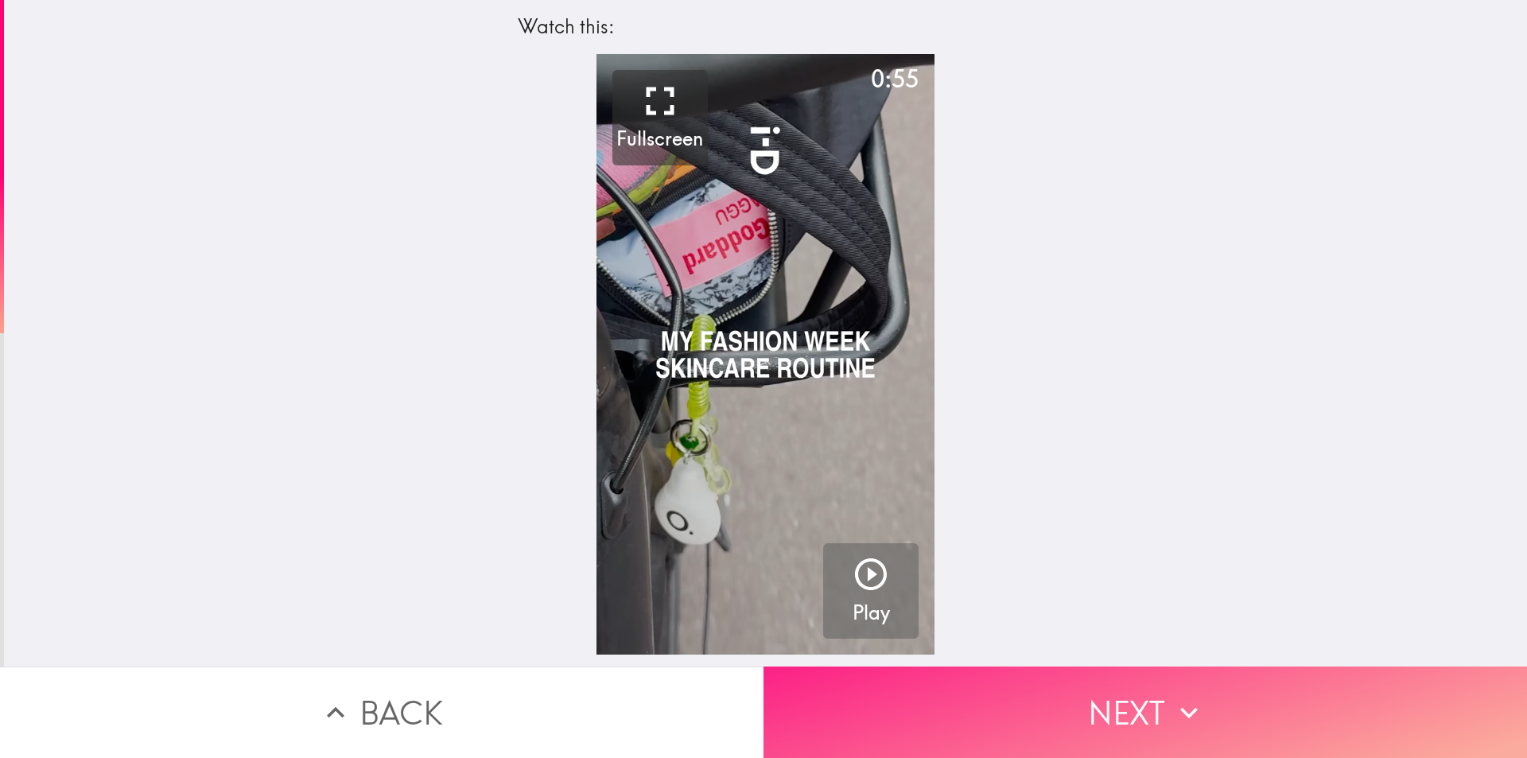
click at [993, 695] on button "Next" at bounding box center [1144, 711] width 763 height 91
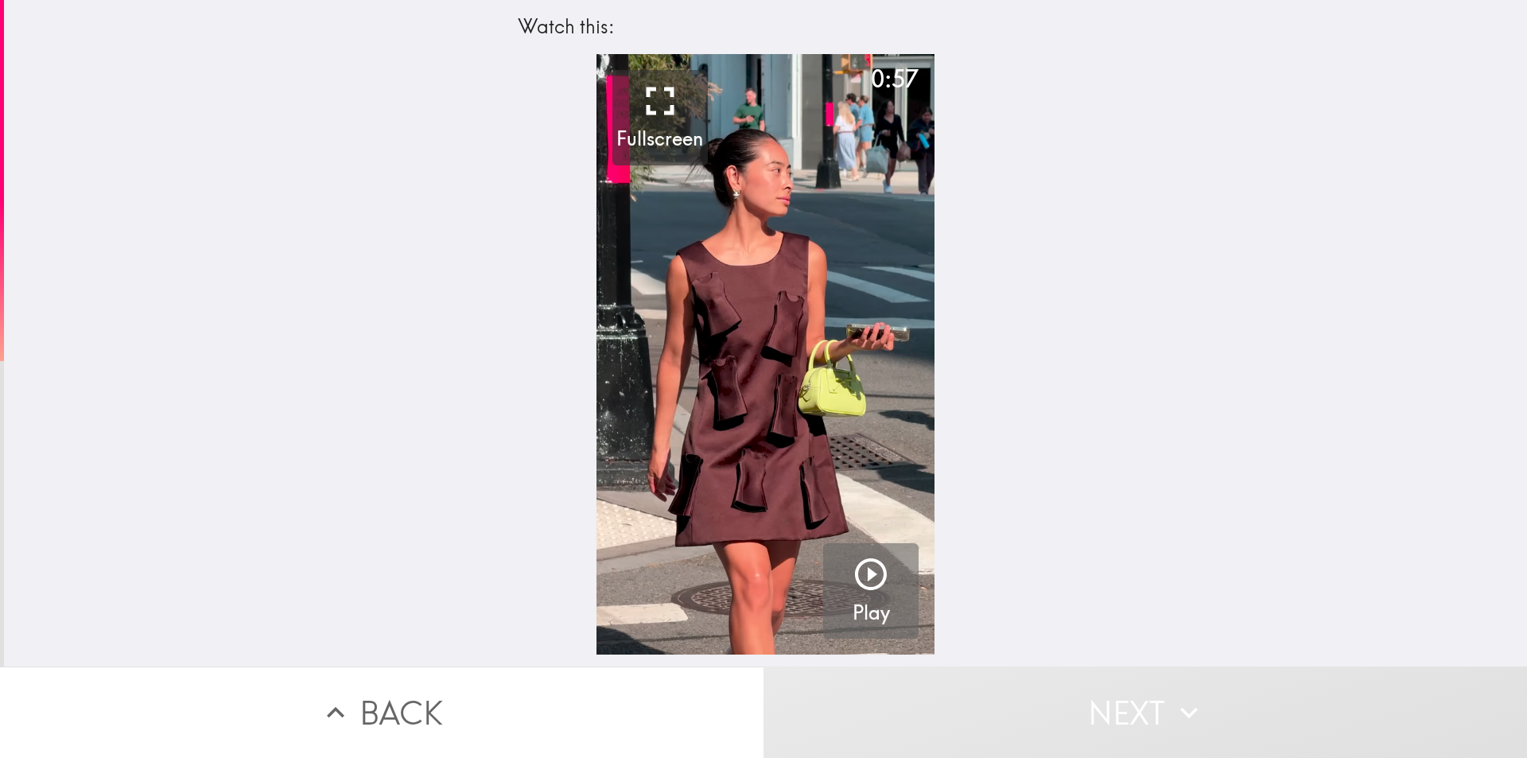
click at [828, 593] on button "Play" at bounding box center [870, 590] width 95 height 95
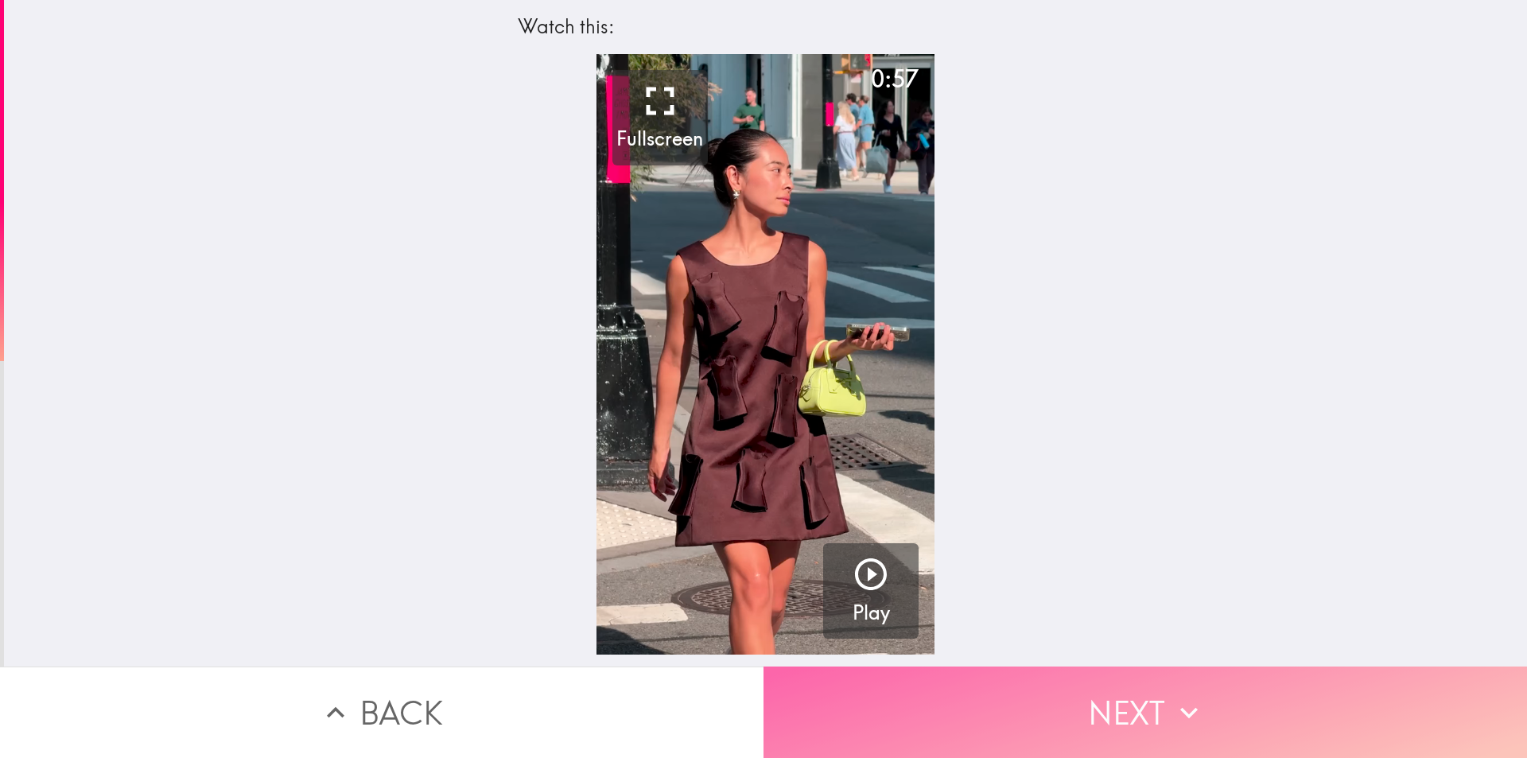
click at [1083, 697] on button "Next" at bounding box center [1144, 711] width 763 height 91
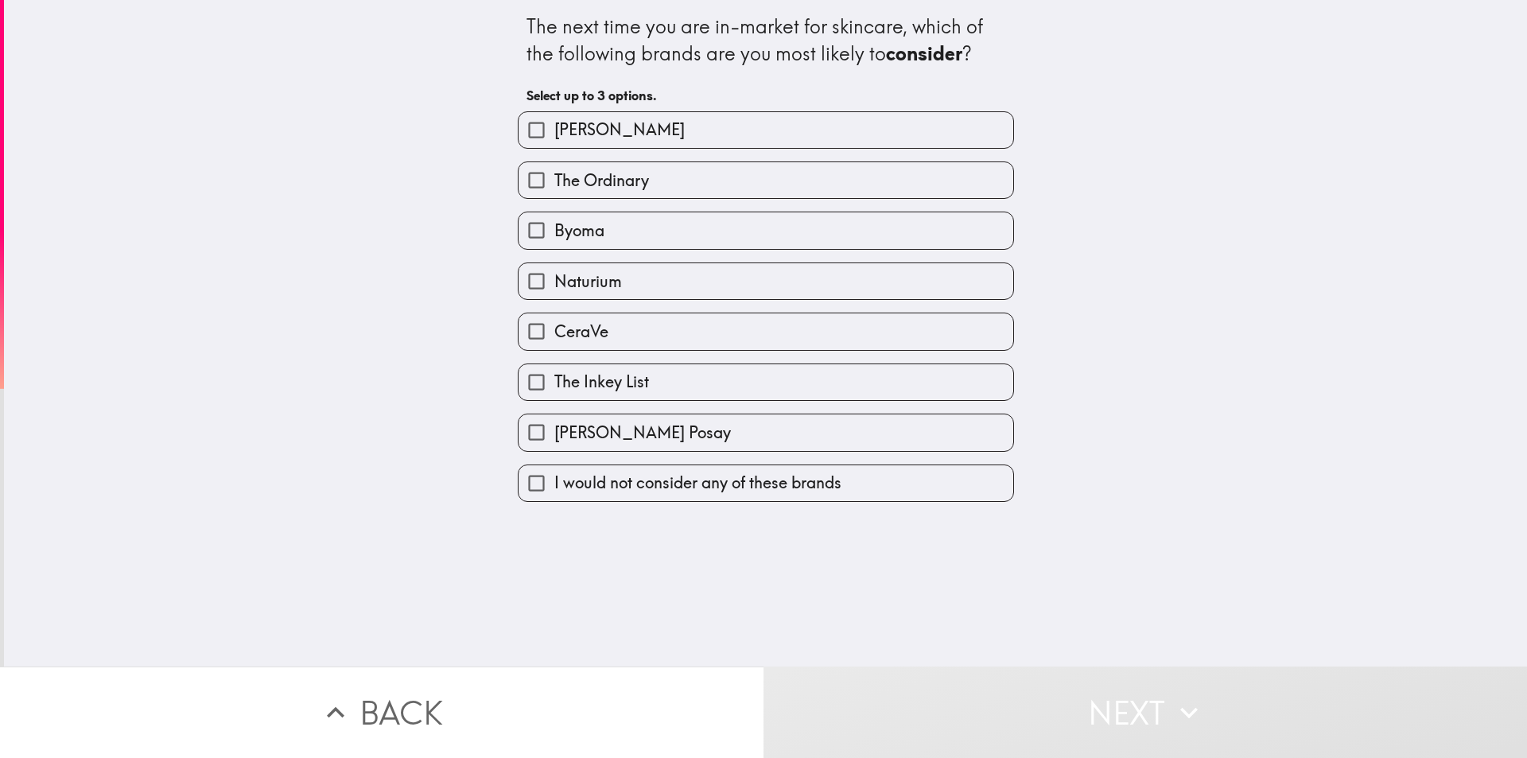
click at [642, 340] on label "CeraVe" at bounding box center [766, 331] width 495 height 36
click at [554, 340] on input "CeraVe" at bounding box center [537, 331] width 36 height 36
checkbox input "true"
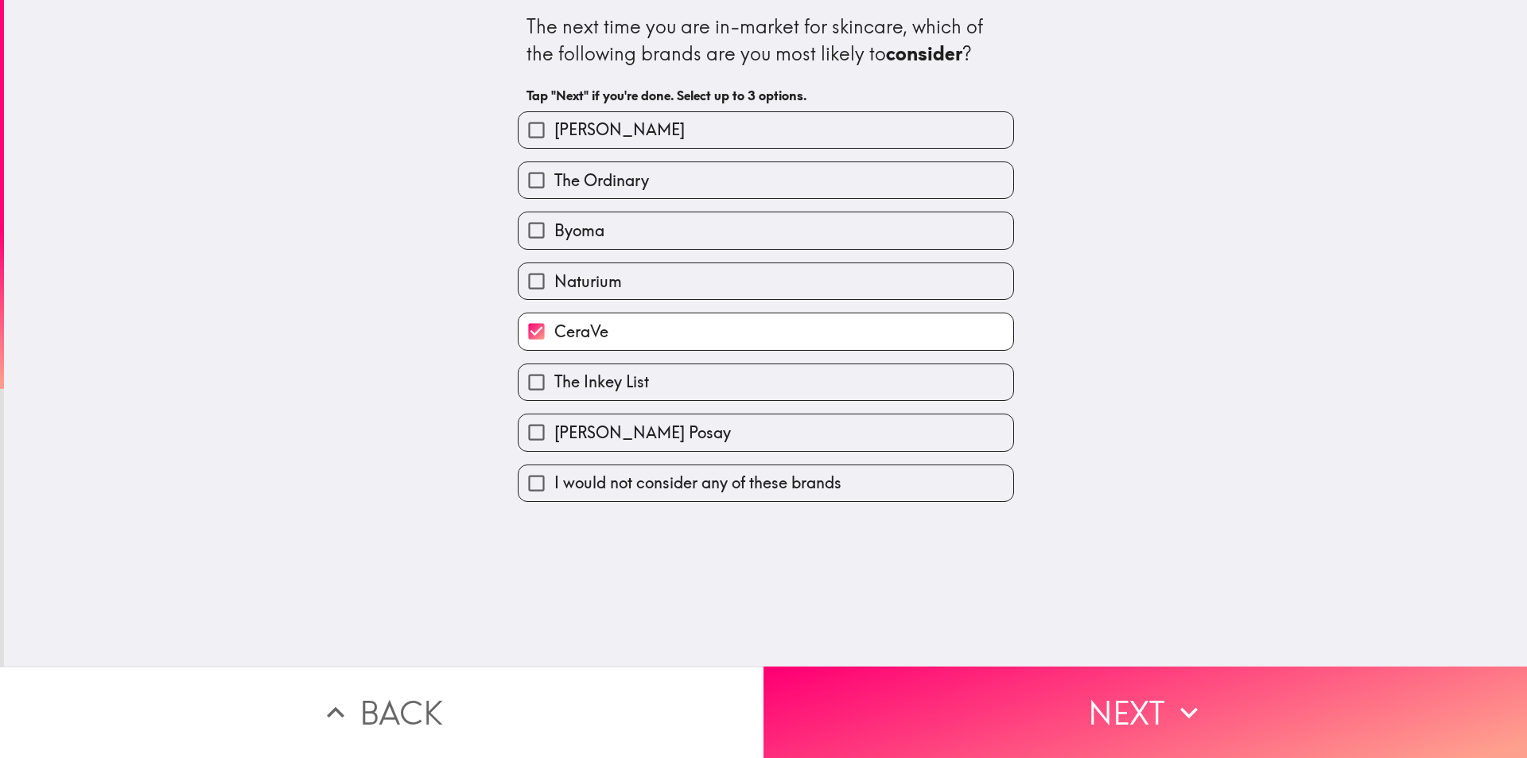
click at [670, 275] on label "Naturium" at bounding box center [766, 281] width 495 height 36
click at [554, 275] on input "Naturium" at bounding box center [537, 281] width 36 height 36
checkbox input "true"
click at [842, 436] on label "La Roche Posay" at bounding box center [766, 432] width 495 height 36
click at [554, 436] on input "La Roche Posay" at bounding box center [537, 432] width 36 height 36
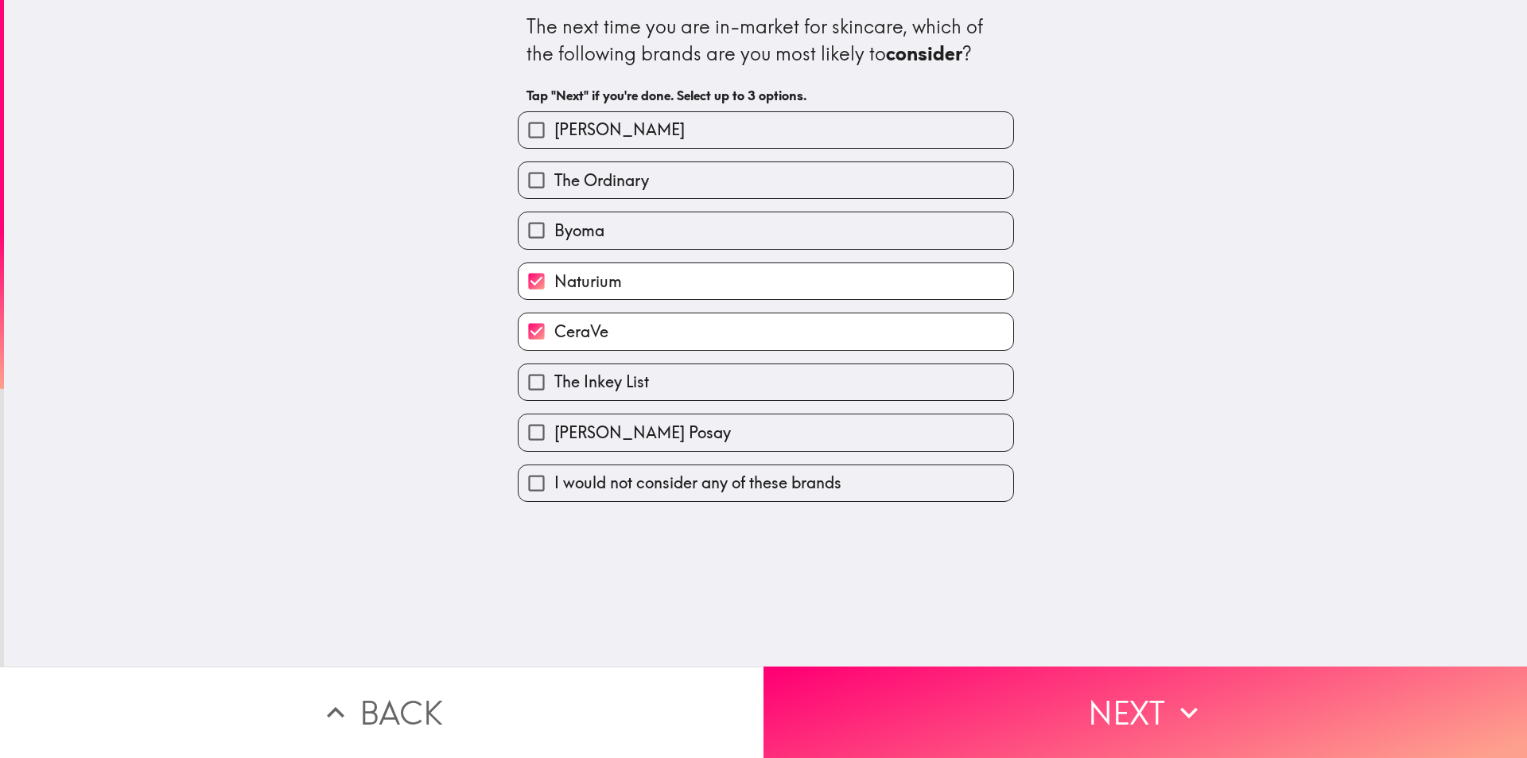
checkbox input "true"
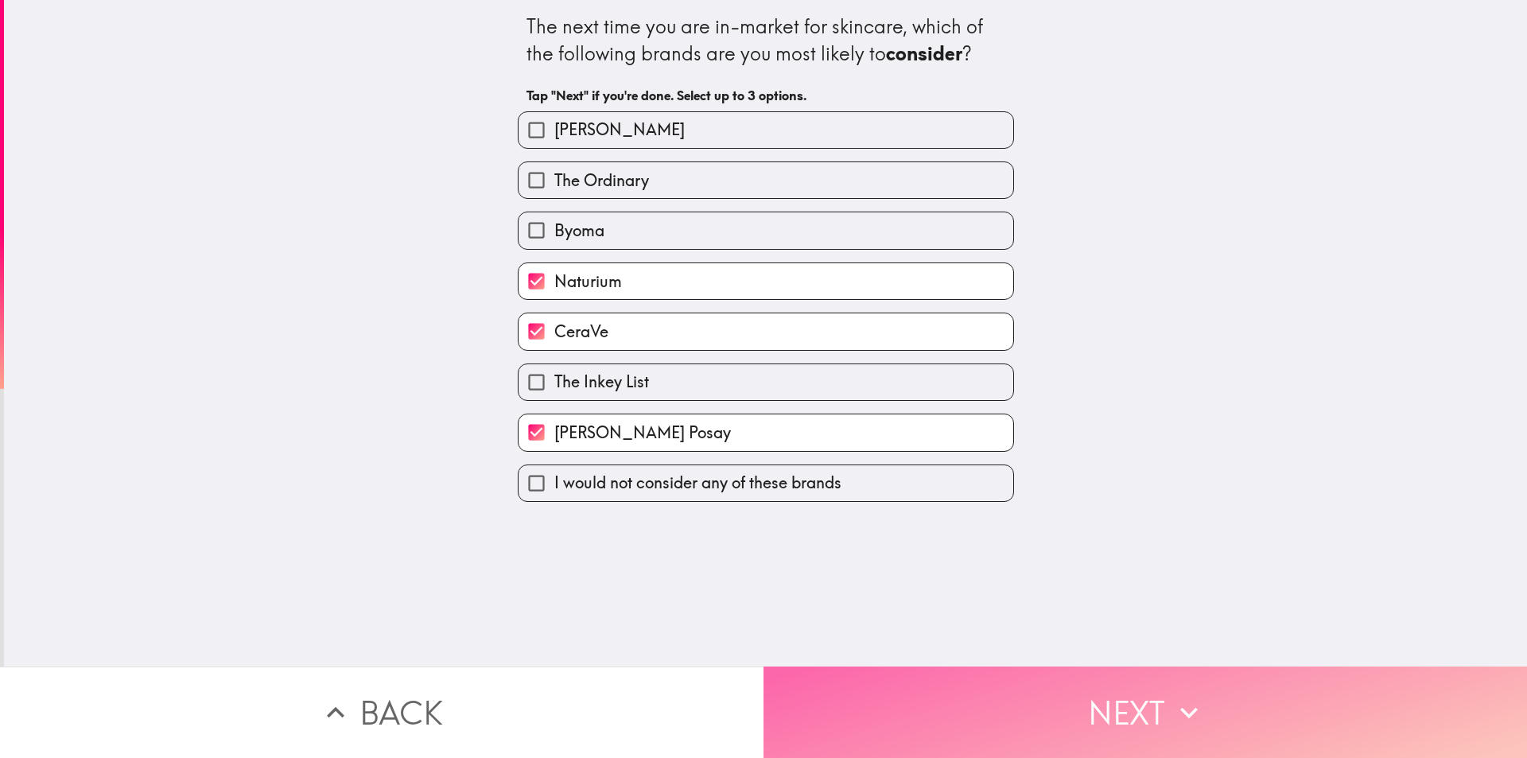
click at [964, 688] on button "Next" at bounding box center [1144, 711] width 763 height 91
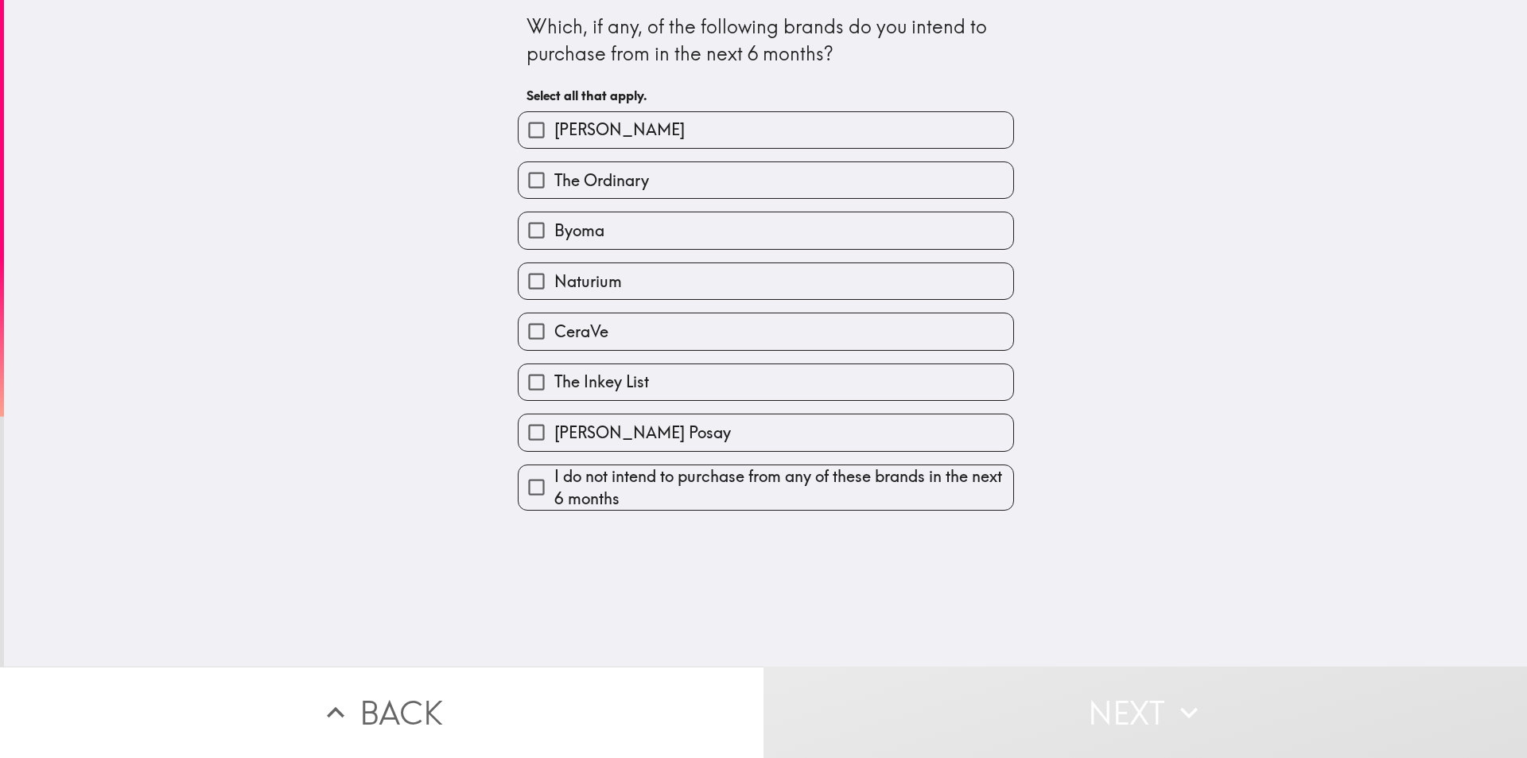
click at [723, 279] on label "Naturium" at bounding box center [766, 281] width 495 height 36
click at [554, 279] on input "Naturium" at bounding box center [537, 281] width 36 height 36
checkbox input "true"
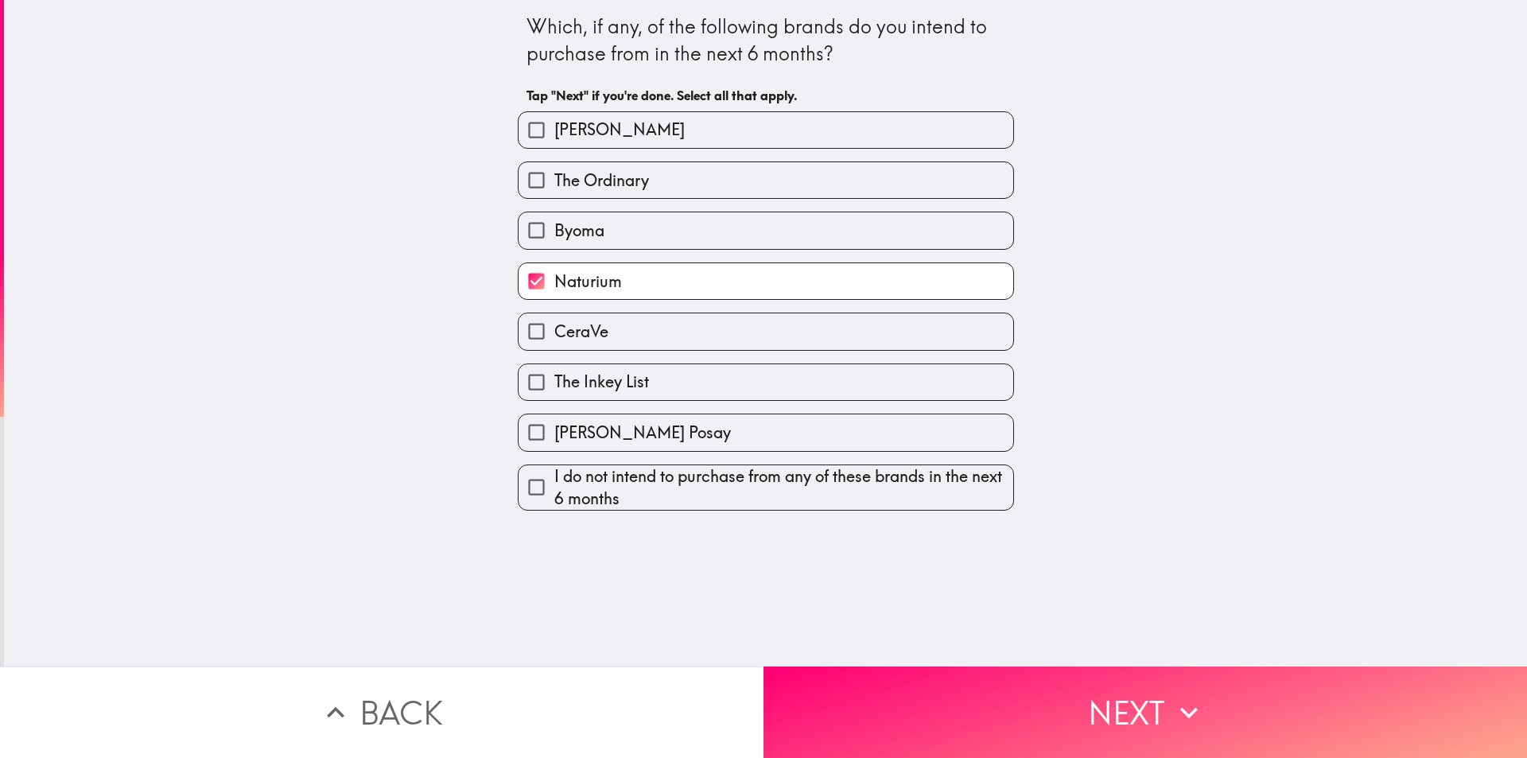
click at [752, 188] on label "The Ordinary" at bounding box center [766, 180] width 495 height 36
click at [554, 188] on input "The Ordinary" at bounding box center [537, 180] width 36 height 36
checkbox input "true"
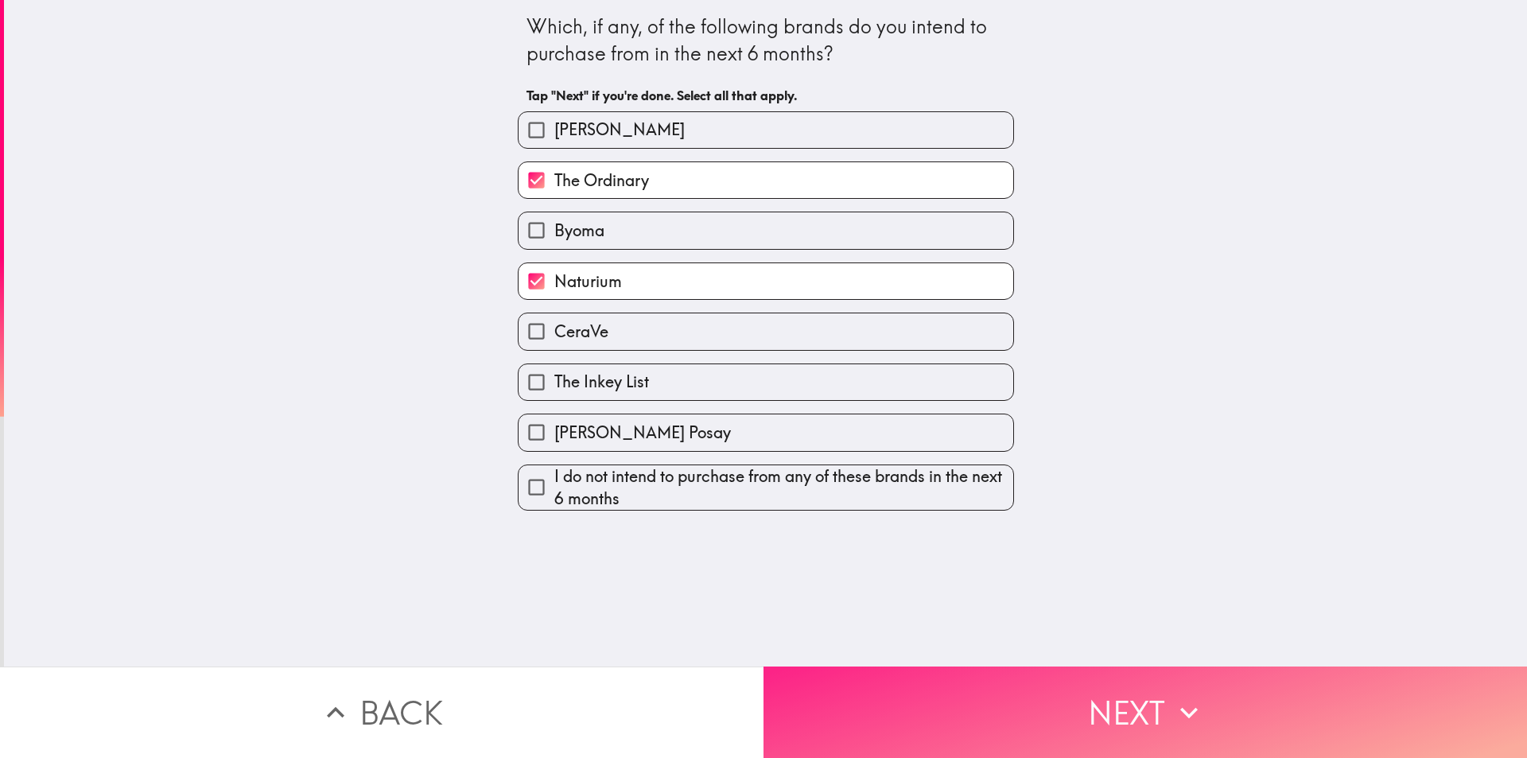
click at [982, 687] on button "Next" at bounding box center [1144, 711] width 763 height 91
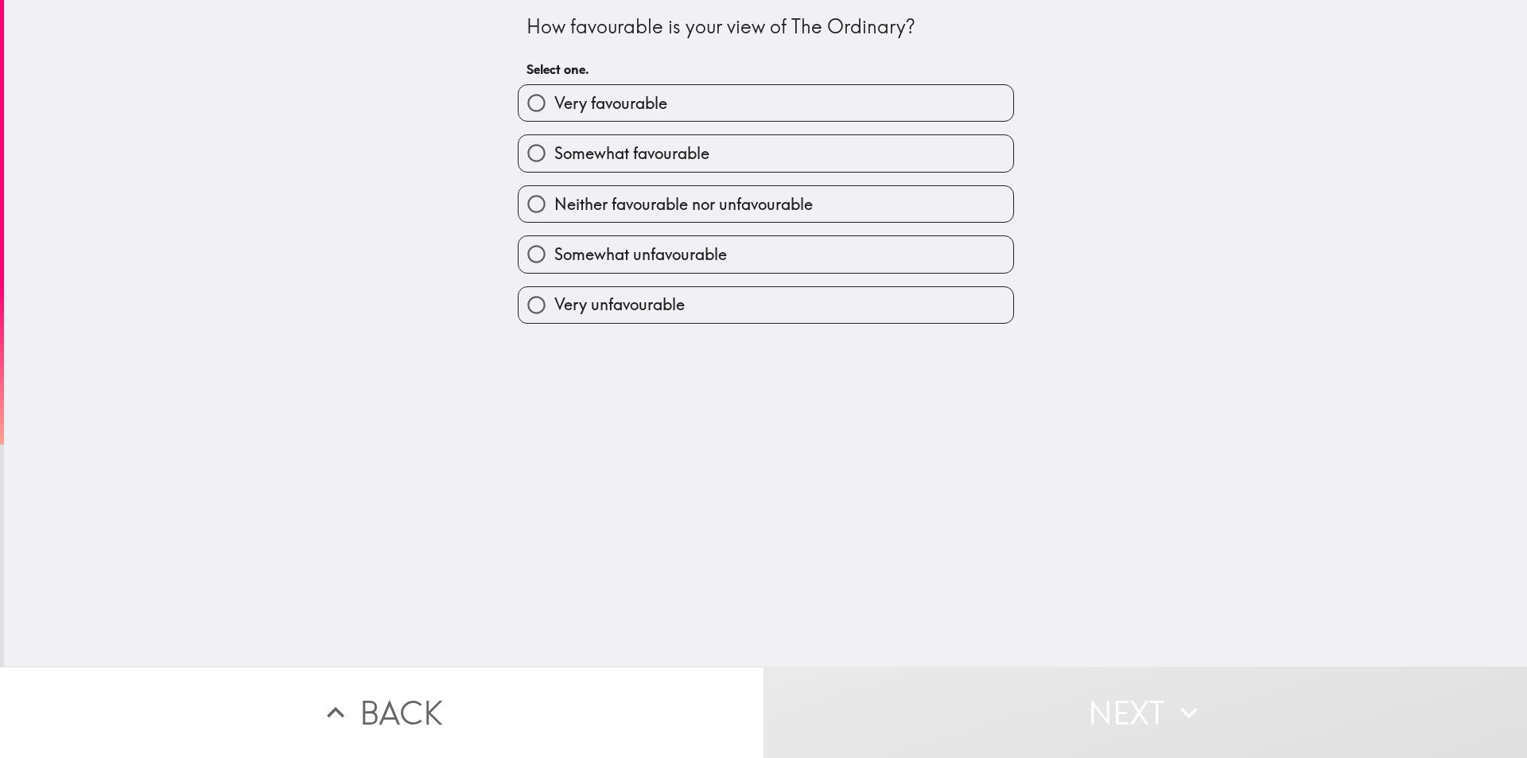
click at [581, 77] on div "Very favourable" at bounding box center [759, 97] width 509 height 50
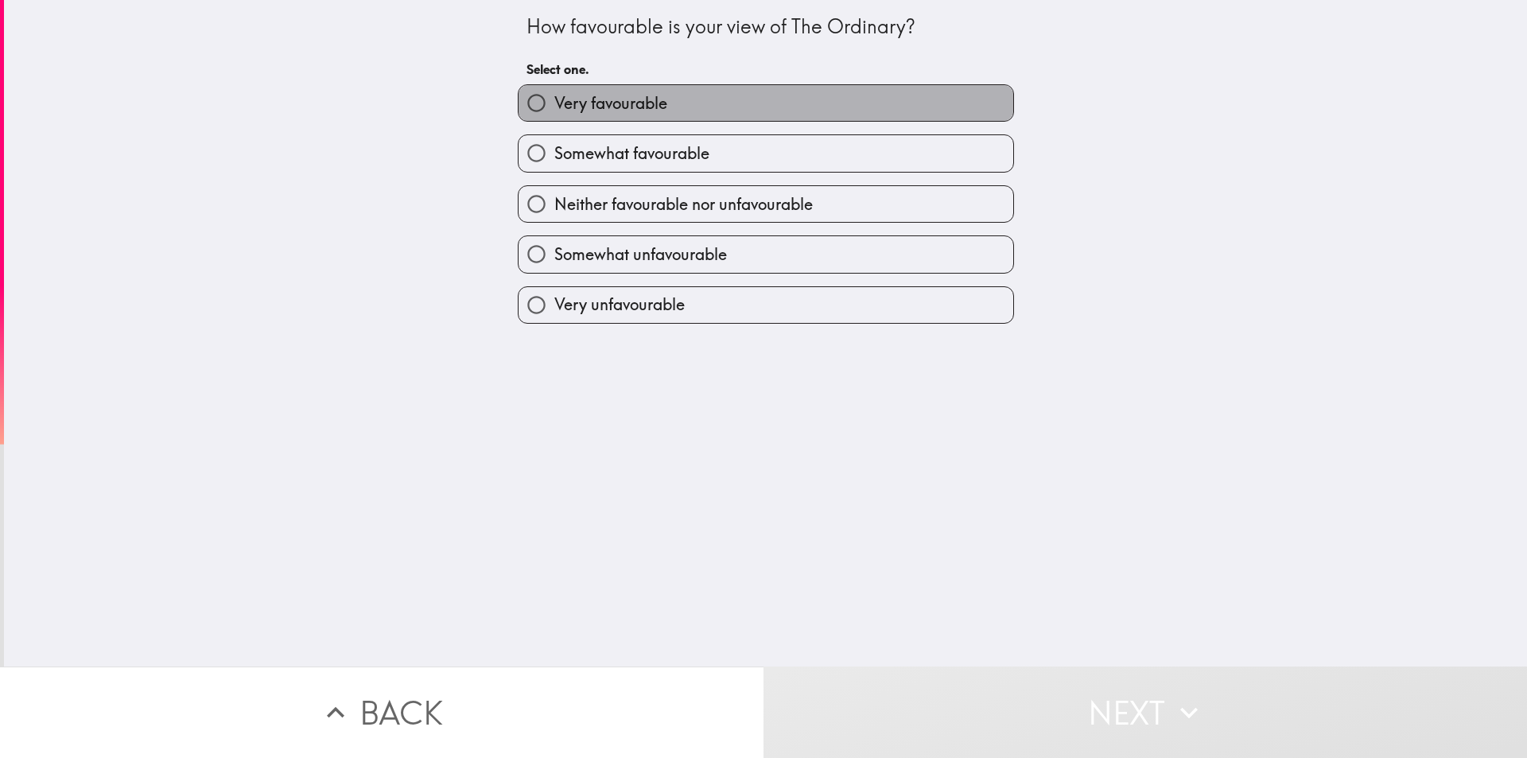
click at [575, 99] on span "Very favourable" at bounding box center [610, 103] width 113 height 22
click at [554, 99] on input "Very favourable" at bounding box center [537, 103] width 36 height 36
radio input "true"
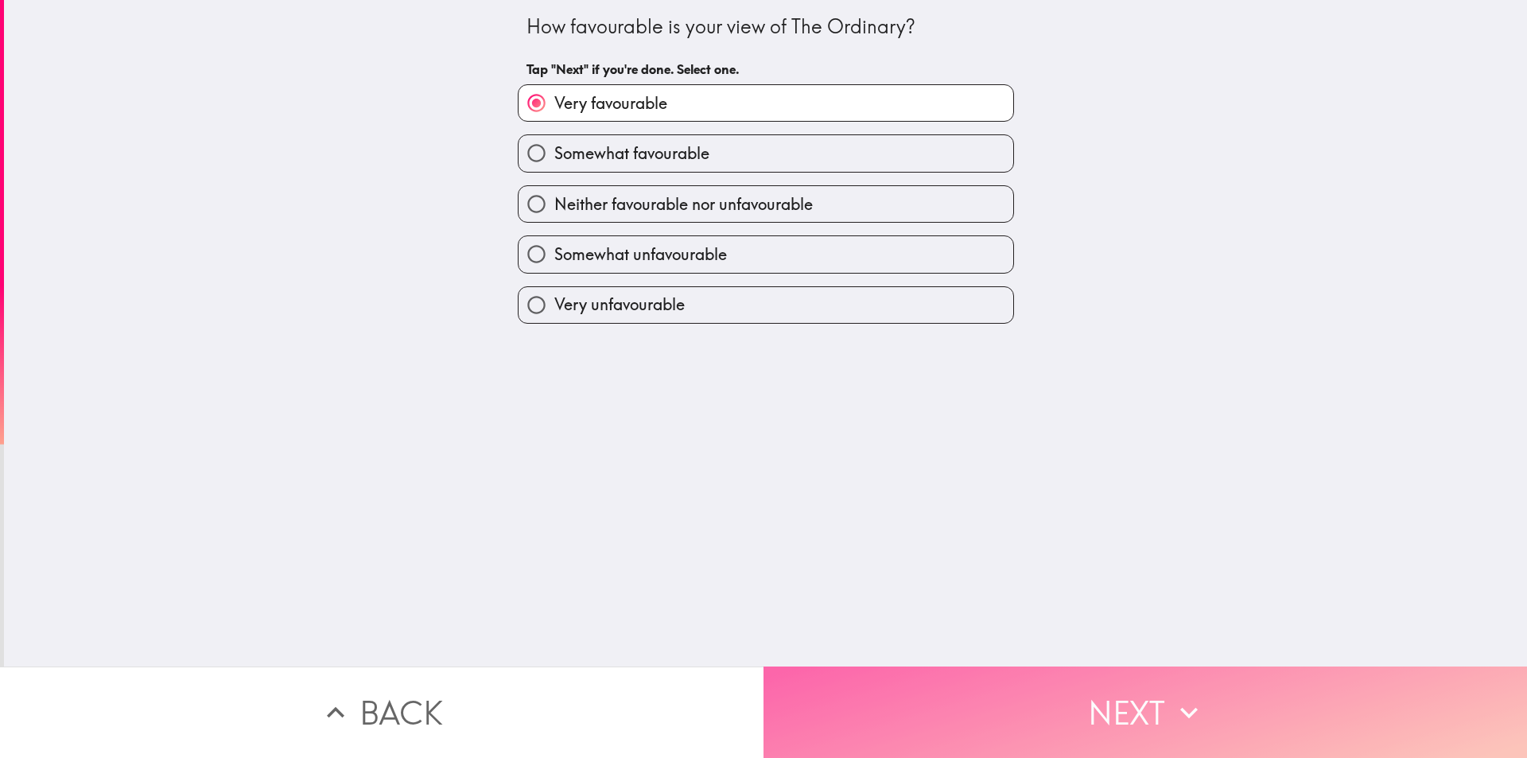
click at [1126, 733] on button "Next" at bounding box center [1144, 711] width 763 height 91
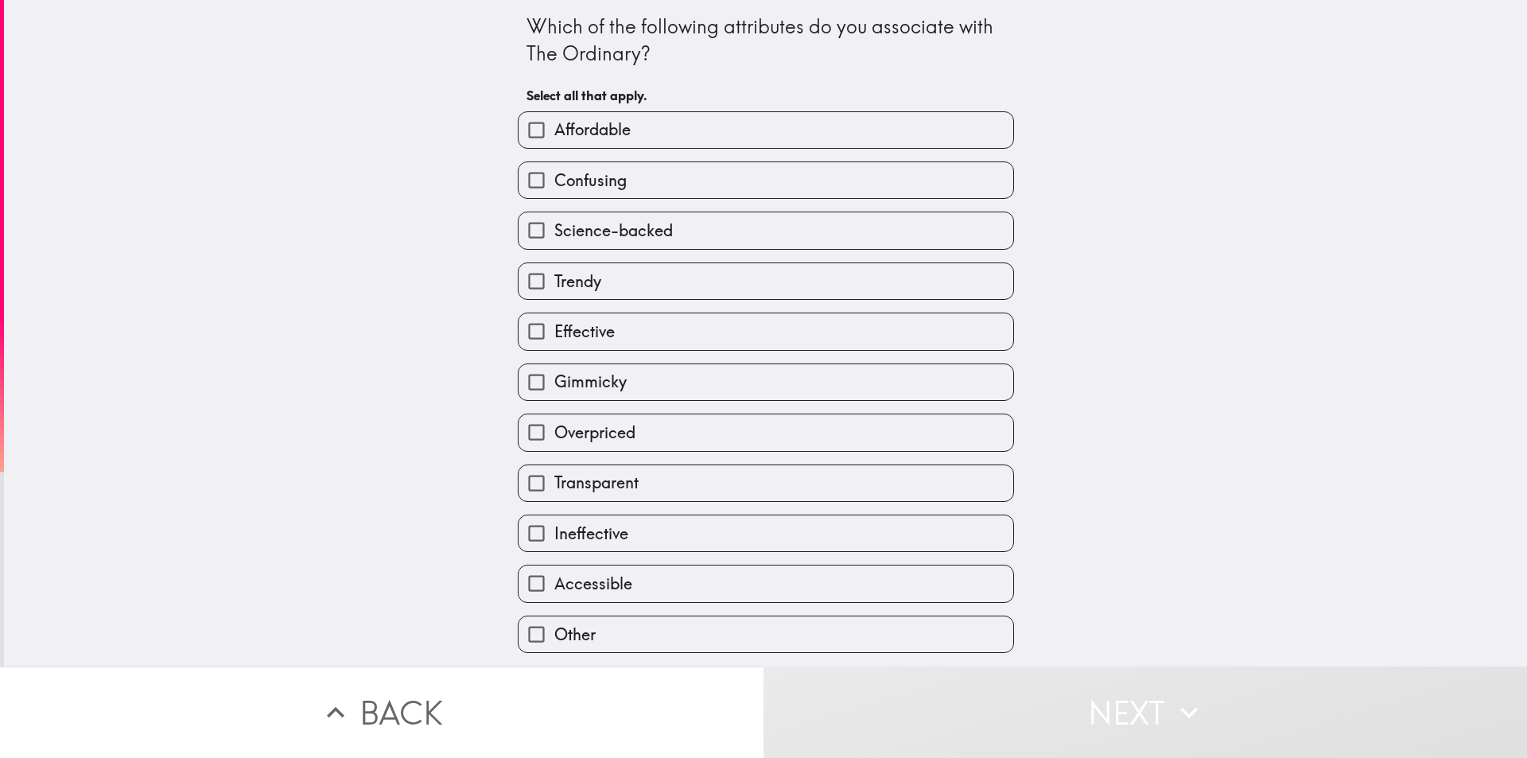
click at [698, 145] on label "Affordable" at bounding box center [766, 130] width 495 height 36
click at [554, 145] on input "Affordable" at bounding box center [537, 130] width 36 height 36
checkbox input "true"
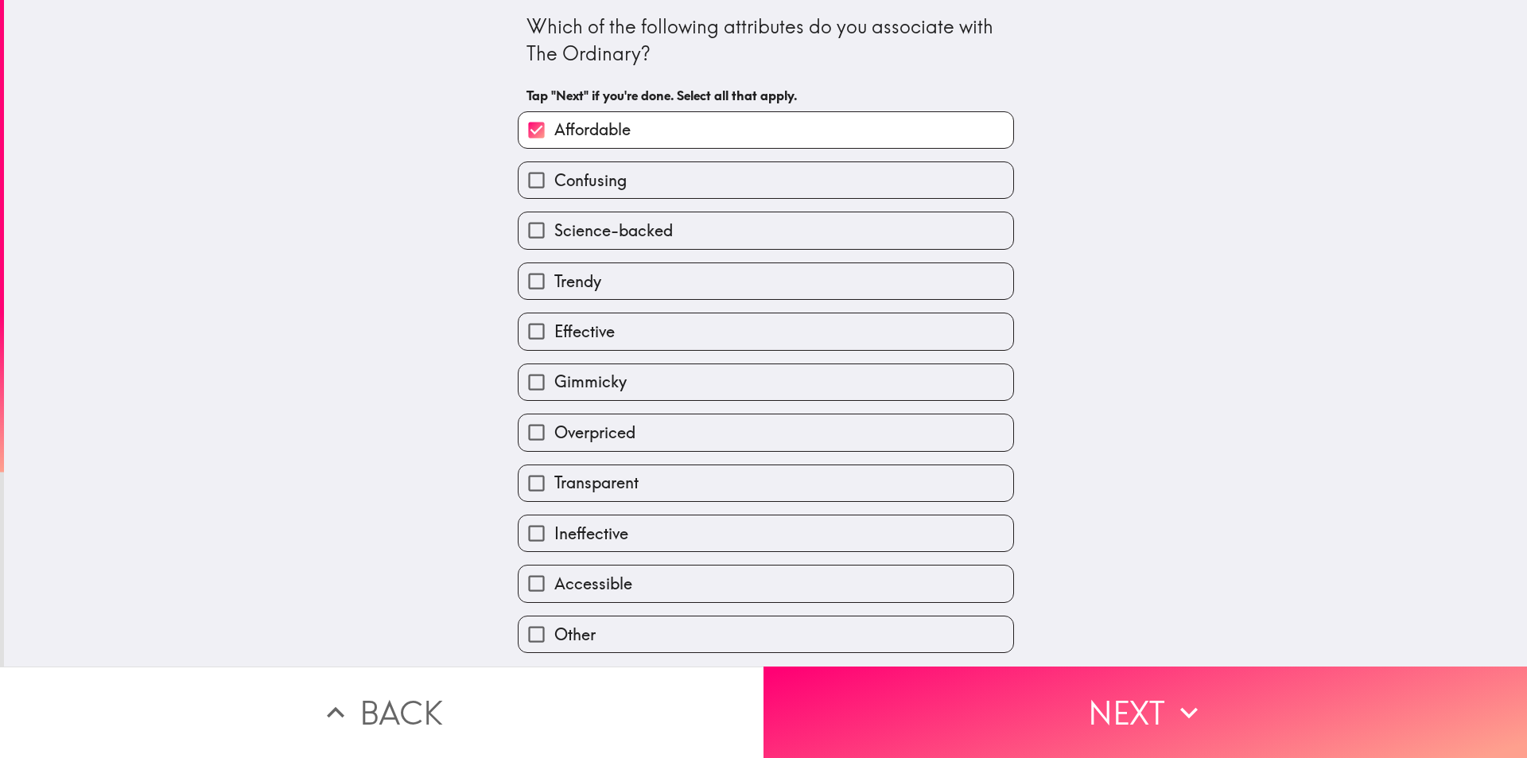
click at [694, 344] on label "Effective" at bounding box center [766, 331] width 495 height 36
click at [554, 344] on input "Effective" at bounding box center [537, 331] width 36 height 36
checkbox input "true"
click at [793, 463] on div "Transparent" at bounding box center [759, 477] width 509 height 50
click at [905, 487] on label "Transparent" at bounding box center [766, 483] width 495 height 36
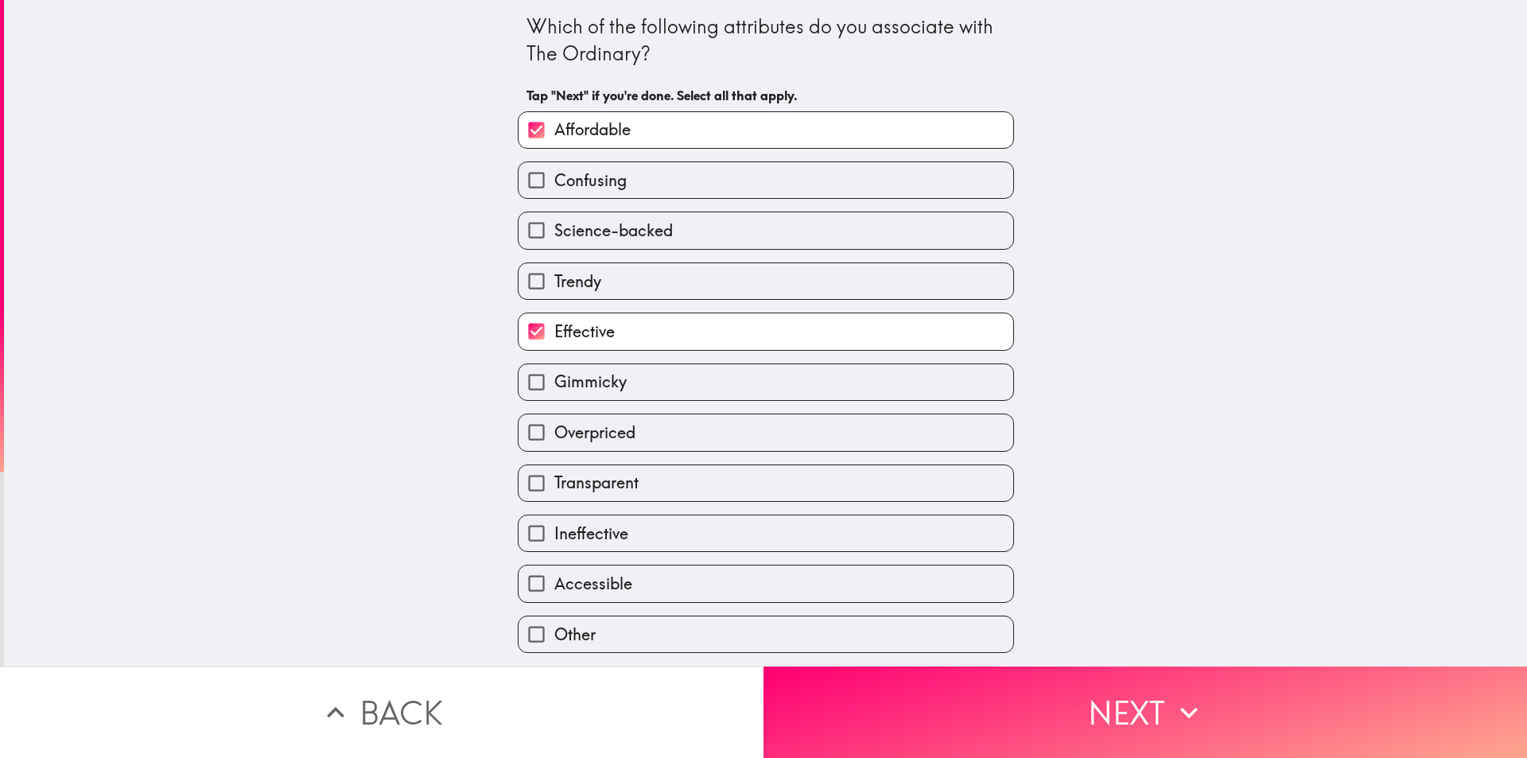
click at [554, 487] on input "Transparent" at bounding box center [537, 483] width 36 height 36
checkbox input "true"
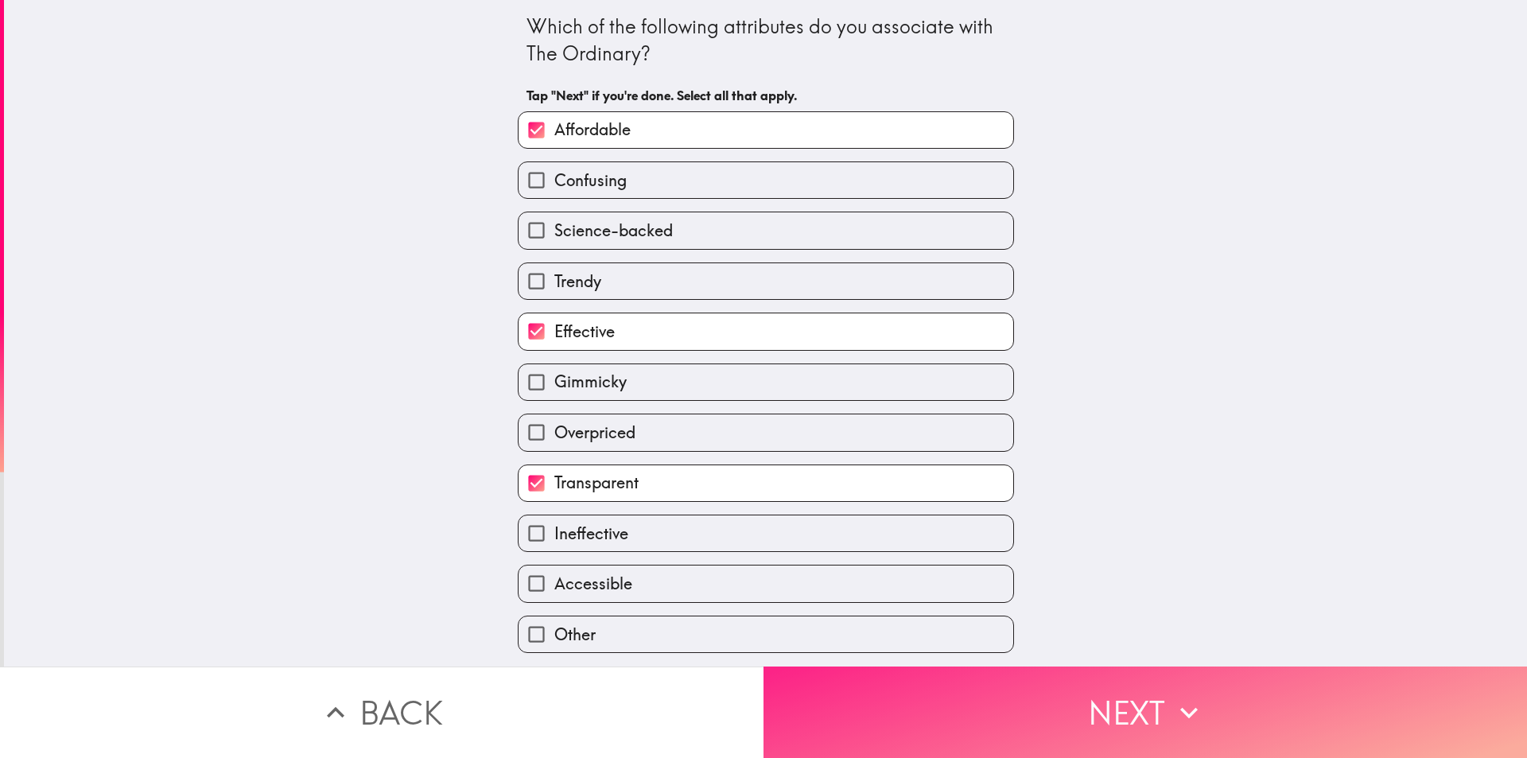
click at [1066, 696] on button "Next" at bounding box center [1144, 711] width 763 height 91
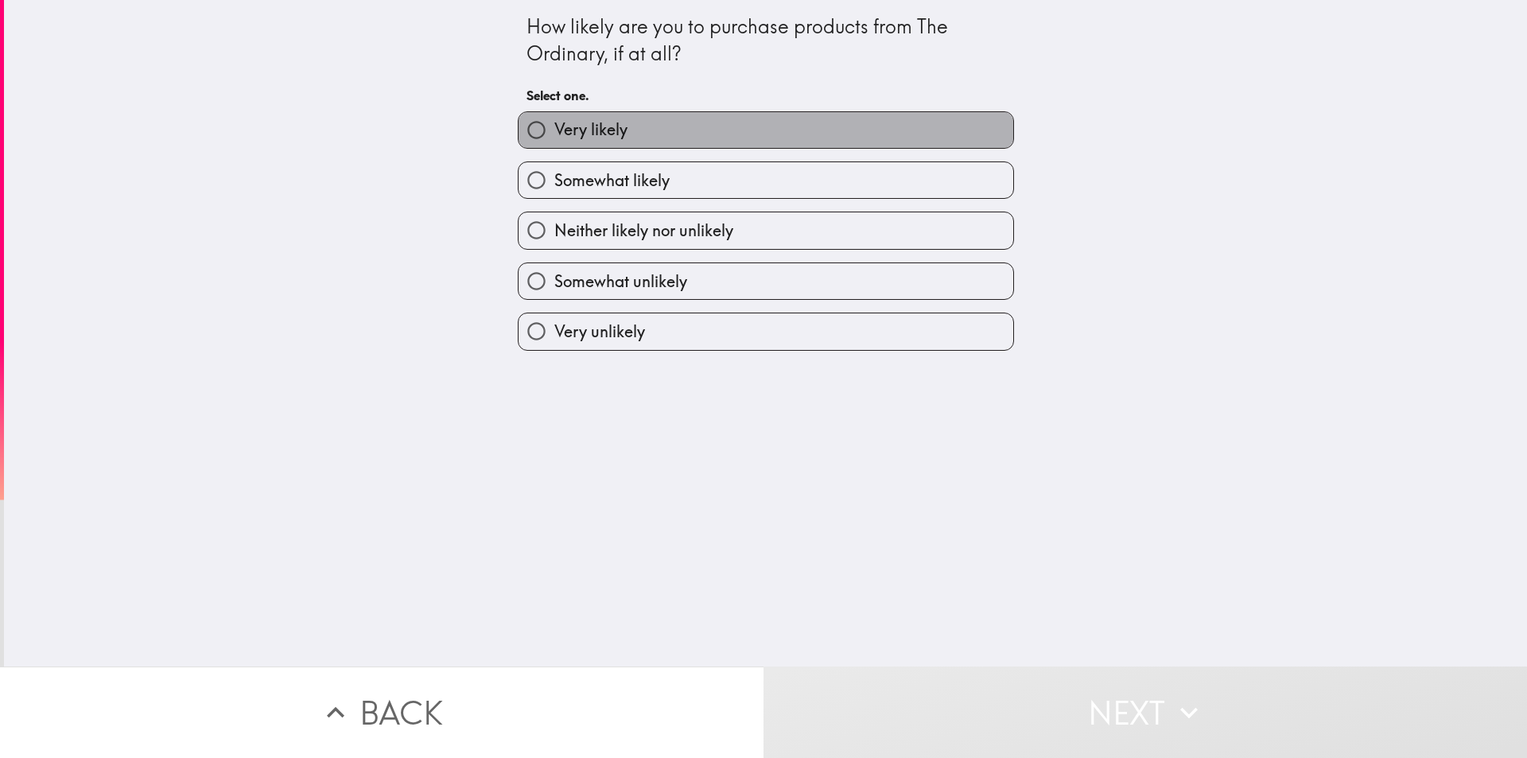
click at [690, 128] on label "Very likely" at bounding box center [766, 130] width 495 height 36
click at [554, 128] on input "Very likely" at bounding box center [537, 130] width 36 height 36
radio input "true"
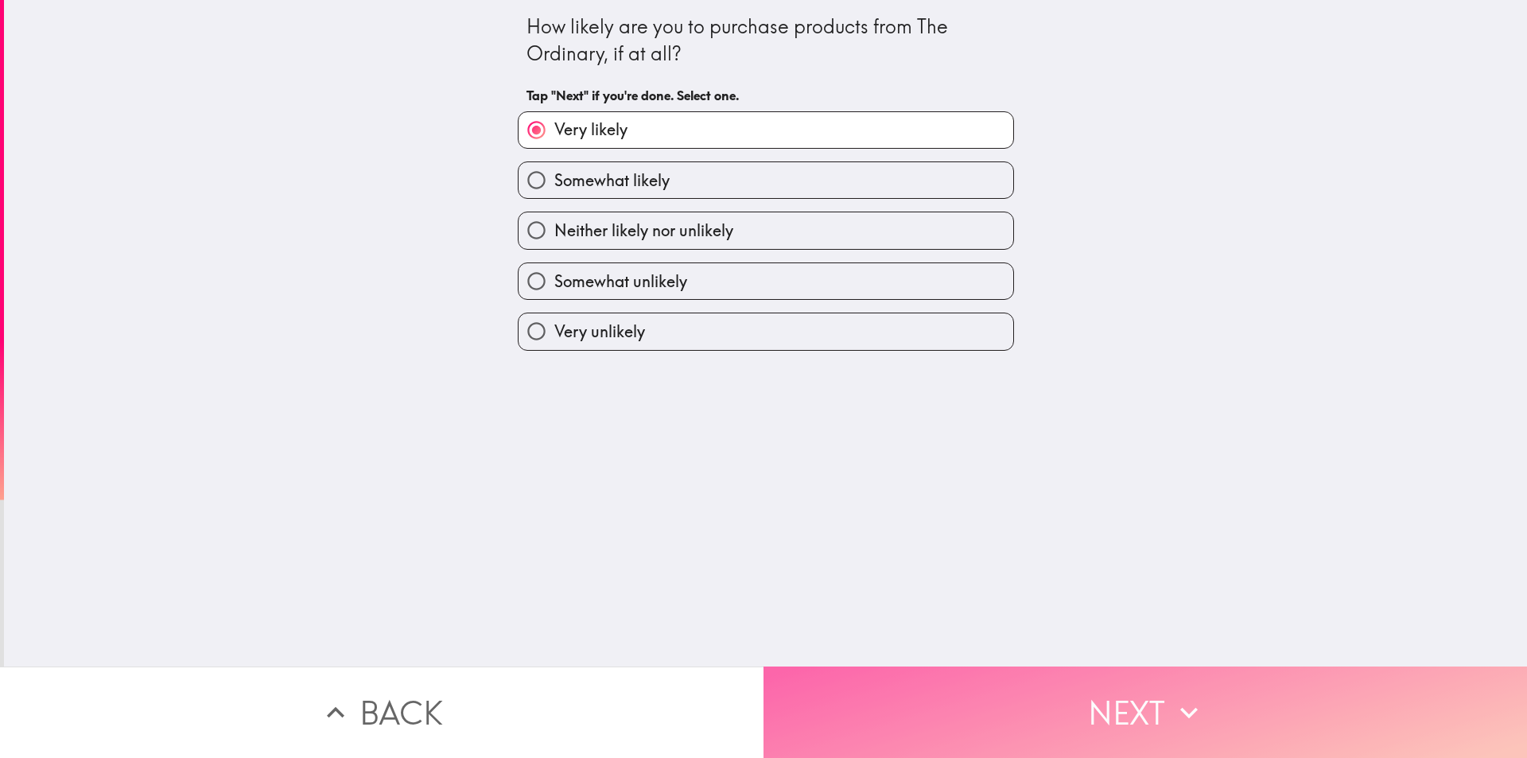
click at [1188, 695] on icon "button" at bounding box center [1188, 712] width 35 height 35
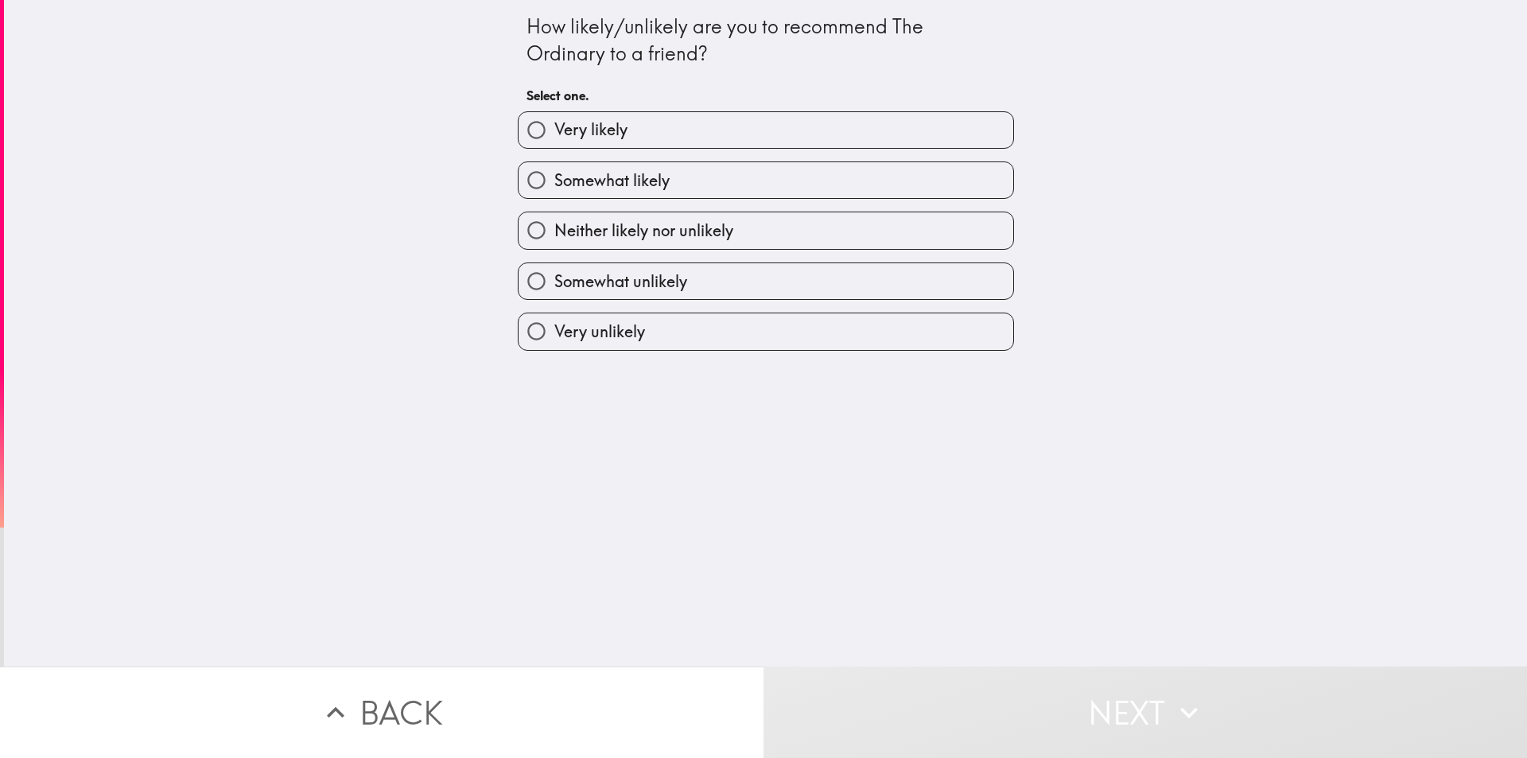
click at [563, 108] on div "Very likely" at bounding box center [759, 124] width 509 height 50
click at [557, 130] on span "Very likely" at bounding box center [590, 129] width 73 height 22
click at [554, 130] on input "Very likely" at bounding box center [537, 130] width 36 height 36
radio input "true"
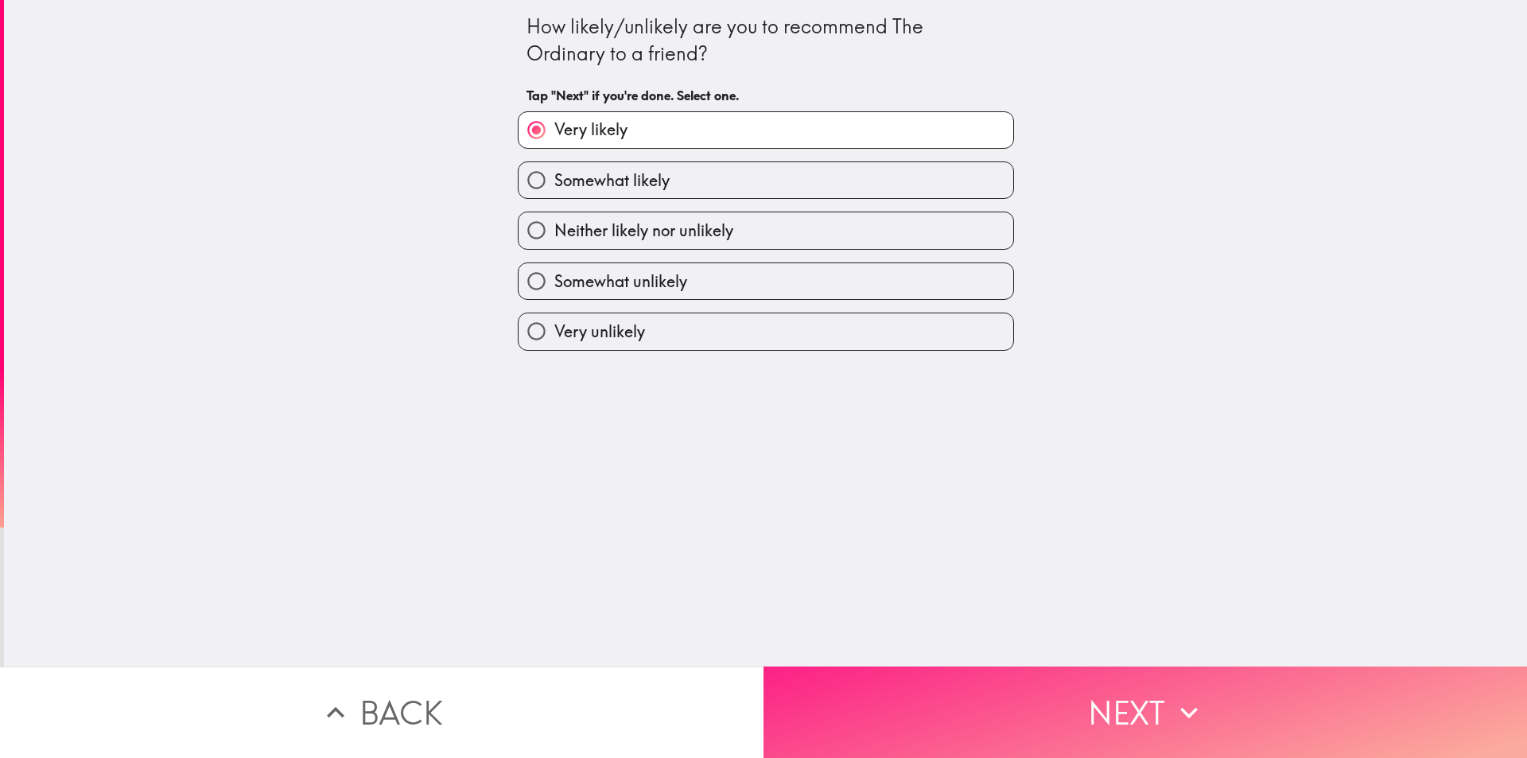
click at [1068, 709] on button "Next" at bounding box center [1144, 711] width 763 height 91
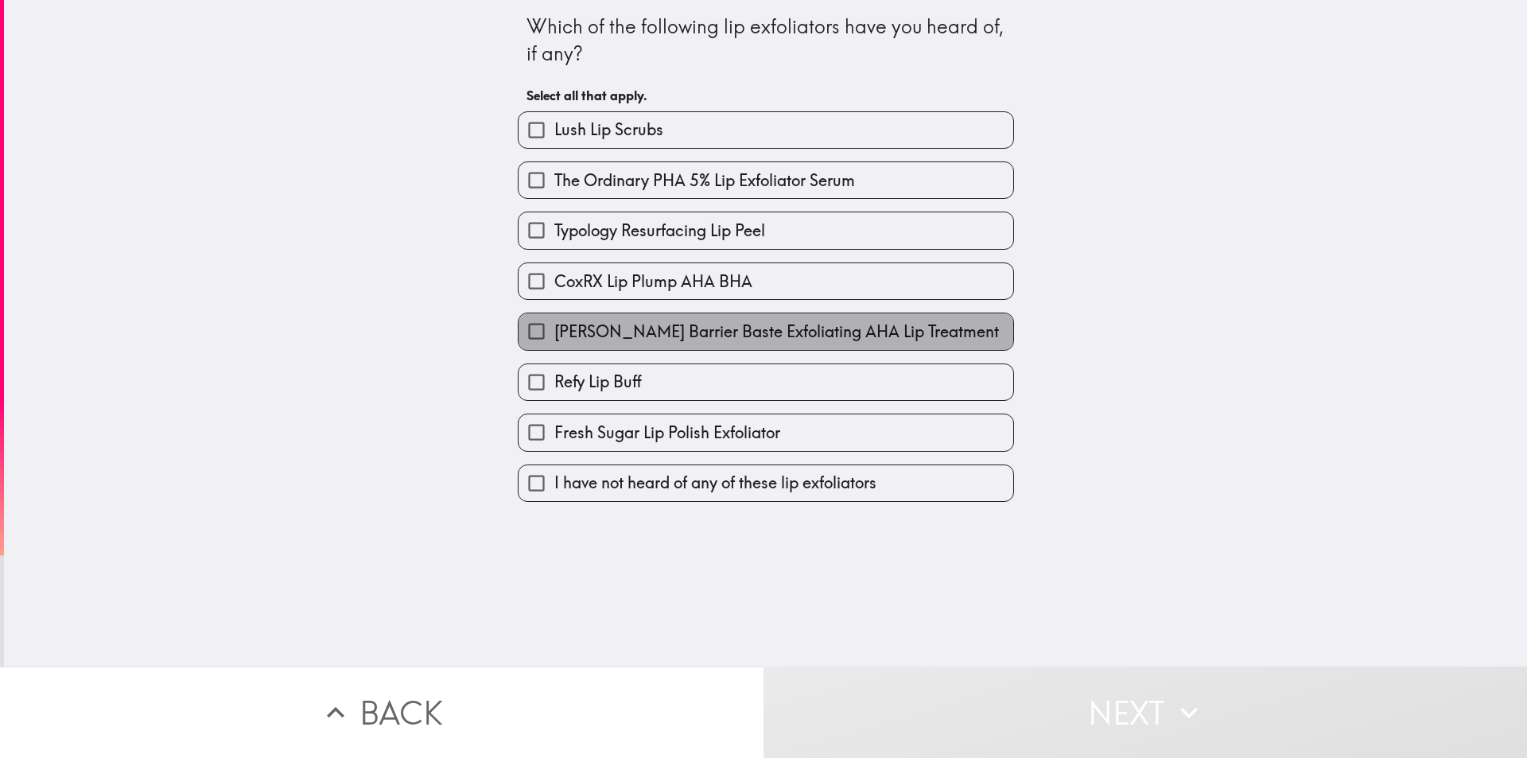
click at [650, 338] on span "Dr. Idriss Barrier Baste Exfoliating AHA Lip Treatment" at bounding box center [776, 332] width 445 height 22
click at [554, 338] on input "Dr. Idriss Barrier Baste Exfoliating AHA Lip Treatment" at bounding box center [537, 331] width 36 height 36
checkbox input "true"
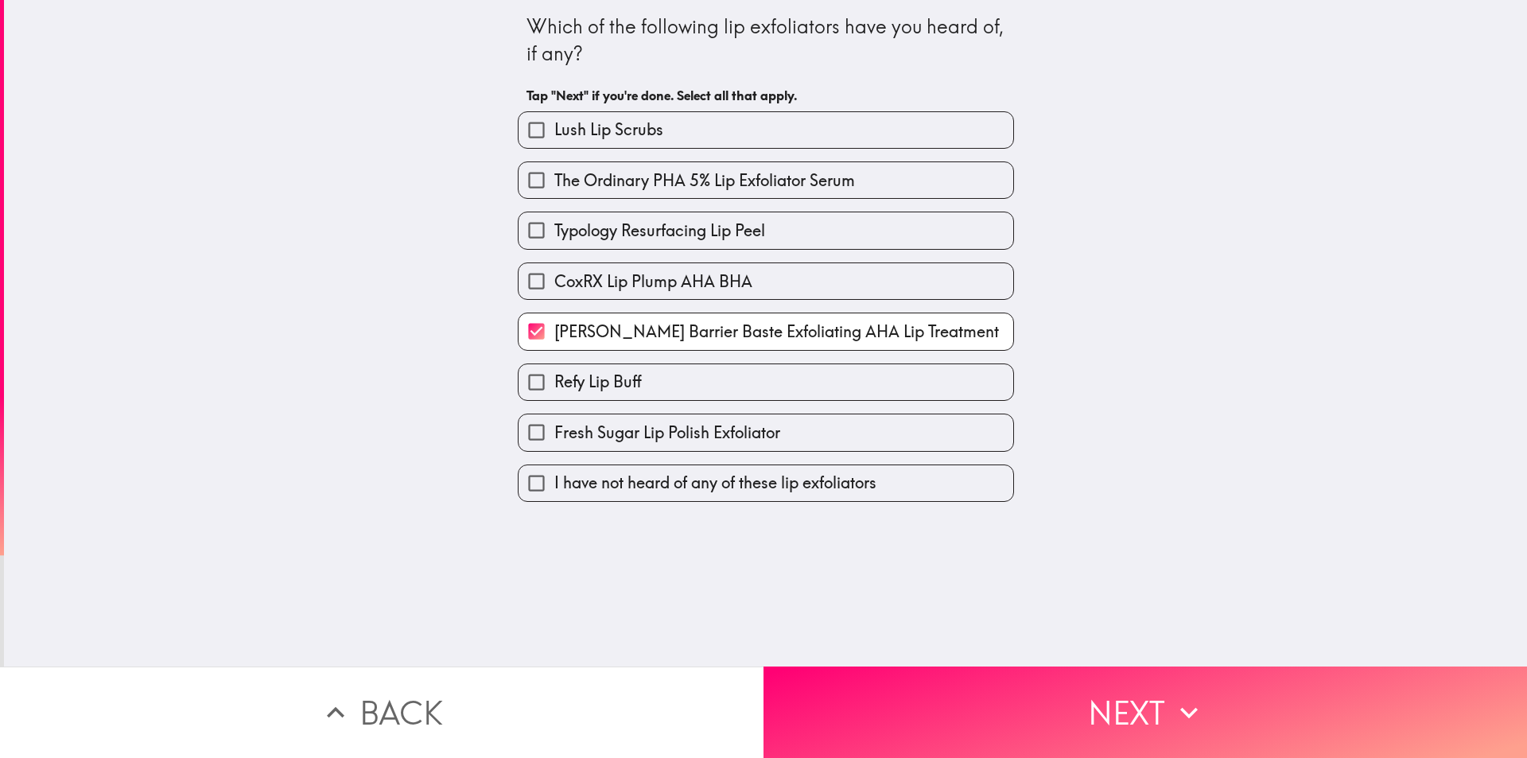
click at [786, 455] on div "I have not heard of any of these lip exfoliators" at bounding box center [759, 477] width 509 height 50
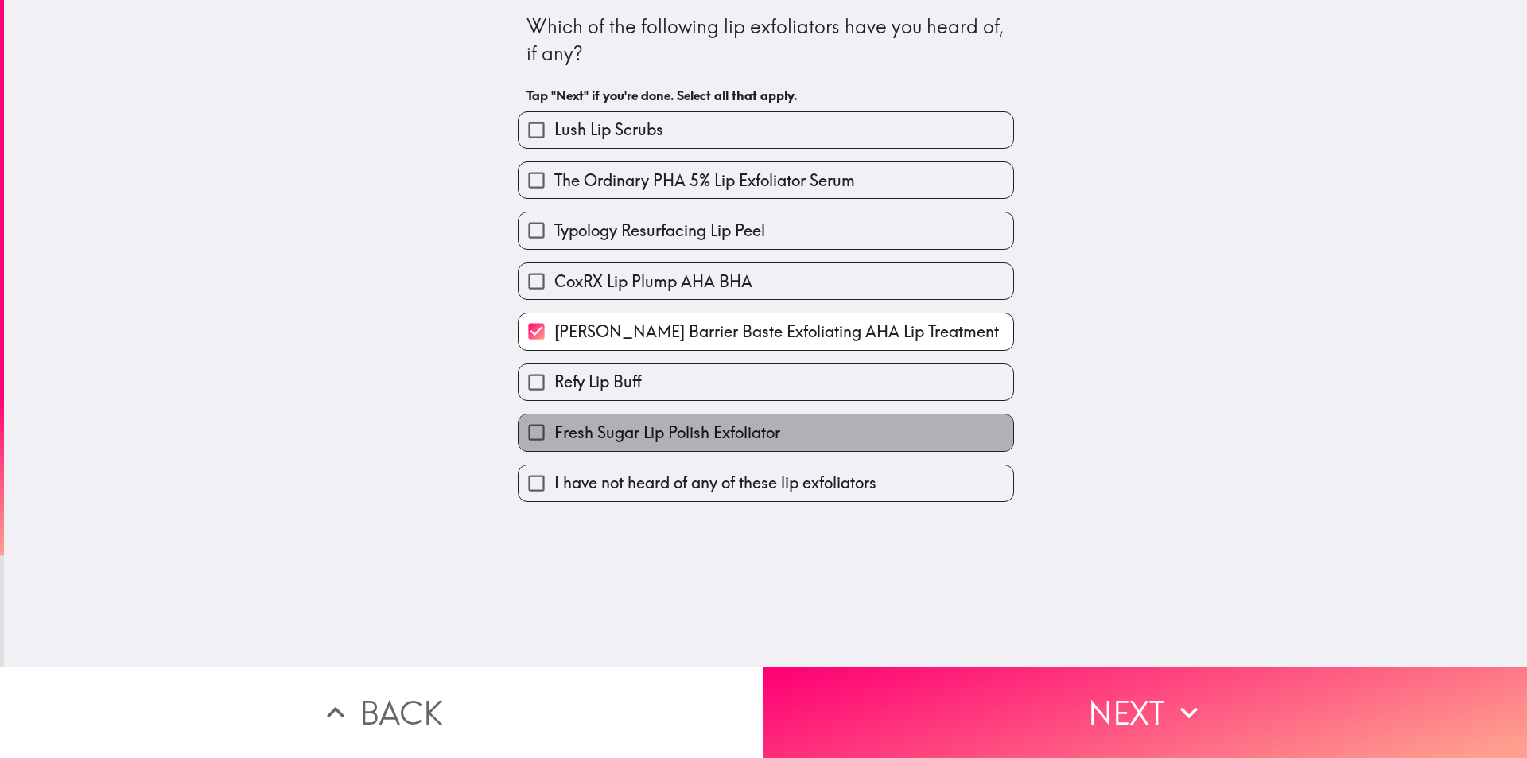
click at [791, 441] on label "Fresh Sugar Lip Polish Exfoliator" at bounding box center [766, 432] width 495 height 36
click at [554, 441] on input "Fresh Sugar Lip Polish Exfoliator" at bounding box center [537, 432] width 36 height 36
checkbox input "true"
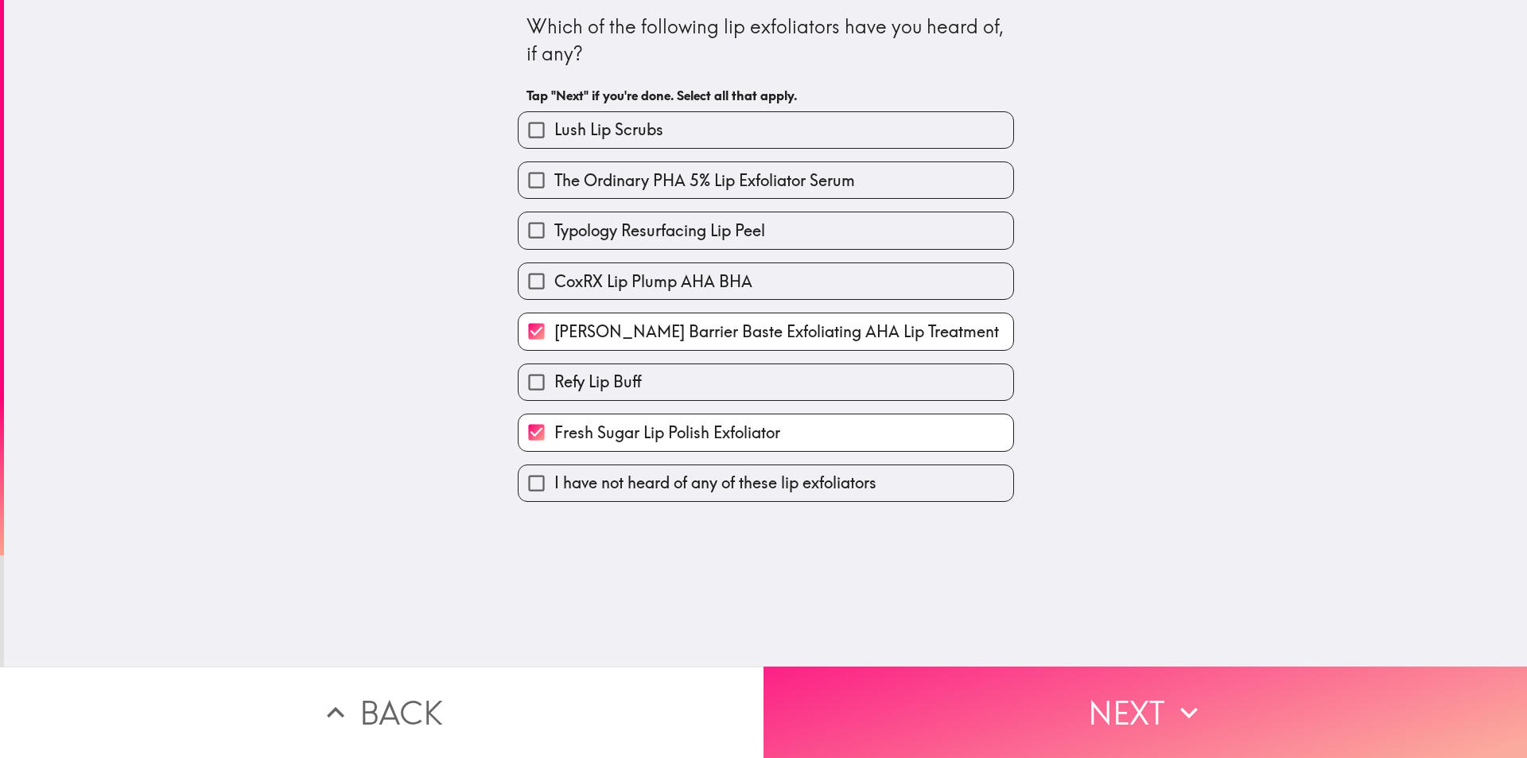
click at [1057, 683] on button "Next" at bounding box center [1144, 711] width 763 height 91
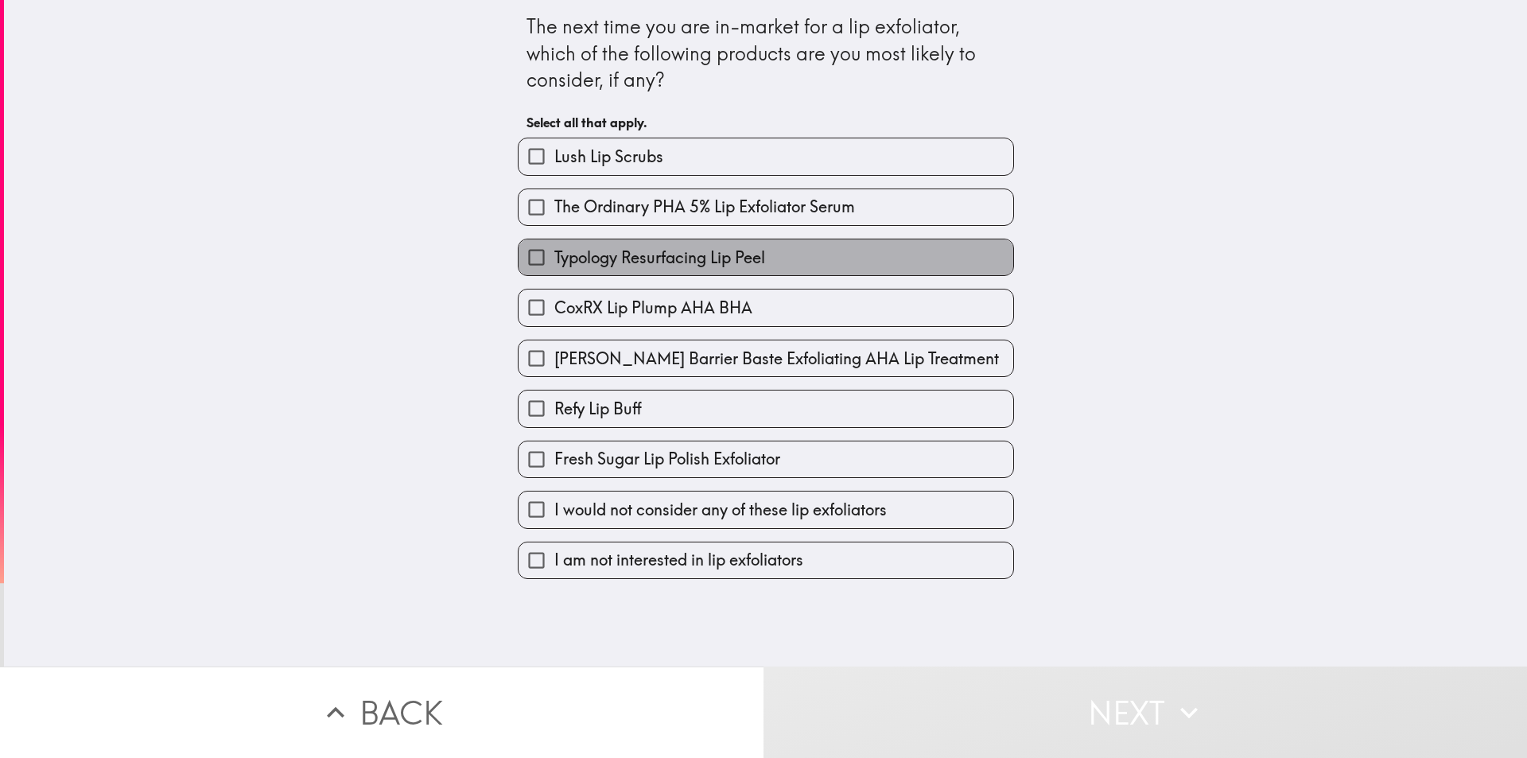
click at [705, 274] on label "Typology Resurfacing Lip Peel" at bounding box center [766, 257] width 495 height 36
click at [554, 274] on input "Typology Resurfacing Lip Peel" at bounding box center [537, 257] width 36 height 36
checkbox input "true"
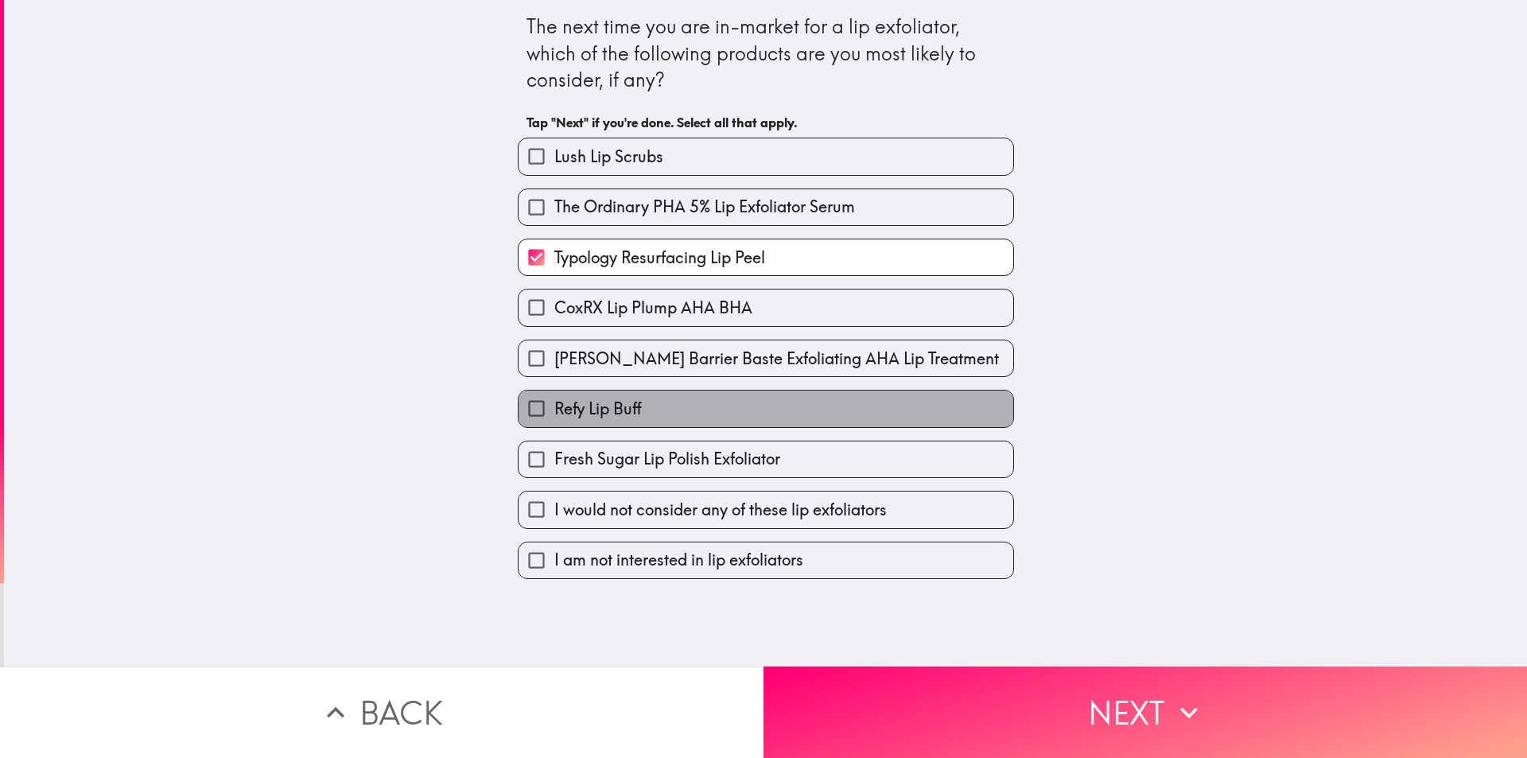
click at [670, 410] on label "Refy Lip Buff" at bounding box center [766, 408] width 495 height 36
click at [554, 410] on input "Refy Lip Buff" at bounding box center [537, 408] width 36 height 36
checkbox input "true"
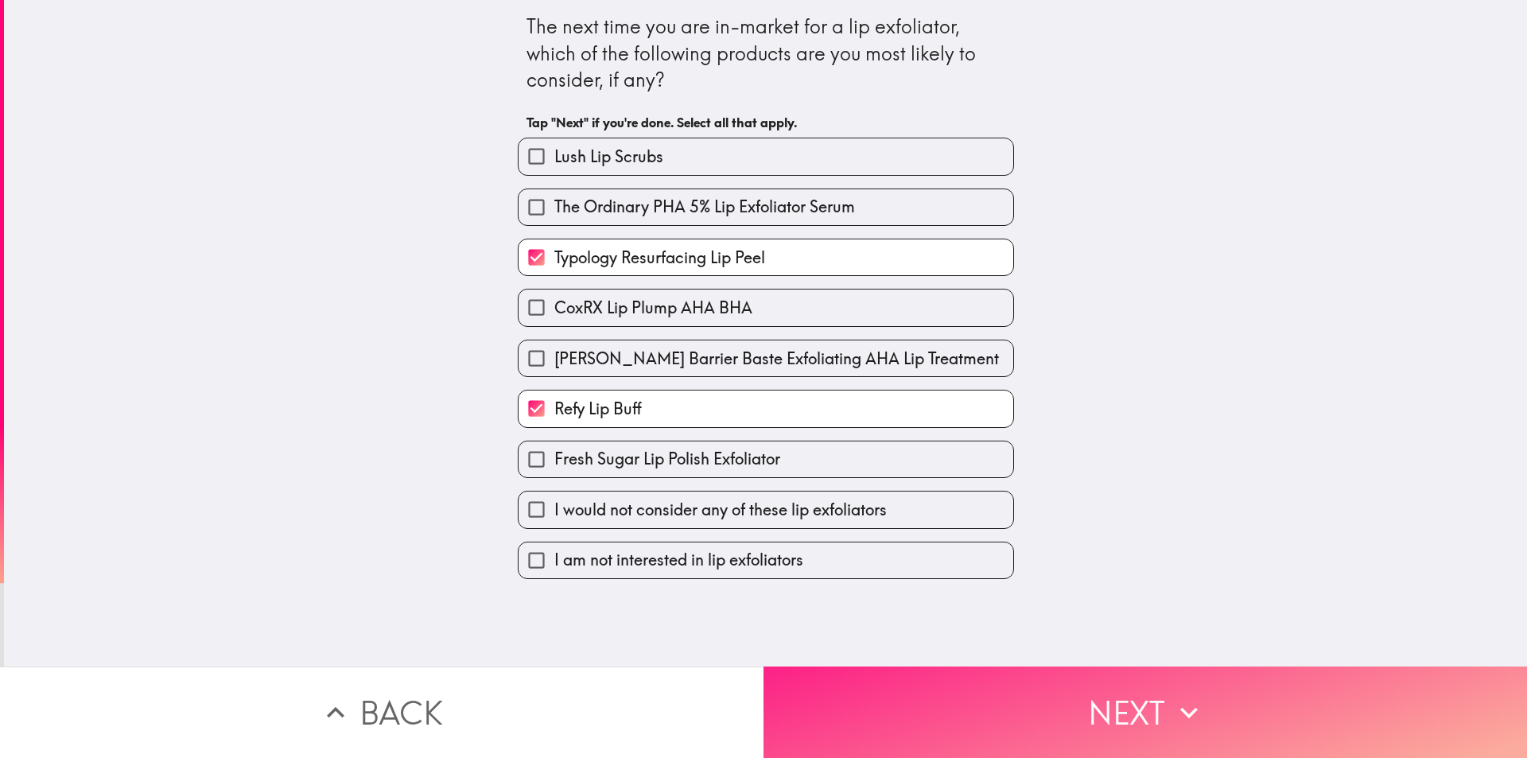
click at [1043, 699] on button "Next" at bounding box center [1144, 711] width 763 height 91
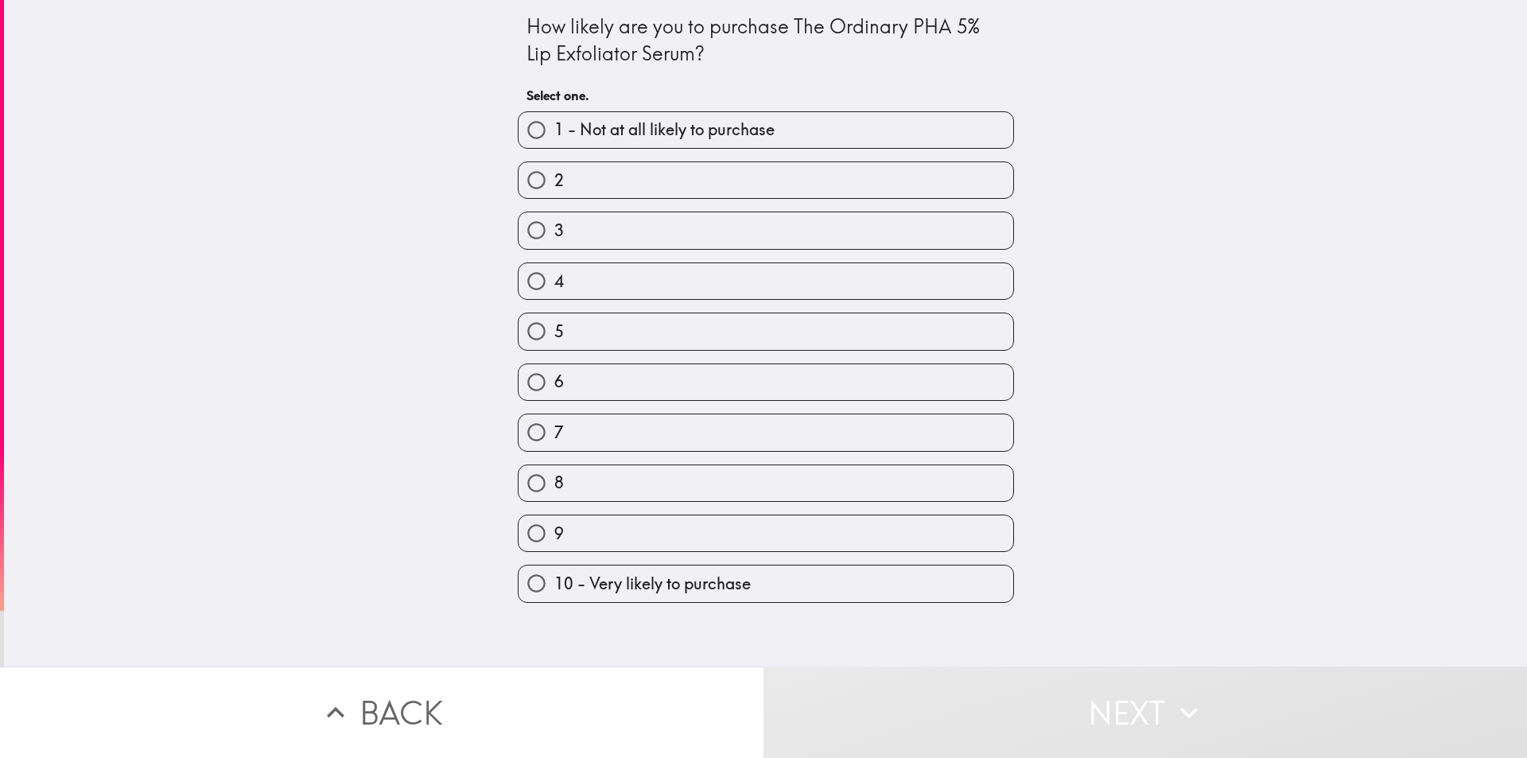
click at [631, 589] on span "10 - Very likely to purchase" at bounding box center [652, 584] width 196 height 22
click at [554, 589] on input "10 - Very likely to purchase" at bounding box center [537, 583] width 36 height 36
radio input "true"
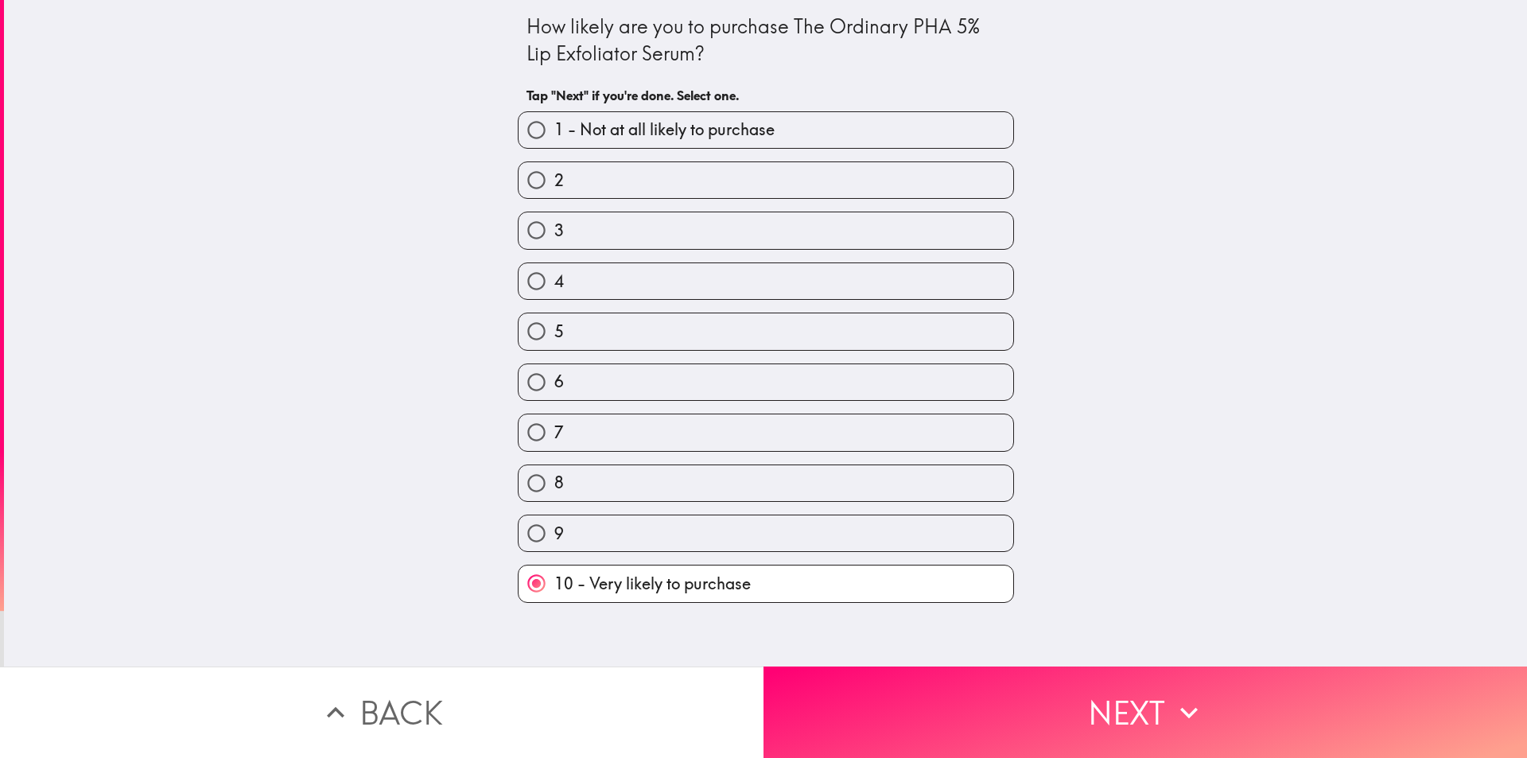
click at [920, 681] on button "Next" at bounding box center [1144, 711] width 763 height 91
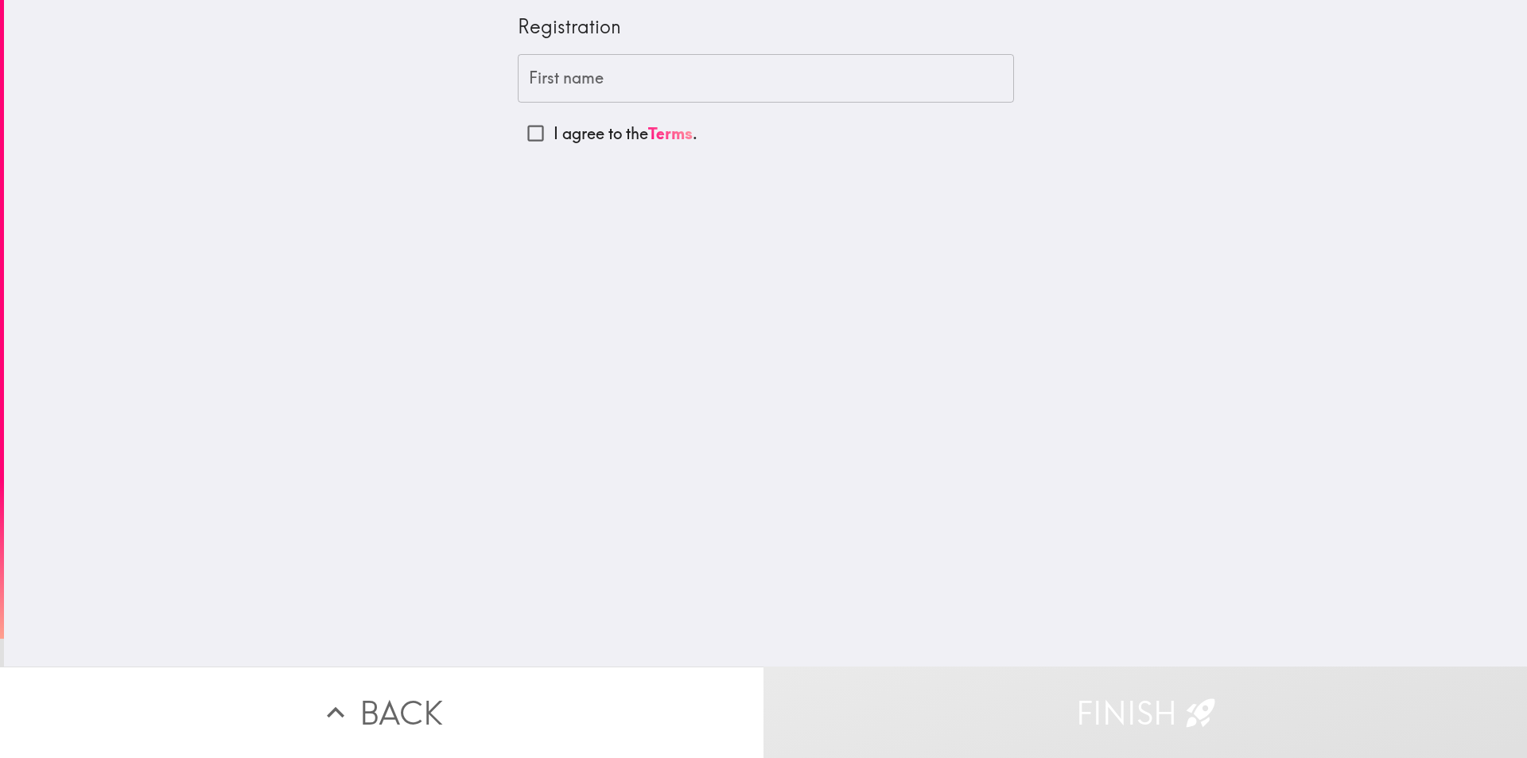
click at [785, 61] on input "First name" at bounding box center [766, 78] width 496 height 49
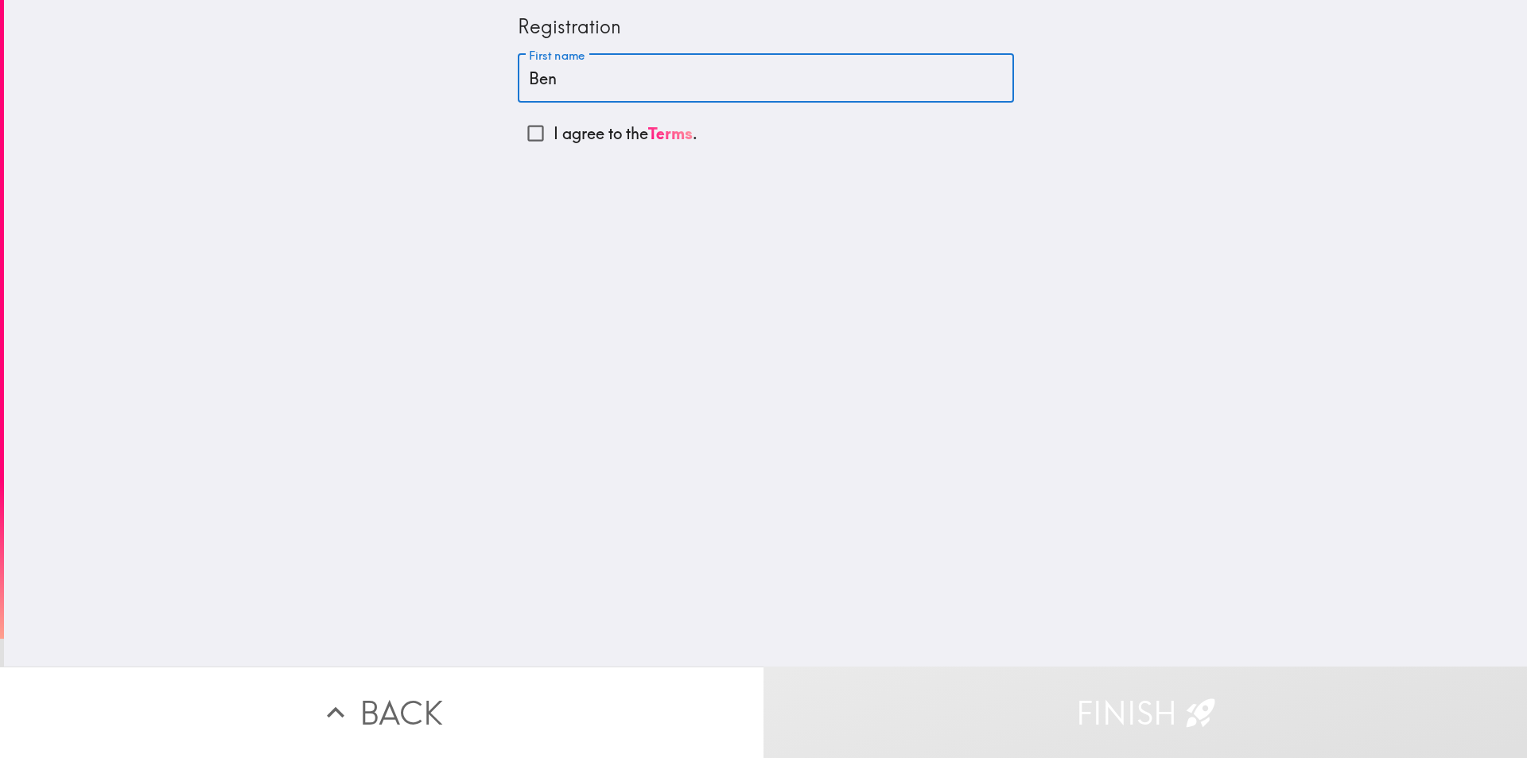
type input "Ben"
click at [538, 134] on input "I agree to the Terms ." at bounding box center [536, 133] width 36 height 36
checkbox input "true"
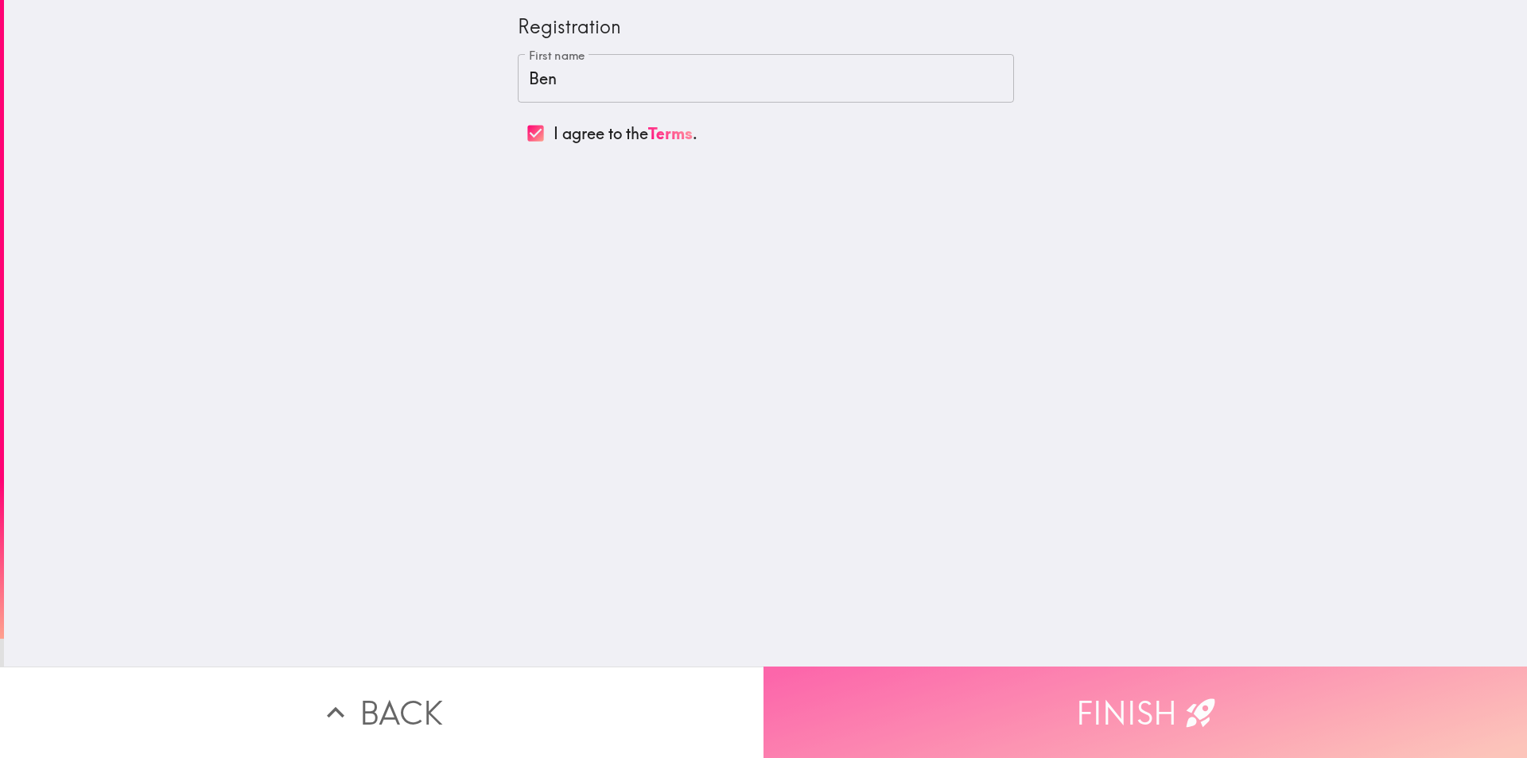
click at [1153, 713] on button "Finish" at bounding box center [1144, 711] width 763 height 91
